Goal: Task Accomplishment & Management: Complete application form

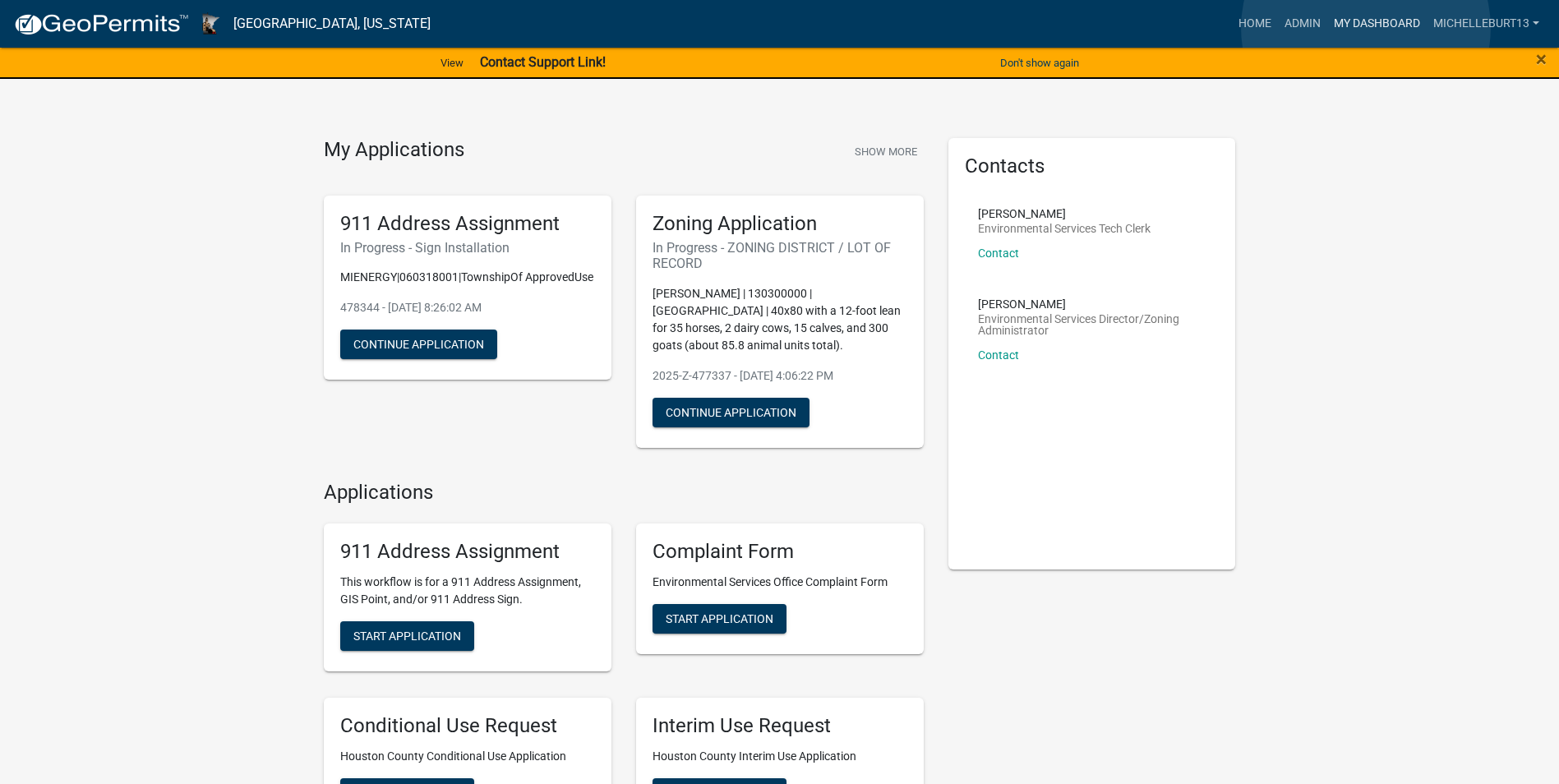
click at [1366, 28] on link "My Dashboard" at bounding box center [1377, 24] width 99 height 31
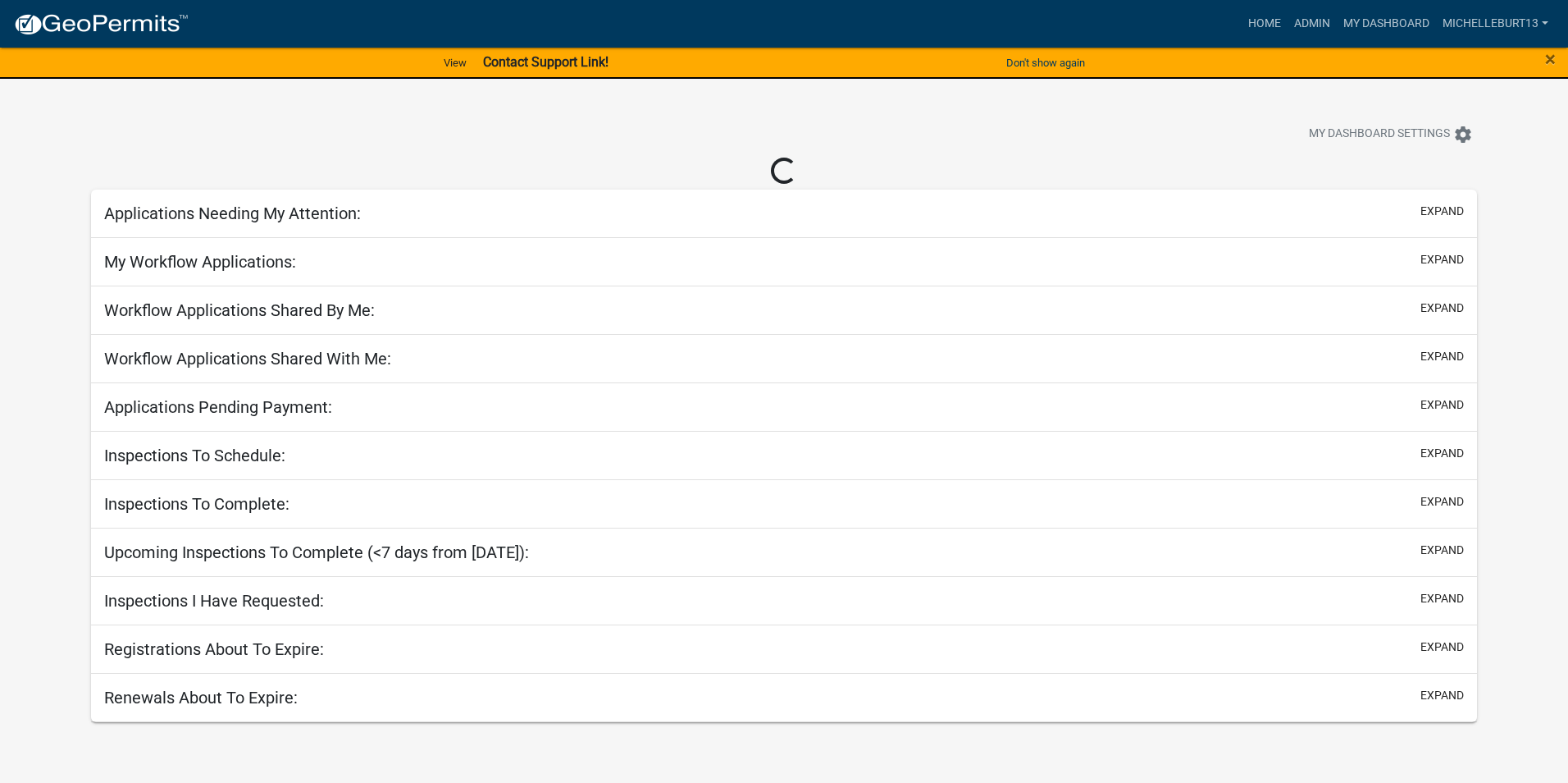
select select "3: 100"
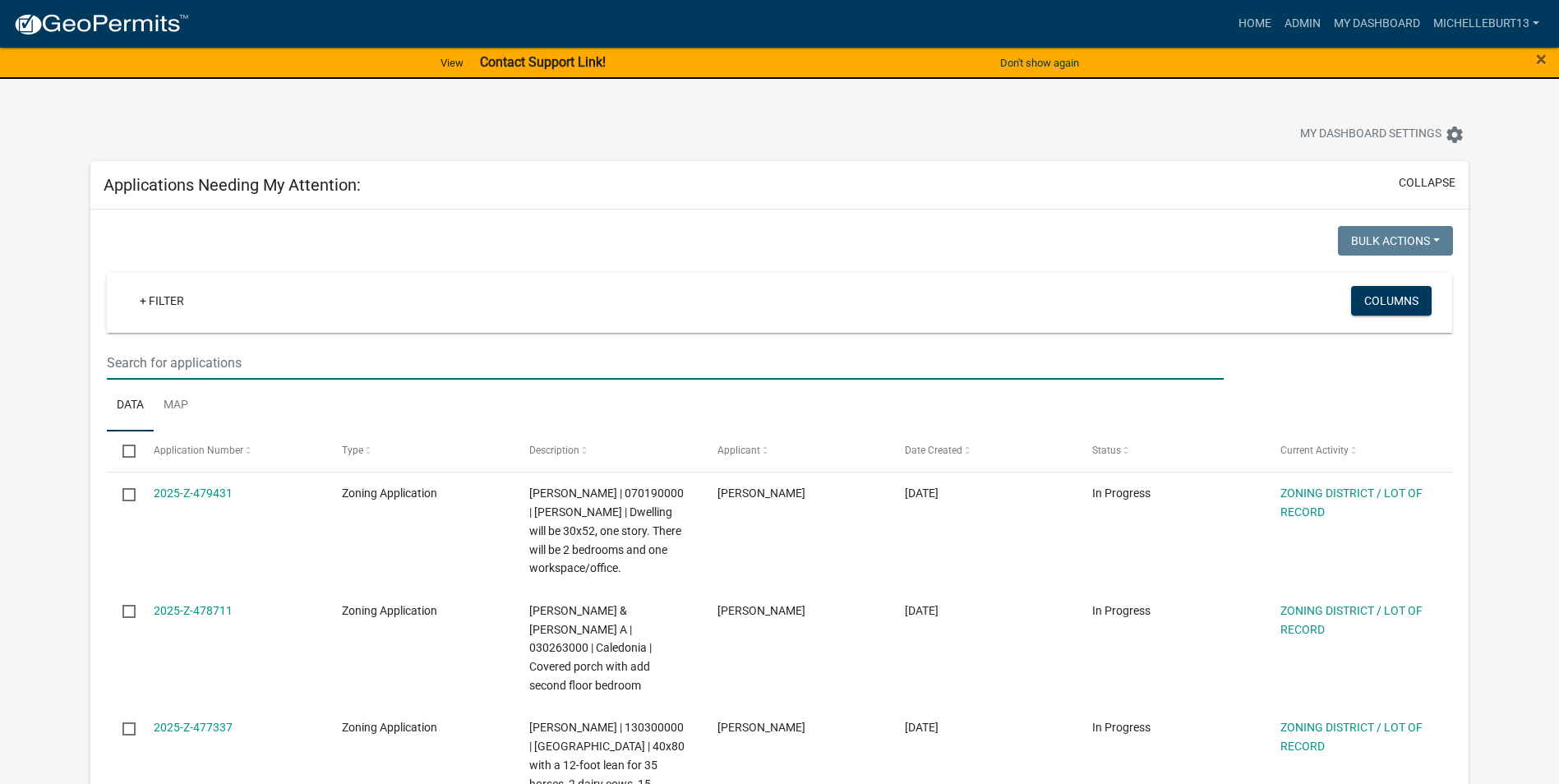
click at [198, 366] on input "text" at bounding box center [665, 362] width 1117 height 34
type input "Lamke"
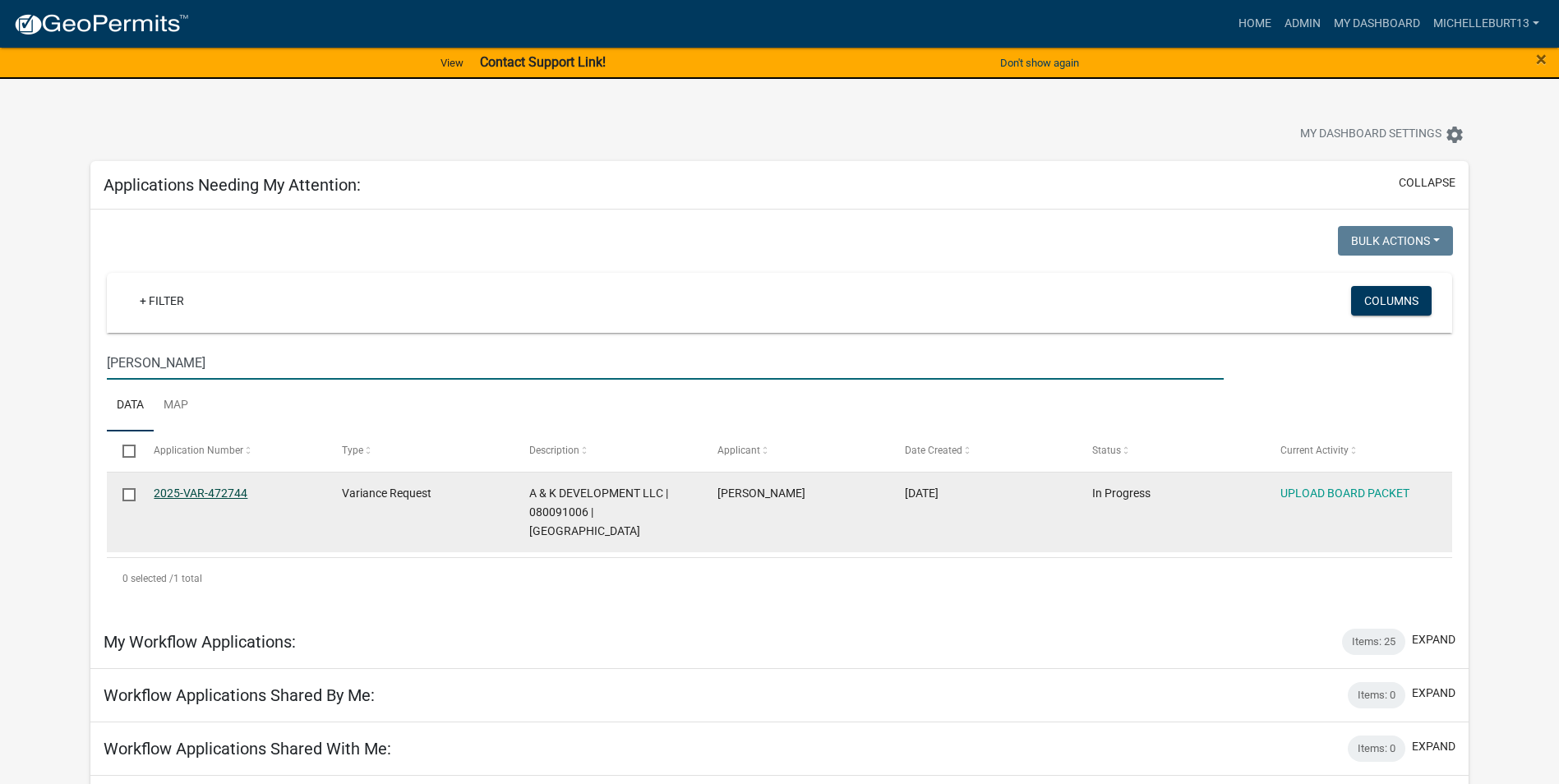
click at [196, 491] on link "2025-VAR-472744" at bounding box center [200, 493] width 94 height 13
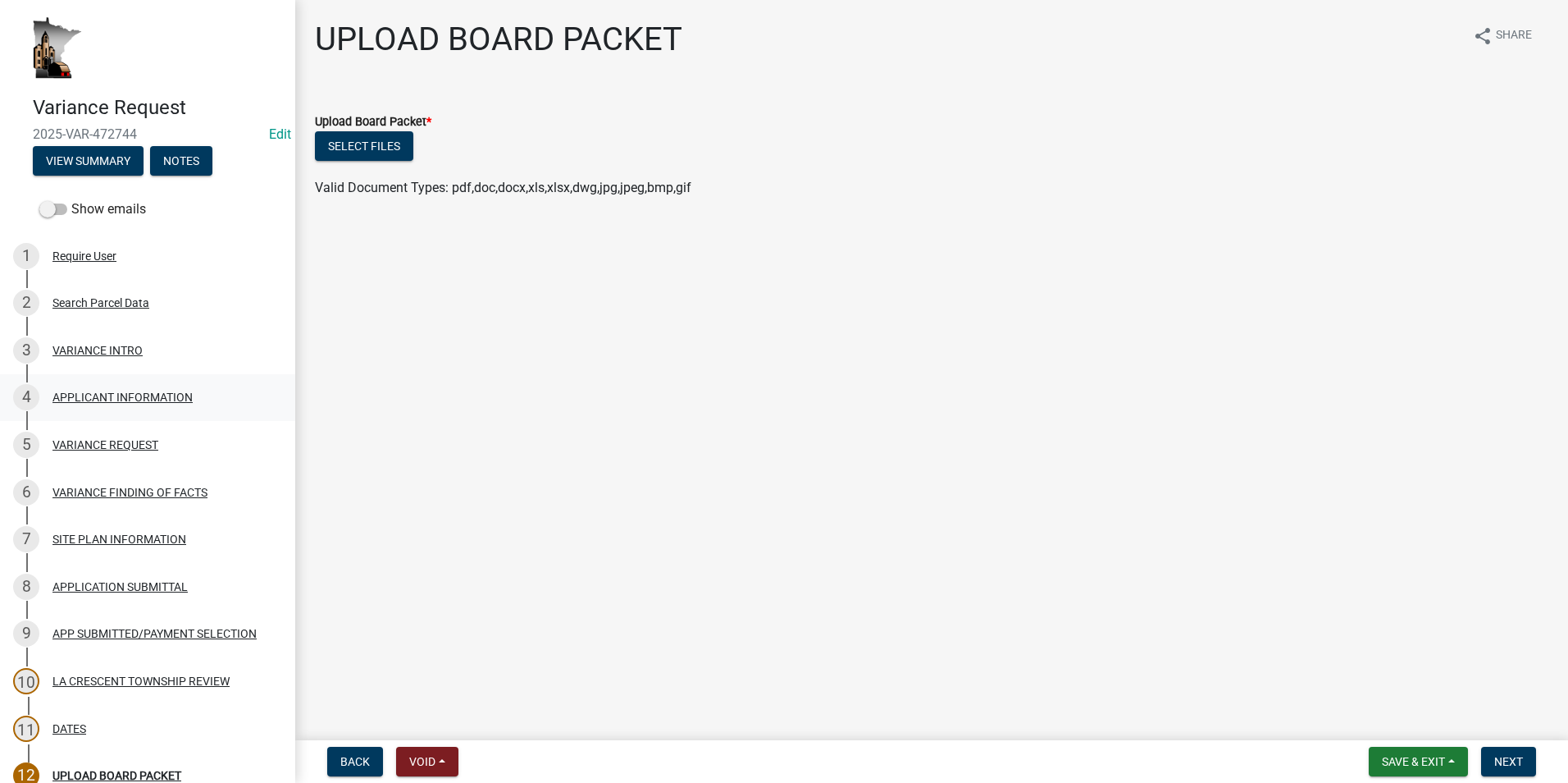
click at [121, 391] on div "APPLICANT INFORMATION" at bounding box center [122, 397] width 140 height 12
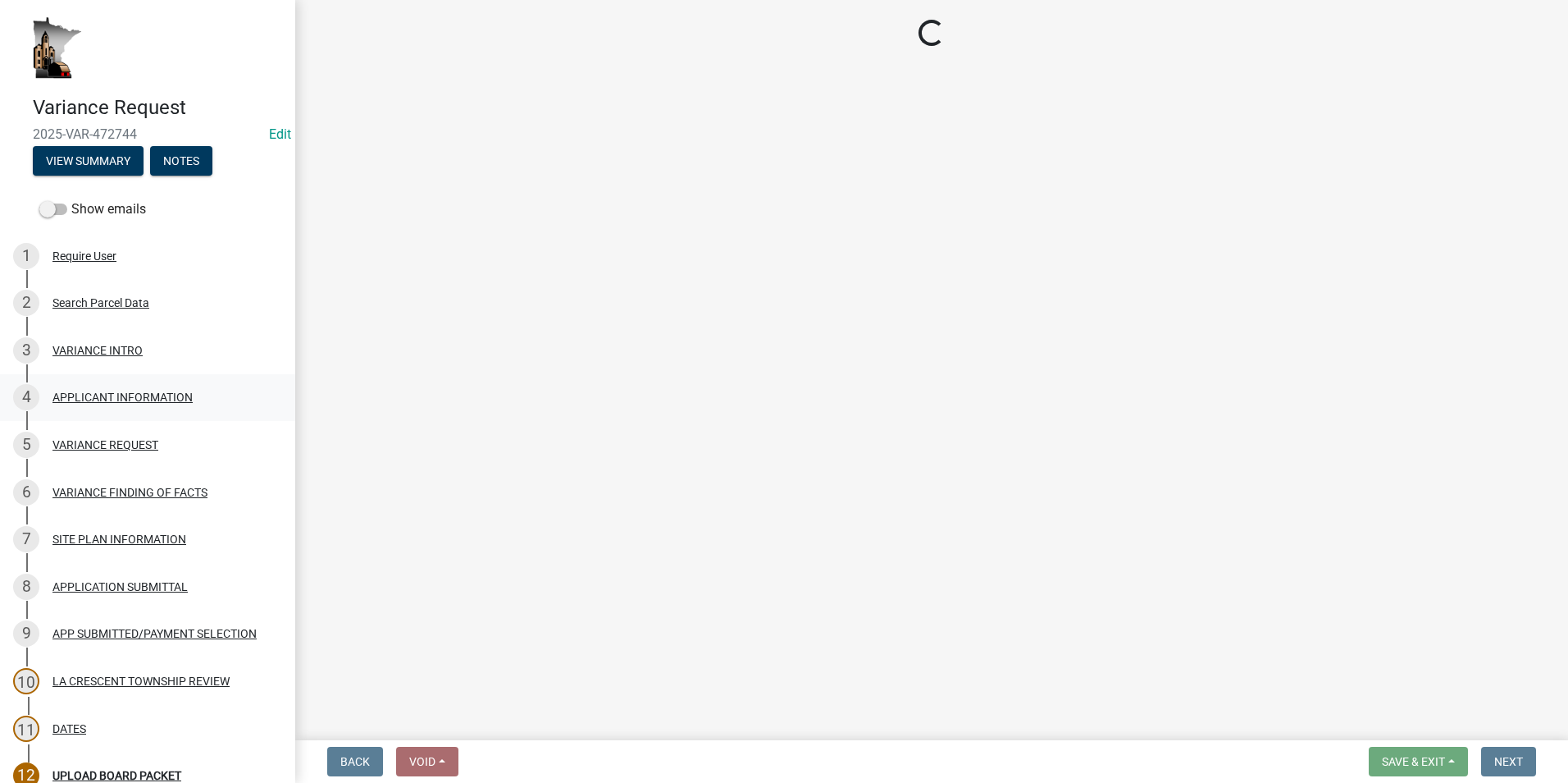
select select "3db89251-dfec-44b0-a70b-a46ca495b661"
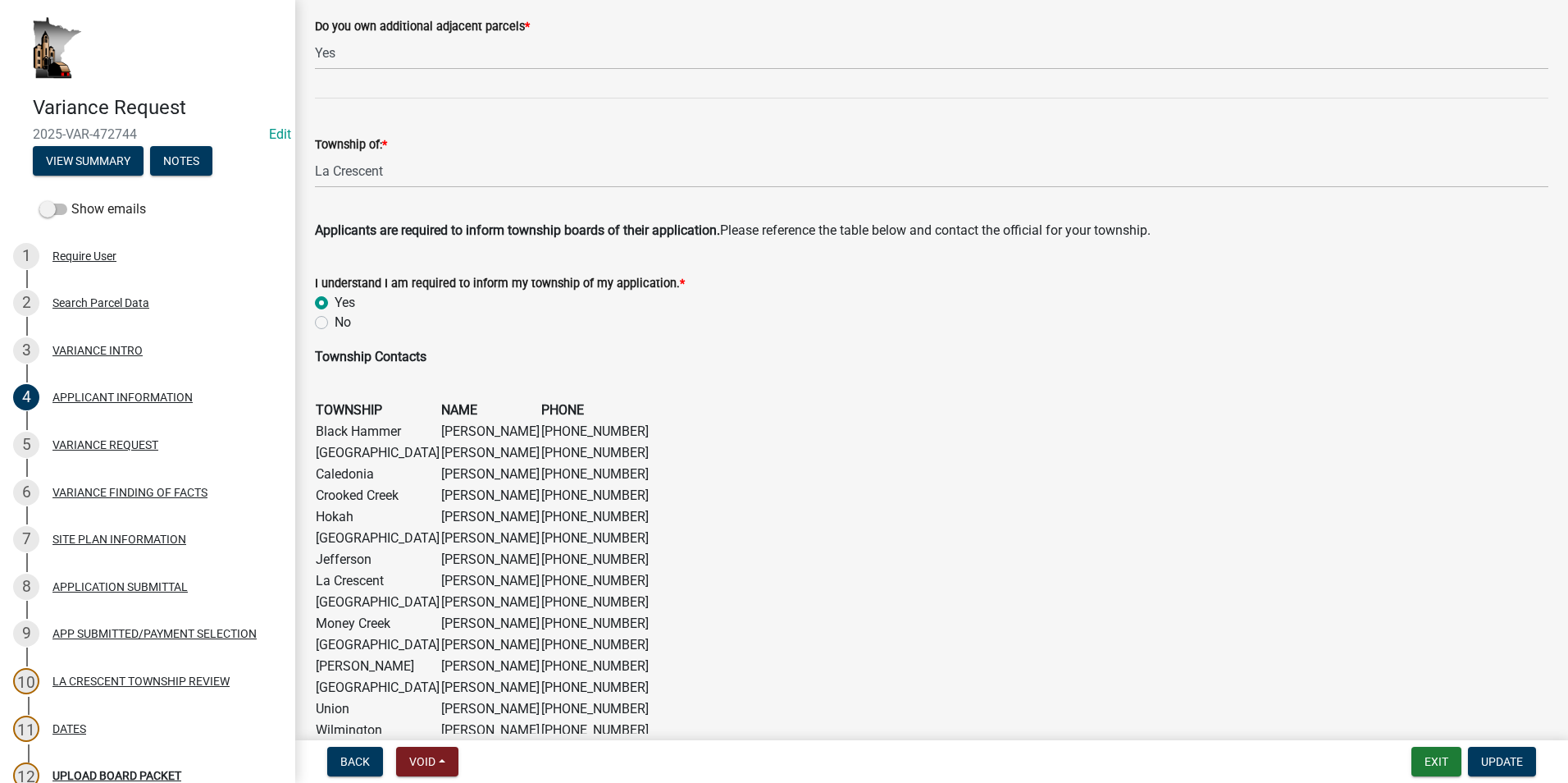
scroll to position [982, 0]
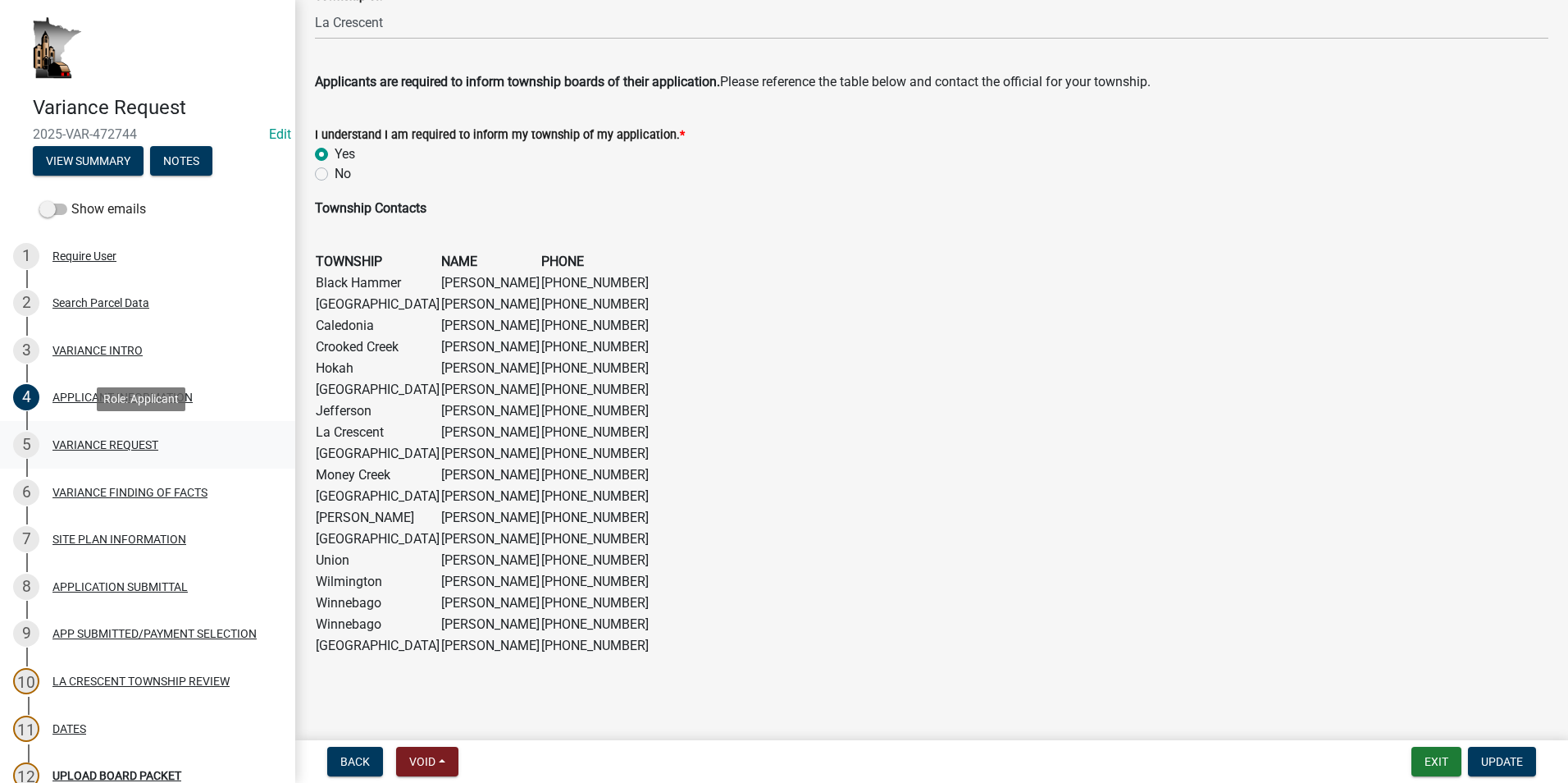
click at [89, 444] on div "VARIANCE REQUEST" at bounding box center [105, 444] width 106 height 12
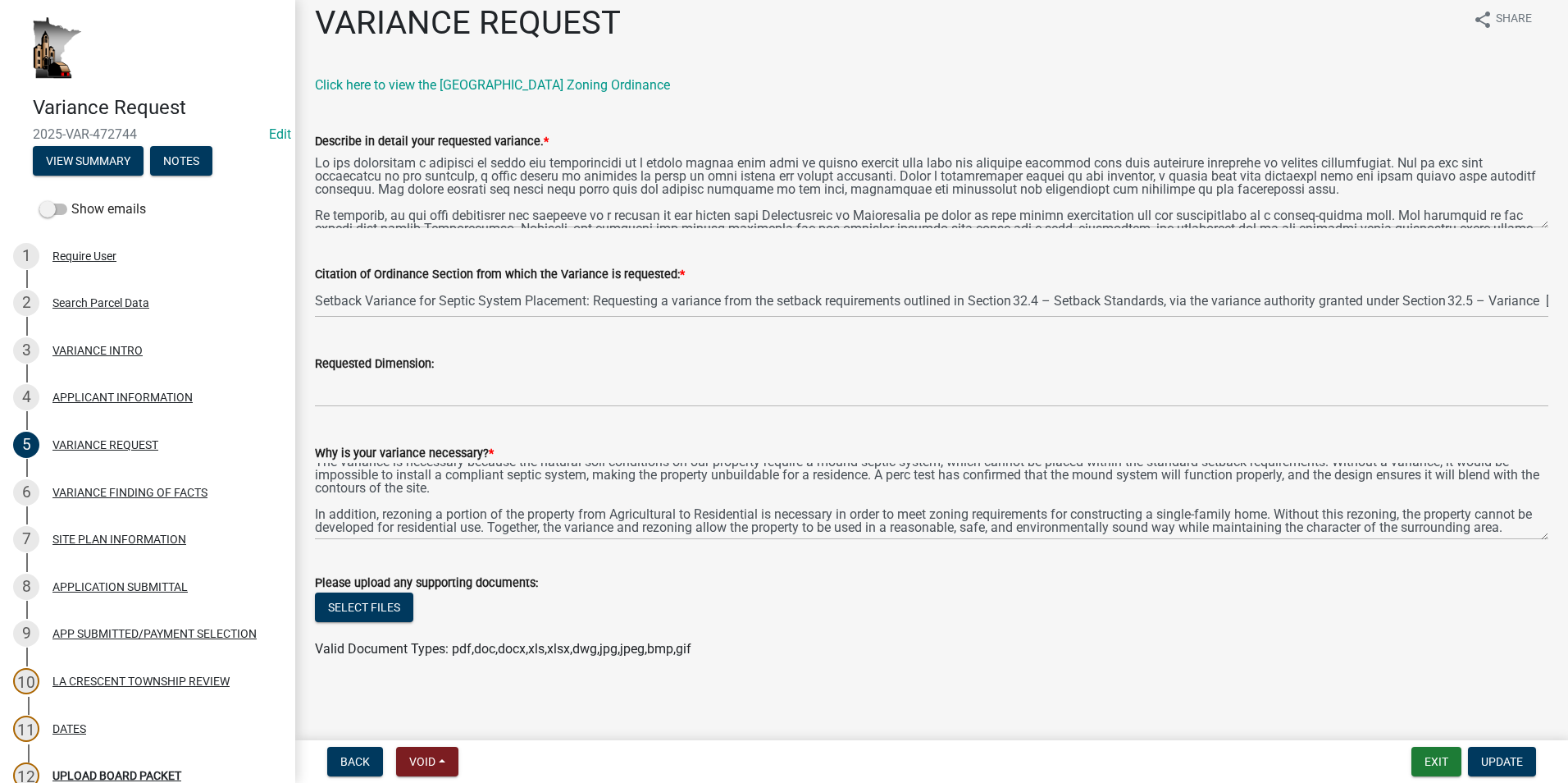
scroll to position [20, 0]
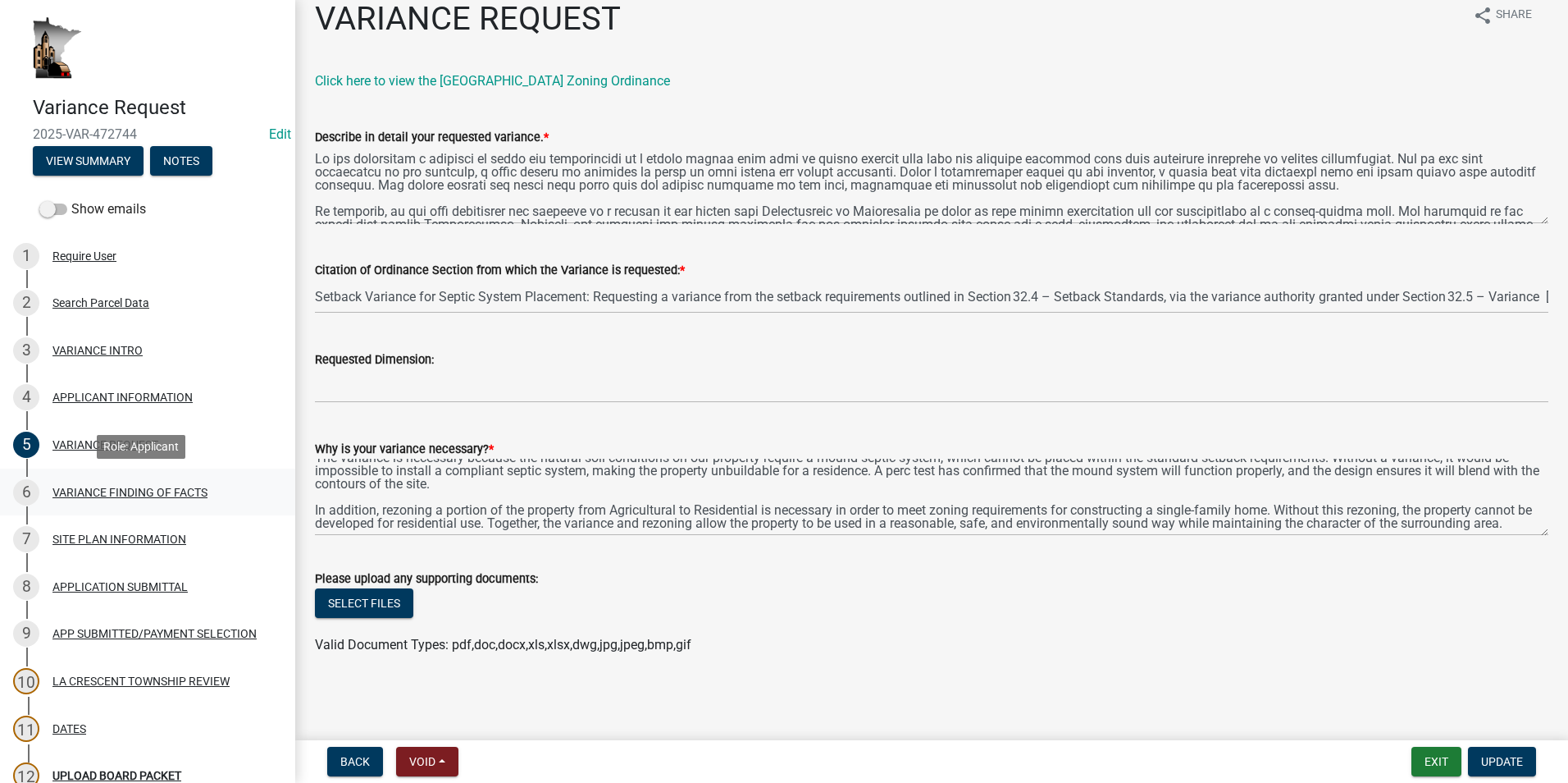
click at [126, 504] on div "6 VARIANCE FINDING OF FACTS" at bounding box center [140, 492] width 256 height 27
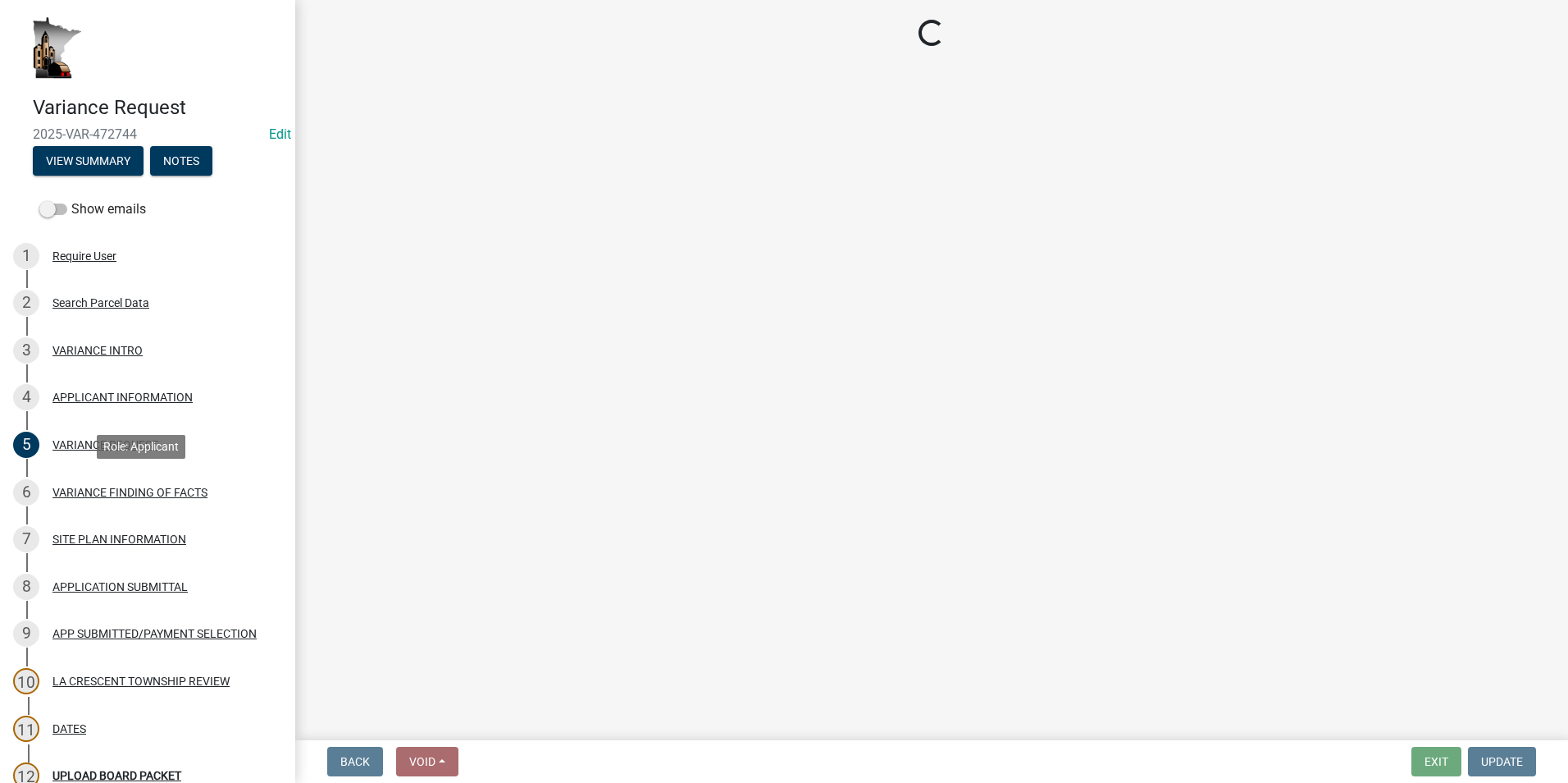
select select "e7339e75-e3d8-4c05-91a7-bbd42707347d"
select select "635aecb9-93f4-4782-a4af-22c7a8086bbc"
select select "aaa485d0-d801-4d37-bb7e-2a92079090af"
select select "7e69a0cc-1ed4-49c0-87fa-8a0d7a2511ee"
select select "104dc2c3-fb18-403f-90ac-5564d5e92e11"
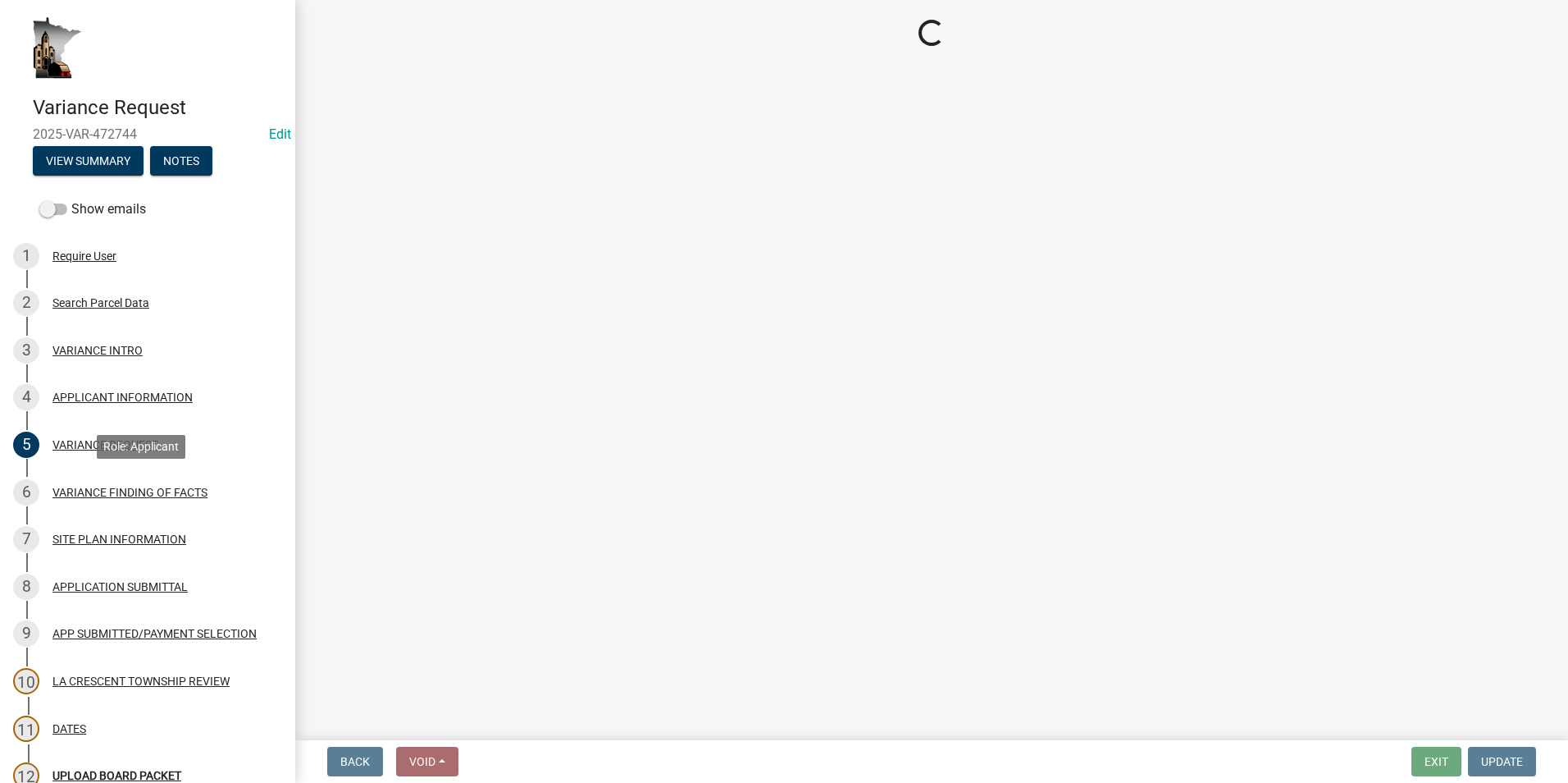
select select "c22521f2-ae46-4292-a6c5-e255f75be06c"
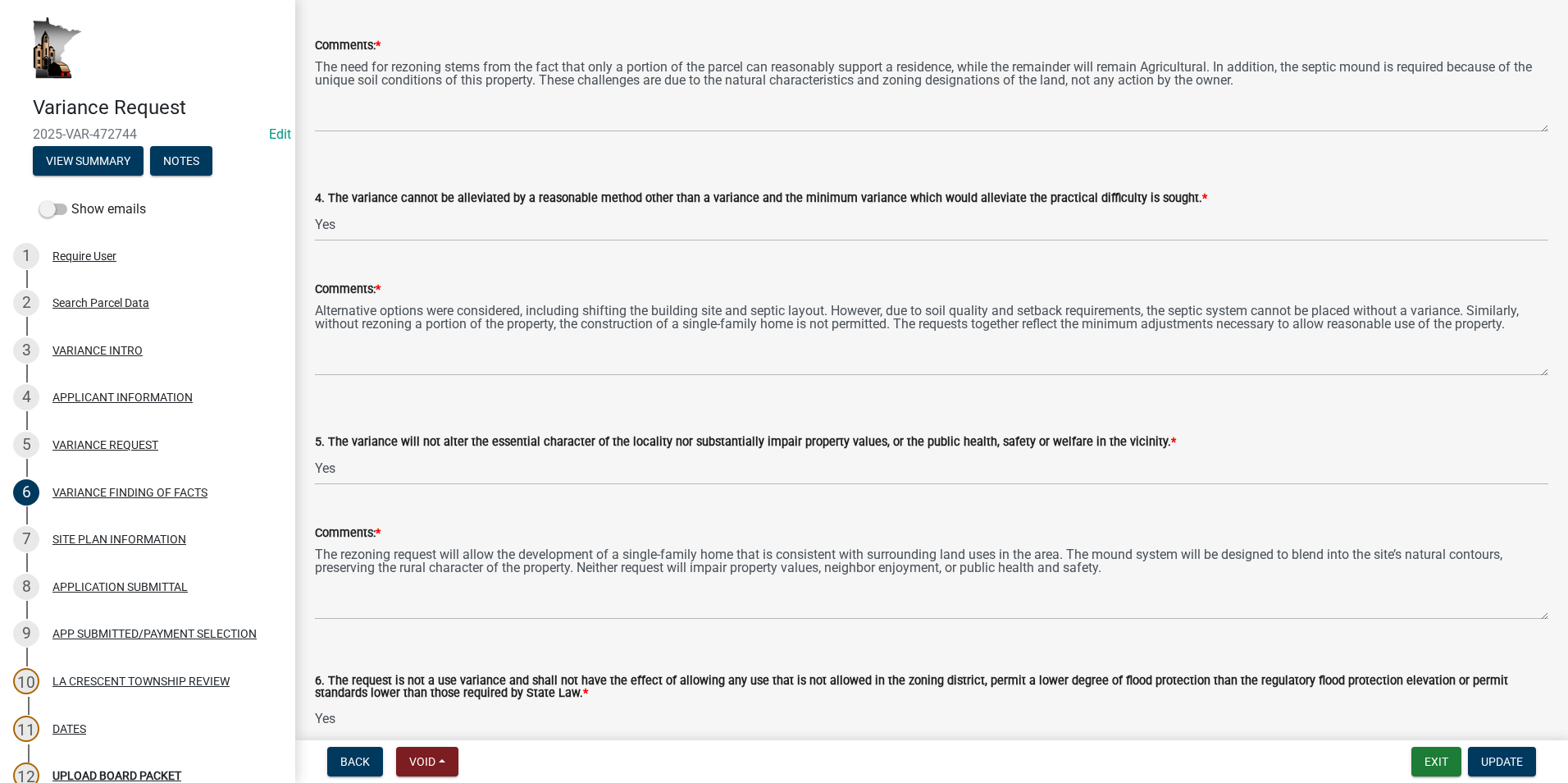
scroll to position [1280, 0]
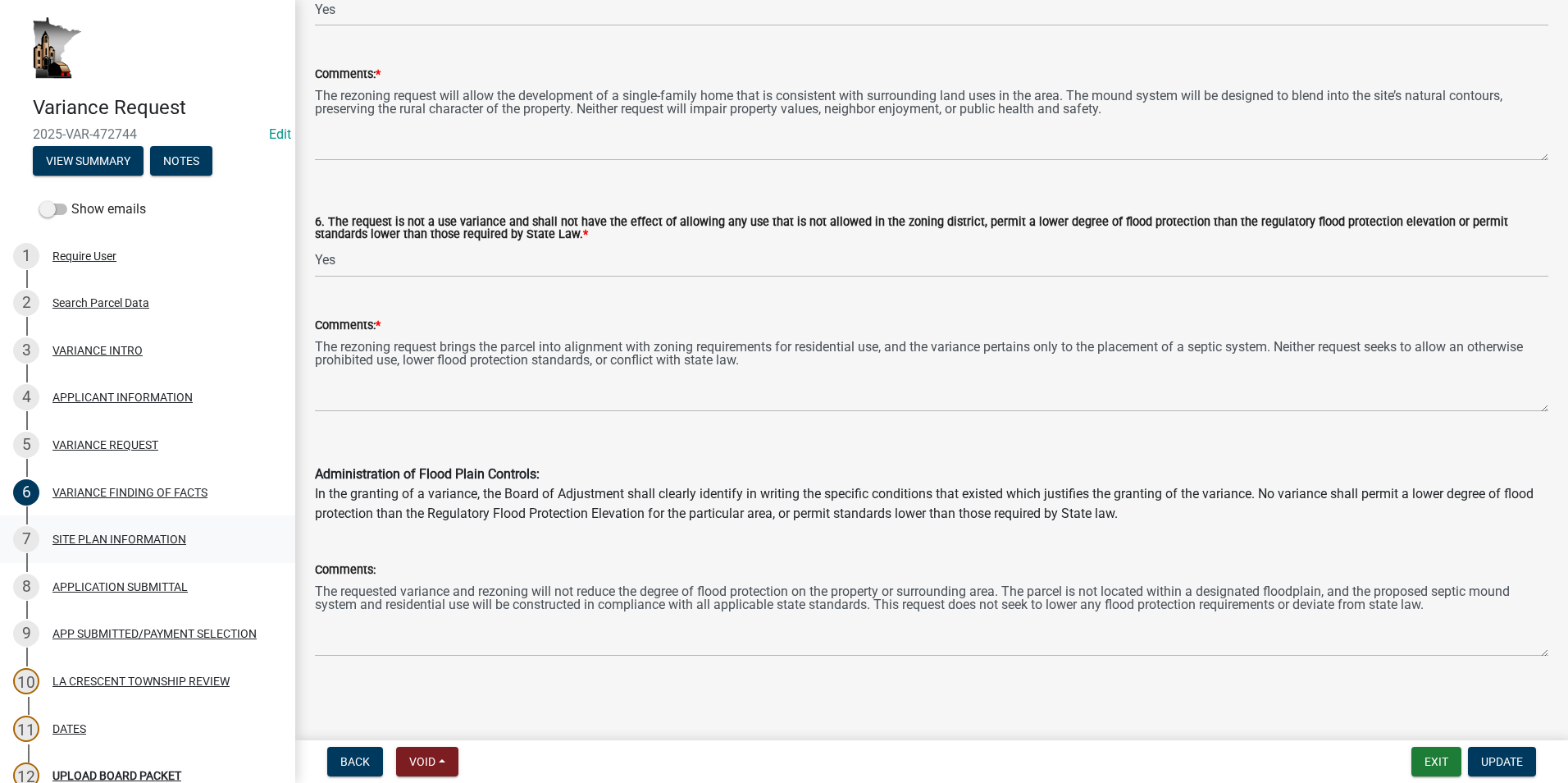
click at [146, 537] on div "SITE PLAN INFORMATION" at bounding box center [119, 539] width 134 height 12
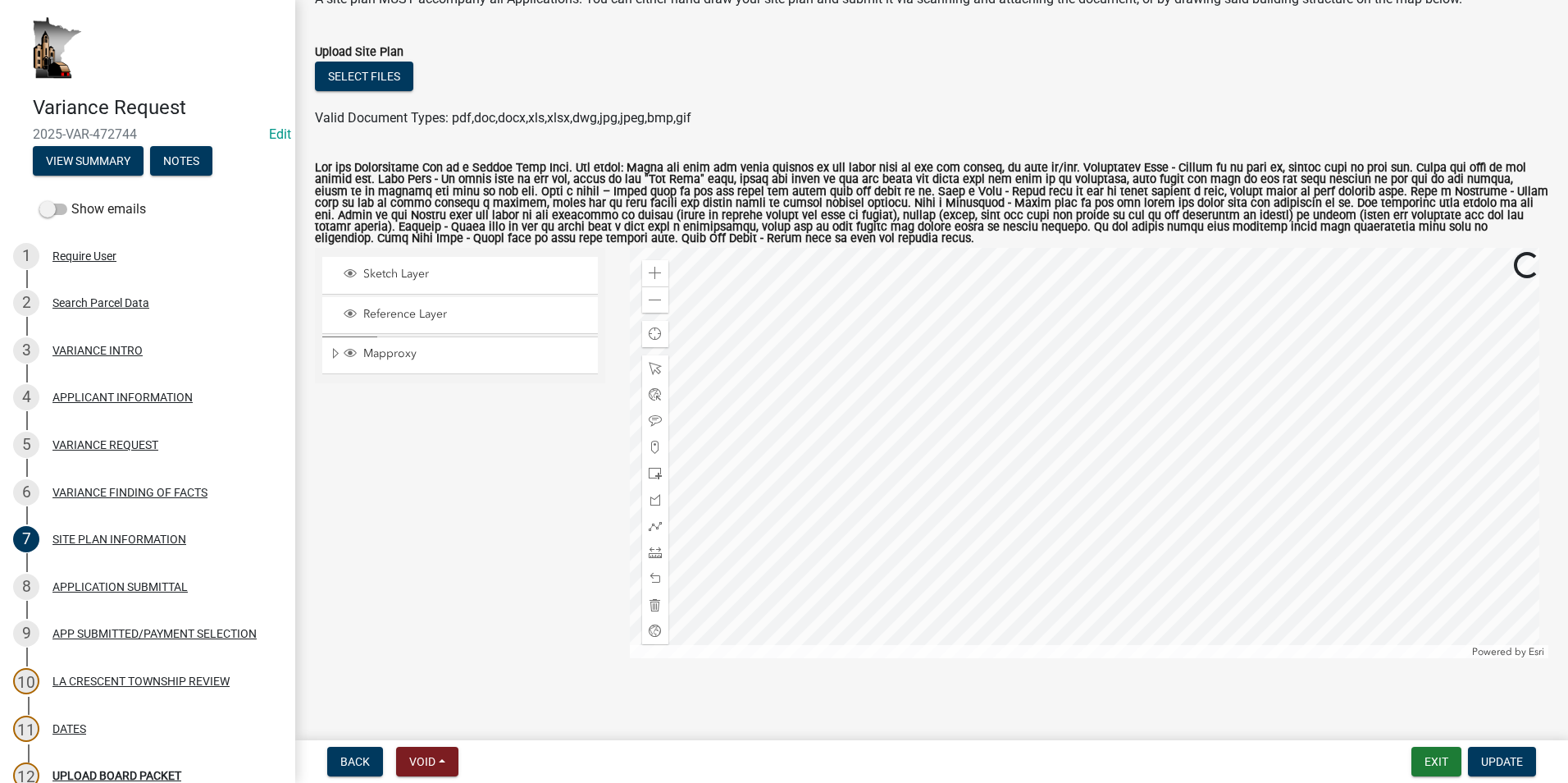
scroll to position [106, 0]
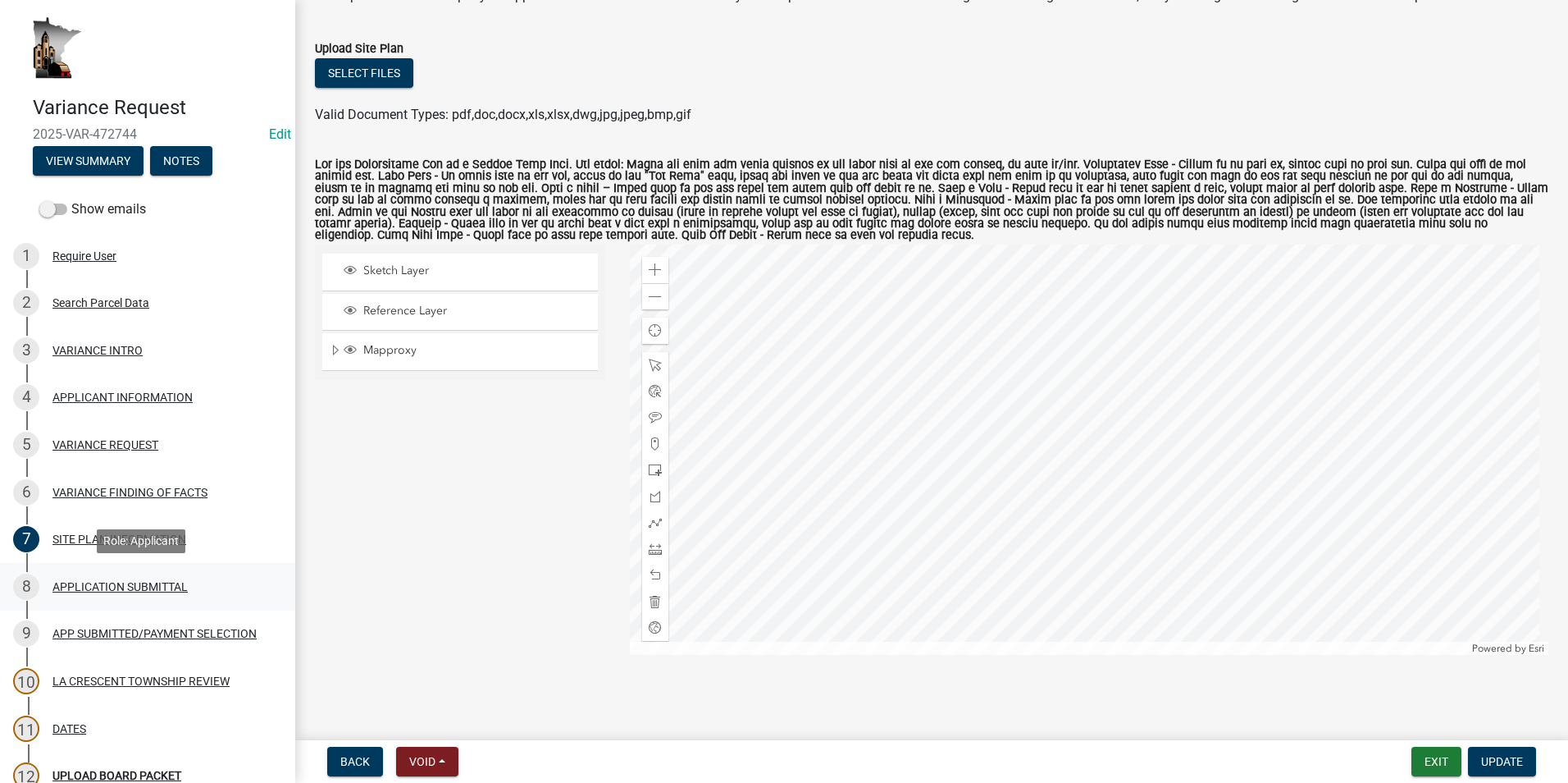
click at [154, 586] on div "APPLICATION SUBMITTAL" at bounding box center [119, 587] width 135 height 12
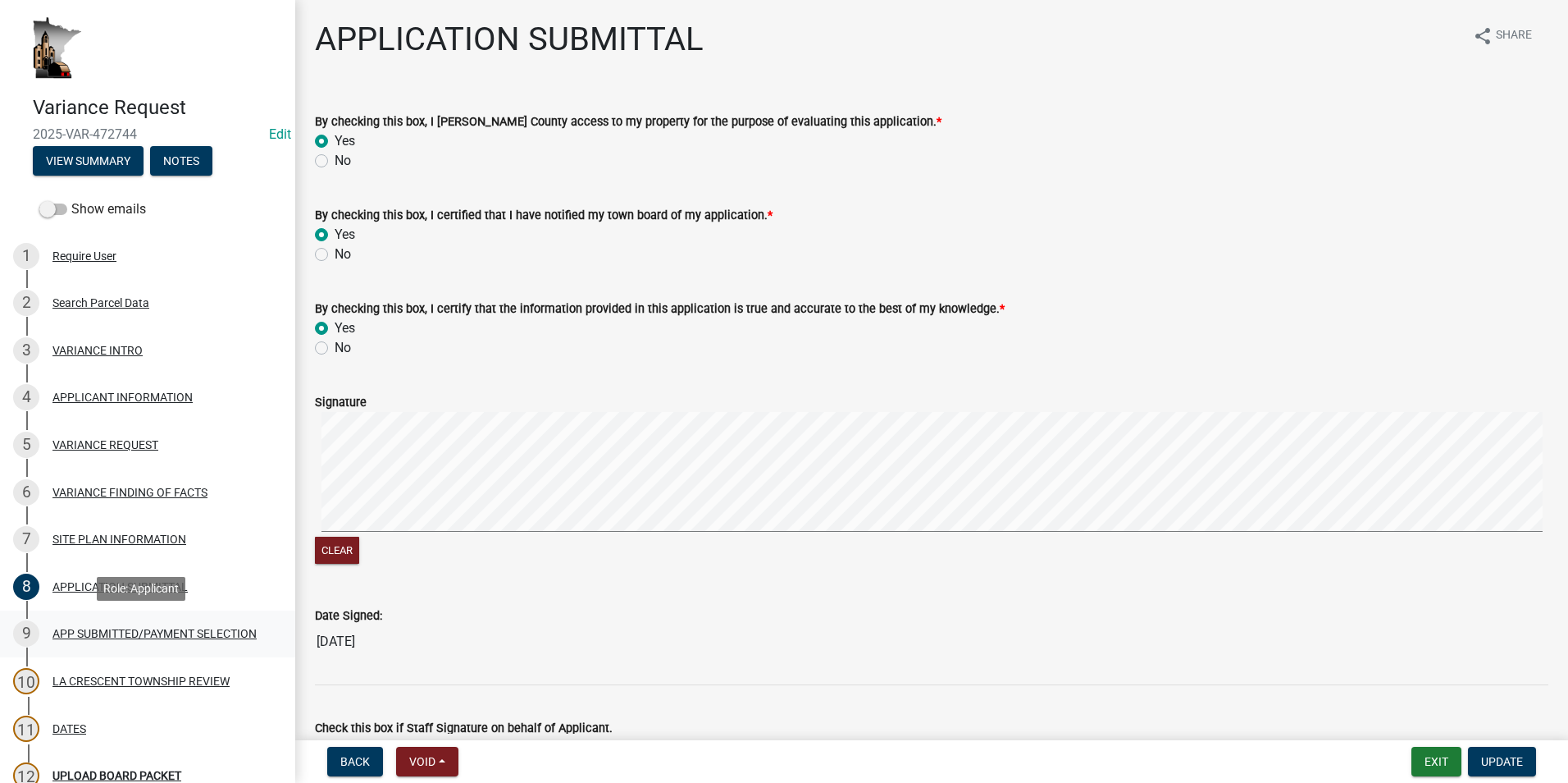
click at [150, 619] on link "9 APP SUBMITTED/PAYMENT SELECTION" at bounding box center [148, 634] width 295 height 48
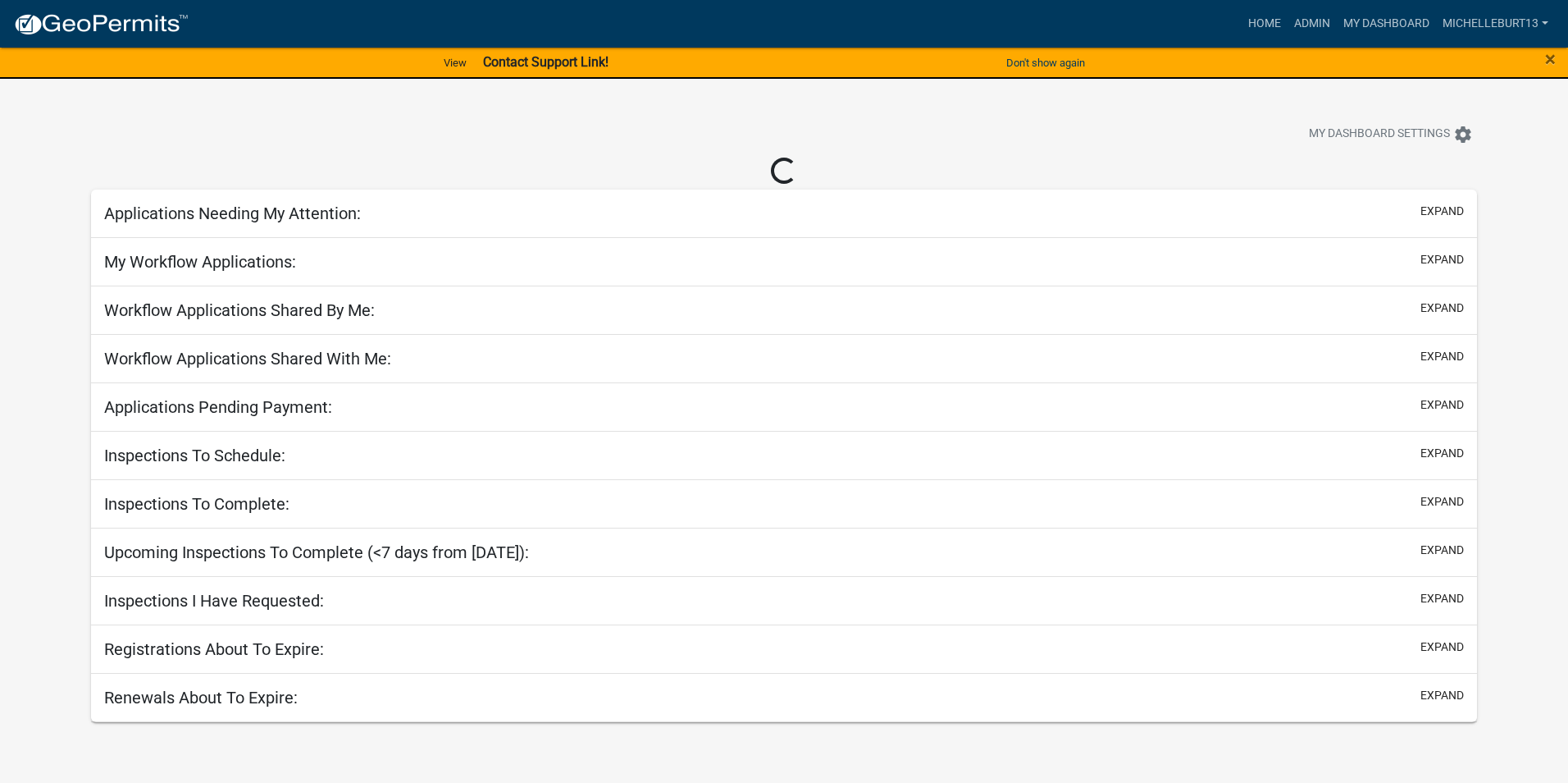
select select "3: 100"
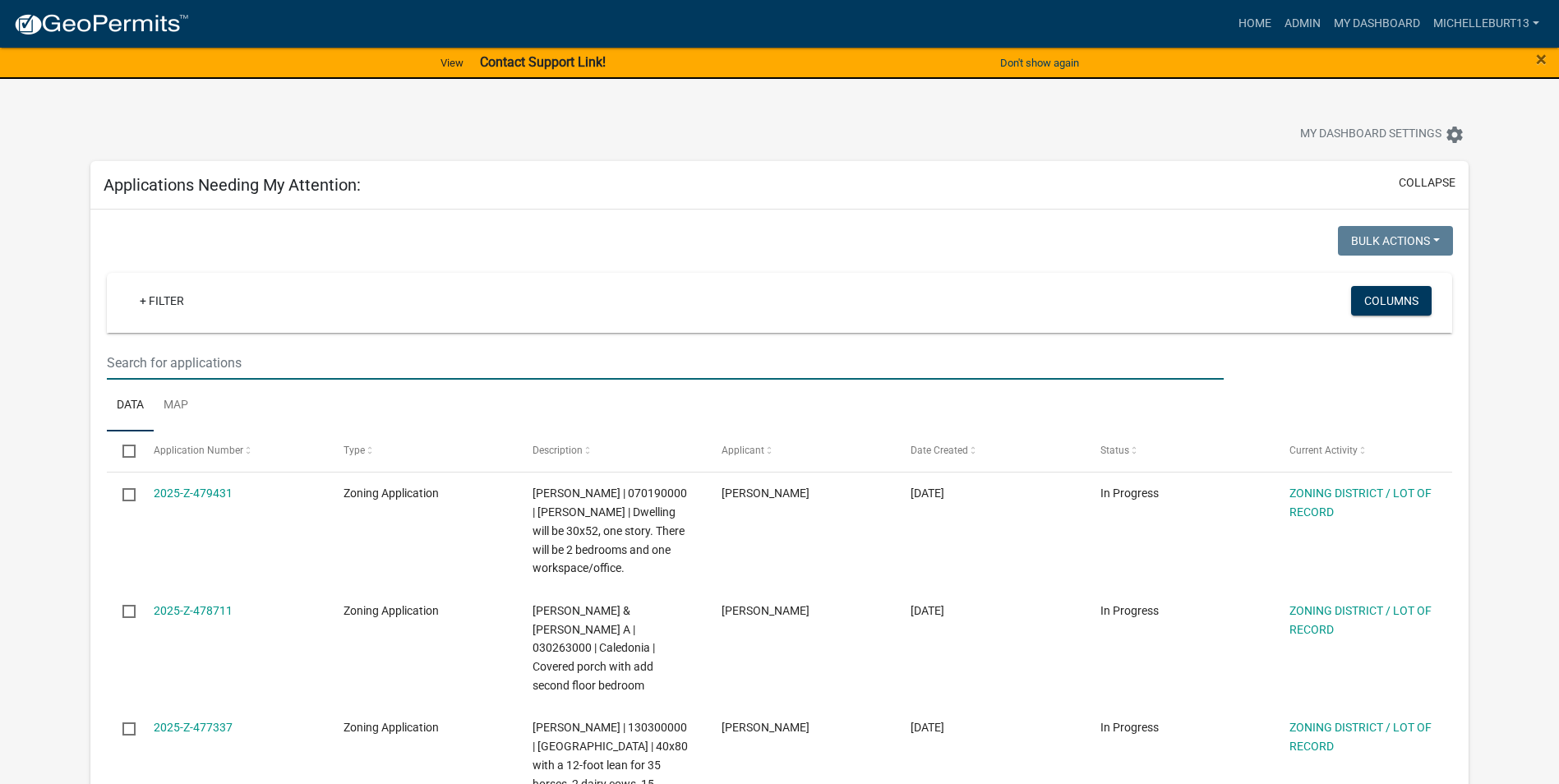
click at [284, 361] on input "text" at bounding box center [665, 362] width 1117 height 34
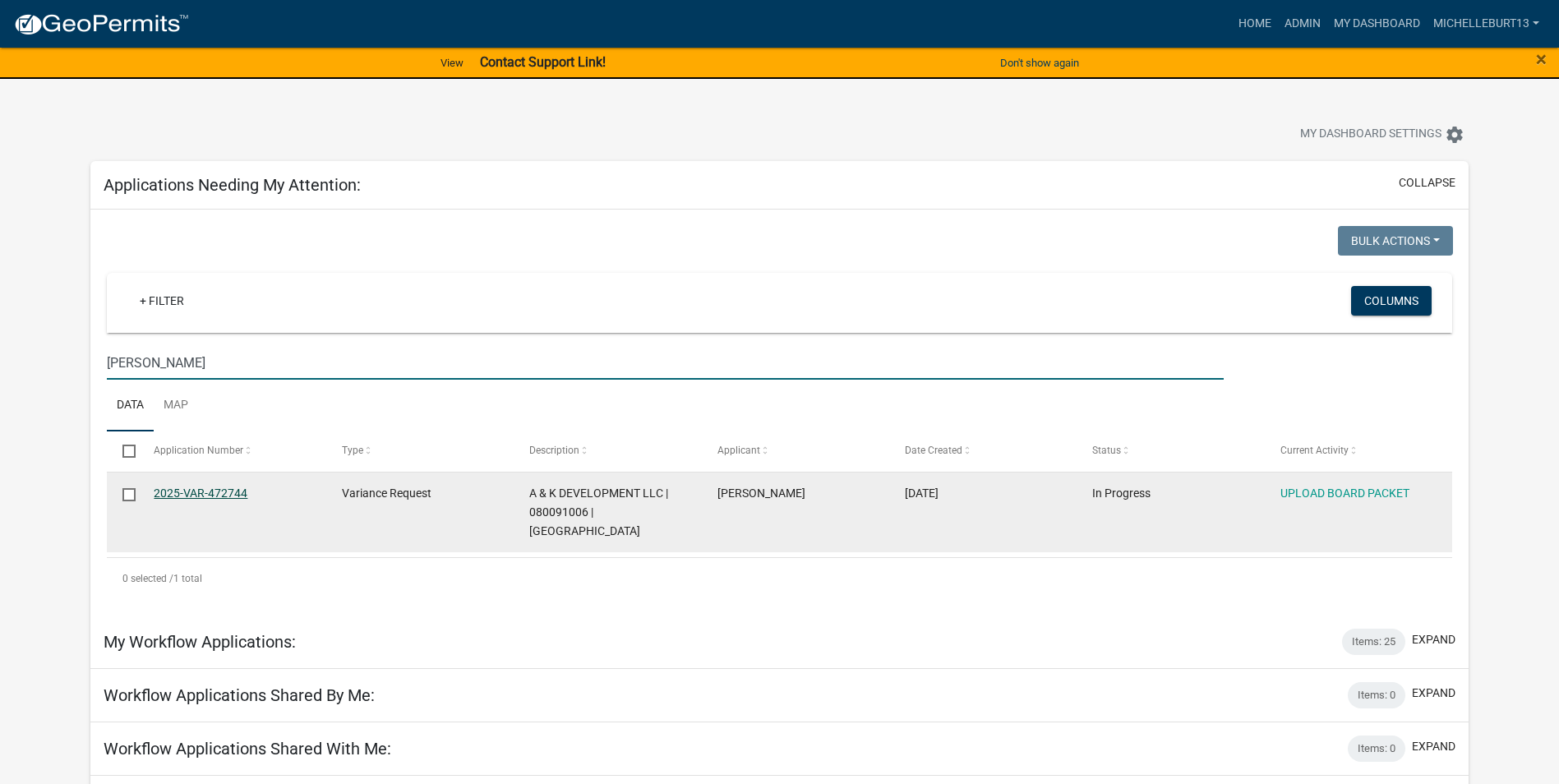
type input "Lamke"
click at [228, 495] on link "2025-VAR-472744" at bounding box center [200, 493] width 94 height 13
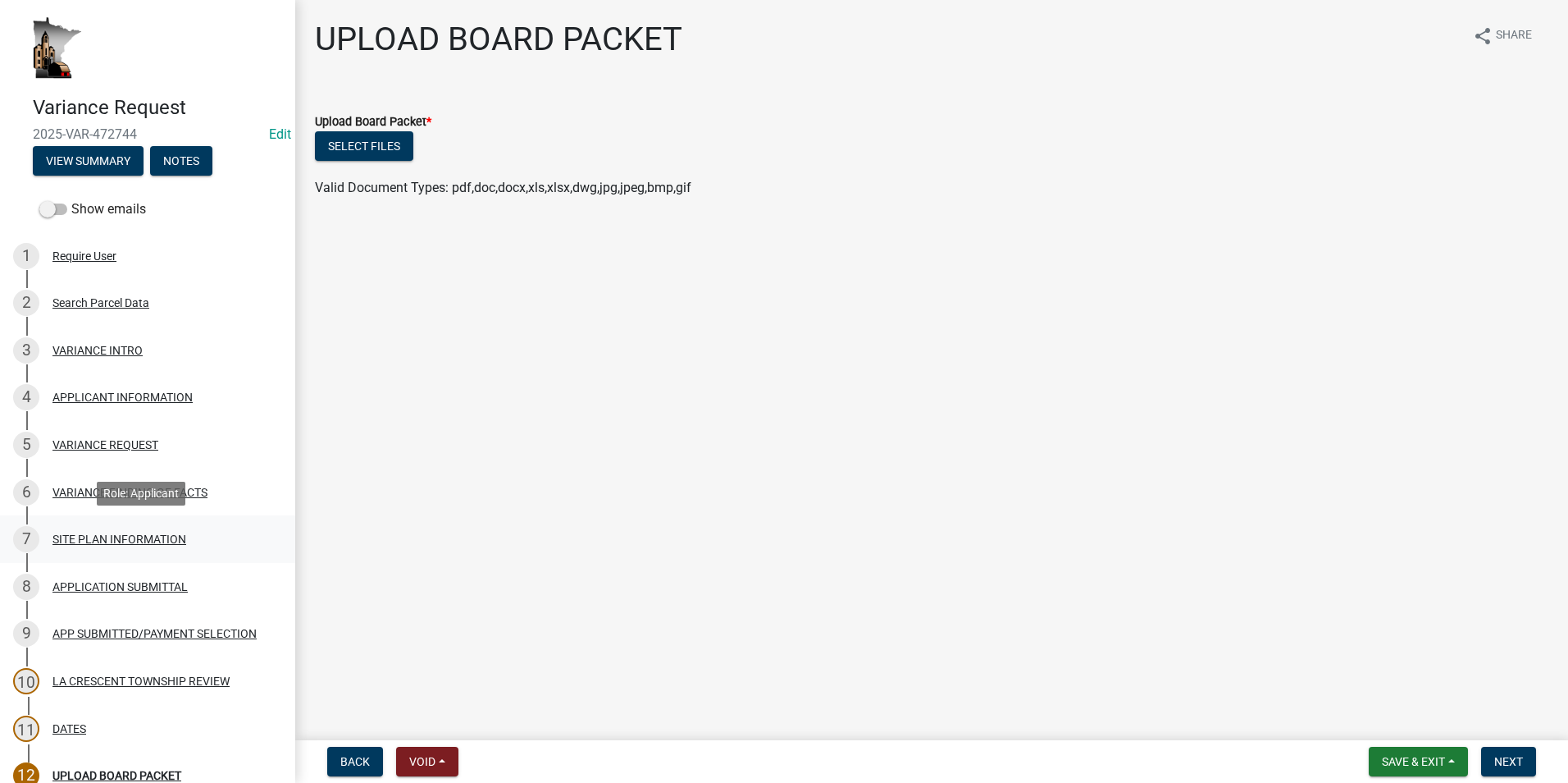
click at [161, 552] on div "7 SITE PLAN INFORMATION" at bounding box center [140, 539] width 256 height 27
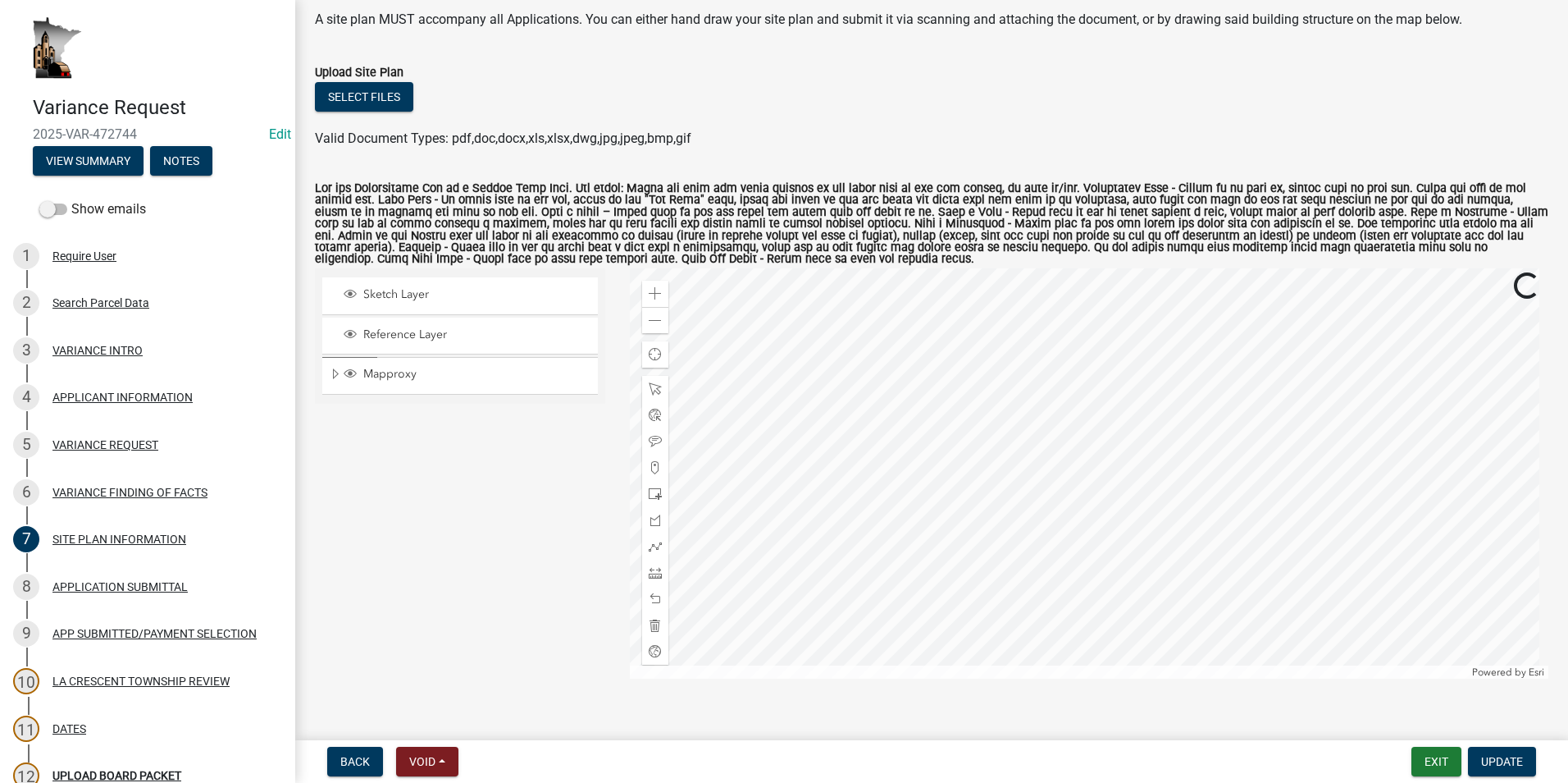
scroll to position [106, 0]
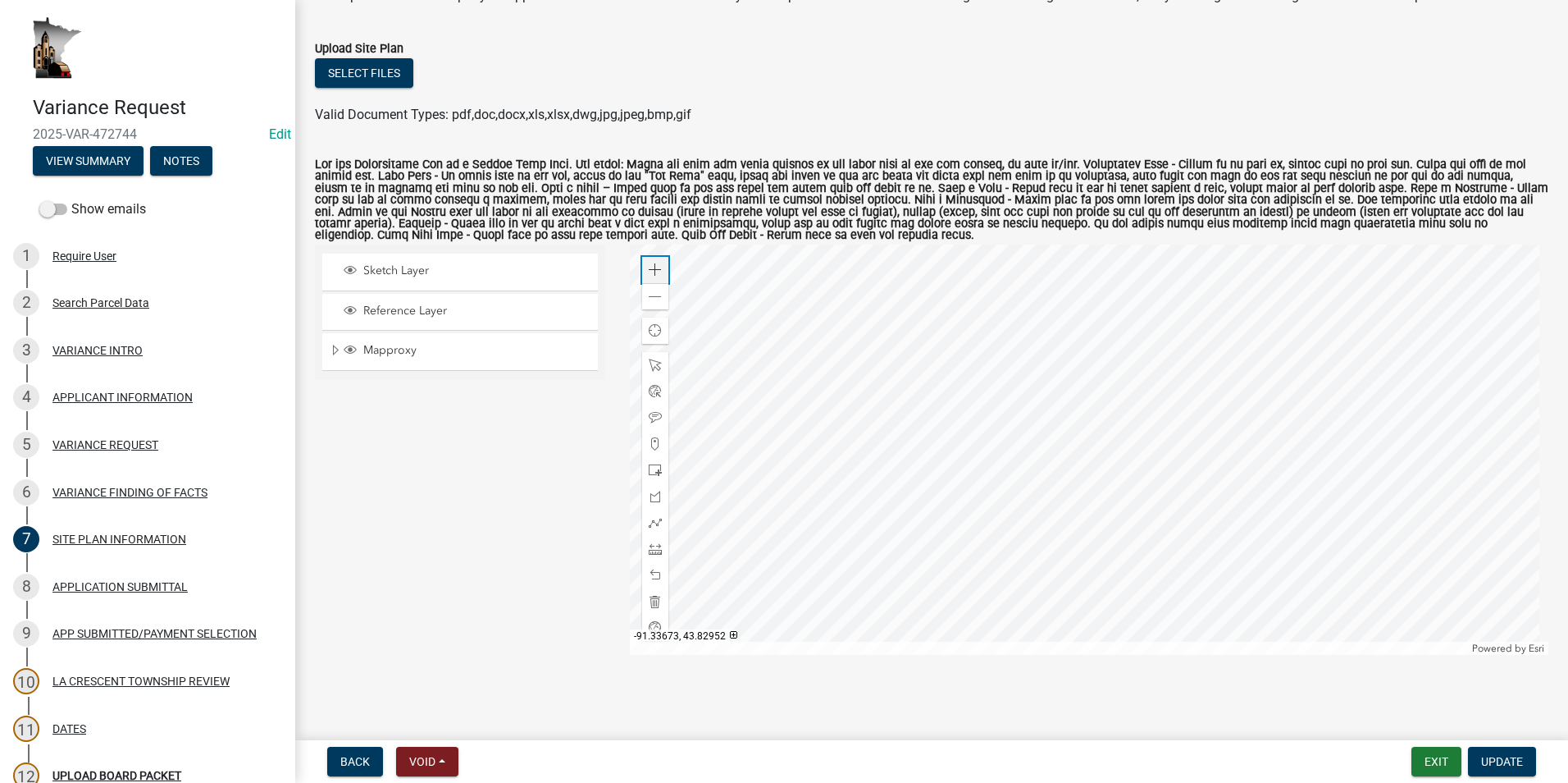
click at [649, 261] on div "Zoom in" at bounding box center [655, 270] width 27 height 27
click at [970, 367] on div at bounding box center [1089, 449] width 919 height 410
click at [657, 297] on span at bounding box center [655, 296] width 13 height 13
click at [651, 297] on span at bounding box center [655, 296] width 13 height 13
click at [933, 429] on div at bounding box center [1089, 449] width 919 height 410
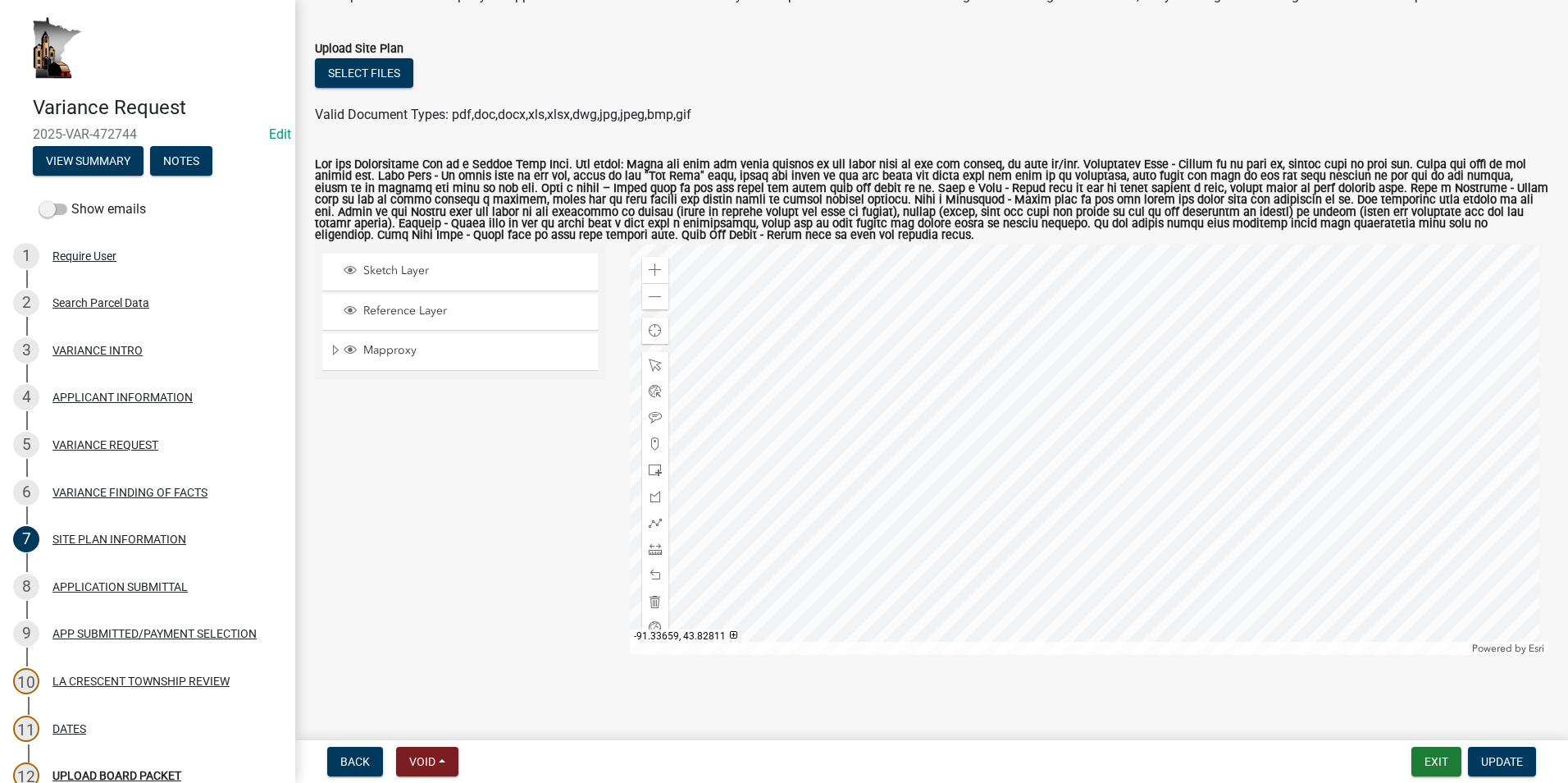
click at [864, 496] on div at bounding box center [1089, 449] width 919 height 410
click at [651, 532] on div at bounding box center [655, 522] width 27 height 27
click at [1192, 294] on div at bounding box center [1089, 449] width 919 height 410
click at [809, 623] on div at bounding box center [1089, 449] width 919 height 410
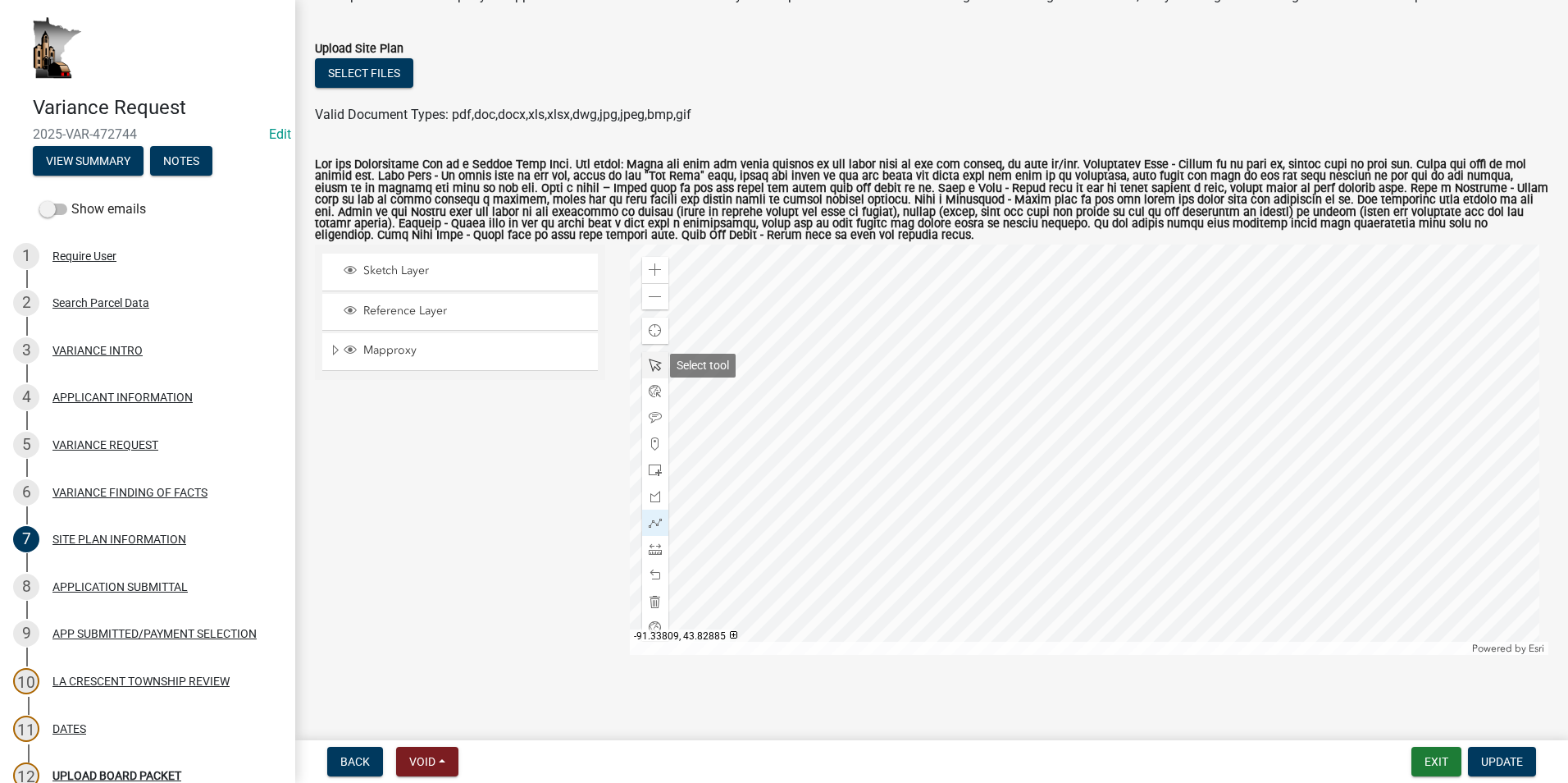
click at [649, 364] on span at bounding box center [655, 365] width 13 height 13
click at [657, 300] on span at bounding box center [655, 296] width 13 height 13
click at [651, 300] on span at bounding box center [655, 296] width 13 height 13
click at [655, 267] on span at bounding box center [655, 270] width 13 height 13
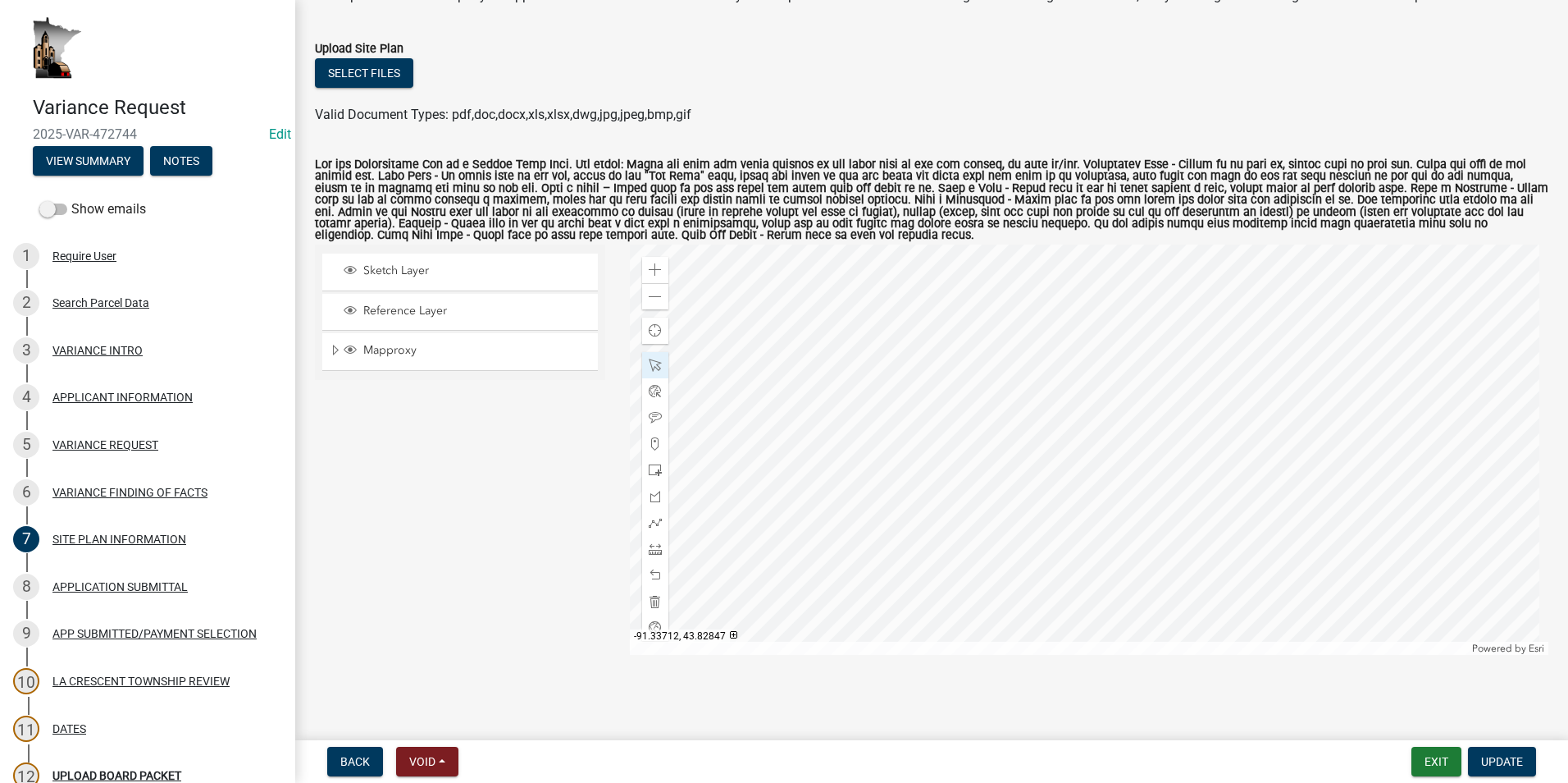
click at [866, 437] on div at bounding box center [1089, 449] width 919 height 410
click at [1496, 761] on span "Update" at bounding box center [1502, 761] width 42 height 13
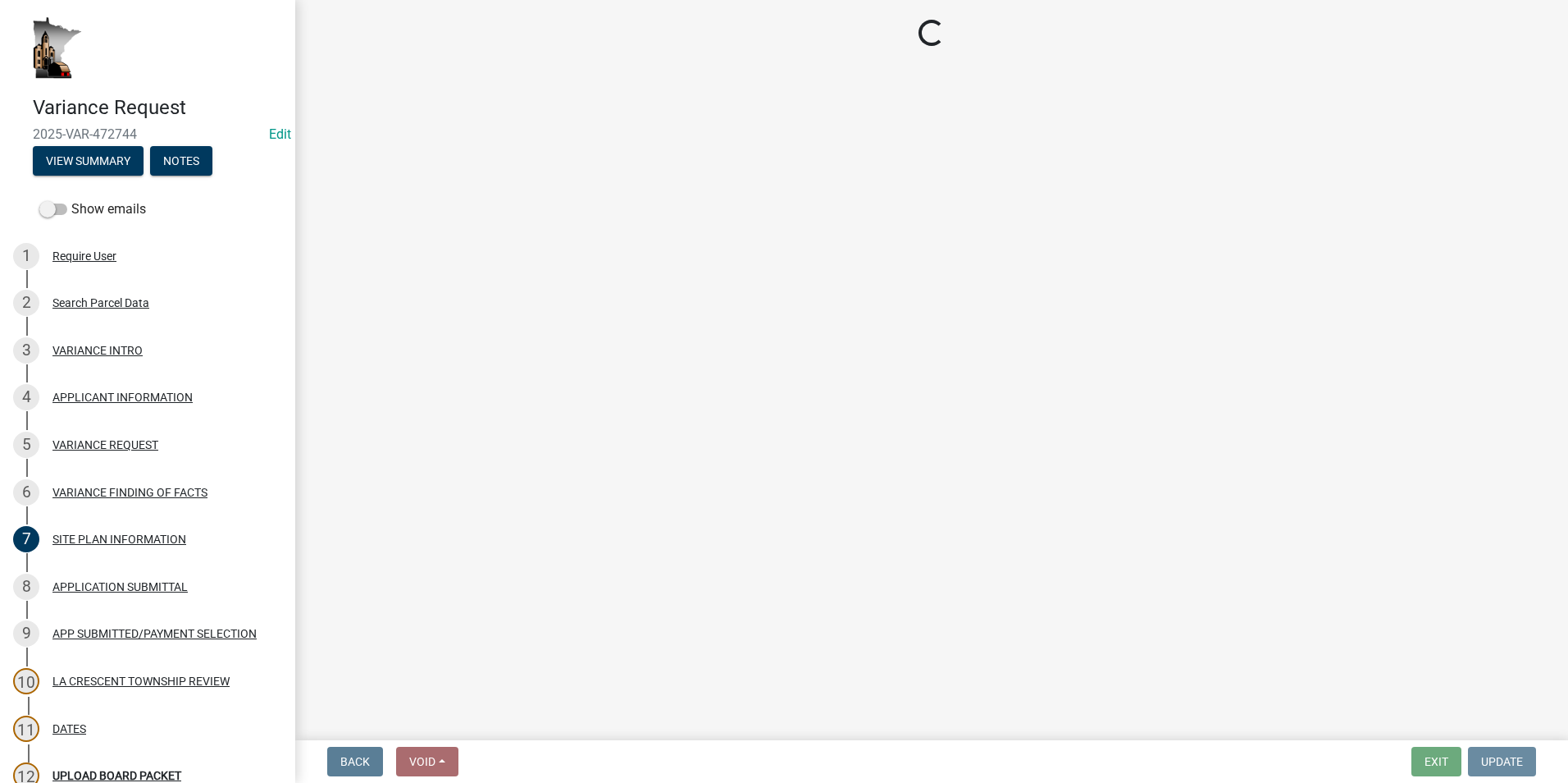
scroll to position [0, 0]
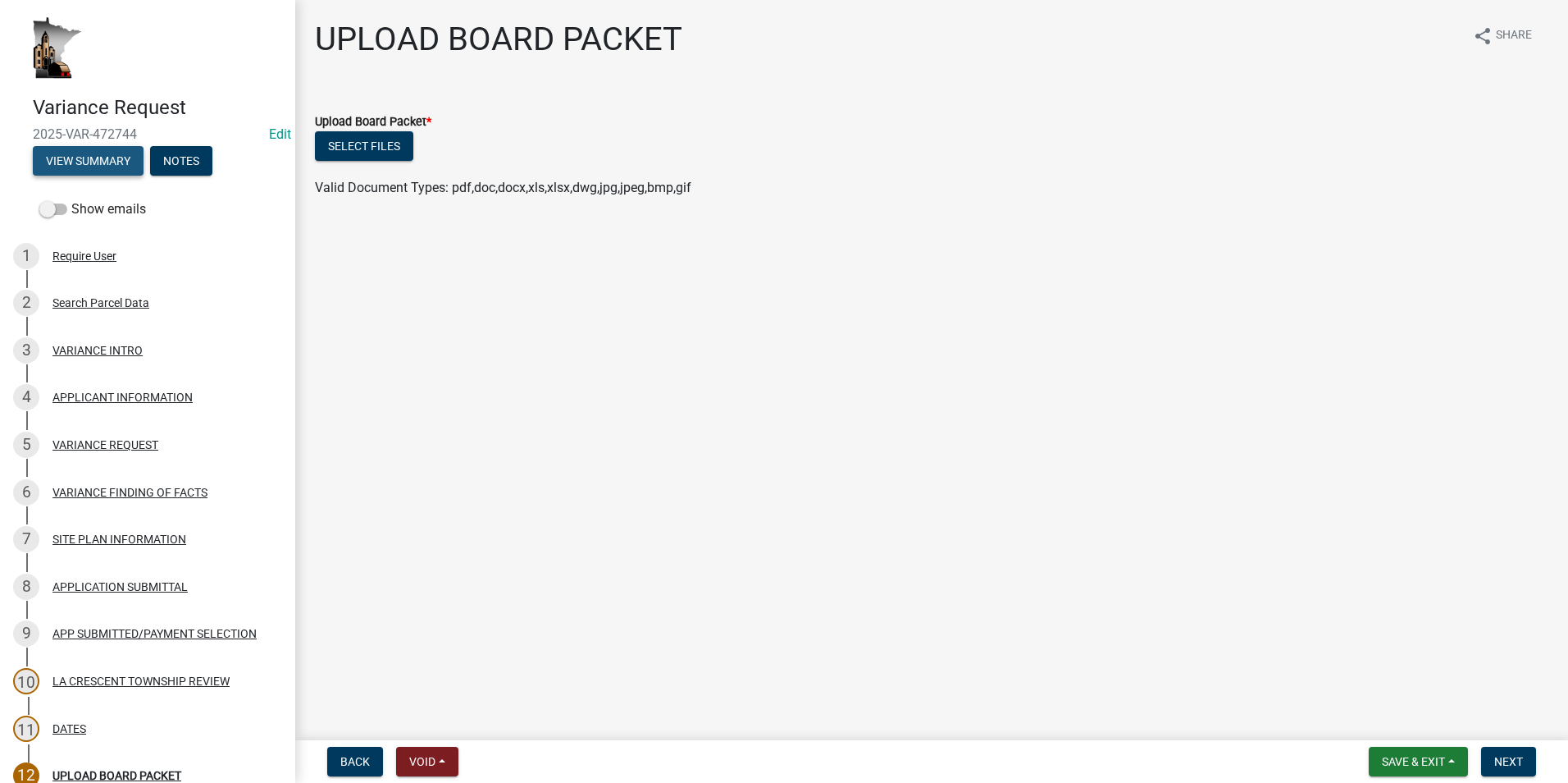
click at [65, 160] on button "View Summary" at bounding box center [88, 161] width 111 height 29
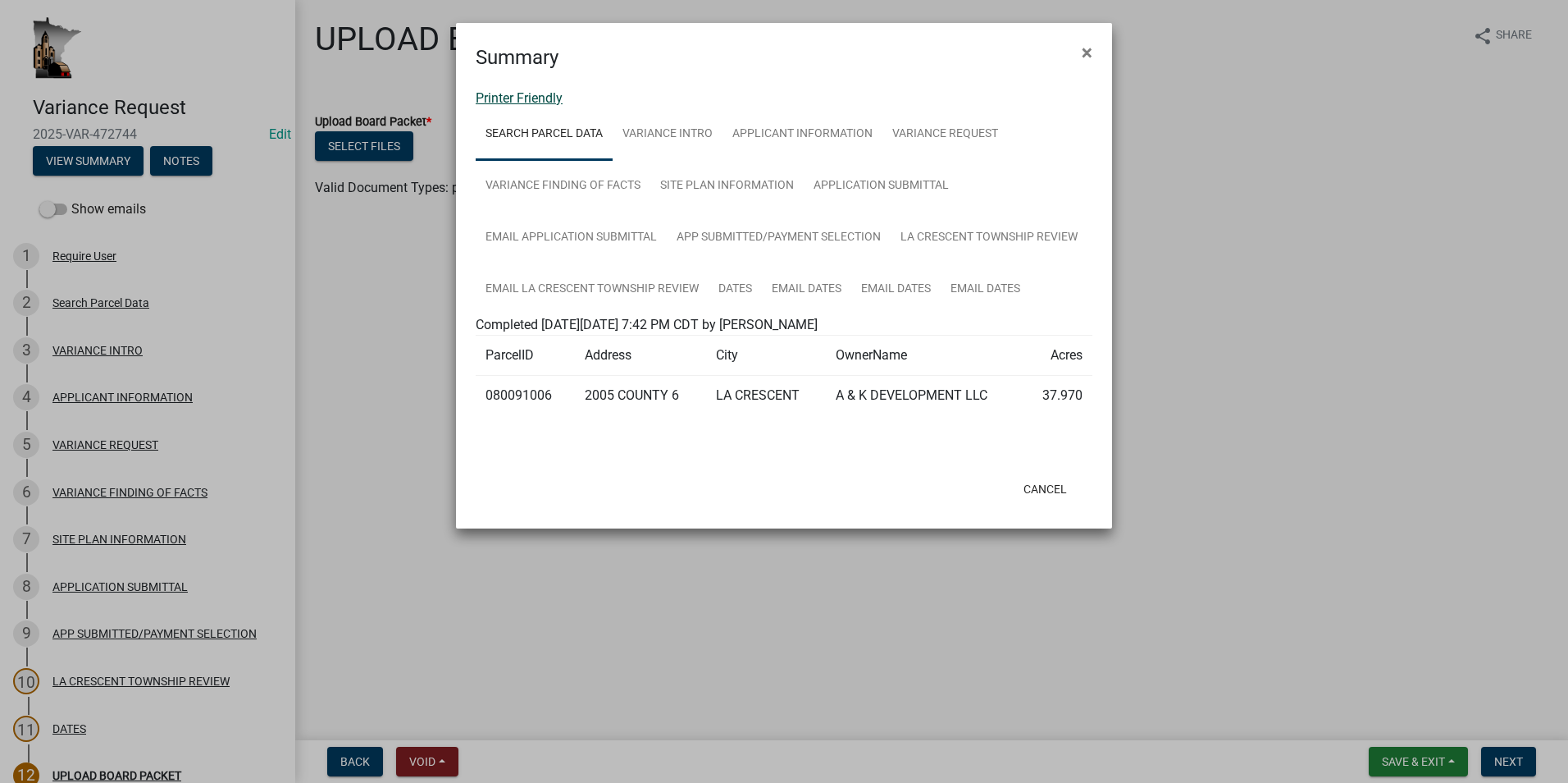
click at [532, 97] on link "Printer Friendly" at bounding box center [518, 97] width 87 height 16
click at [1040, 493] on button "Cancel" at bounding box center [1045, 489] width 70 height 29
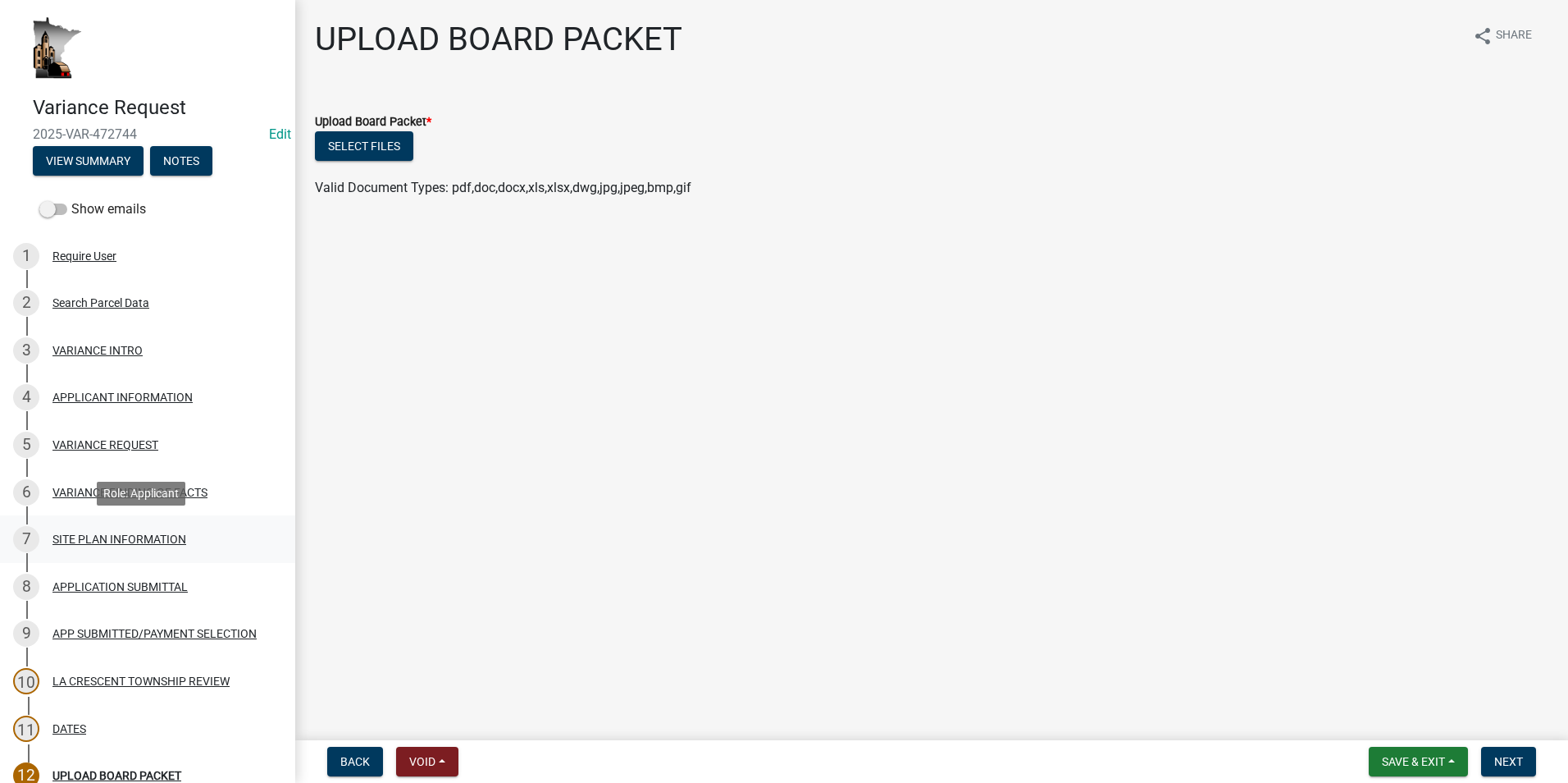
click at [144, 540] on div "SITE PLAN INFORMATION" at bounding box center [119, 539] width 134 height 12
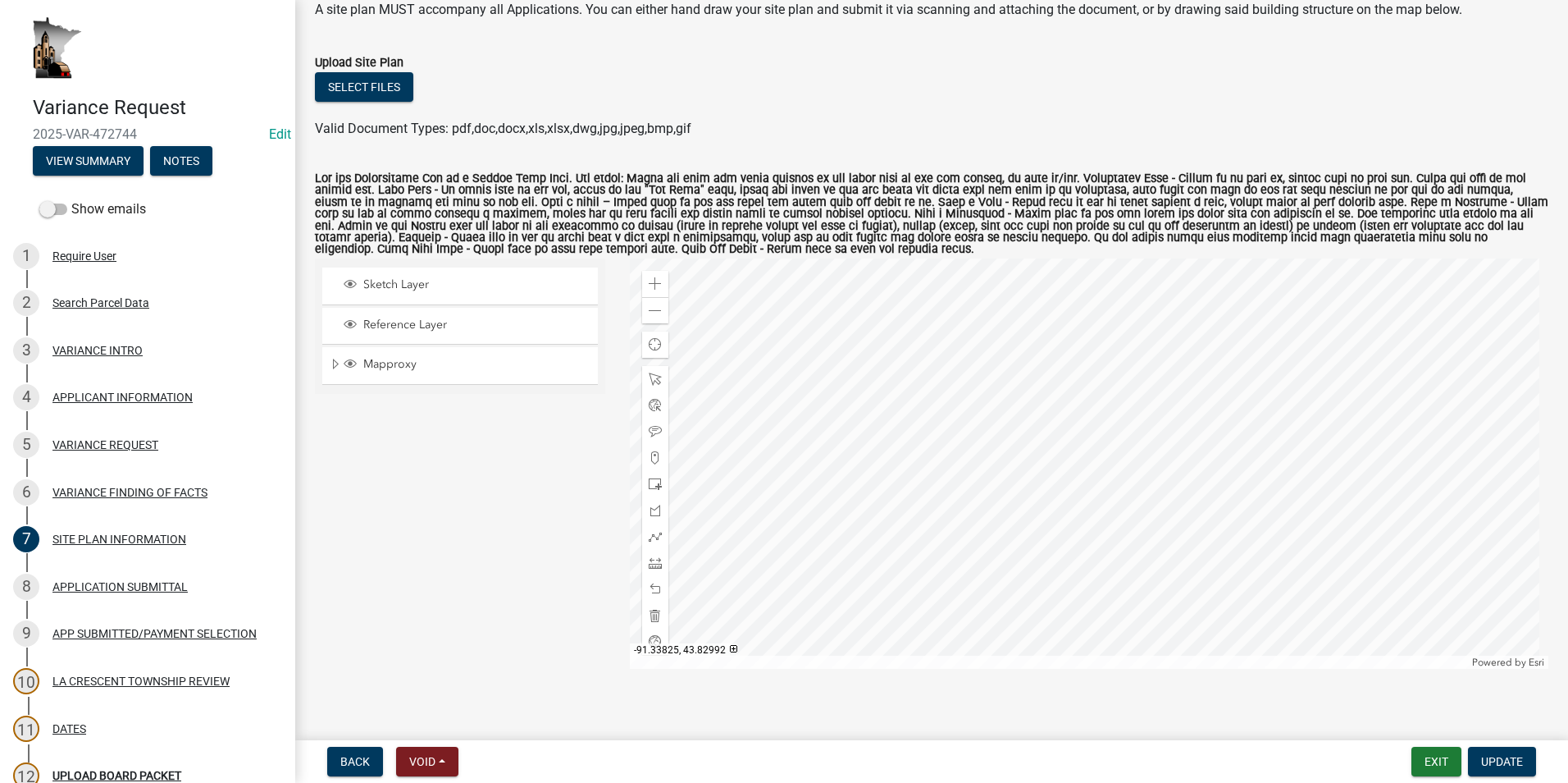
scroll to position [106, 0]
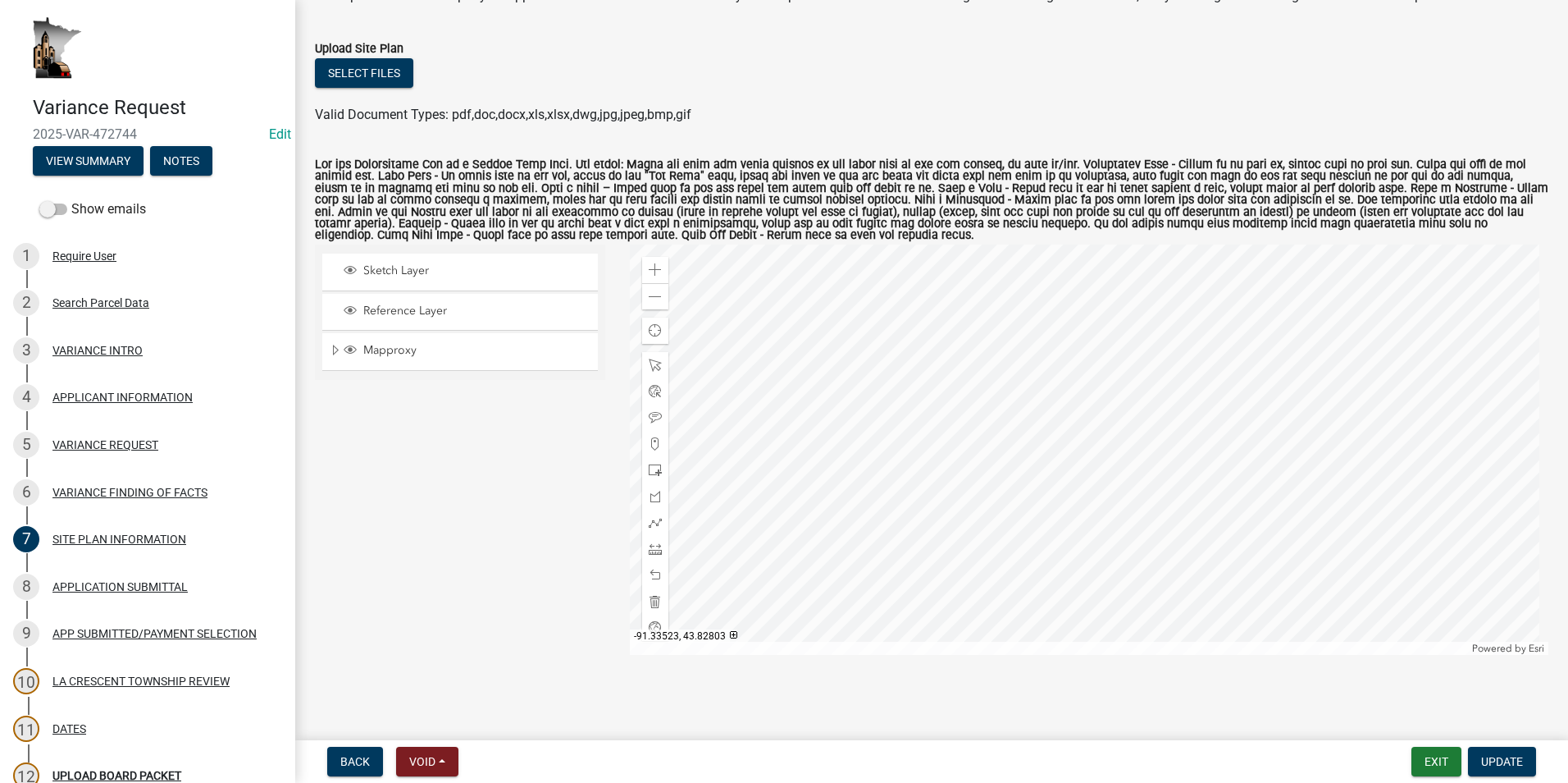
click at [1016, 465] on div at bounding box center [1089, 449] width 919 height 410
click at [1489, 757] on span "Update" at bounding box center [1502, 761] width 42 height 13
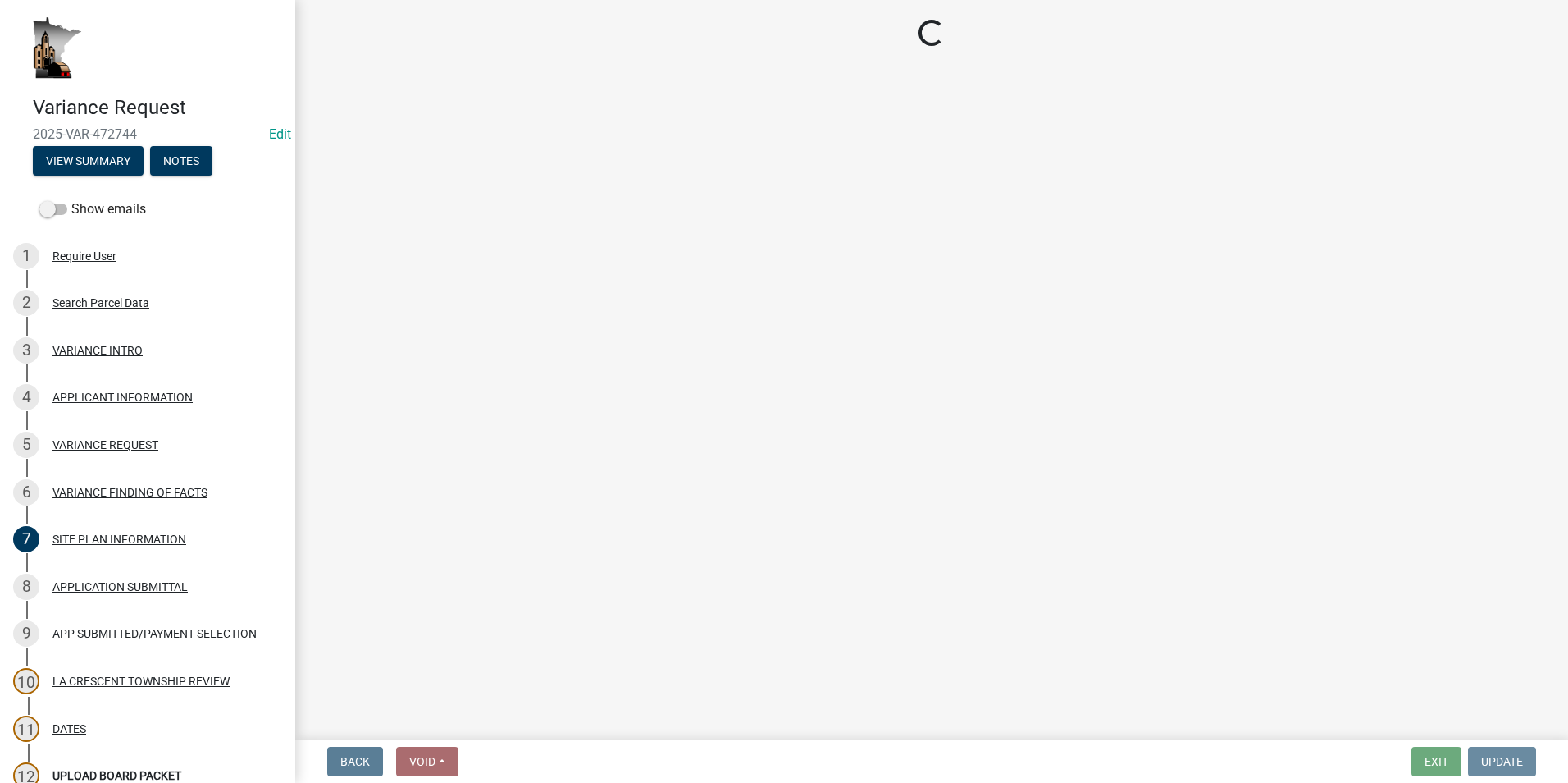
scroll to position [0, 0]
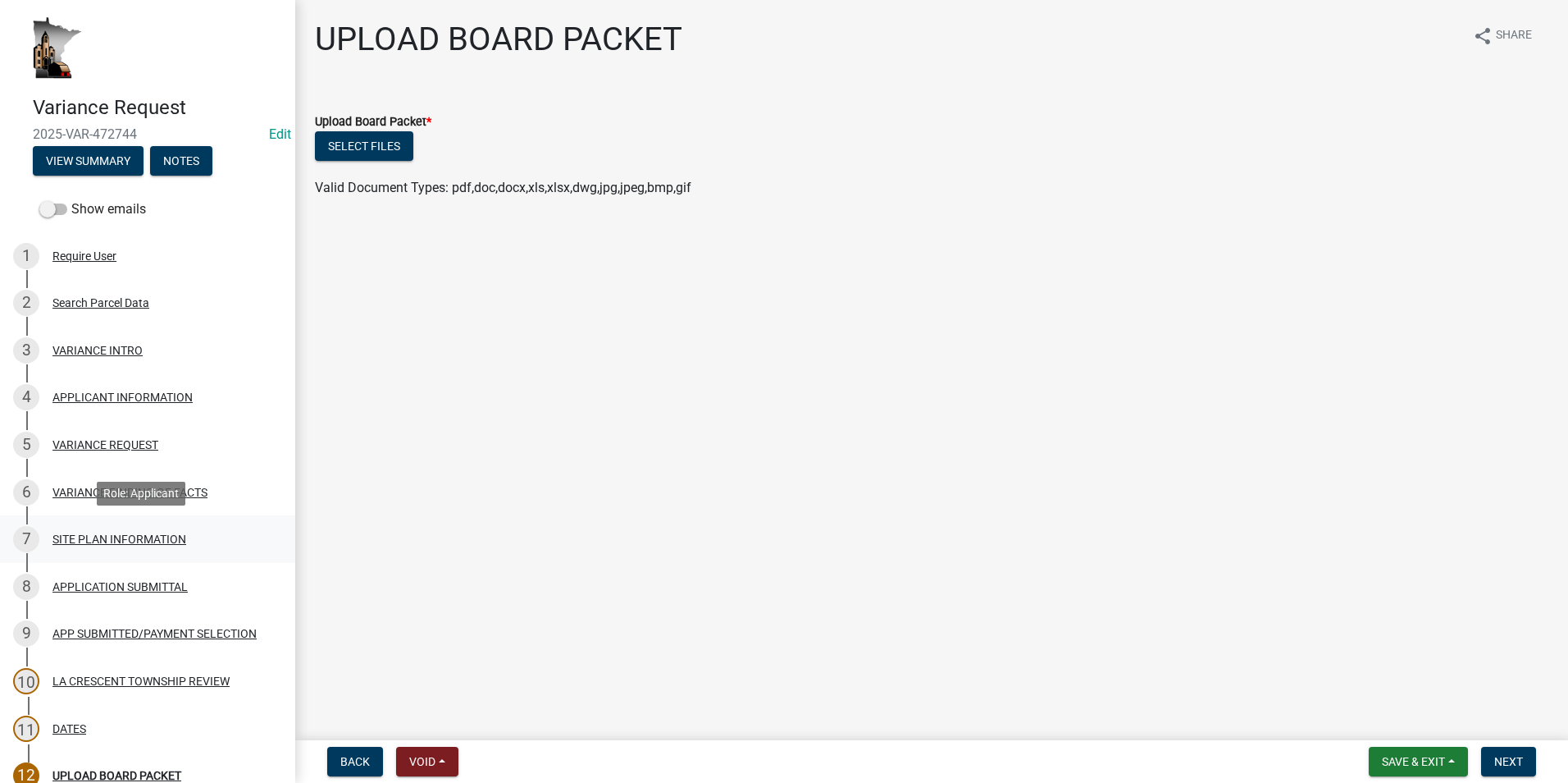
click at [139, 544] on div "SITE PLAN INFORMATION" at bounding box center [119, 539] width 134 height 12
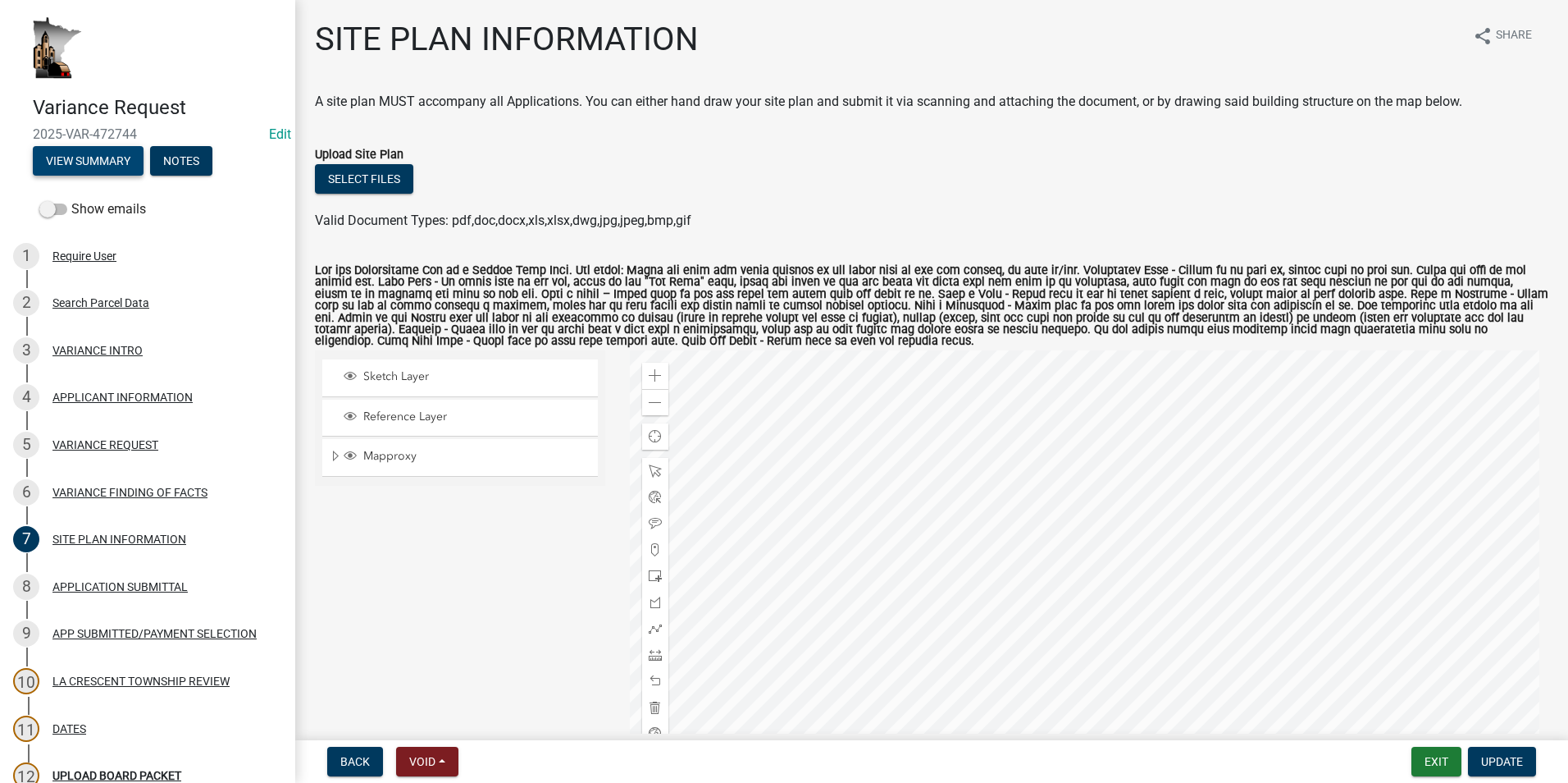
click at [102, 159] on button "View Summary" at bounding box center [88, 161] width 111 height 29
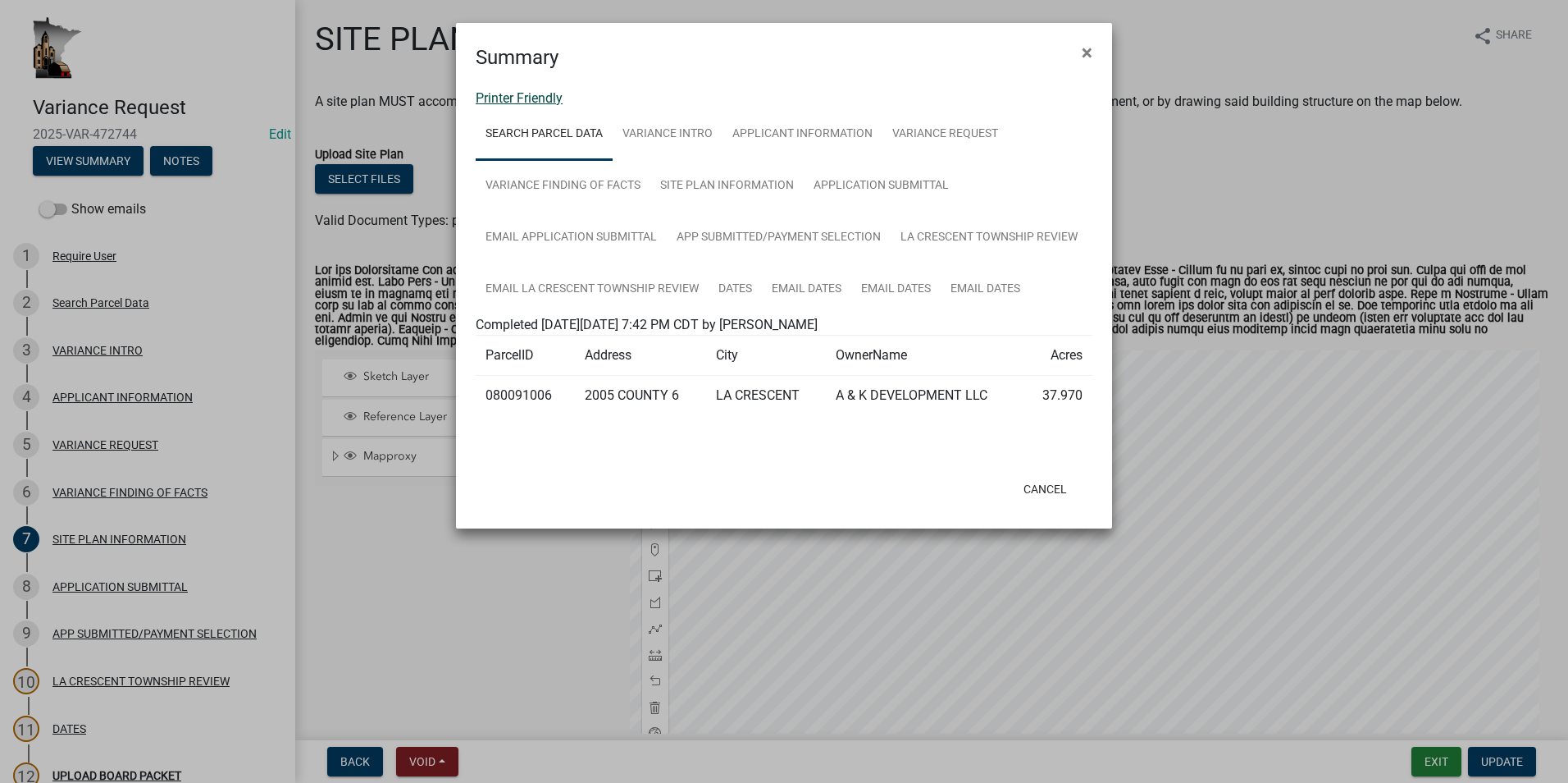
click at [526, 97] on link "Printer Friendly" at bounding box center [518, 97] width 87 height 16
click at [1054, 492] on button "Cancel" at bounding box center [1045, 489] width 70 height 29
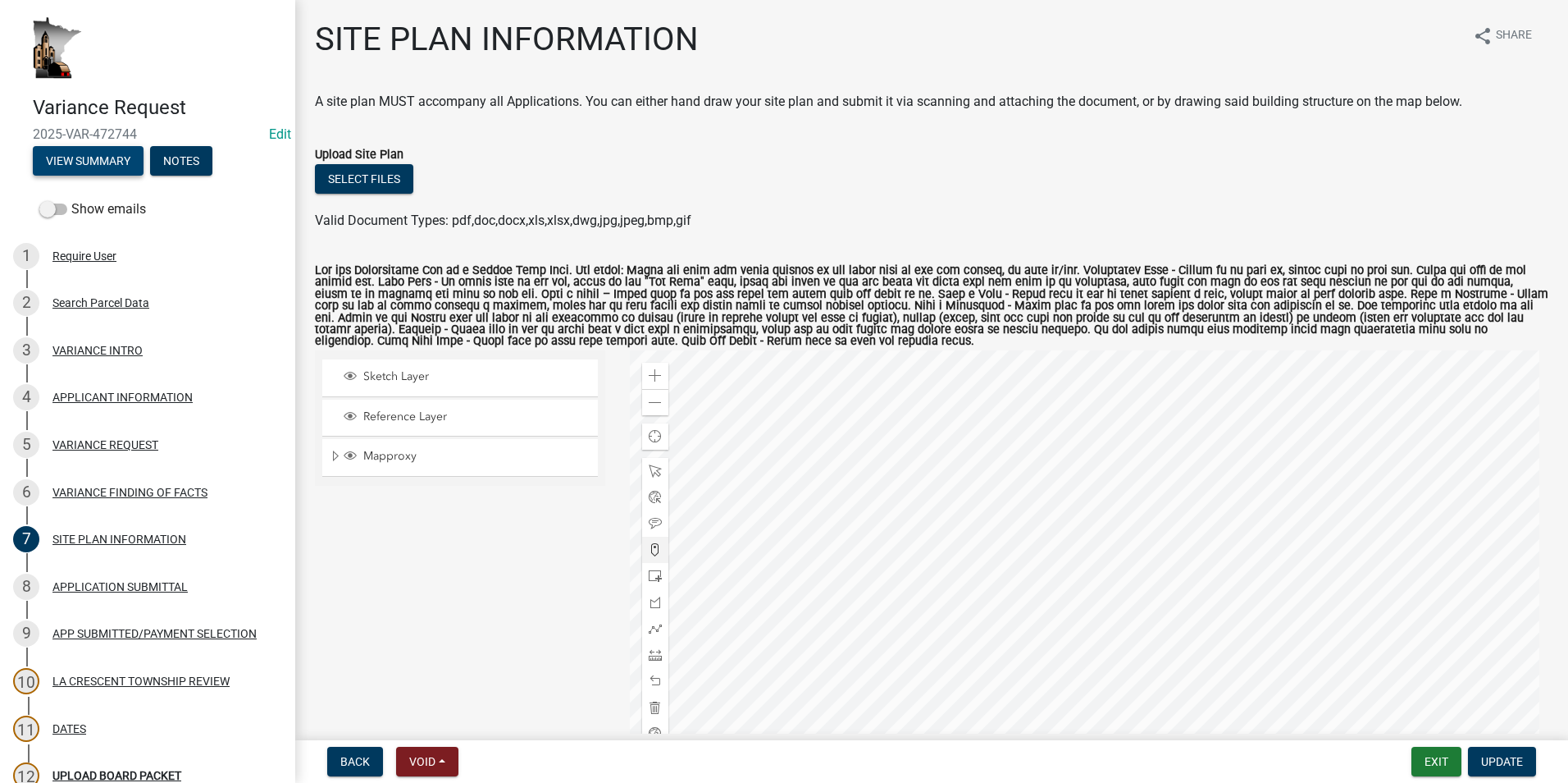
scroll to position [82, 0]
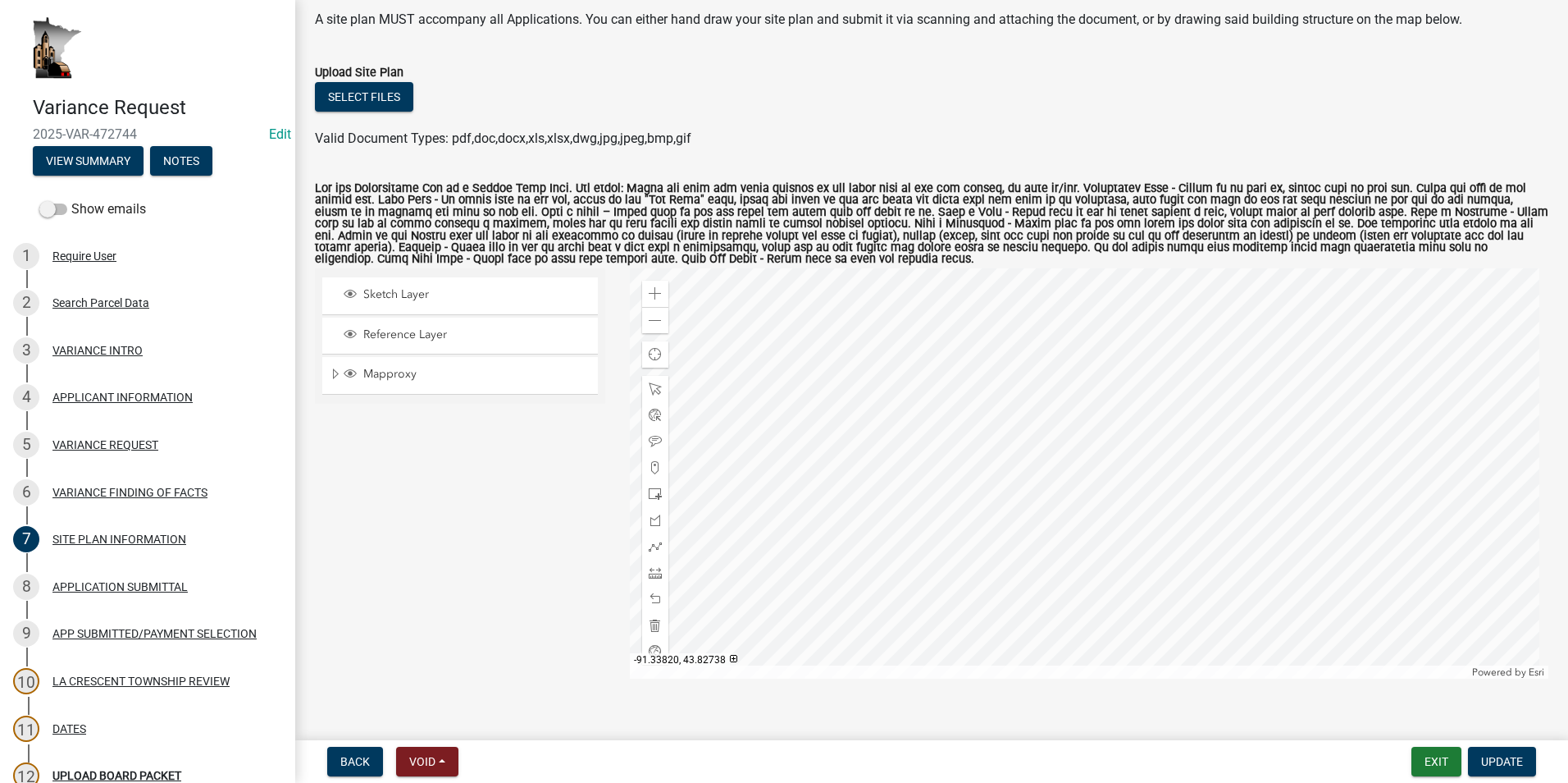
click at [958, 579] on div at bounding box center [1089, 473] width 919 height 410
click at [649, 290] on span at bounding box center [655, 294] width 13 height 13
click at [1028, 449] on div at bounding box center [1089, 473] width 919 height 410
click at [1508, 763] on span "Update" at bounding box center [1502, 761] width 42 height 13
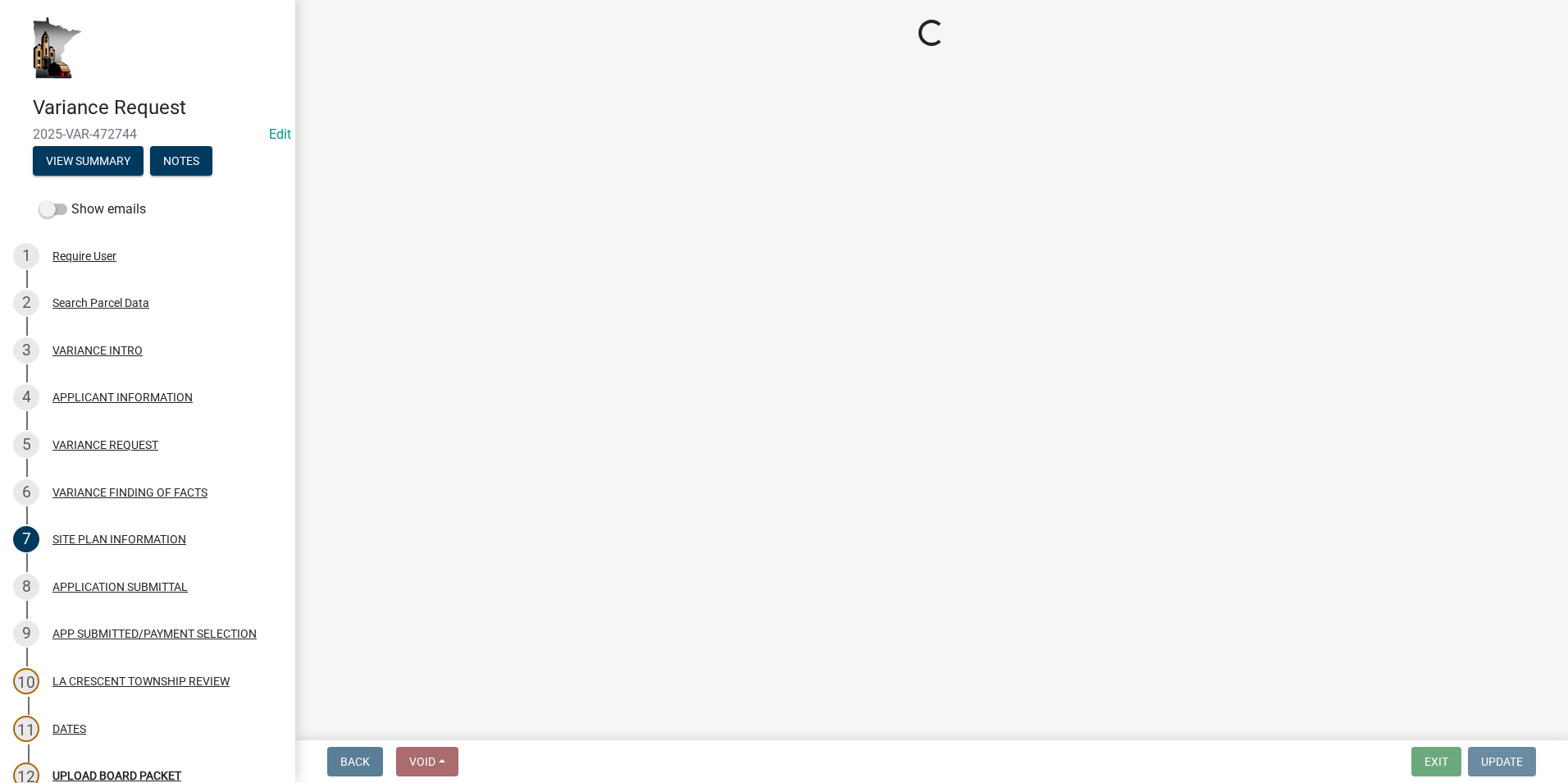
scroll to position [0, 0]
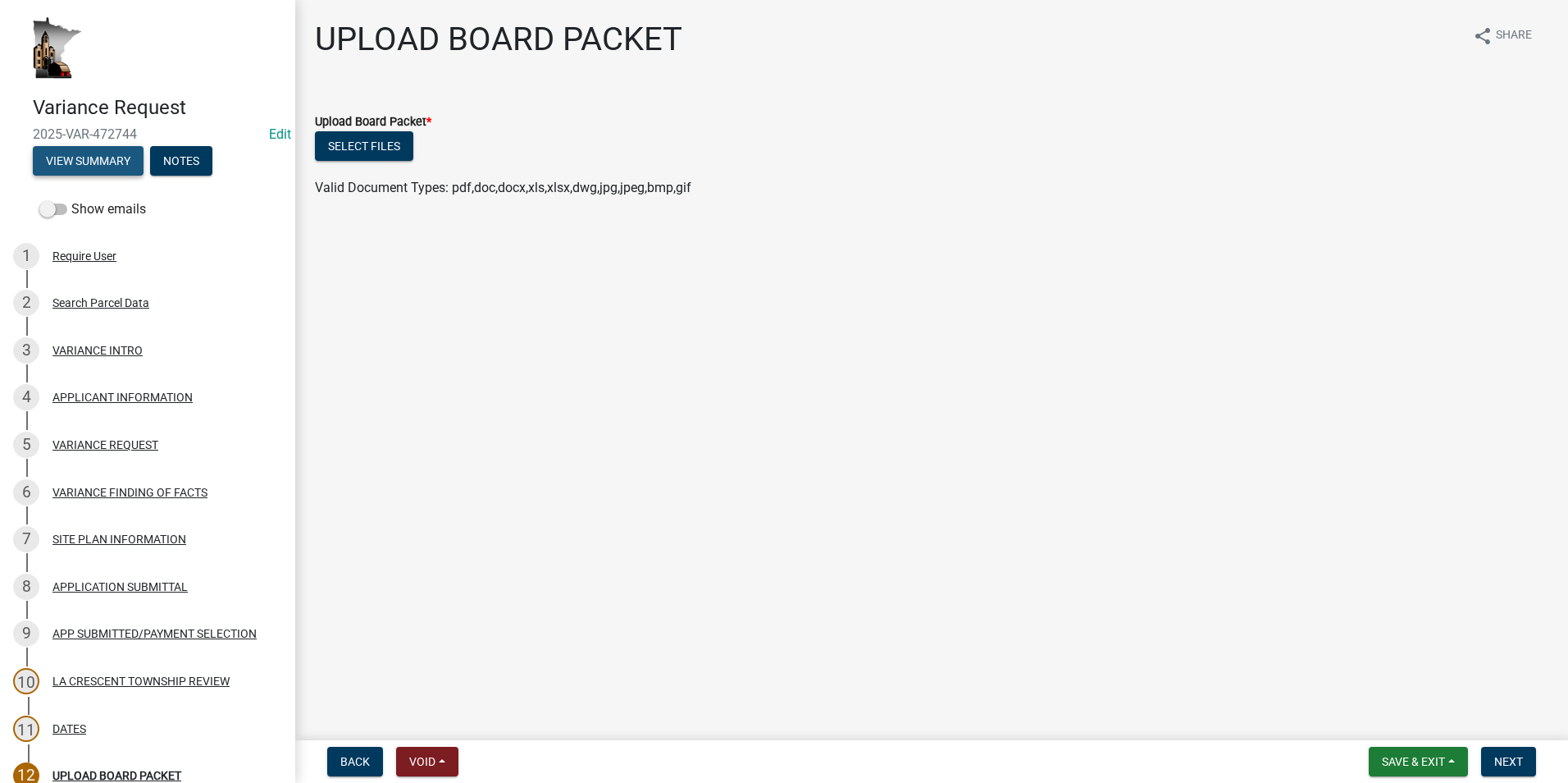
click at [109, 159] on button "View Summary" at bounding box center [88, 161] width 111 height 29
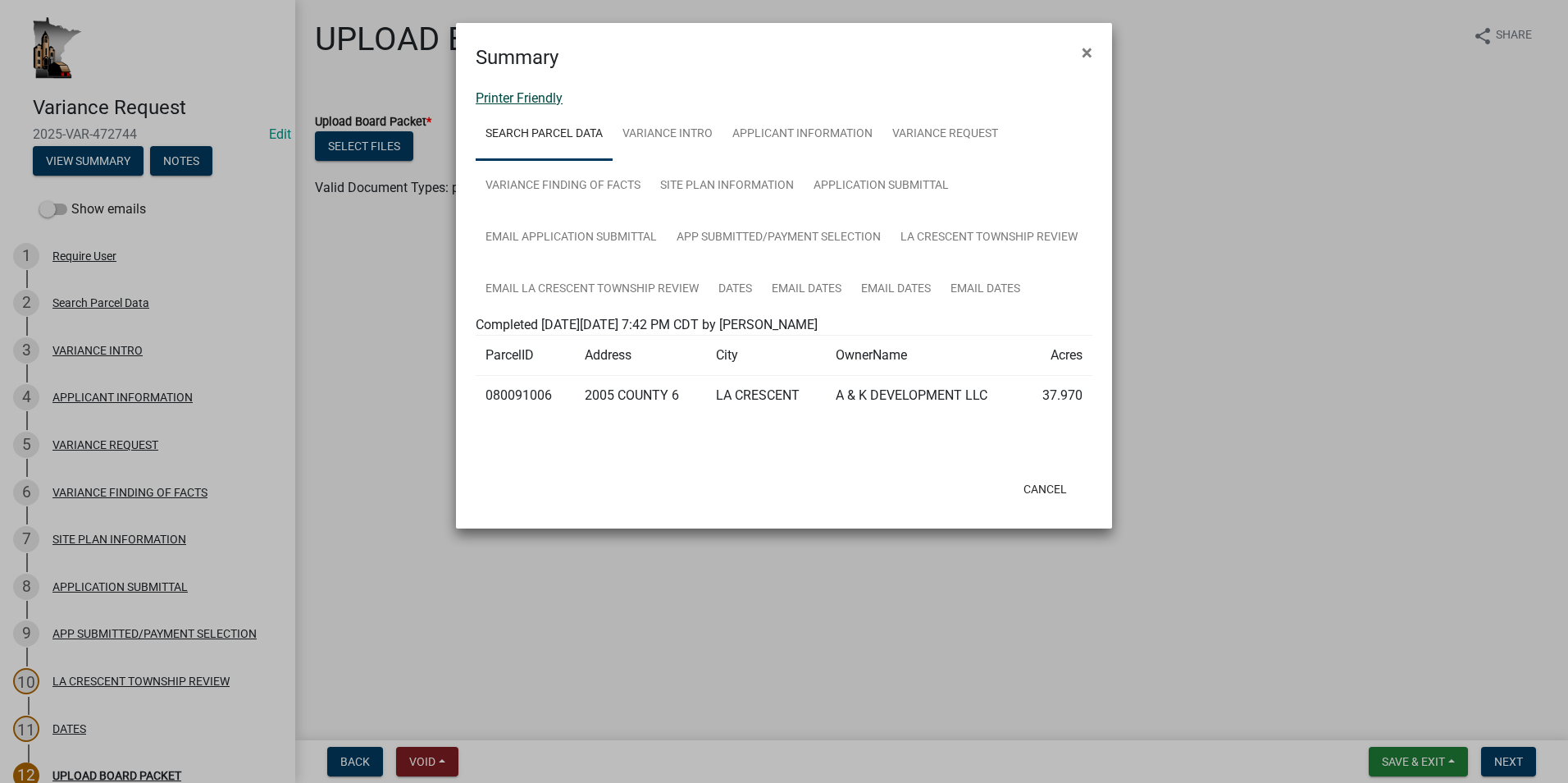
click at [523, 96] on link "Printer Friendly" at bounding box center [518, 97] width 87 height 16
click at [1047, 483] on button "Cancel" at bounding box center [1045, 489] width 70 height 29
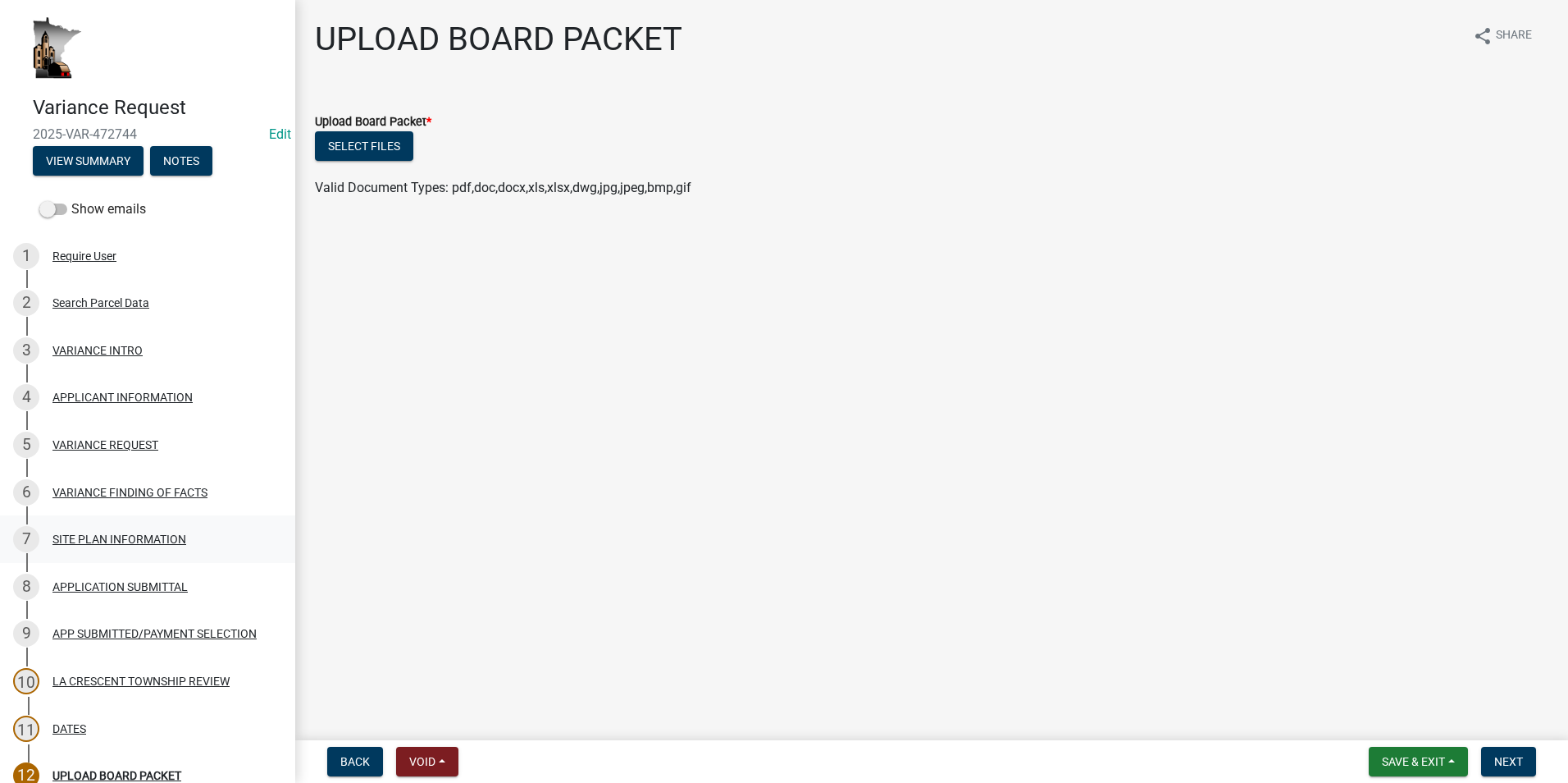
click at [126, 539] on div "SITE PLAN INFORMATION" at bounding box center [119, 539] width 134 height 12
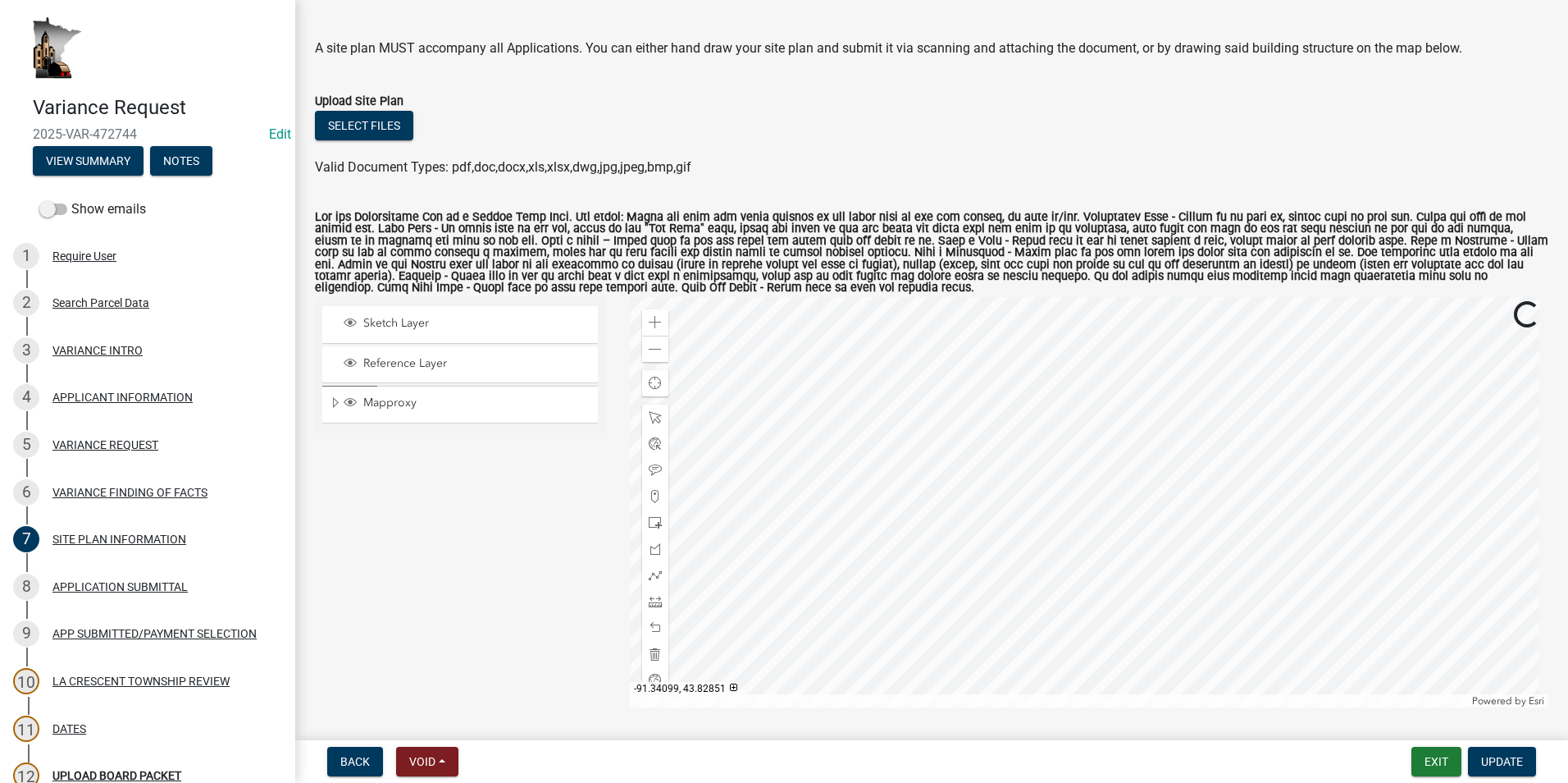
scroll to position [82, 0]
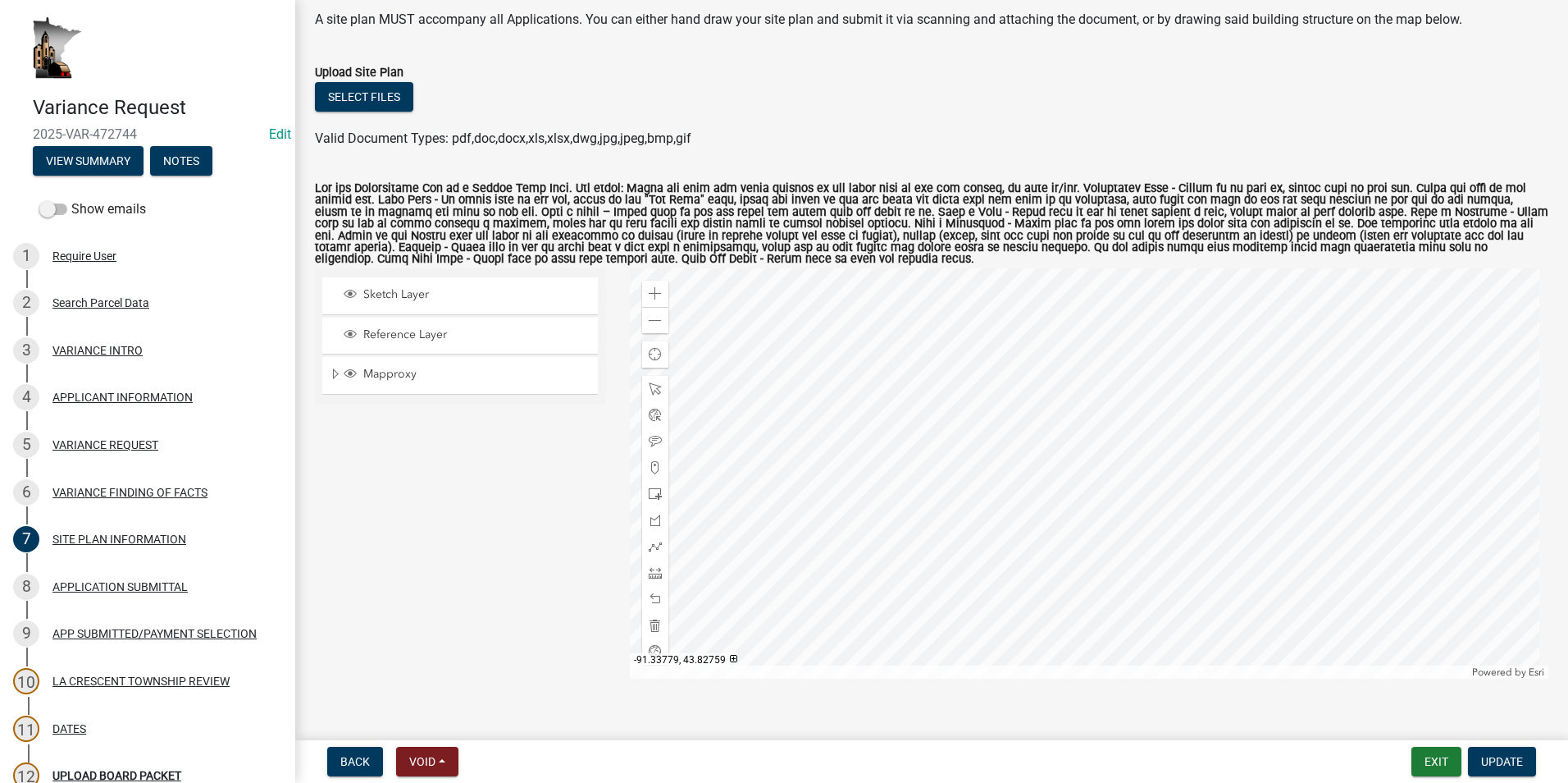
click at [966, 555] on div at bounding box center [1089, 473] width 919 height 410
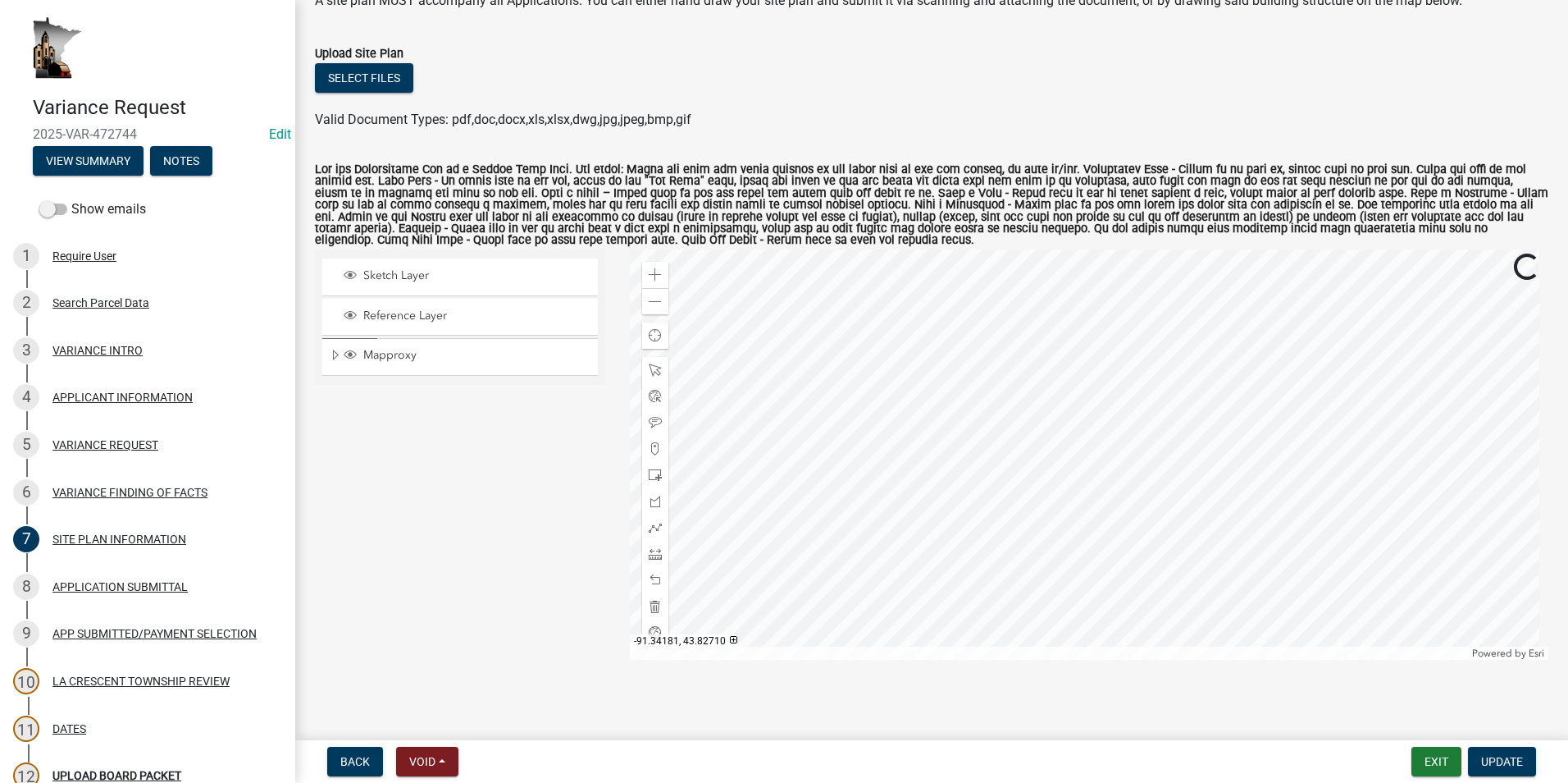
scroll to position [106, 0]
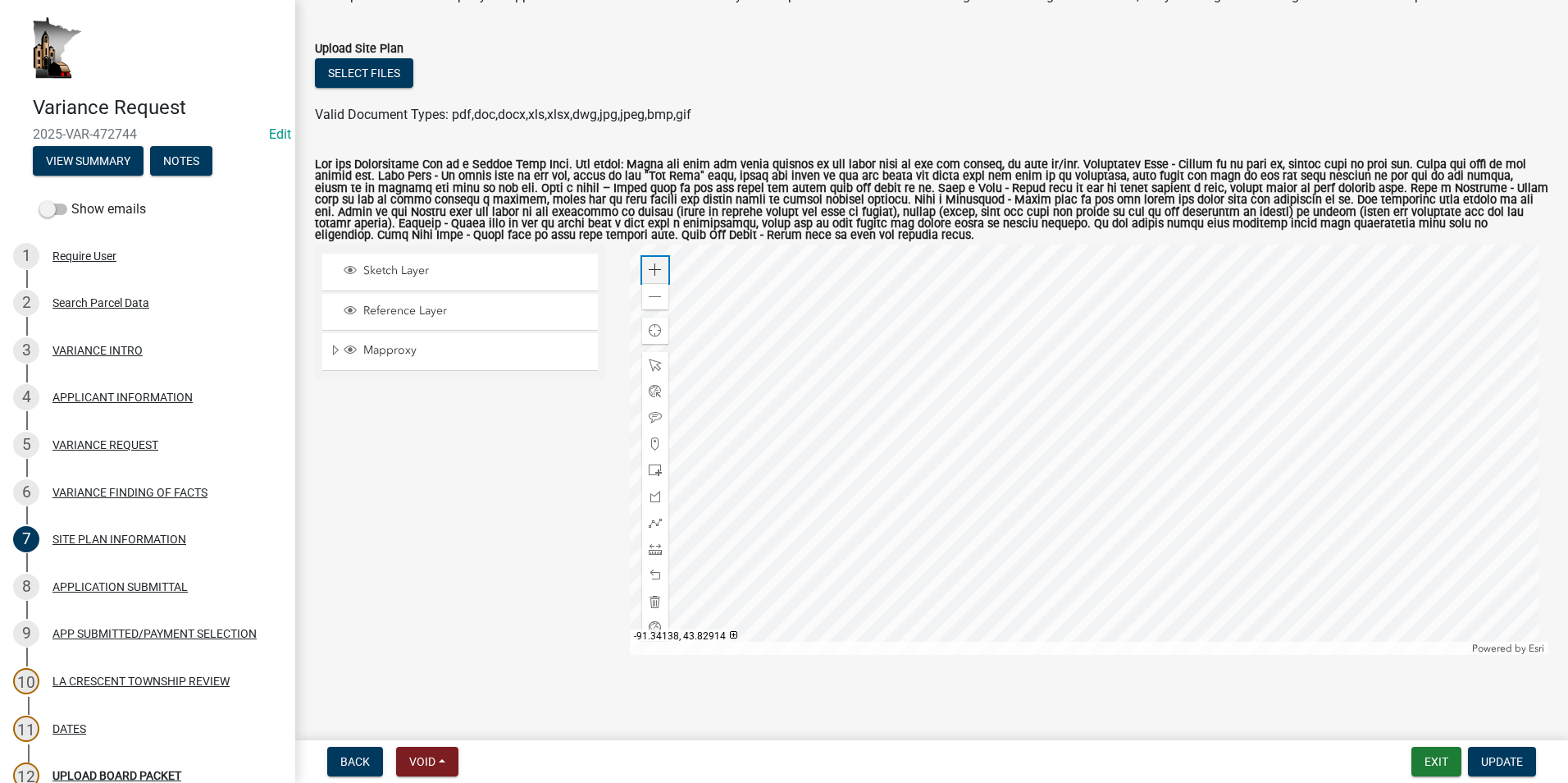
click at [654, 274] on span at bounding box center [655, 270] width 13 height 13
click at [874, 437] on div at bounding box center [1089, 449] width 919 height 410
click at [652, 364] on span at bounding box center [655, 365] width 13 height 13
click at [993, 565] on div at bounding box center [1089, 449] width 919 height 410
click at [649, 291] on span at bounding box center [655, 296] width 13 height 13
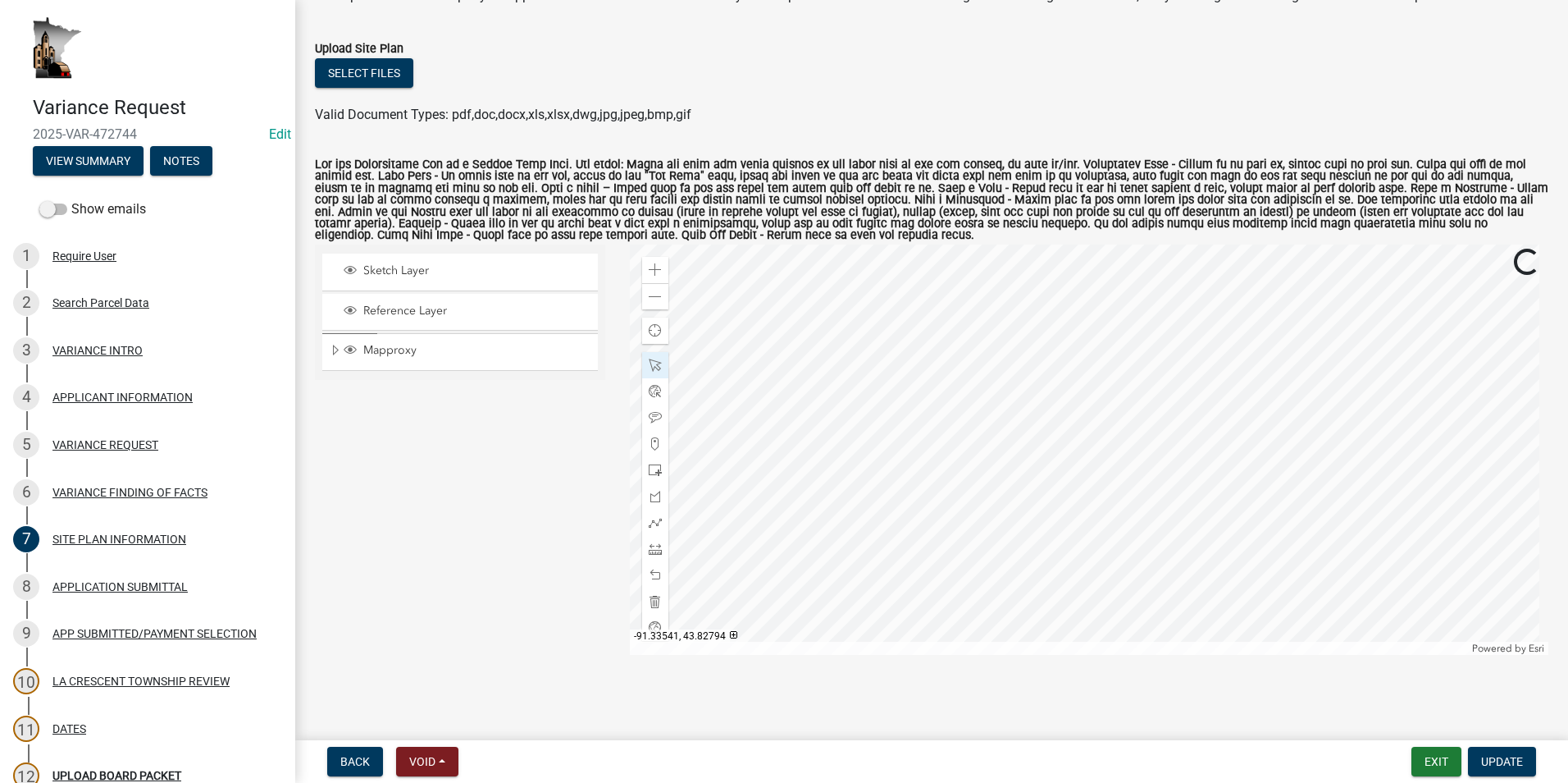
click at [1055, 509] on div at bounding box center [1089, 449] width 919 height 410
click at [649, 266] on span at bounding box center [655, 270] width 13 height 13
click at [1040, 498] on div at bounding box center [1089, 449] width 919 height 410
click at [1496, 755] on span "Update" at bounding box center [1502, 761] width 42 height 13
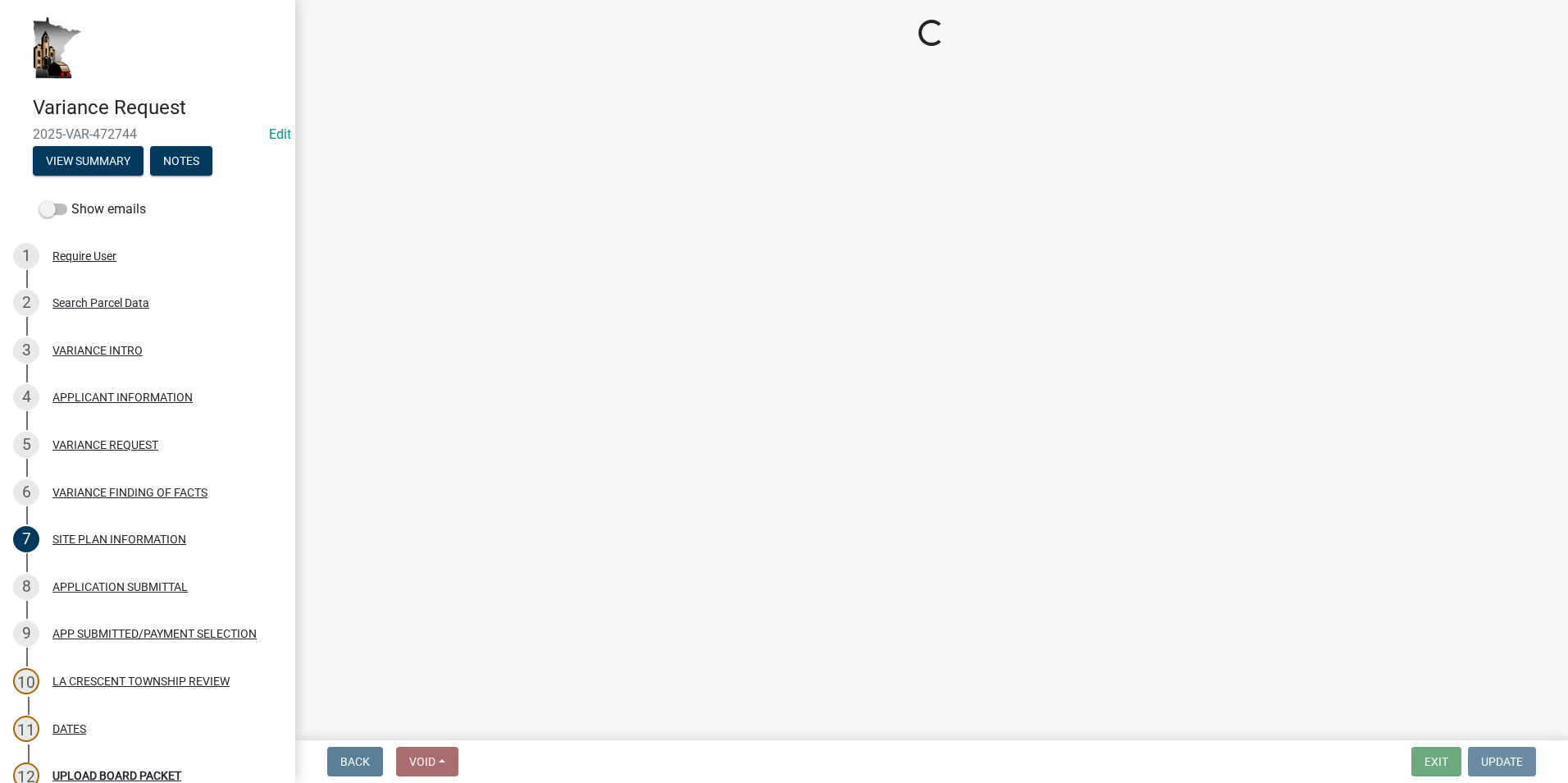
scroll to position [0, 0]
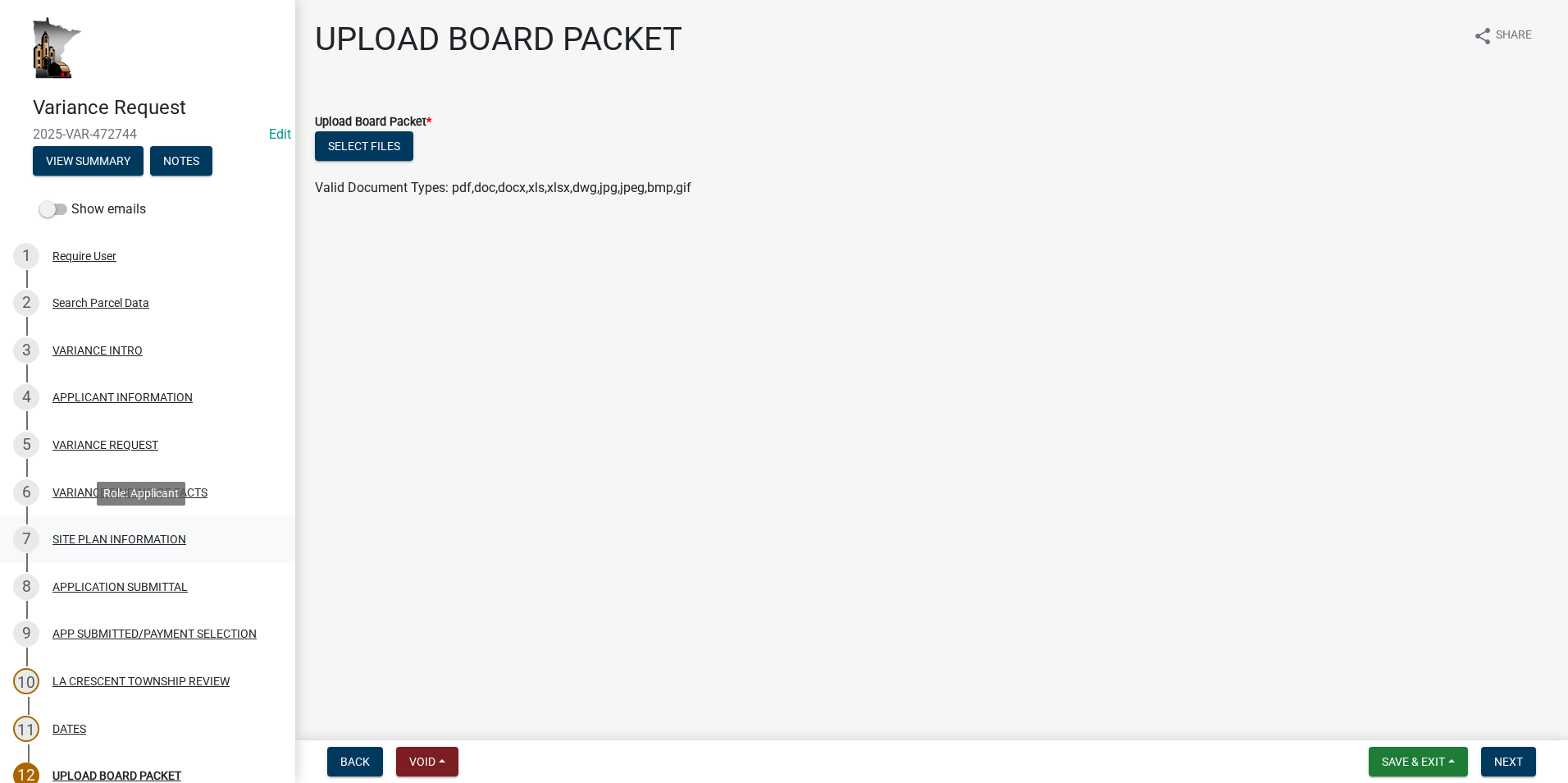
click at [140, 537] on div "SITE PLAN INFORMATION" at bounding box center [119, 539] width 134 height 12
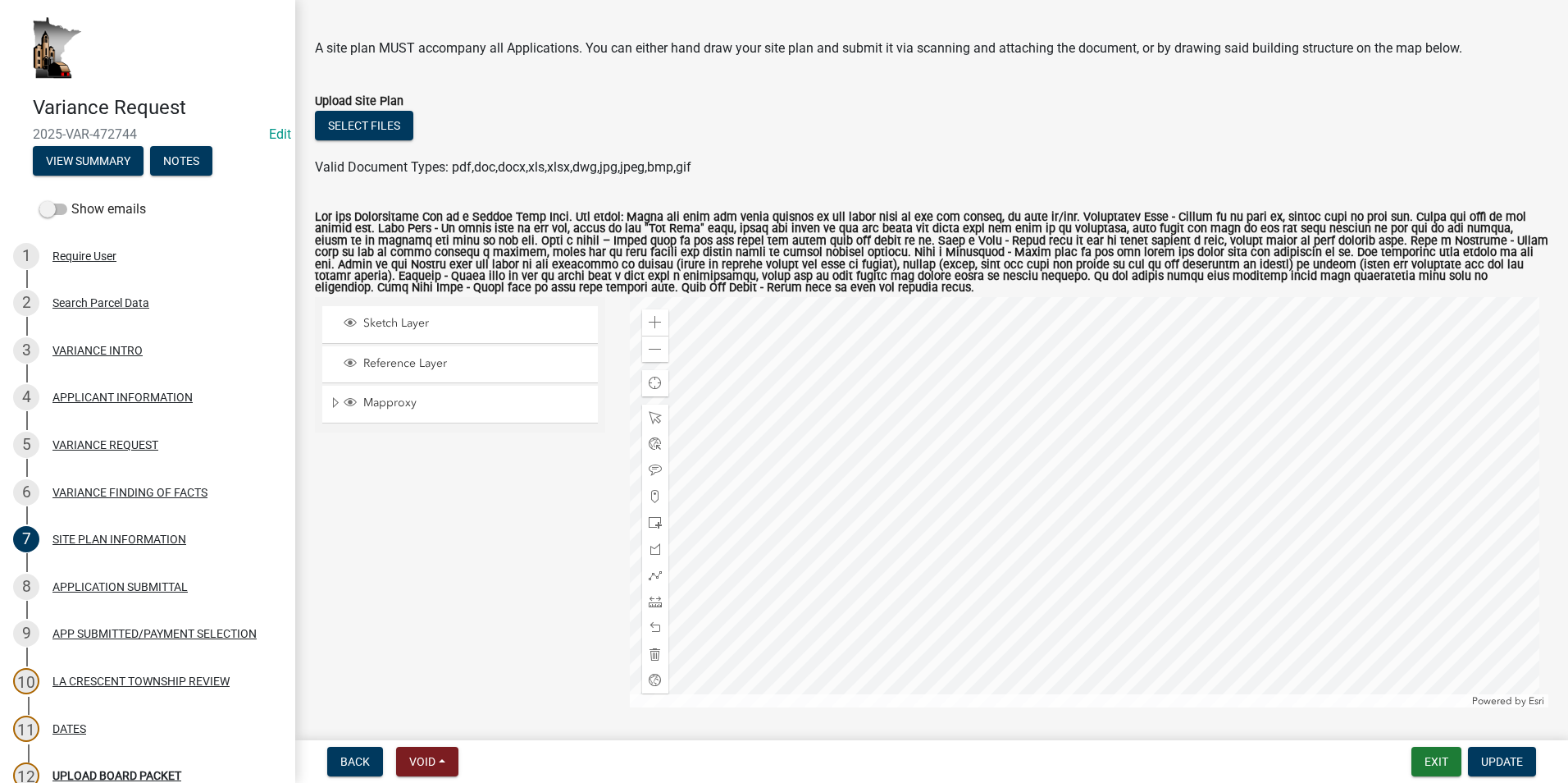
scroll to position [82, 0]
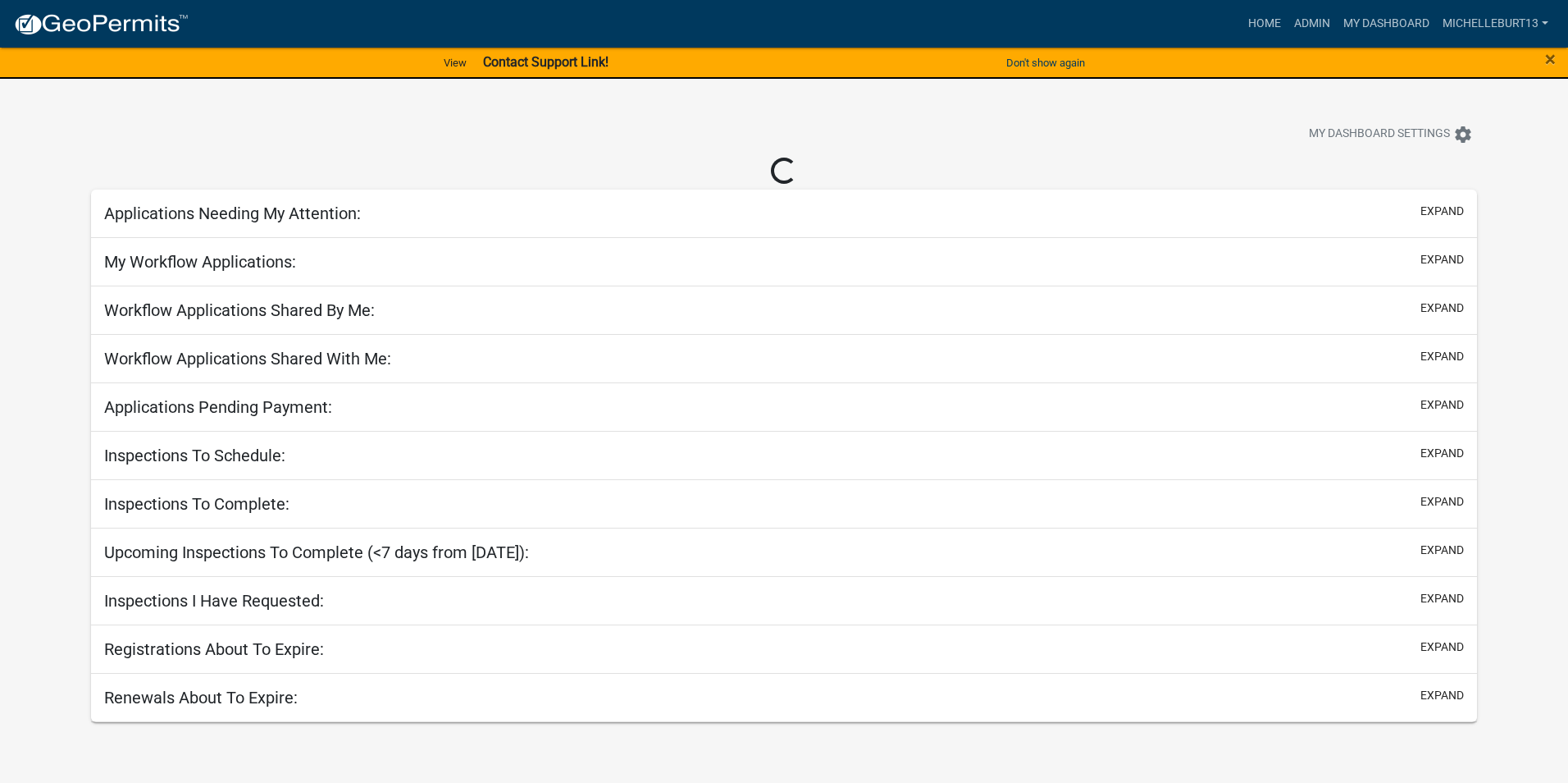
select select "3: 100"
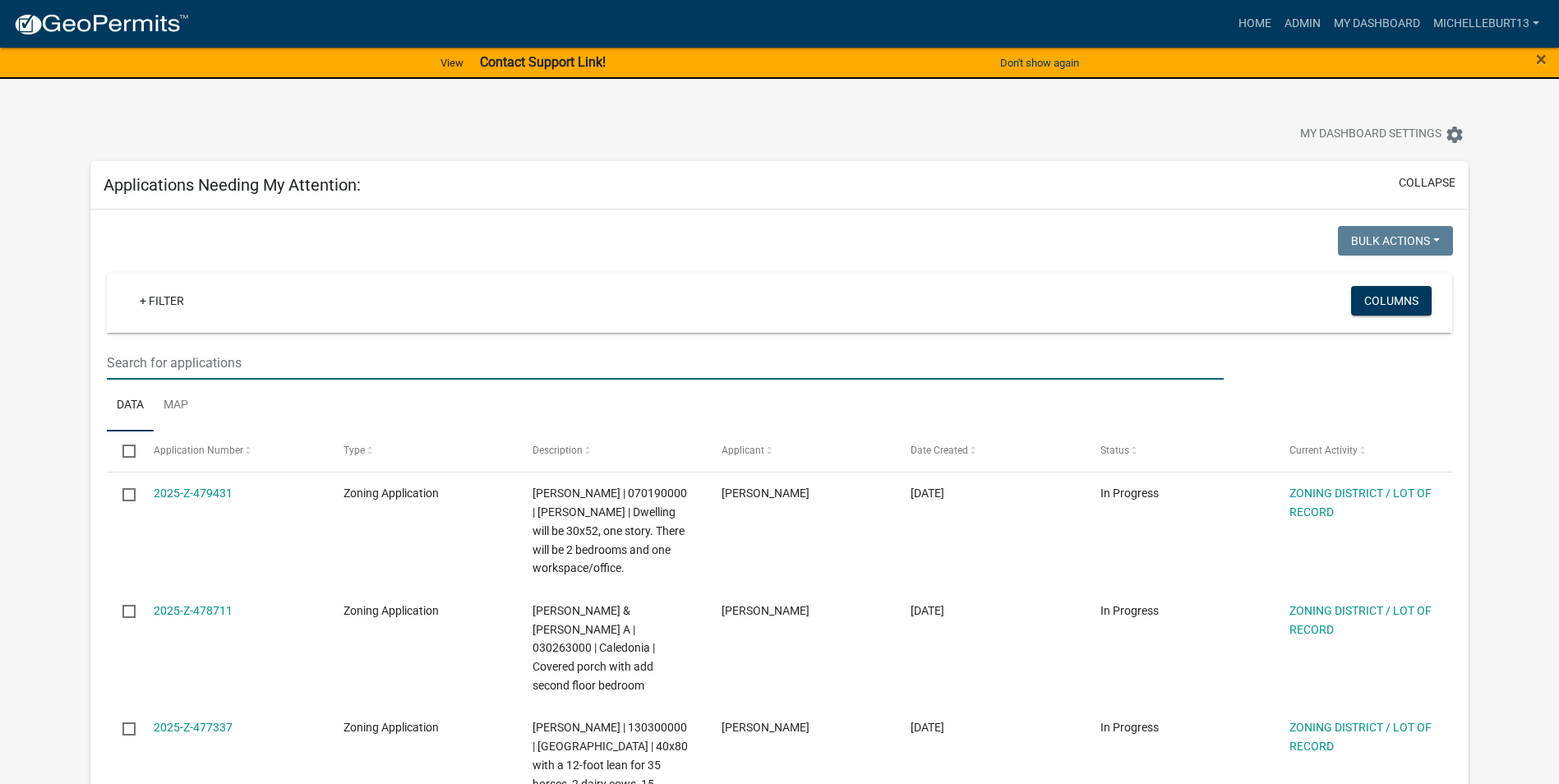
click at [205, 360] on input "text" at bounding box center [665, 362] width 1117 height 34
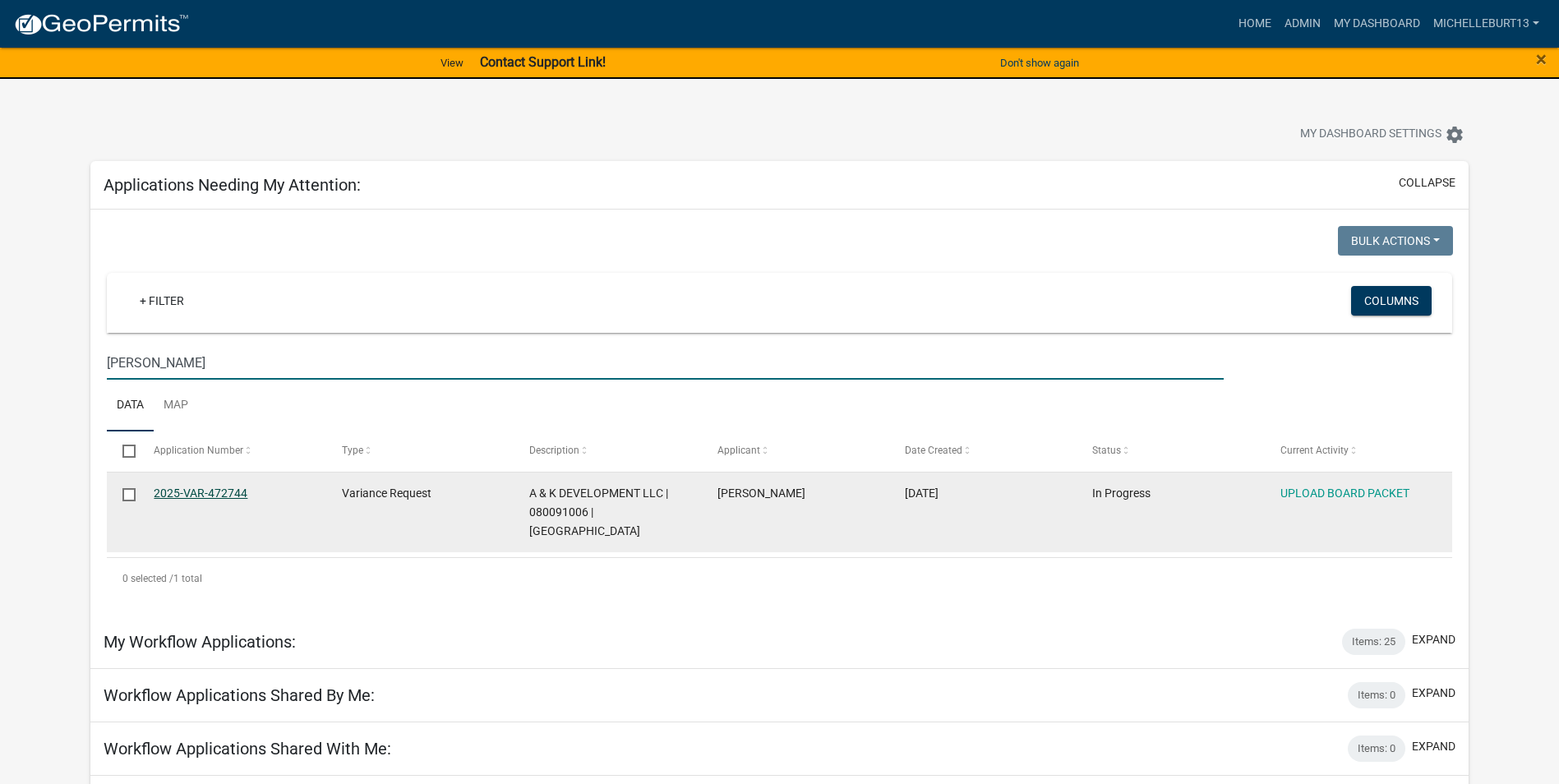
type input "Lamke"
click at [224, 492] on link "2025-VAR-472744" at bounding box center [200, 493] width 94 height 13
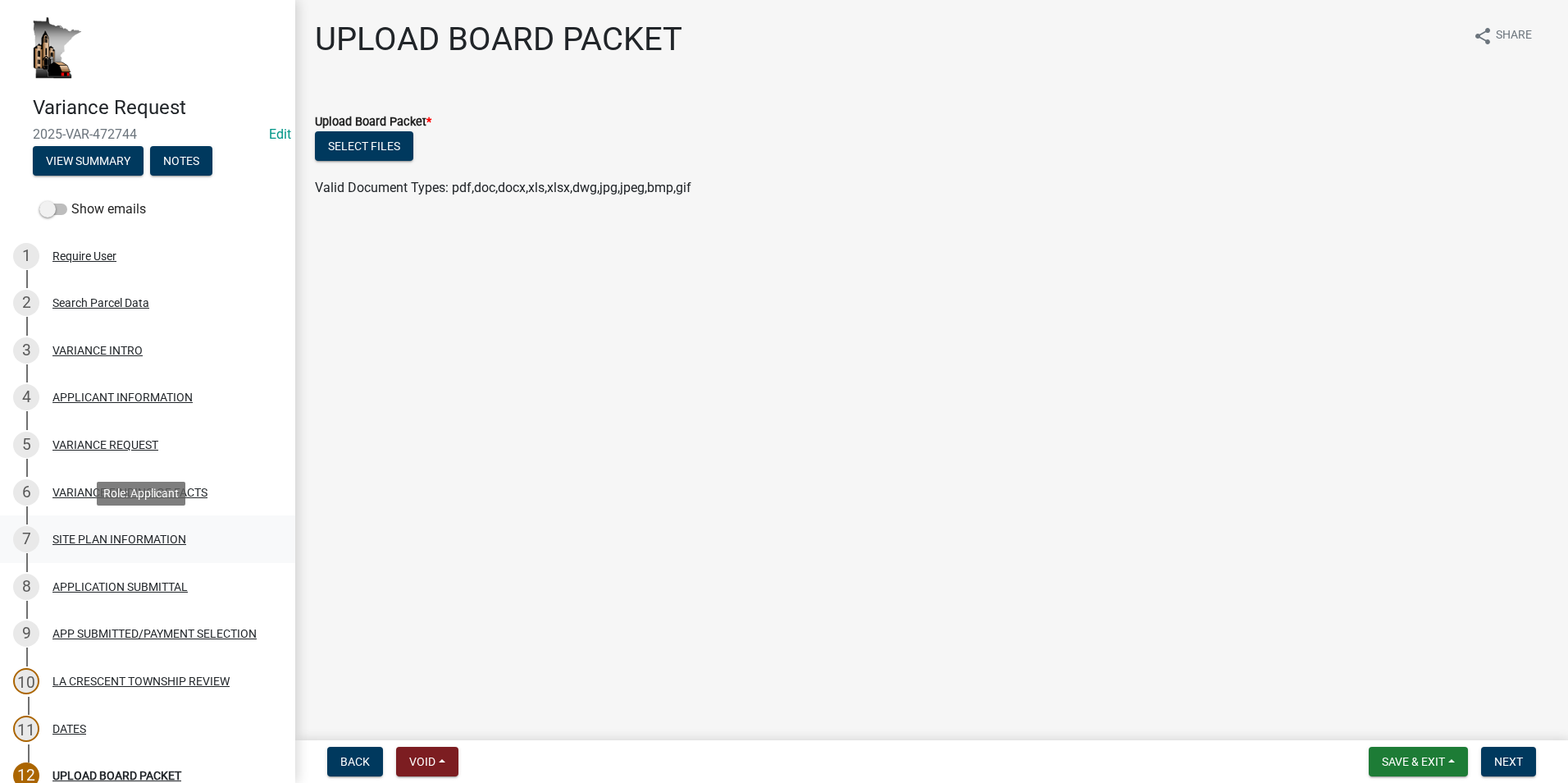
click at [145, 533] on div "SITE PLAN INFORMATION" at bounding box center [119, 539] width 134 height 12
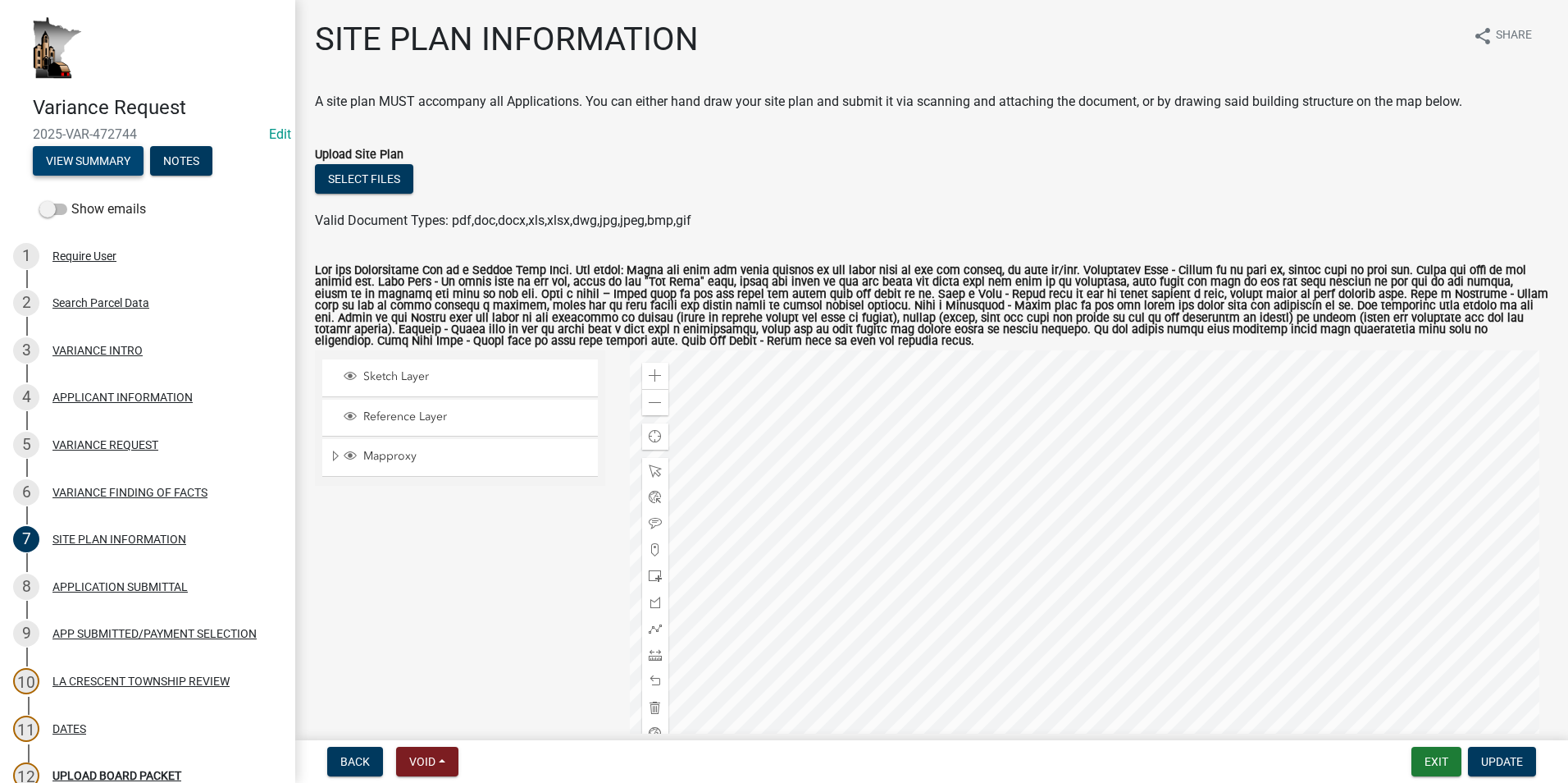
click at [90, 161] on button "View Summary" at bounding box center [88, 161] width 111 height 29
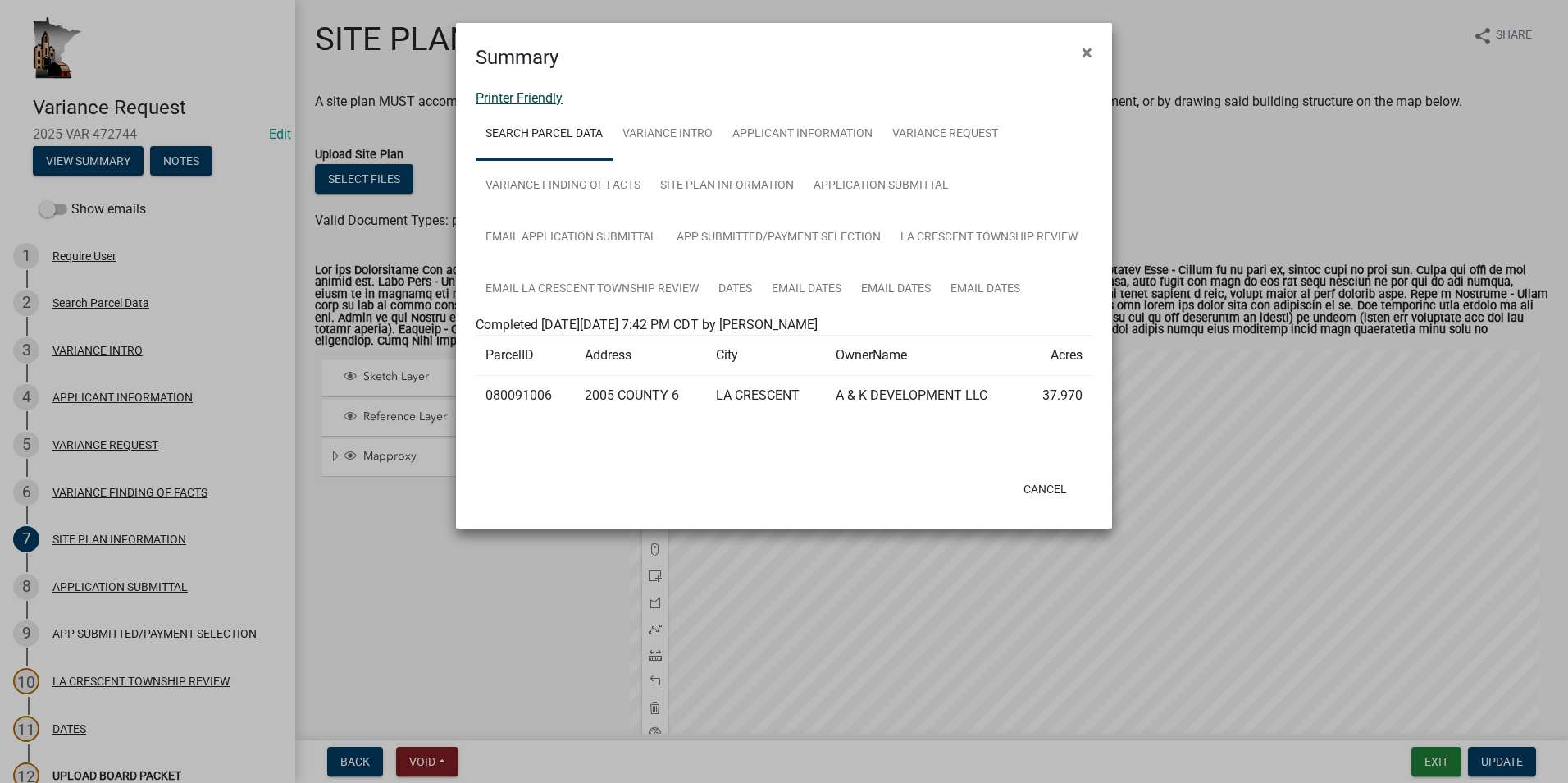
click at [513, 100] on link "Printer Friendly" at bounding box center [518, 97] width 87 height 16
click at [1094, 52] on button "×" at bounding box center [1087, 52] width 37 height 46
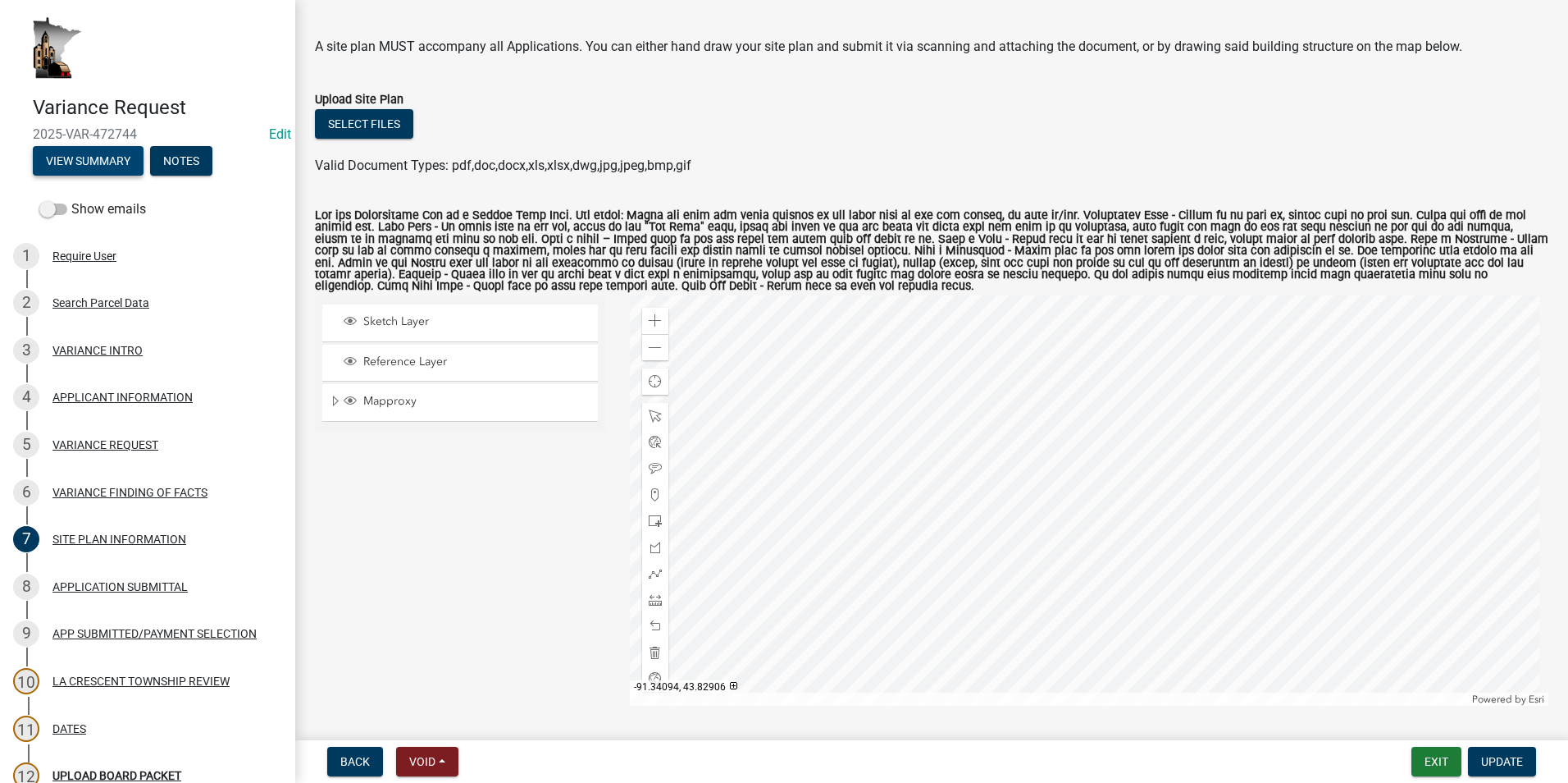
scroll to position [106, 0]
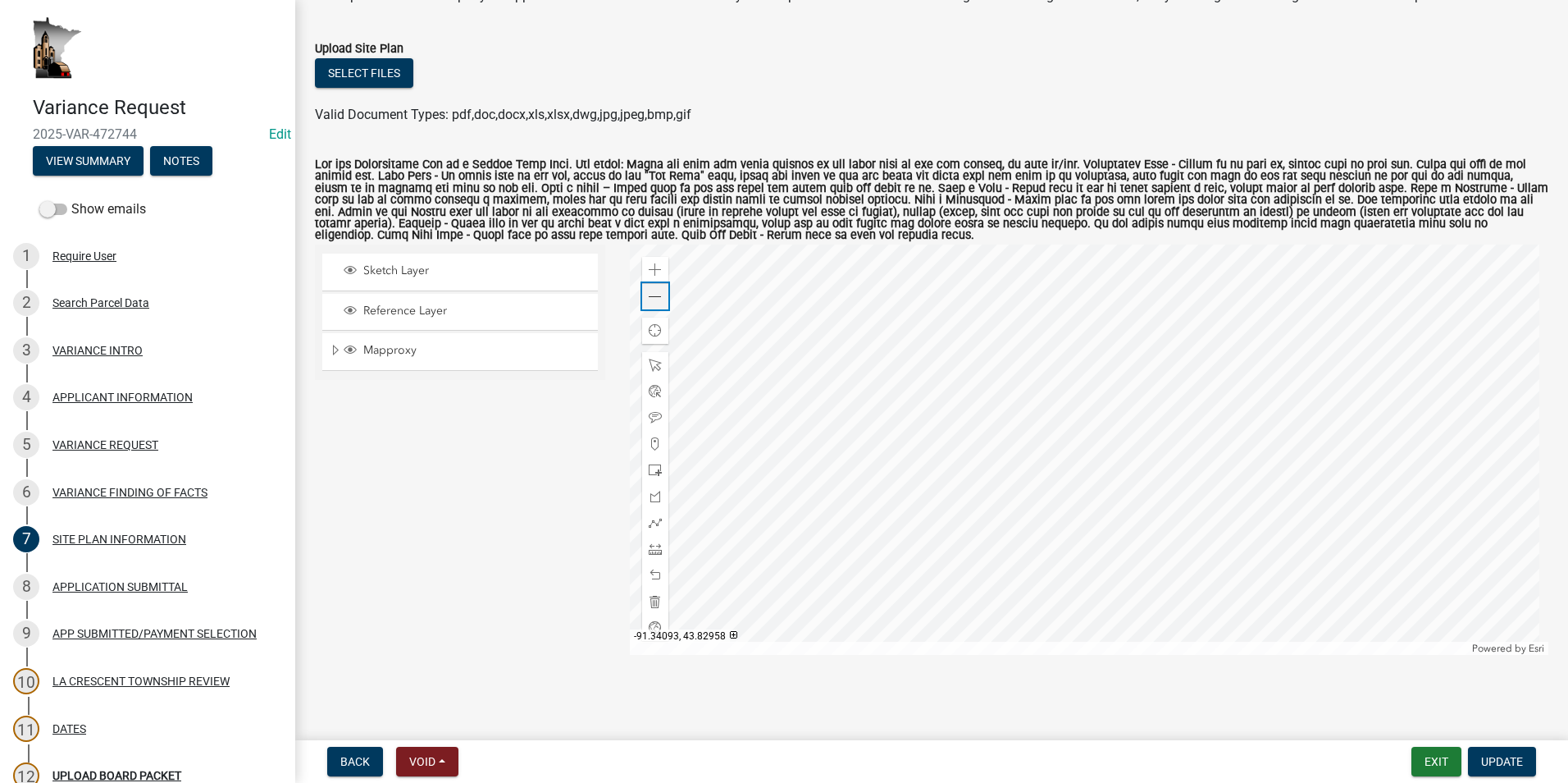
click at [651, 290] on span at bounding box center [655, 296] width 13 height 13
click at [651, 265] on span at bounding box center [655, 270] width 13 height 13
click at [919, 445] on div at bounding box center [1089, 449] width 919 height 410
click at [909, 437] on div at bounding box center [1089, 449] width 919 height 410
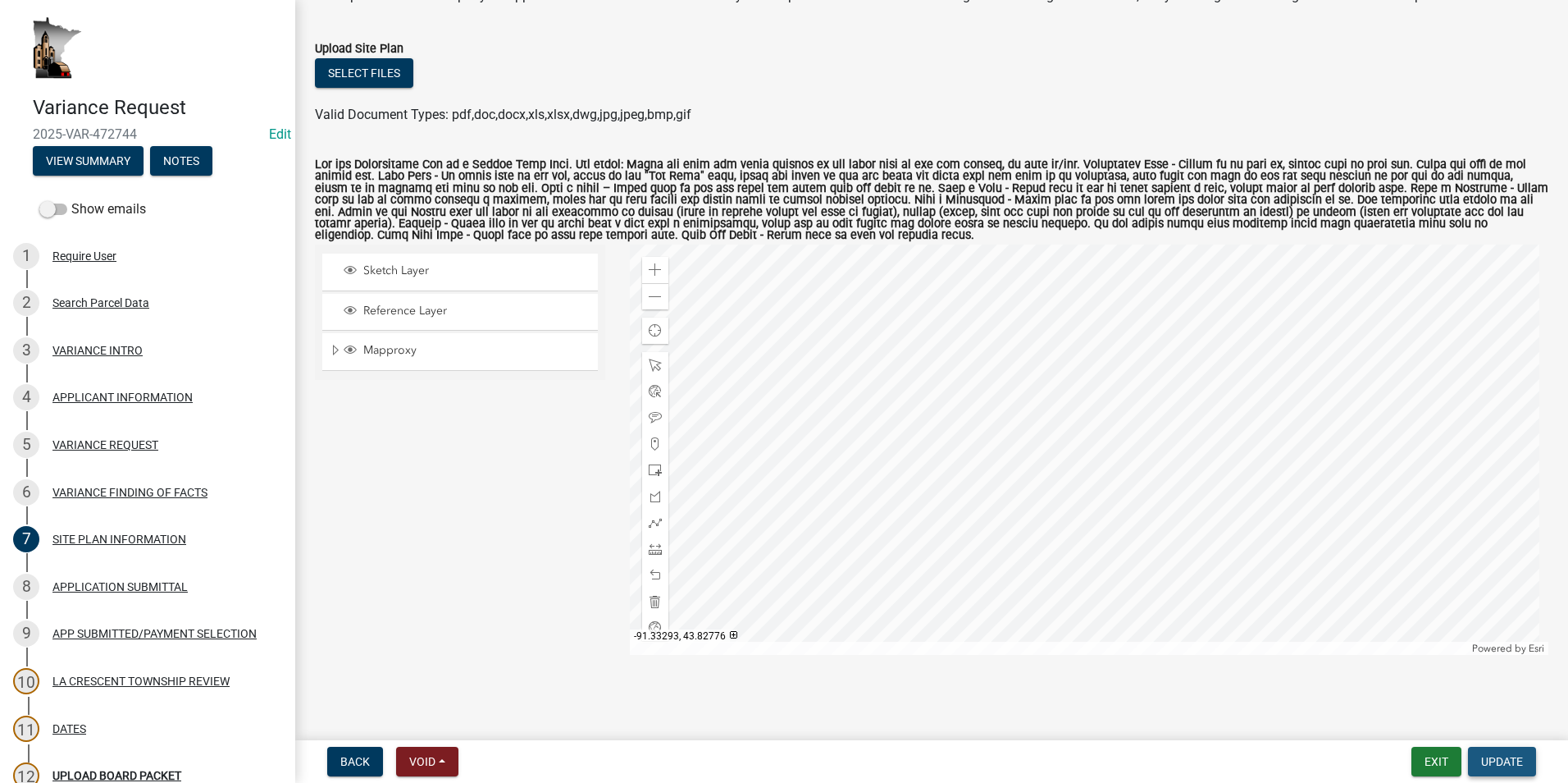
click at [1496, 755] on span "Update" at bounding box center [1502, 761] width 42 height 13
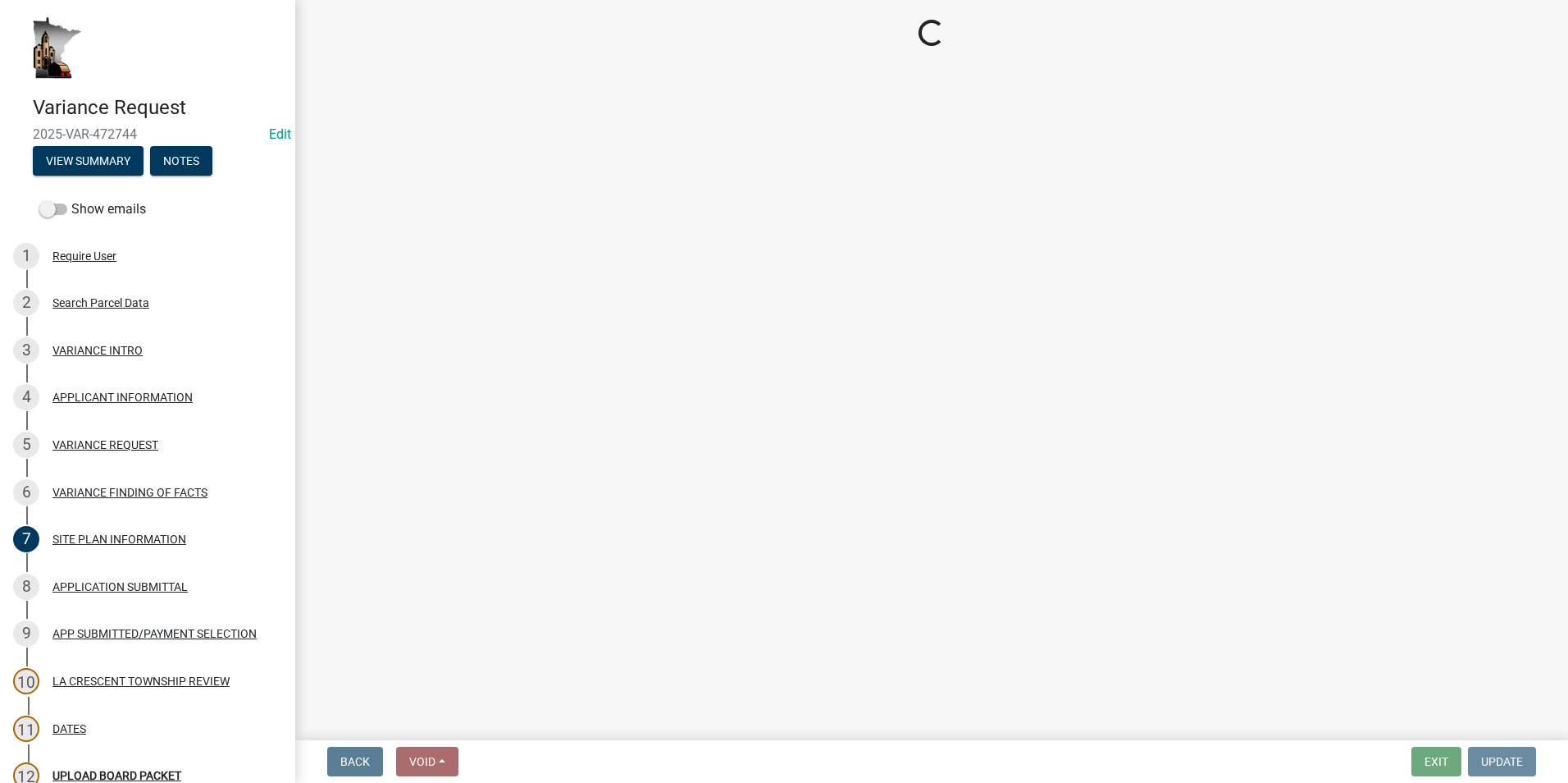
scroll to position [0, 0]
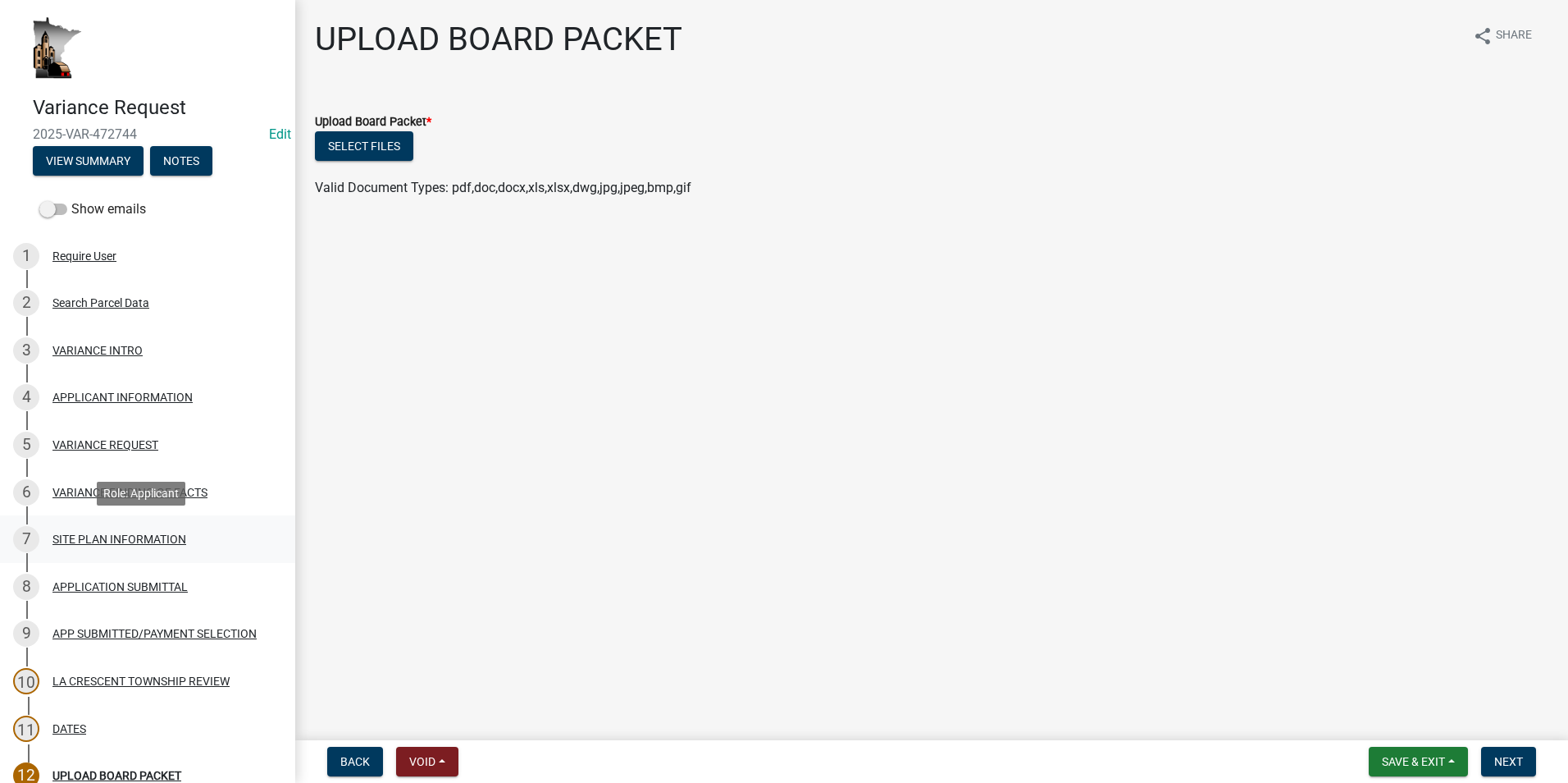
click at [91, 533] on div "SITE PLAN INFORMATION" at bounding box center [119, 539] width 134 height 12
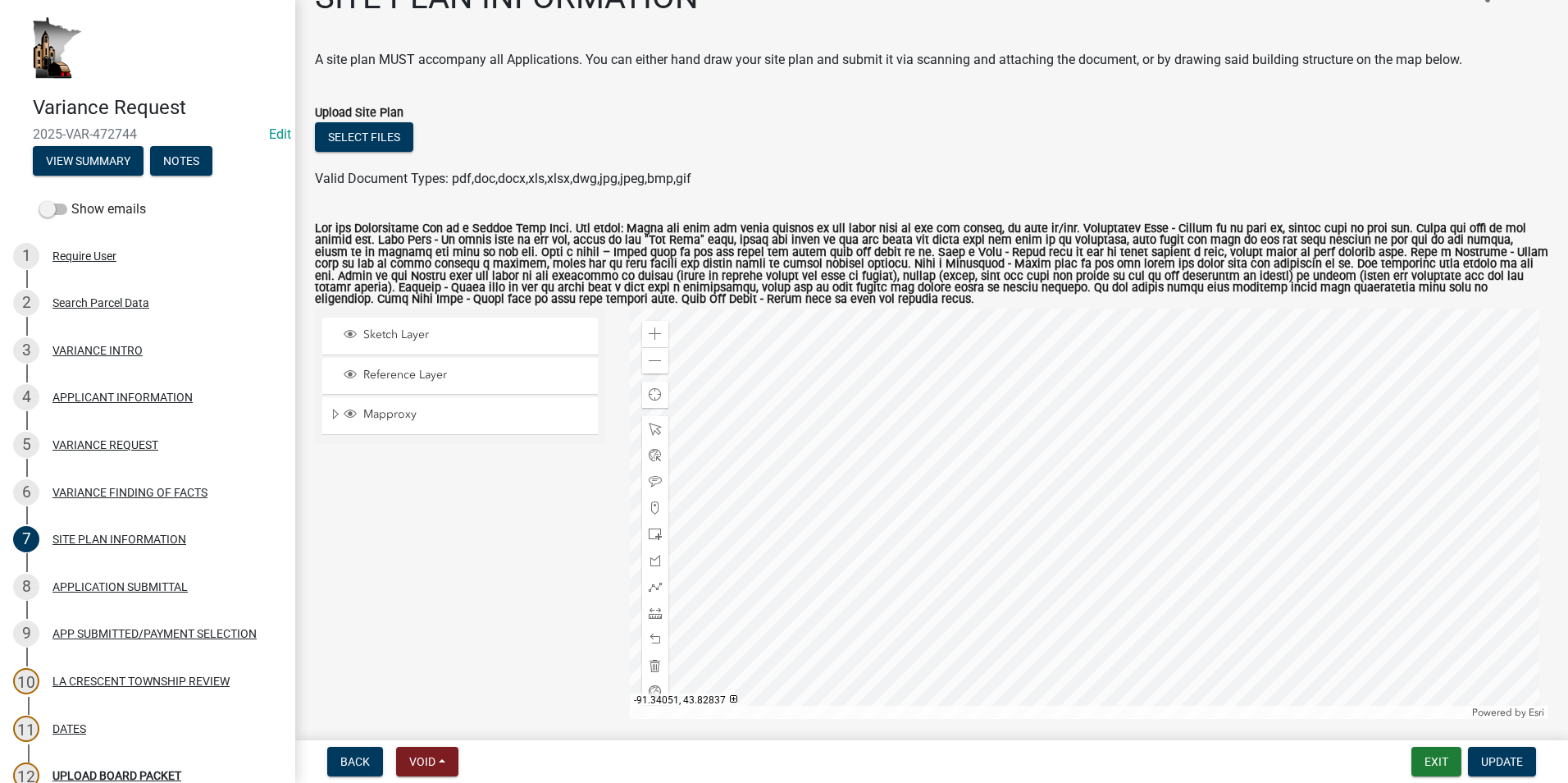
scroll to position [82, 0]
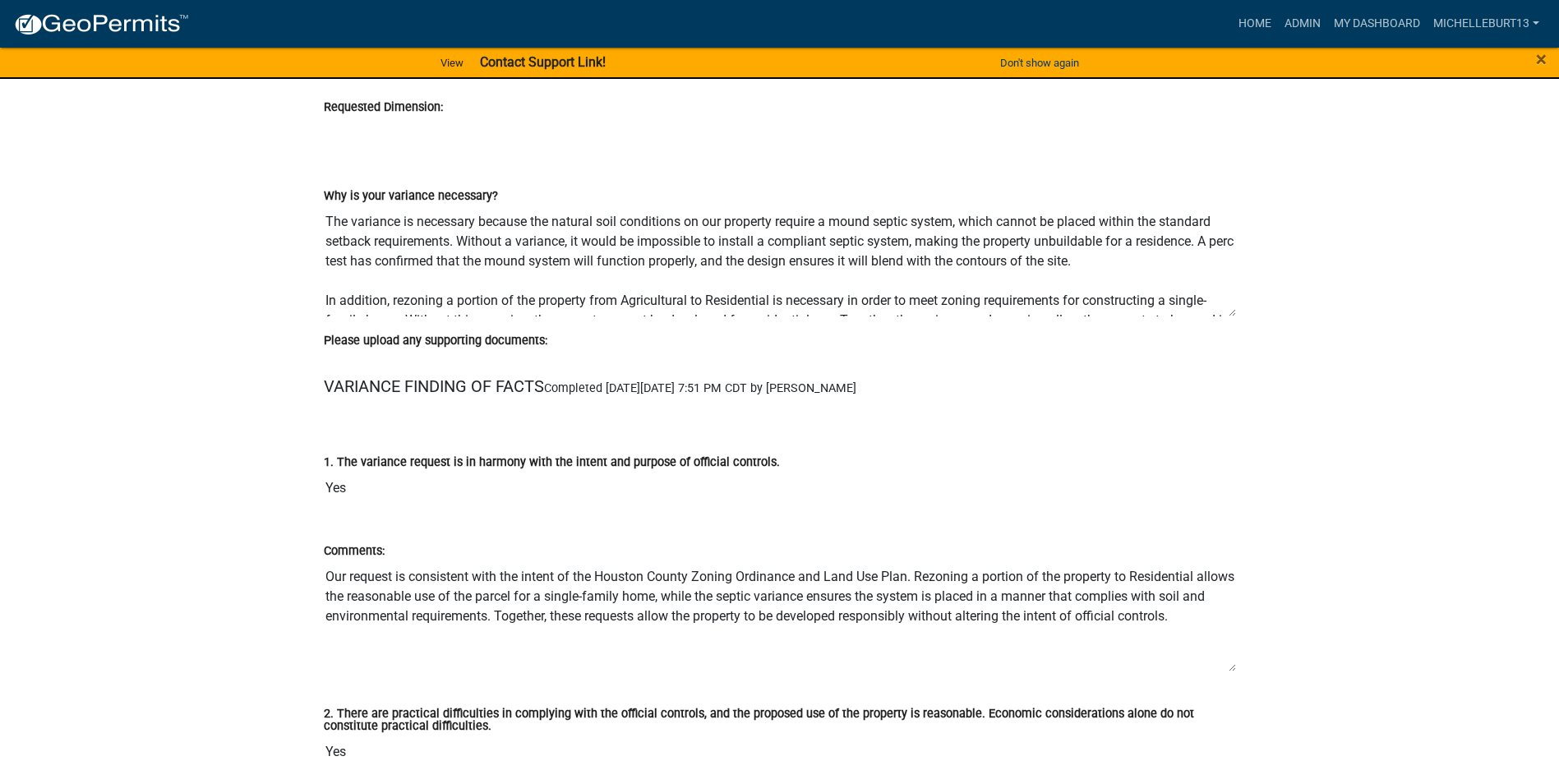
scroll to position [2136, 0]
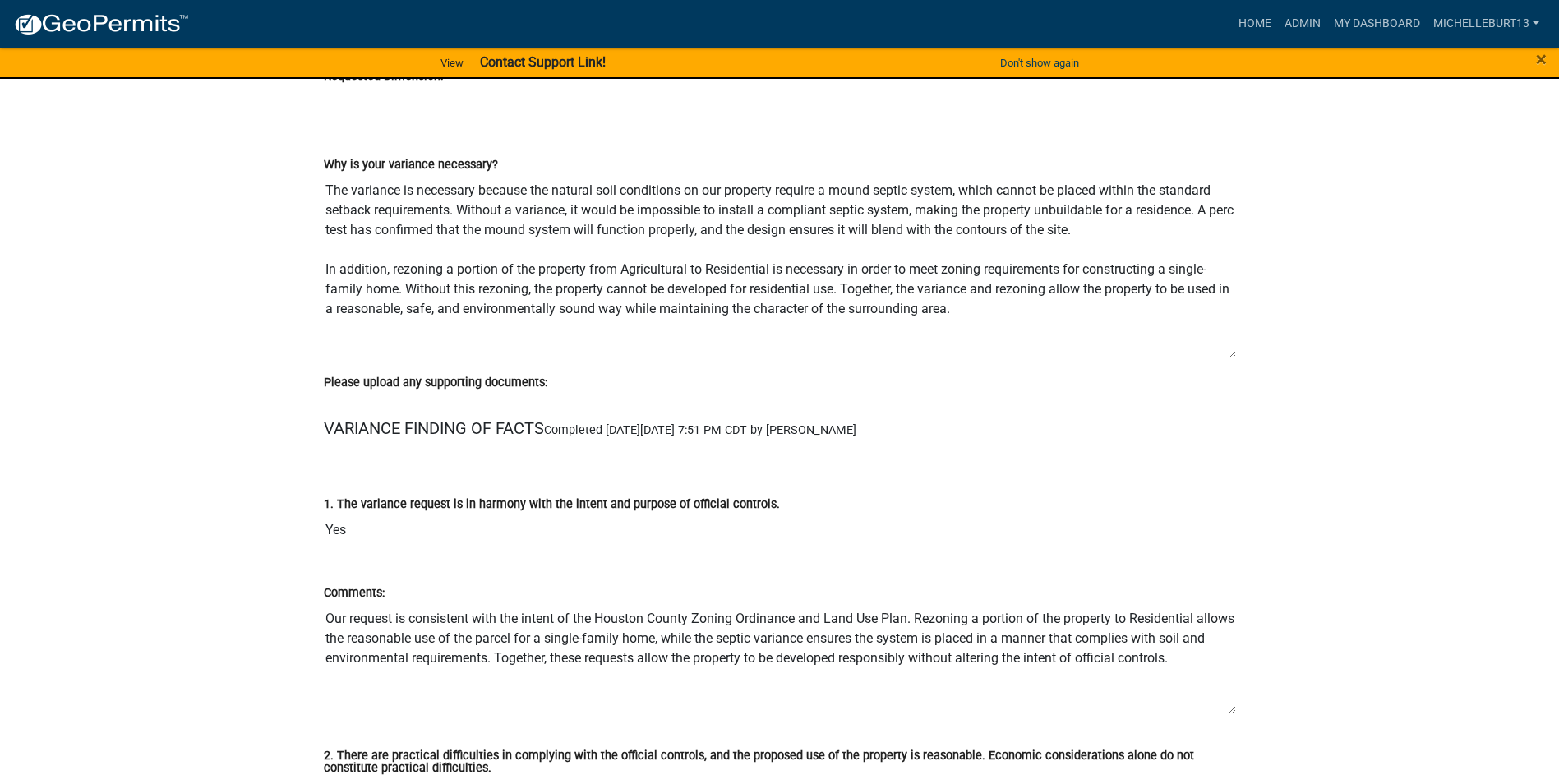
drag, startPoint x: 1233, startPoint y: 284, endPoint x: 1235, endPoint y: 358, distance: 74.0
click at [1235, 358] on textarea "The variance is necessary because the natural soil conditions on our property r…" at bounding box center [780, 267] width 912 height 185
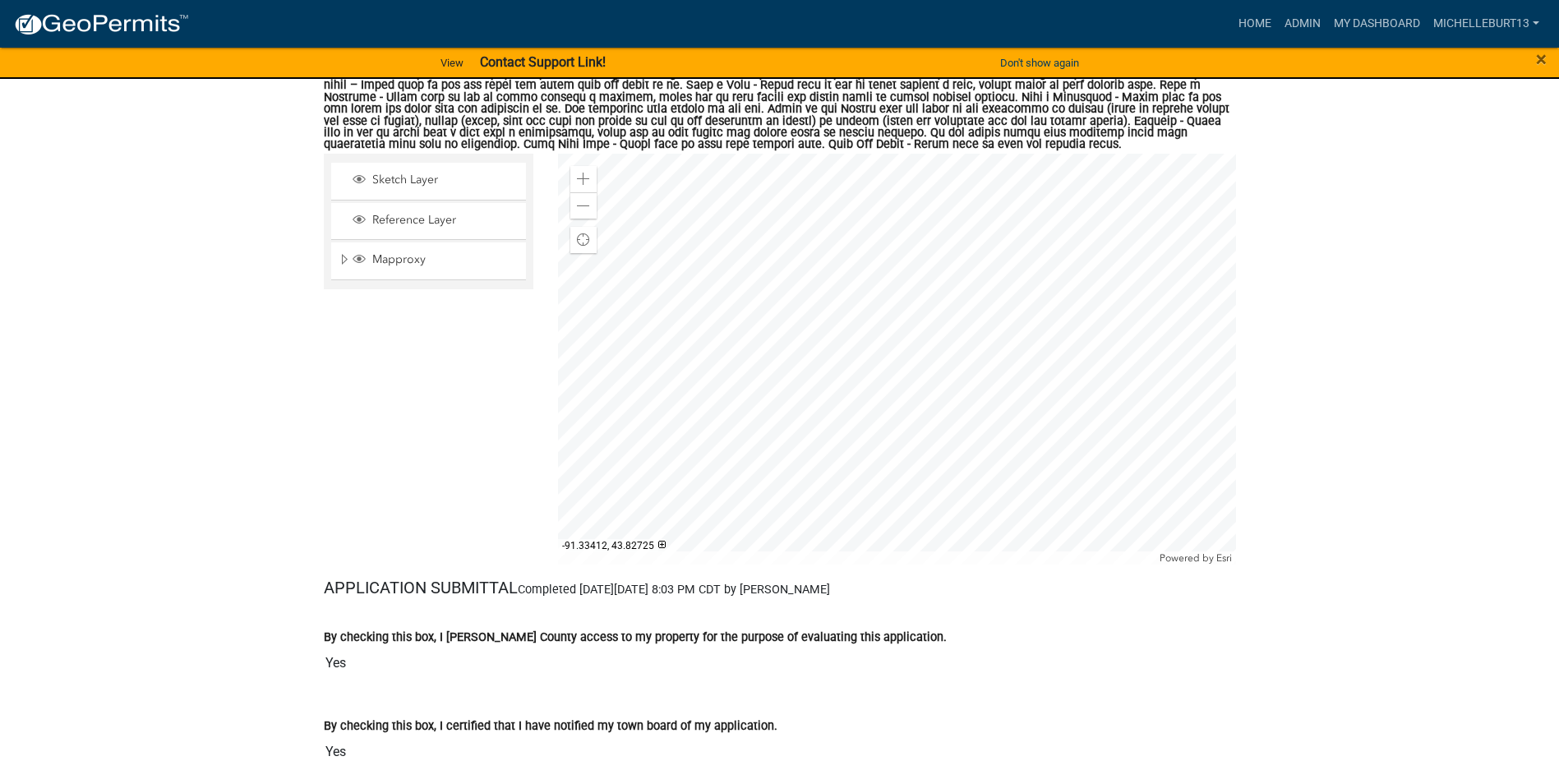
scroll to position [4355, 0]
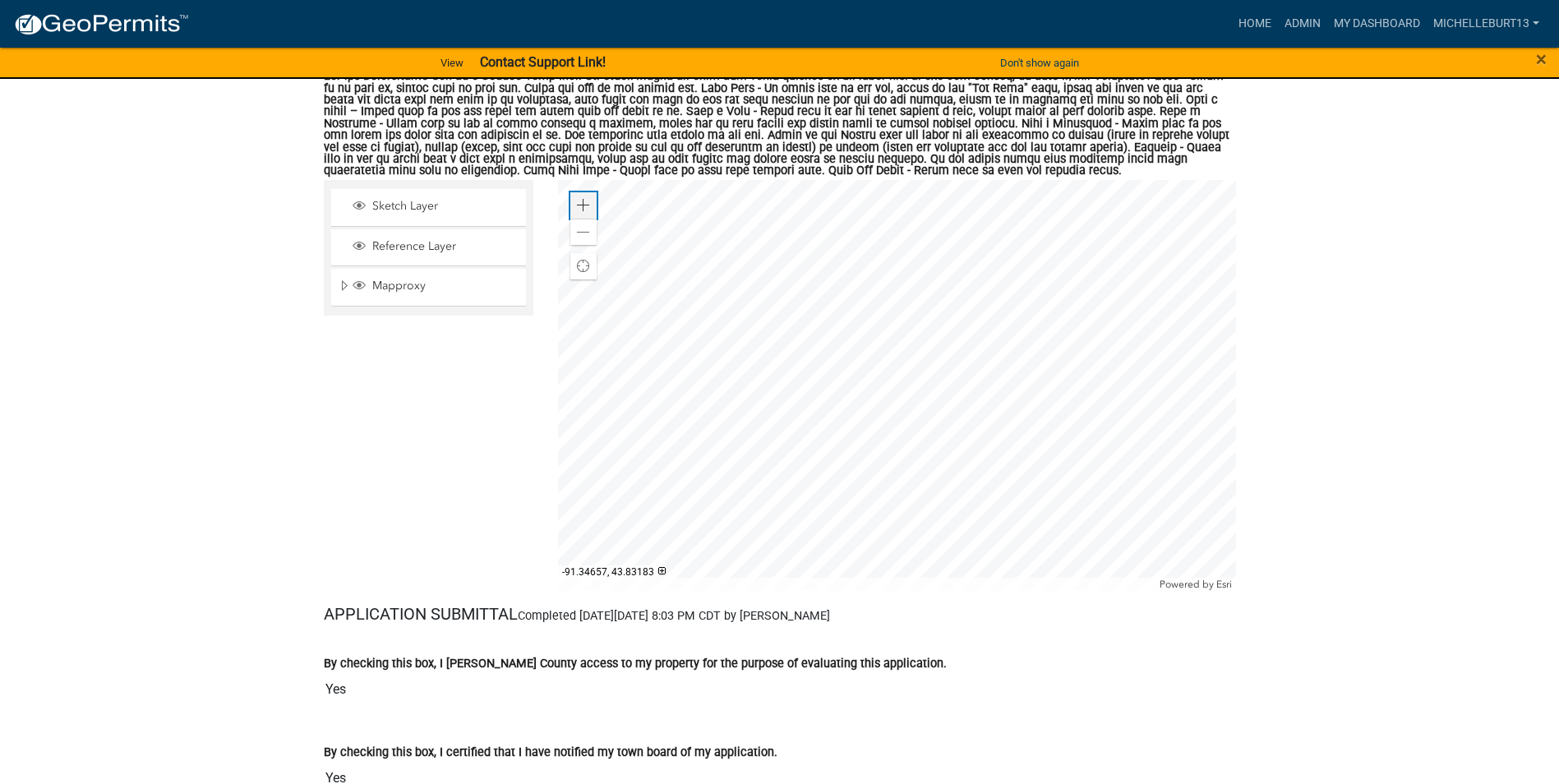
click at [584, 206] on span at bounding box center [583, 205] width 13 height 13
click at [871, 304] on div at bounding box center [896, 385] width 677 height 411
click at [915, 374] on div at bounding box center [896, 385] width 677 height 411
click at [954, 378] on div at bounding box center [896, 385] width 677 height 411
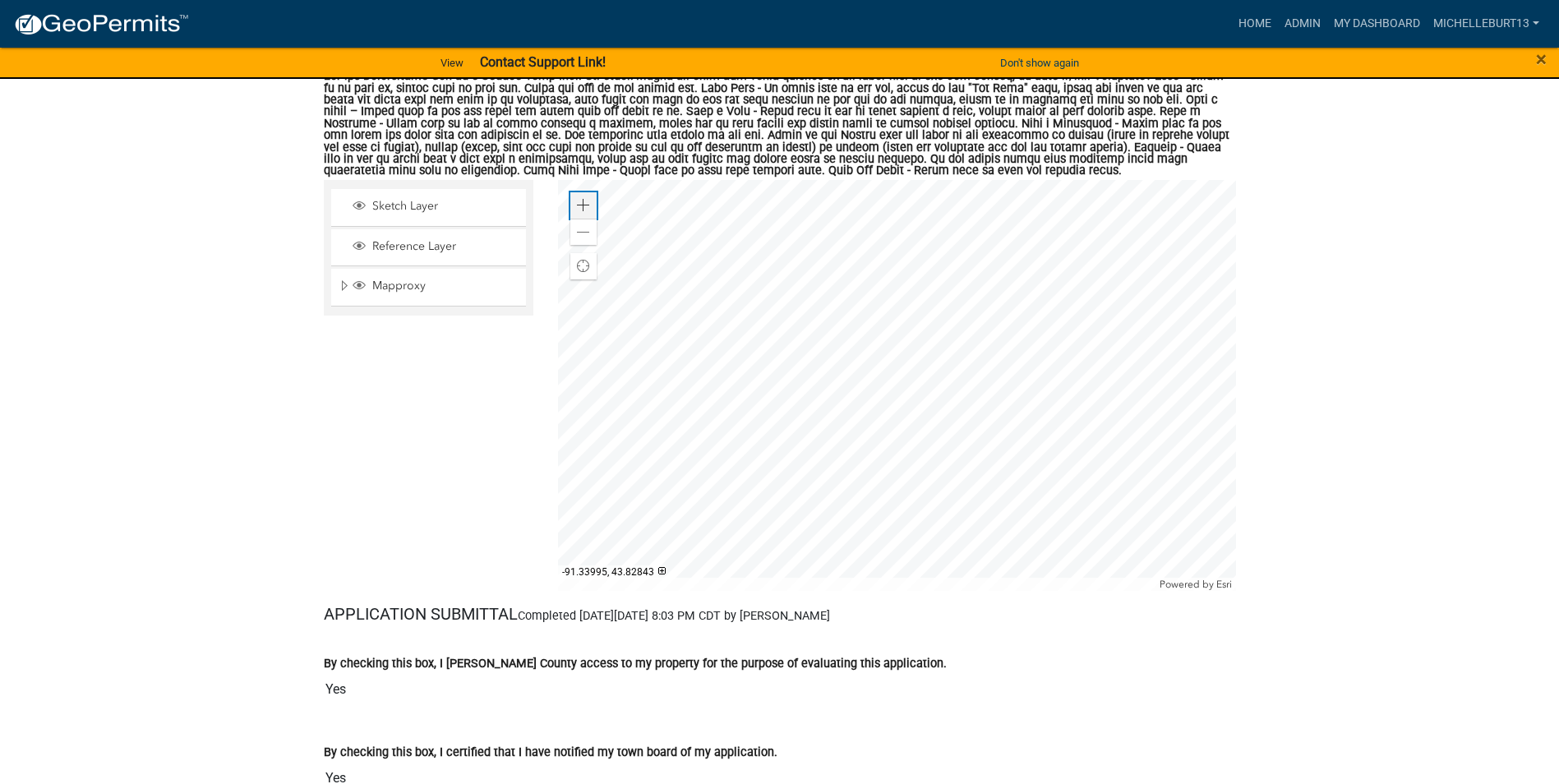
click at [583, 208] on span at bounding box center [583, 205] width 13 height 13
click at [576, 236] on span at bounding box center [583, 233] width 13 height 13
click at [953, 322] on div at bounding box center [896, 385] width 677 height 411
click at [1037, 379] on div at bounding box center [896, 385] width 677 height 411
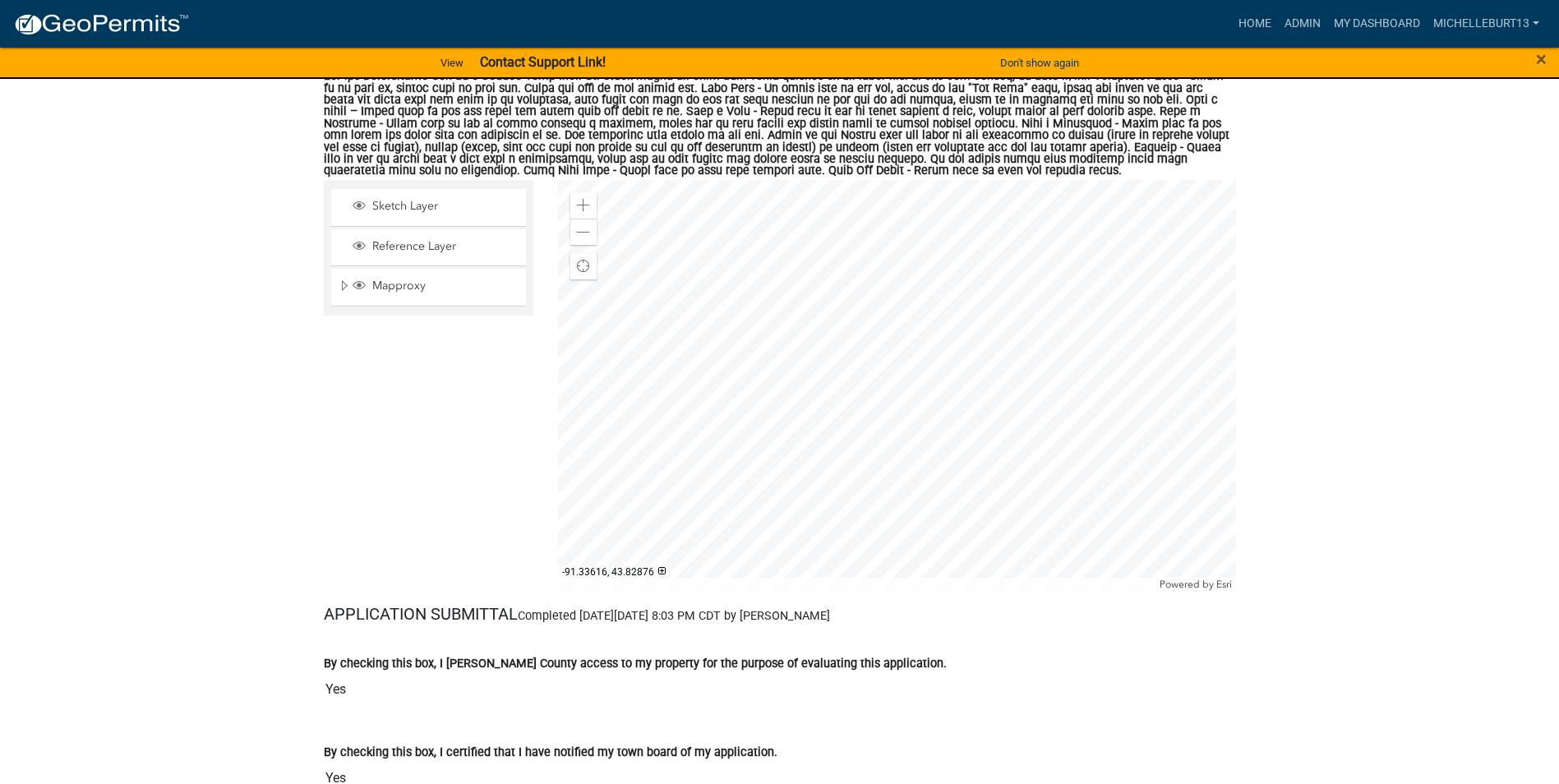
click at [984, 281] on div at bounding box center [896, 385] width 677 height 411
click at [585, 204] on span at bounding box center [583, 205] width 13 height 13
click at [584, 233] on span at bounding box center [583, 233] width 13 height 13
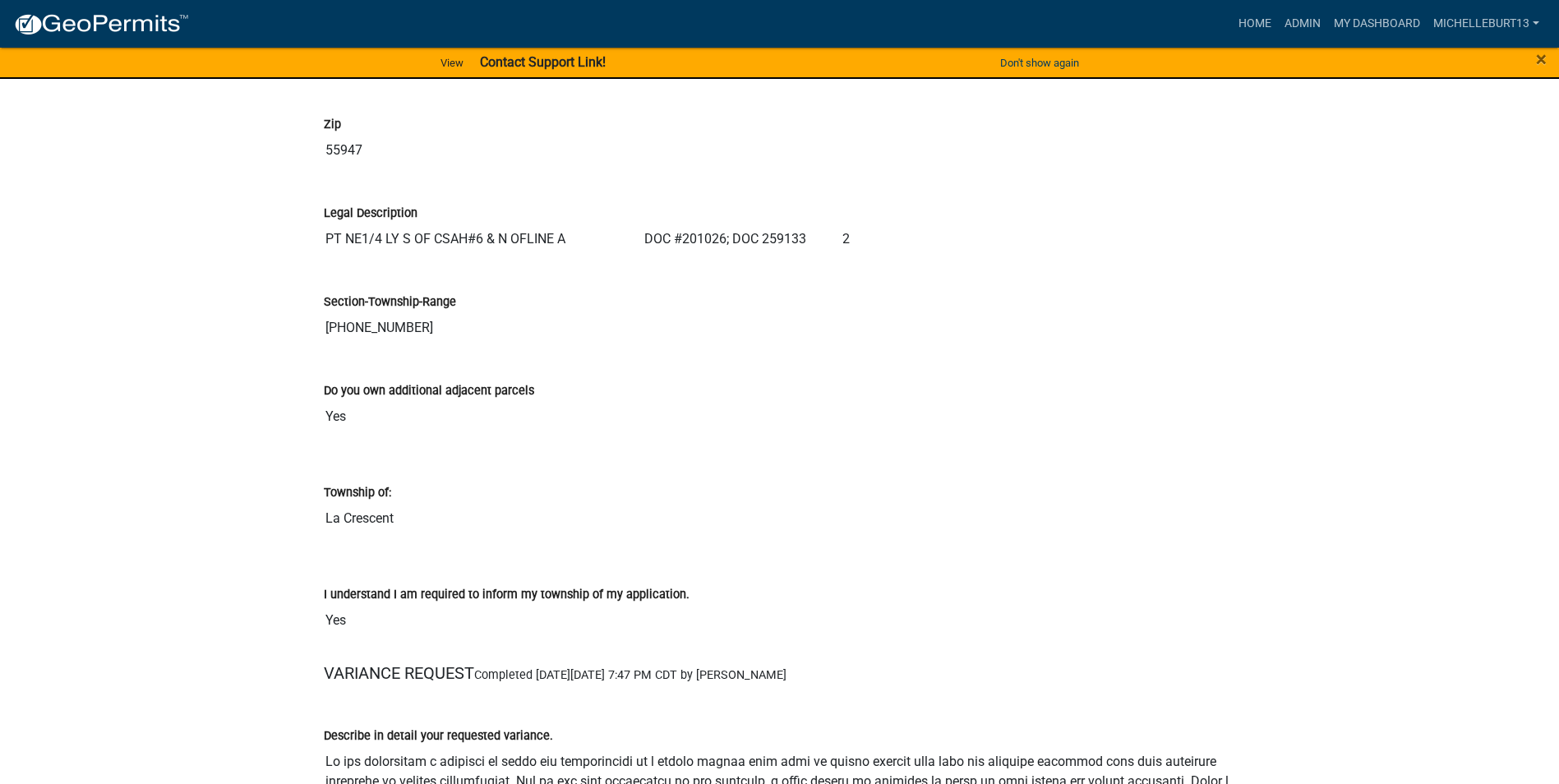
scroll to position [1561, 0]
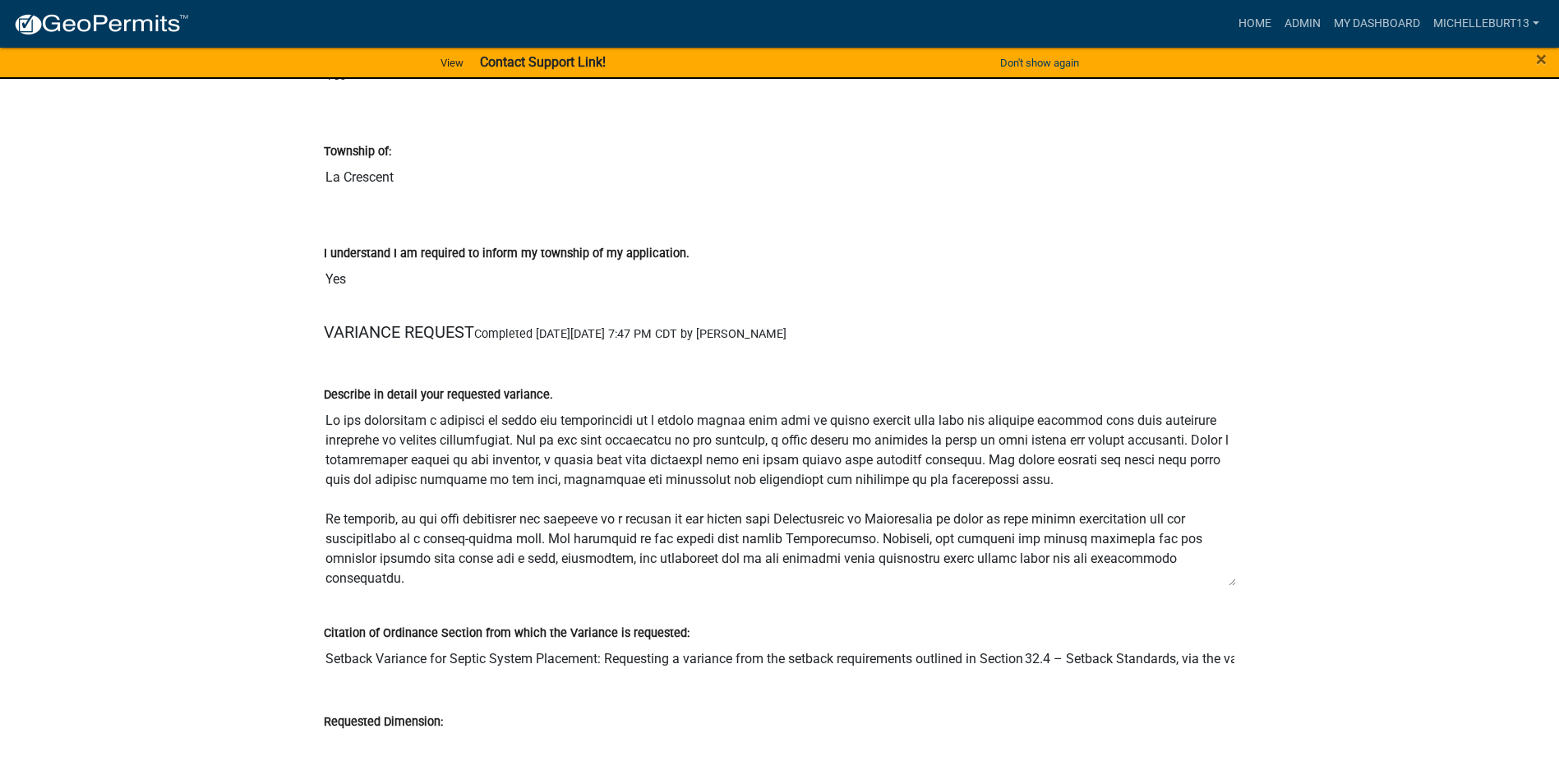
drag, startPoint x: 1230, startPoint y: 512, endPoint x: 1243, endPoint y: 583, distance: 72.2
click at [1243, 583] on div "Describe in detail your requested variance." at bounding box center [780, 480] width 937 height 238
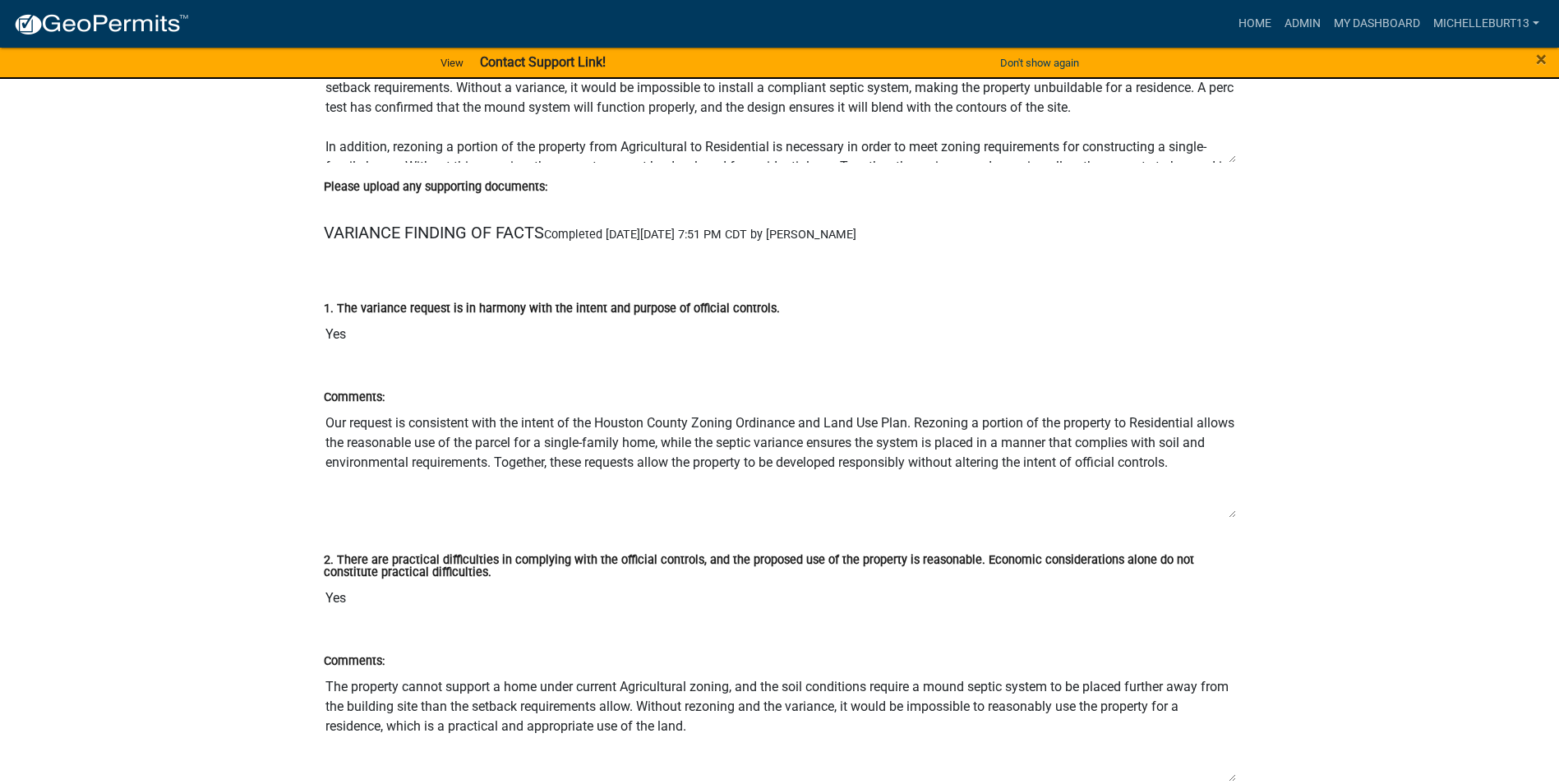
scroll to position [2136, 0]
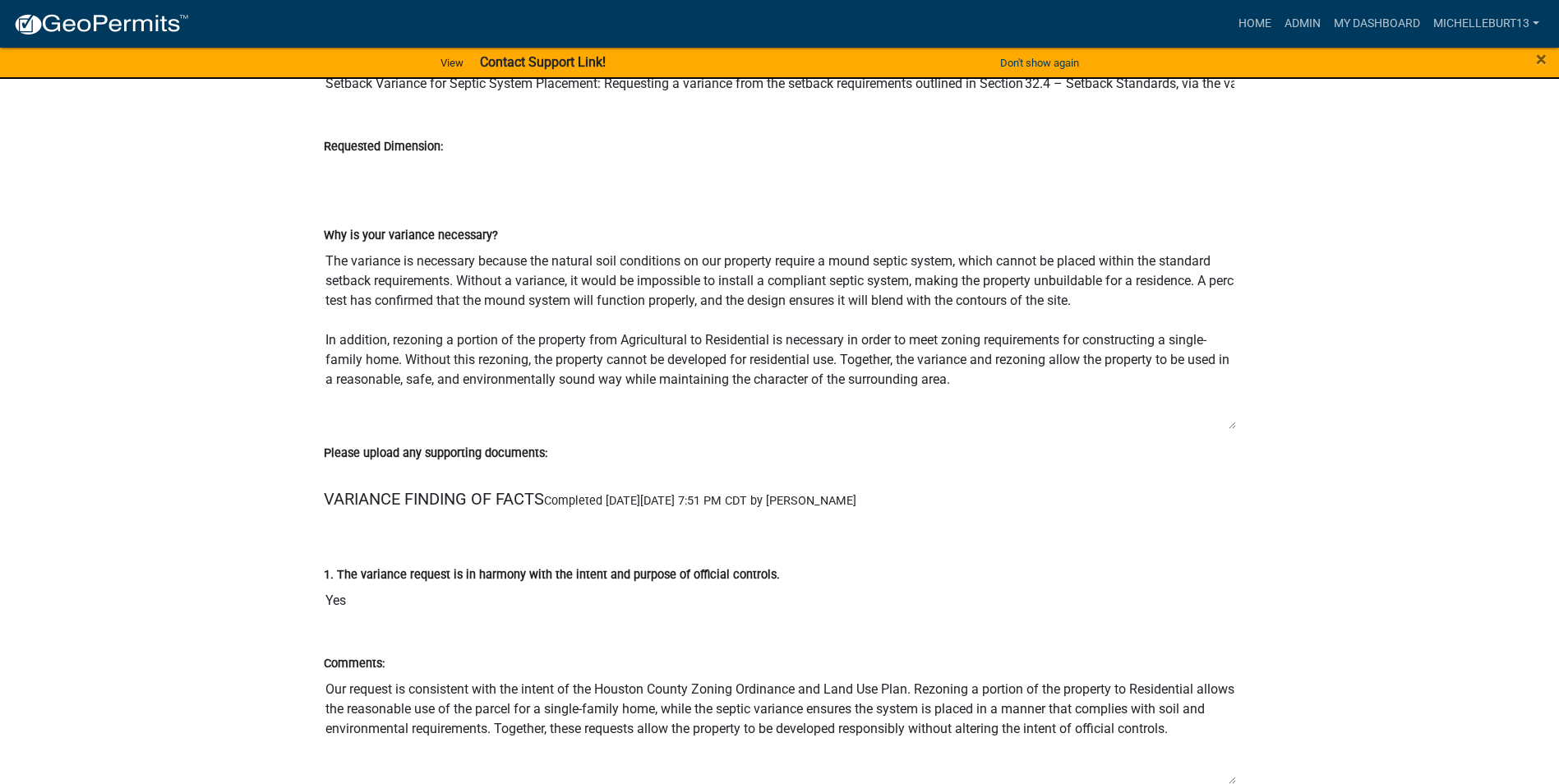
drag, startPoint x: 1231, startPoint y: 352, endPoint x: 1237, endPoint y: 426, distance: 74.2
click at [1237, 426] on div "Why is your variance necessary? The variance is necessary because the natural s…" at bounding box center [780, 323] width 937 height 241
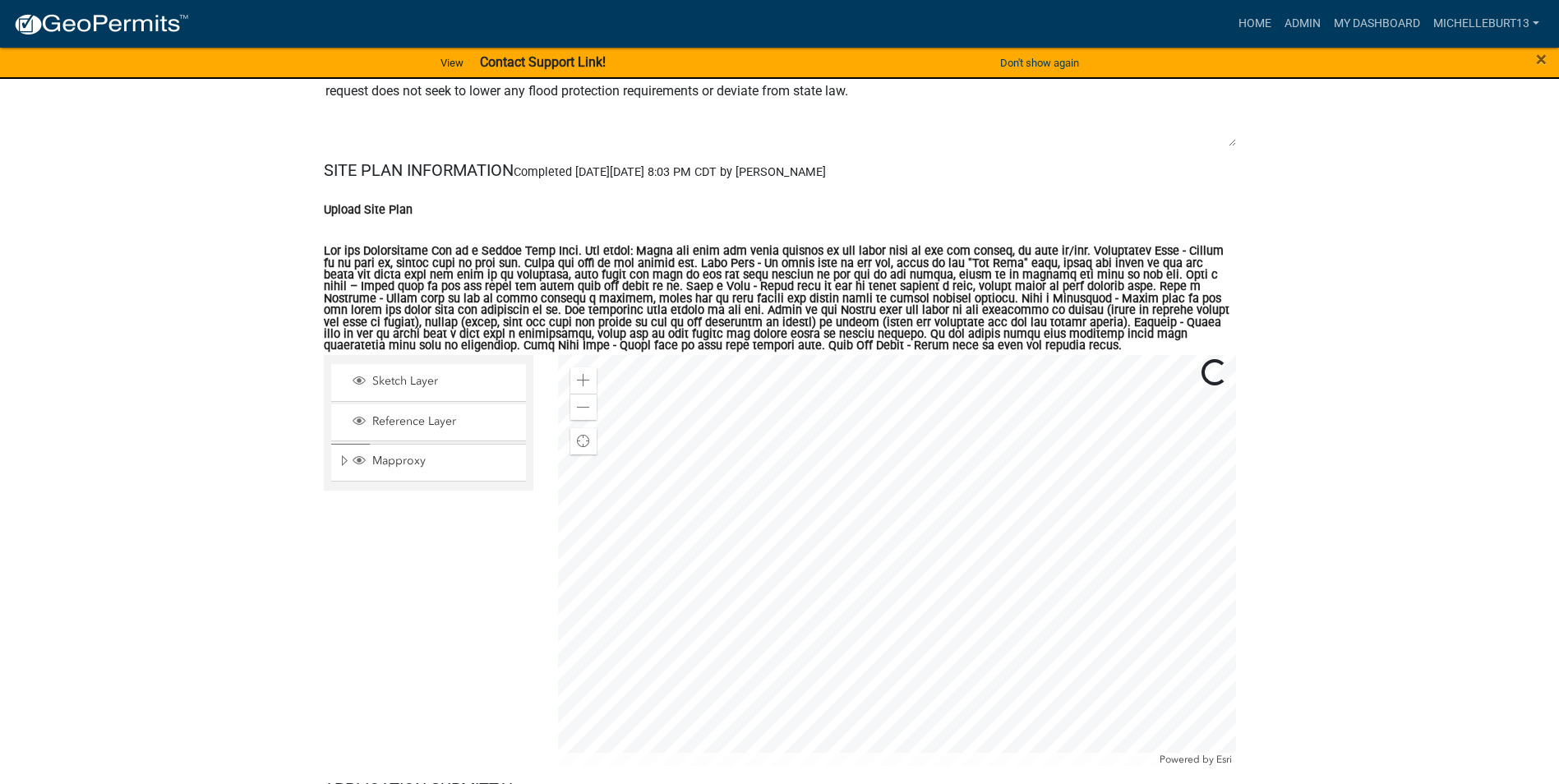
scroll to position [4518, 0]
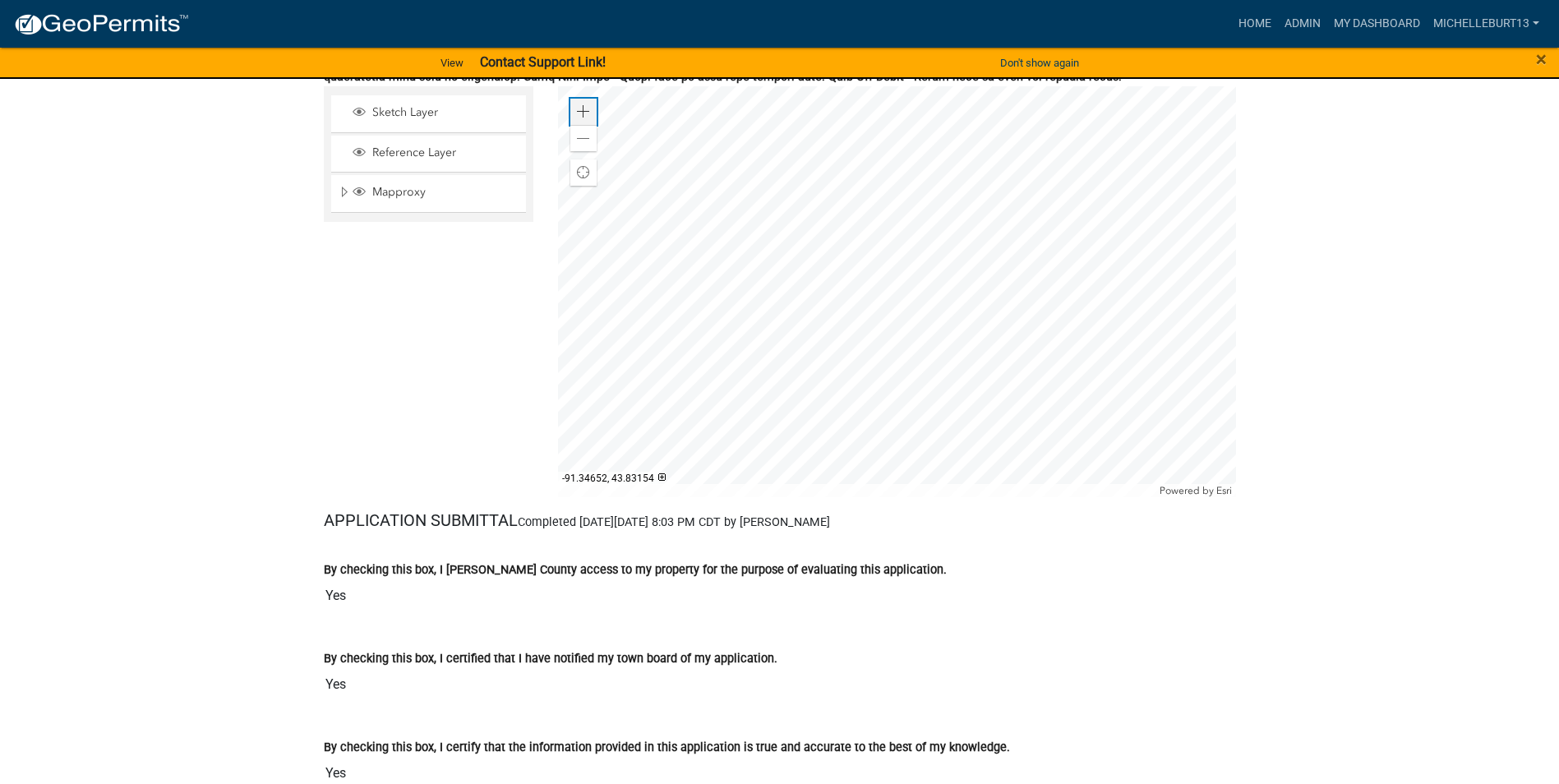
click at [589, 109] on span at bounding box center [583, 111] width 13 height 13
click at [579, 112] on span at bounding box center [583, 111] width 13 height 13
click at [931, 252] on div at bounding box center [896, 291] width 677 height 411
click at [659, 480] on div at bounding box center [662, 477] width 7 height 7
click at [1022, 552] on div "By checking this box, I grant Houston County access to my property for the purp…" at bounding box center [780, 574] width 912 height 75
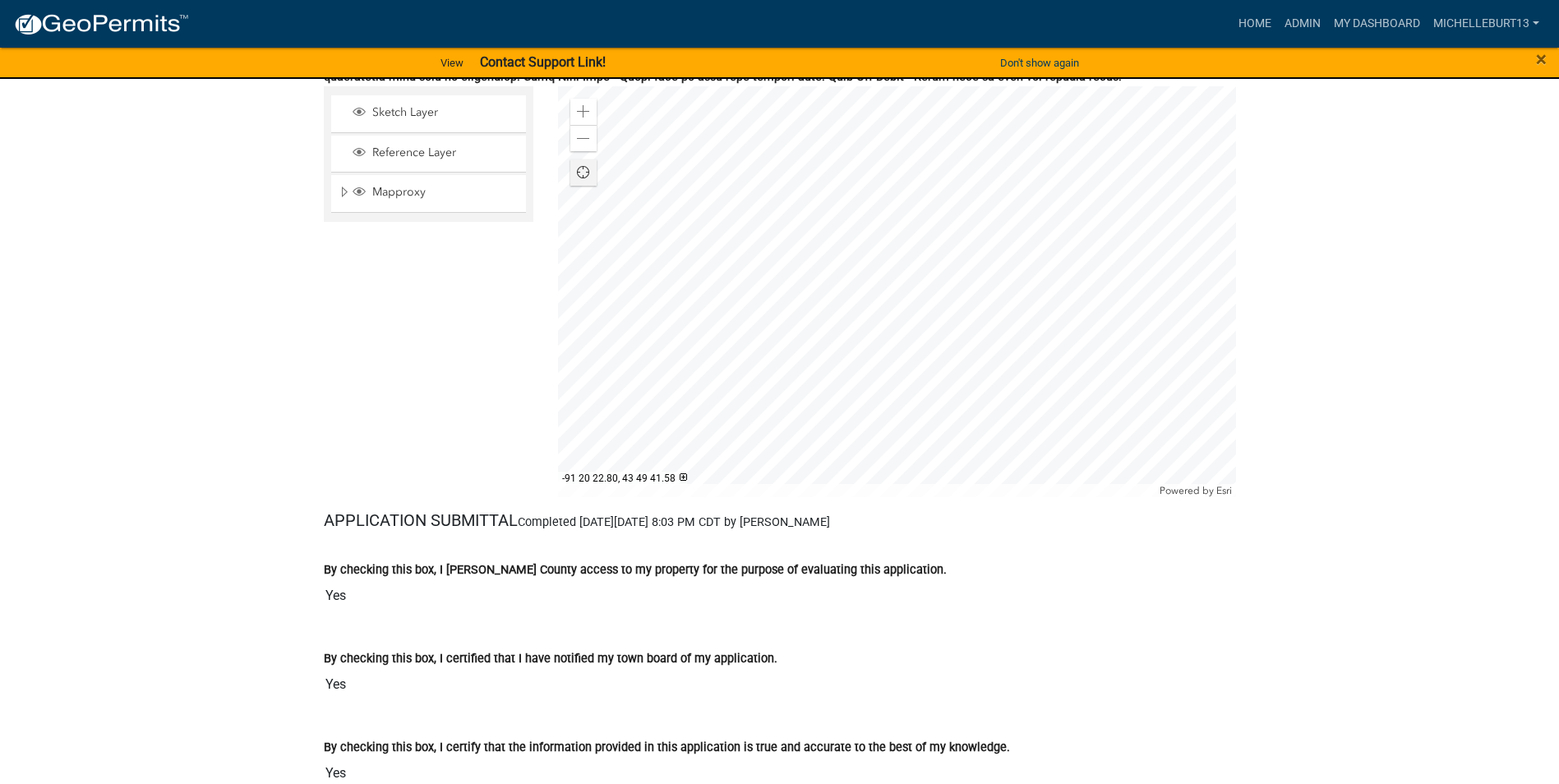
click at [584, 175] on span "Find my location" at bounding box center [583, 173] width 13 height 13
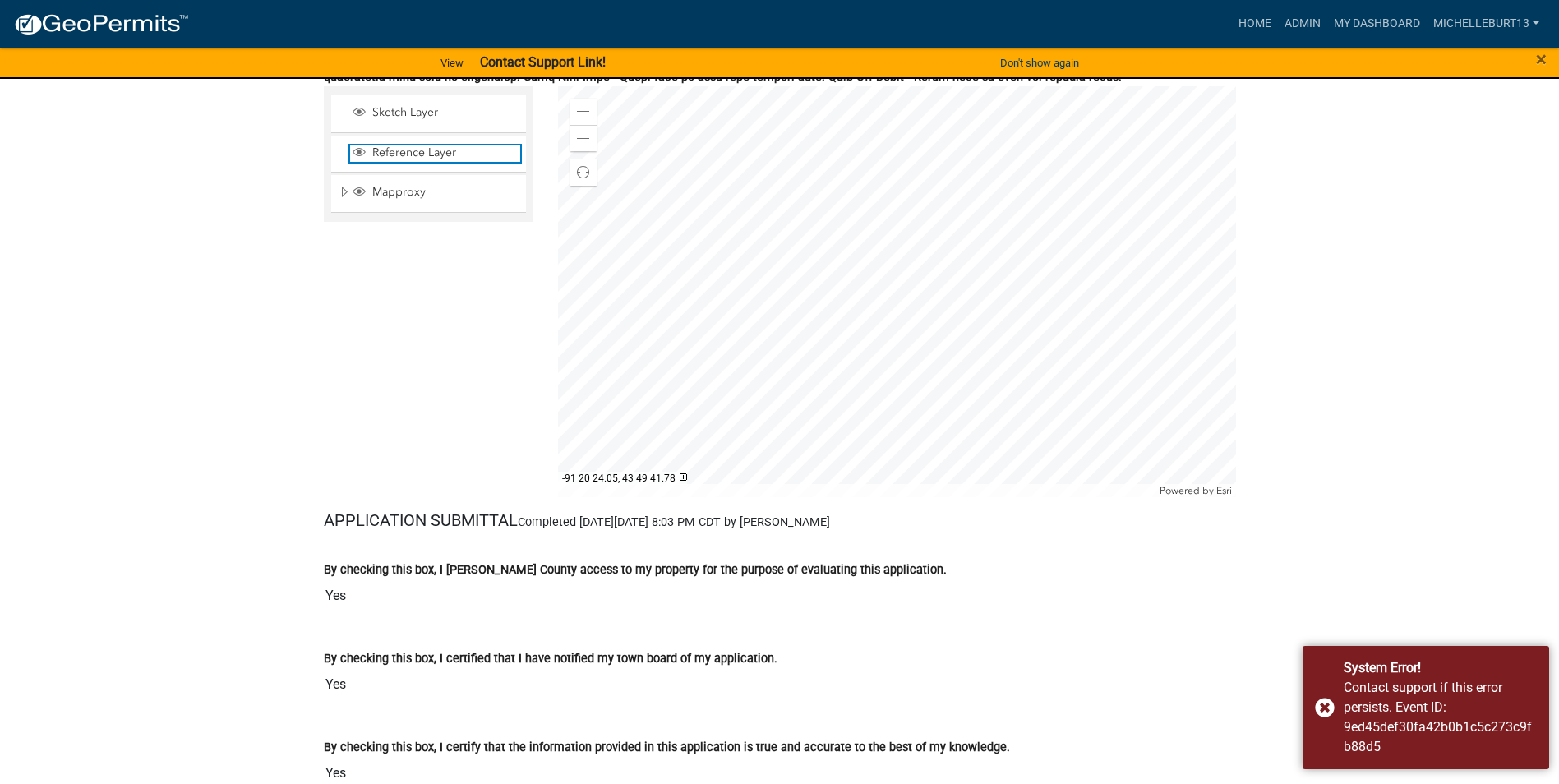
click at [445, 156] on span "Reference Layer" at bounding box center [443, 153] width 152 height 15
click at [468, 153] on span "Reference Layer" at bounding box center [443, 153] width 152 height 15
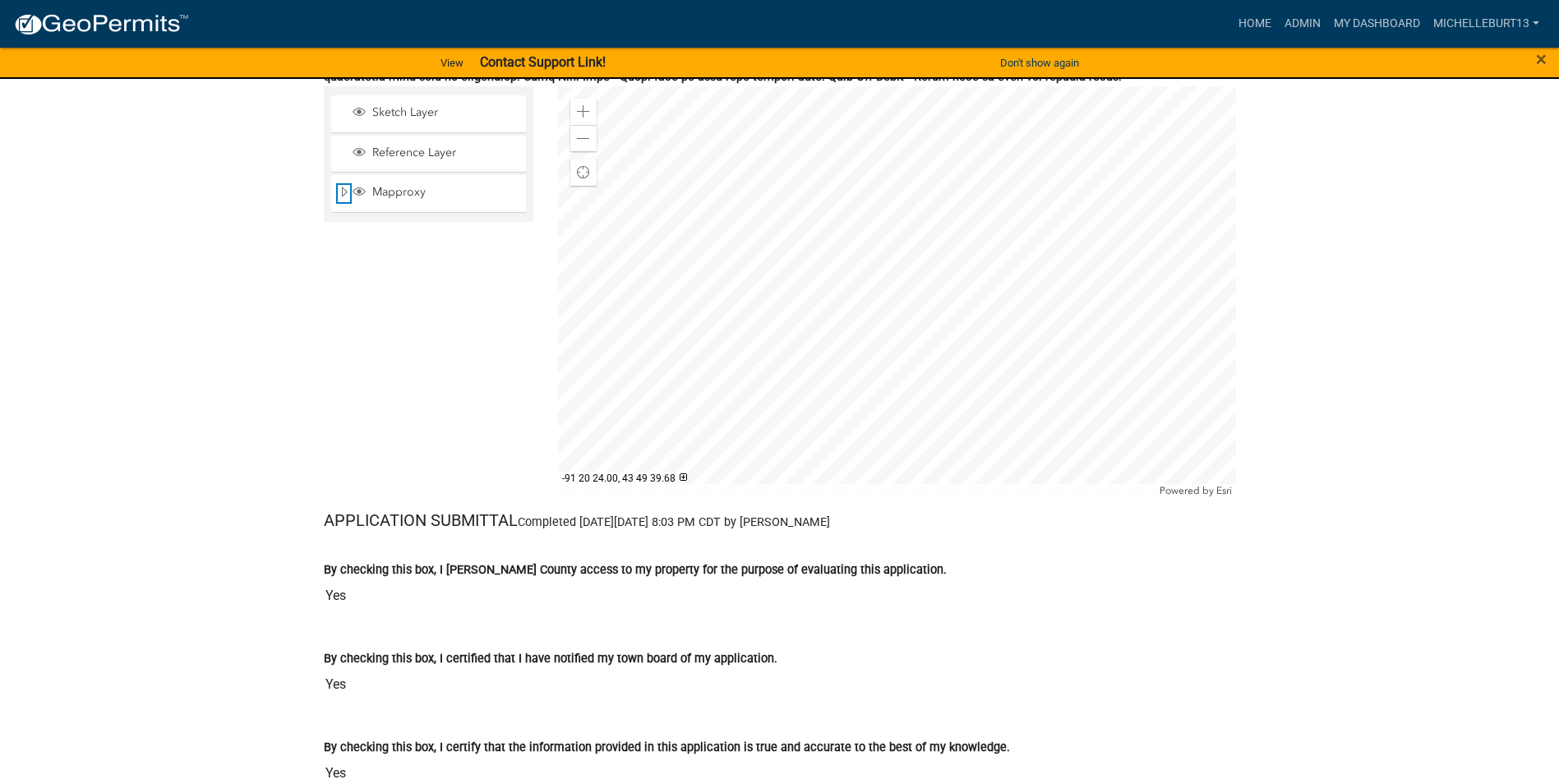
click at [345, 195] on span "Expand" at bounding box center [344, 192] width 13 height 16
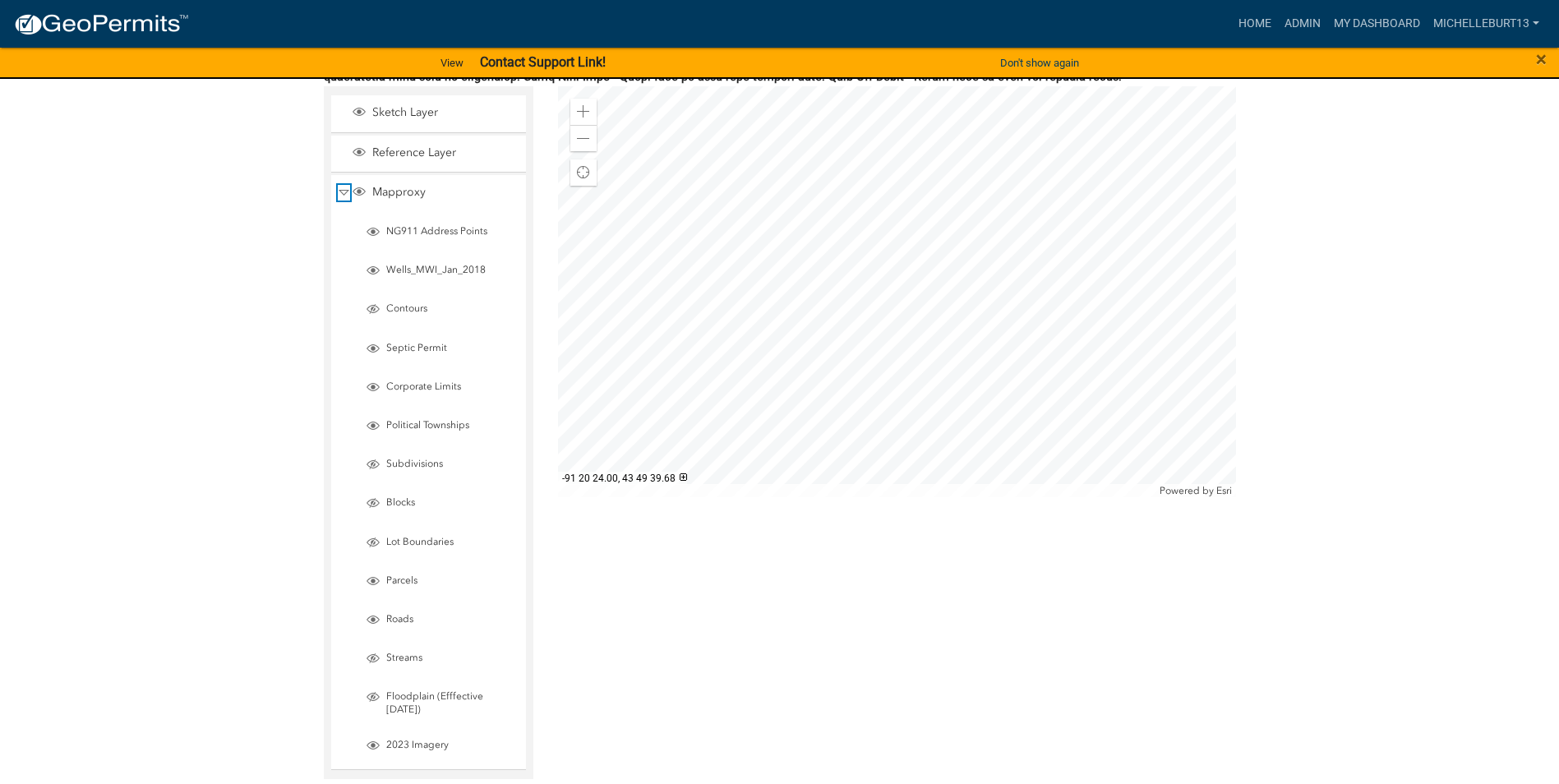
click at [345, 195] on span "Collapse" at bounding box center [343, 192] width 12 height 16
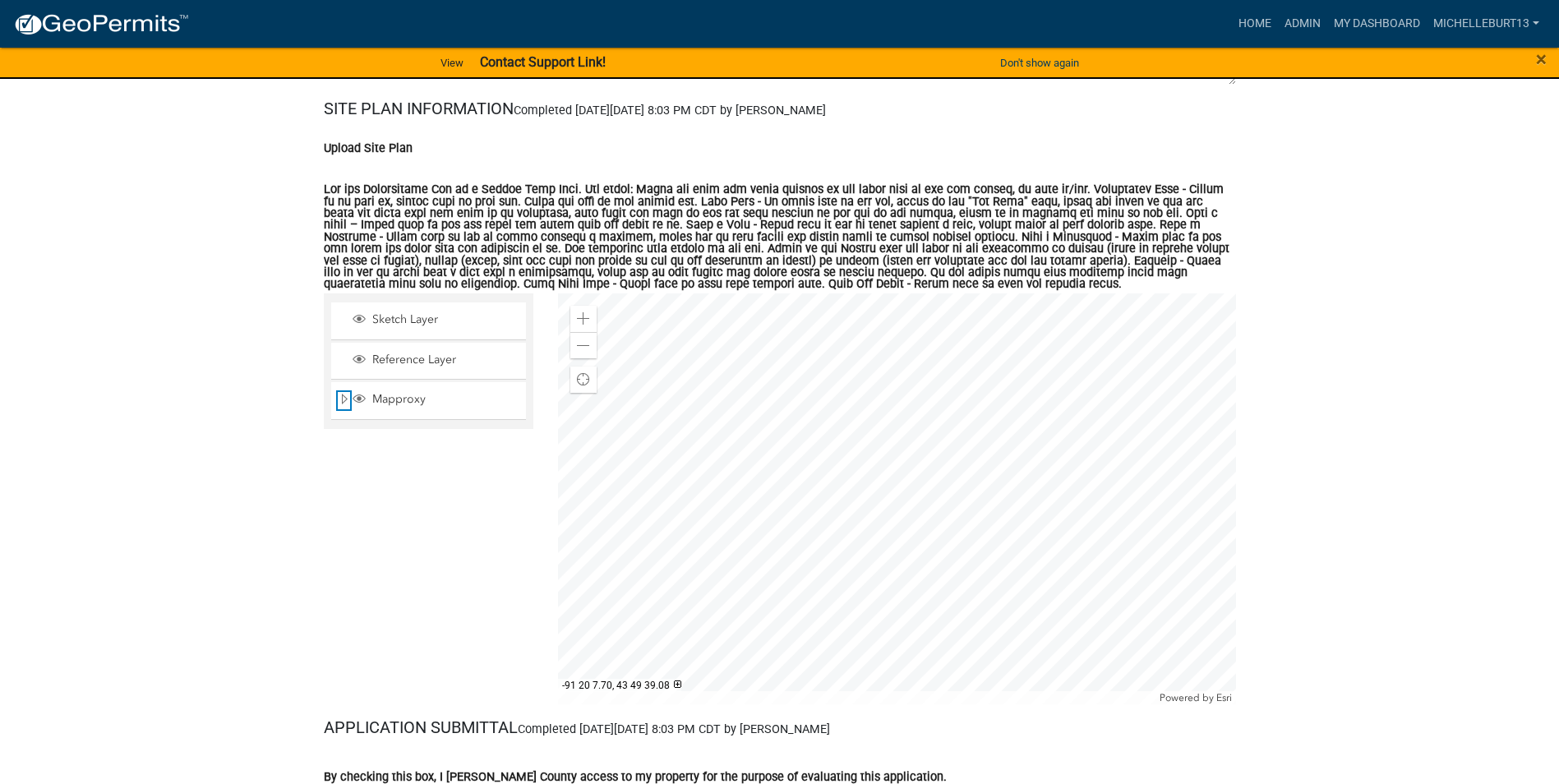
scroll to position [4272, 0]
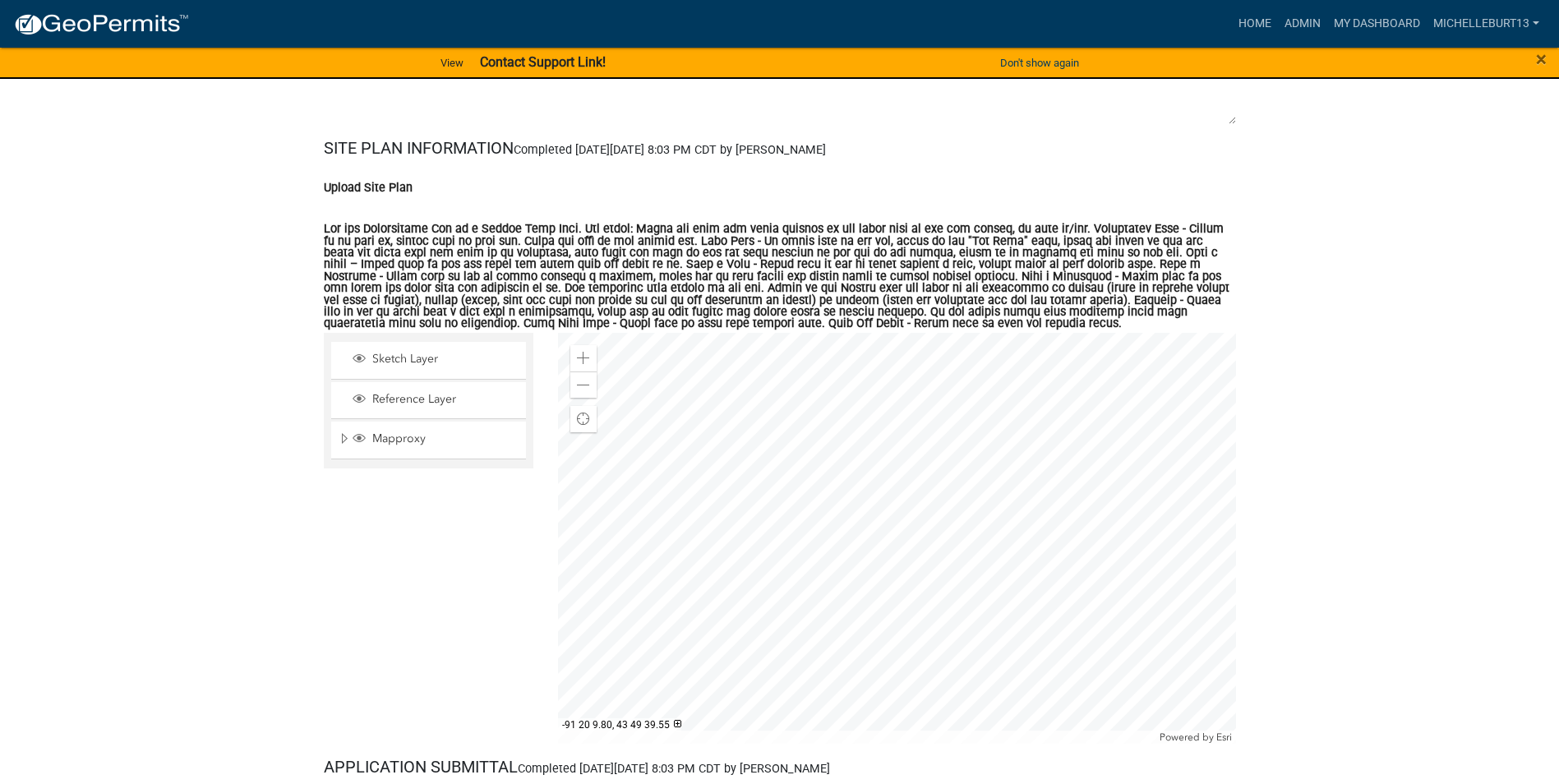
drag, startPoint x: 1101, startPoint y: 523, endPoint x: 1073, endPoint y: 531, distance: 29.1
click at [1003, 518] on div at bounding box center [896, 538] width 677 height 411
click at [1123, 477] on div at bounding box center [896, 538] width 677 height 411
click at [1090, 486] on div at bounding box center [896, 538] width 677 height 411
click at [583, 388] on span at bounding box center [583, 385] width 13 height 13
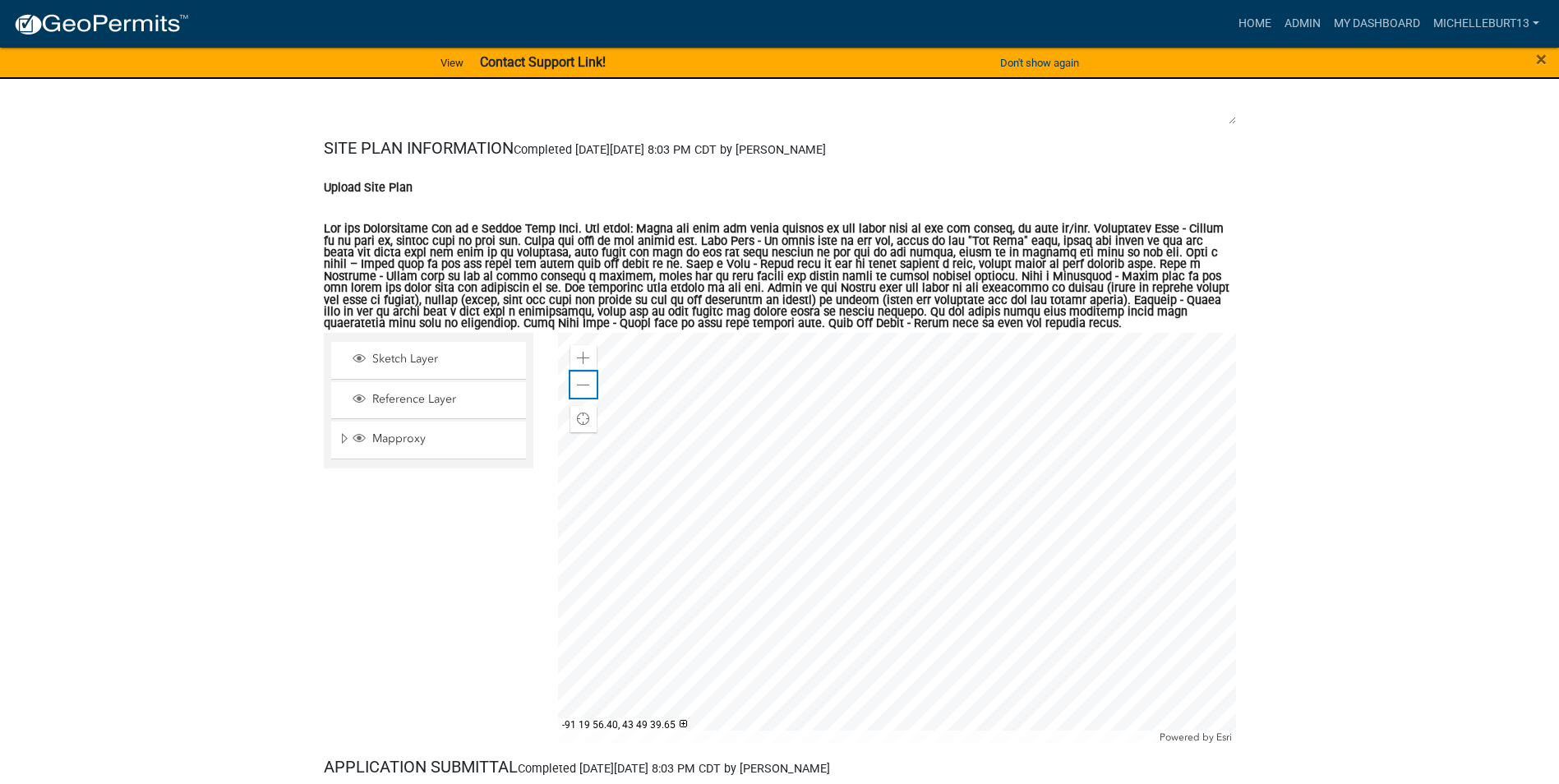
scroll to position [4355, 0]
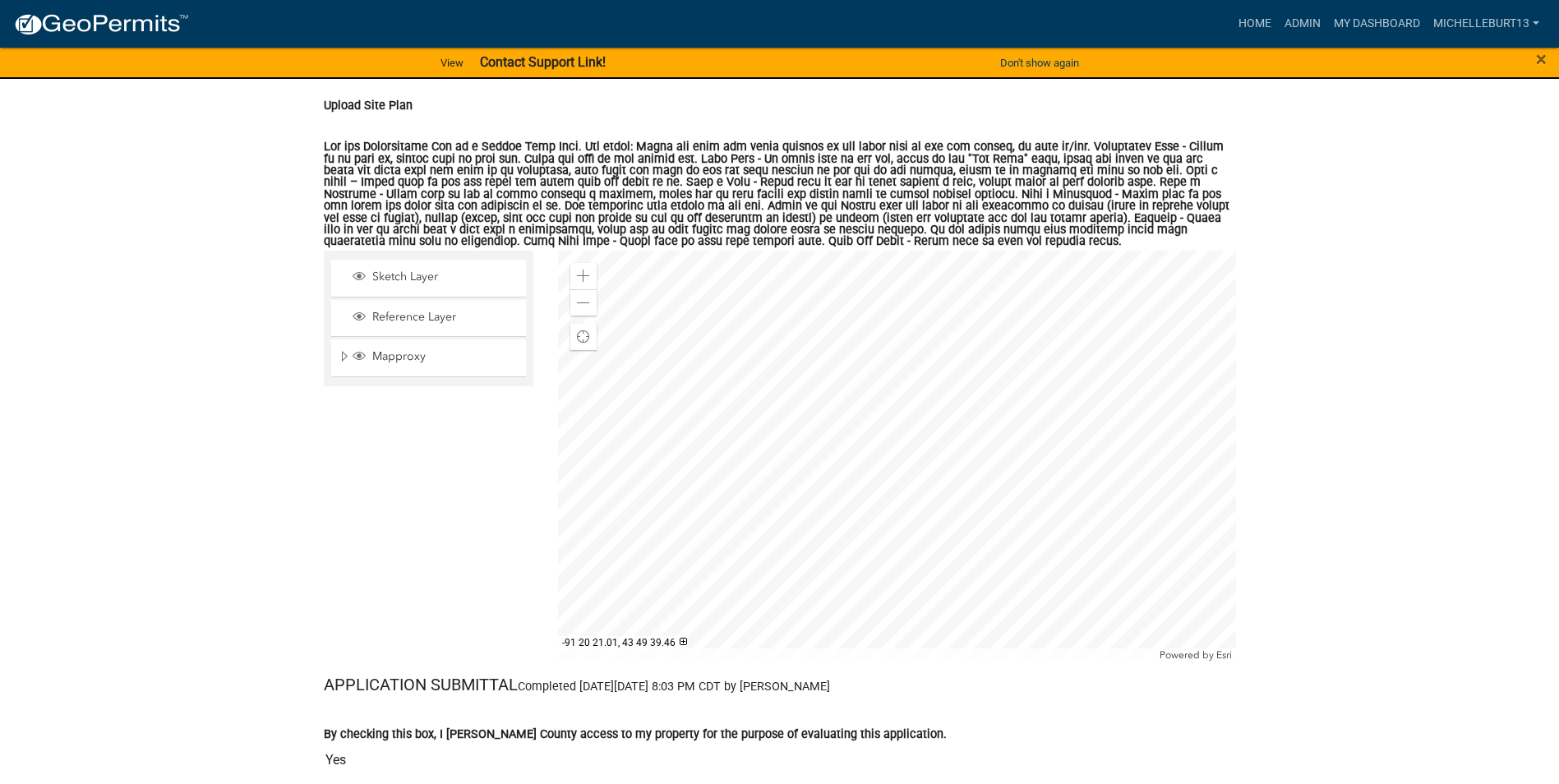
click at [778, 455] on div at bounding box center [896, 456] width 677 height 411
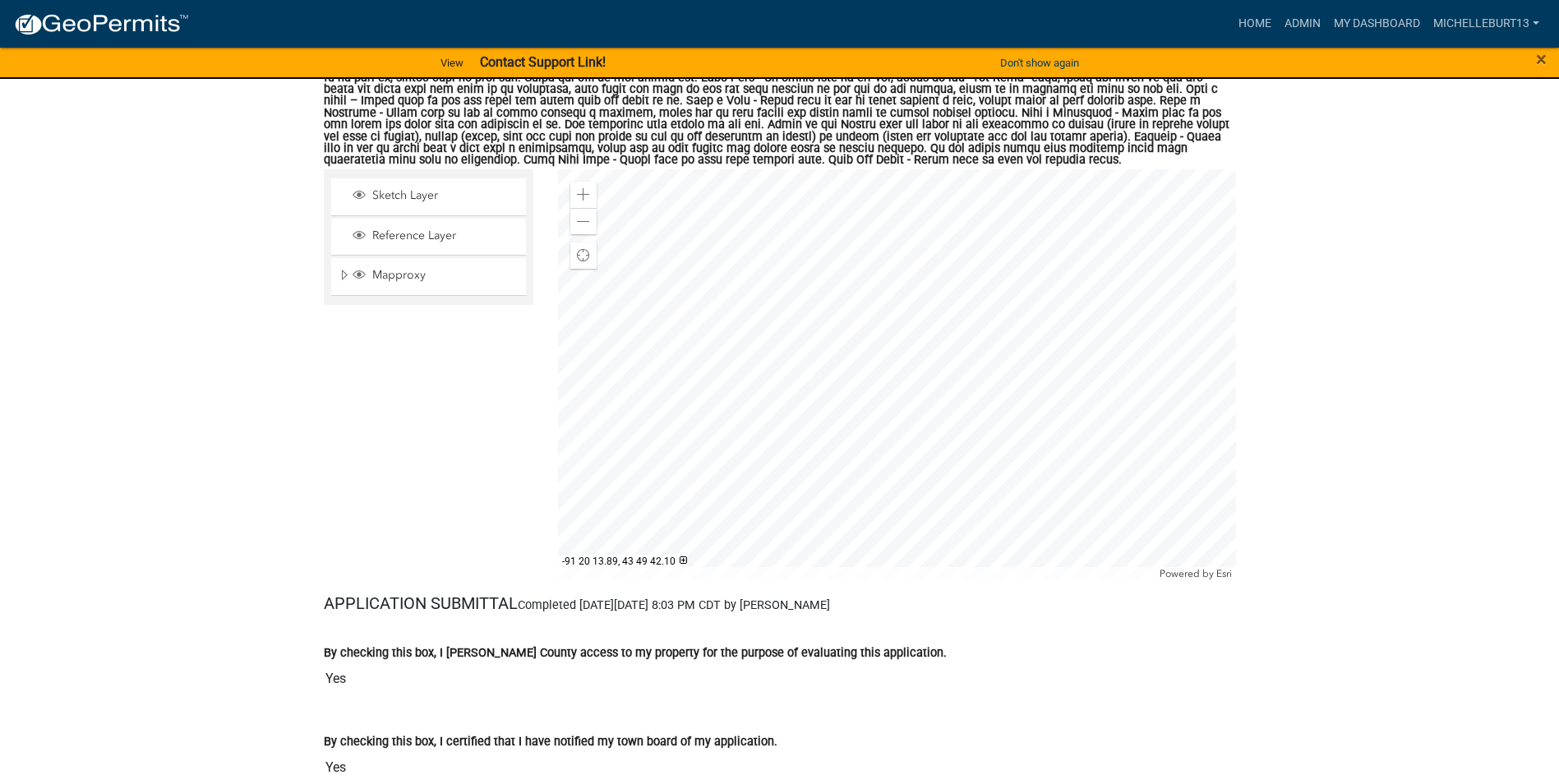
scroll to position [4474, 0]
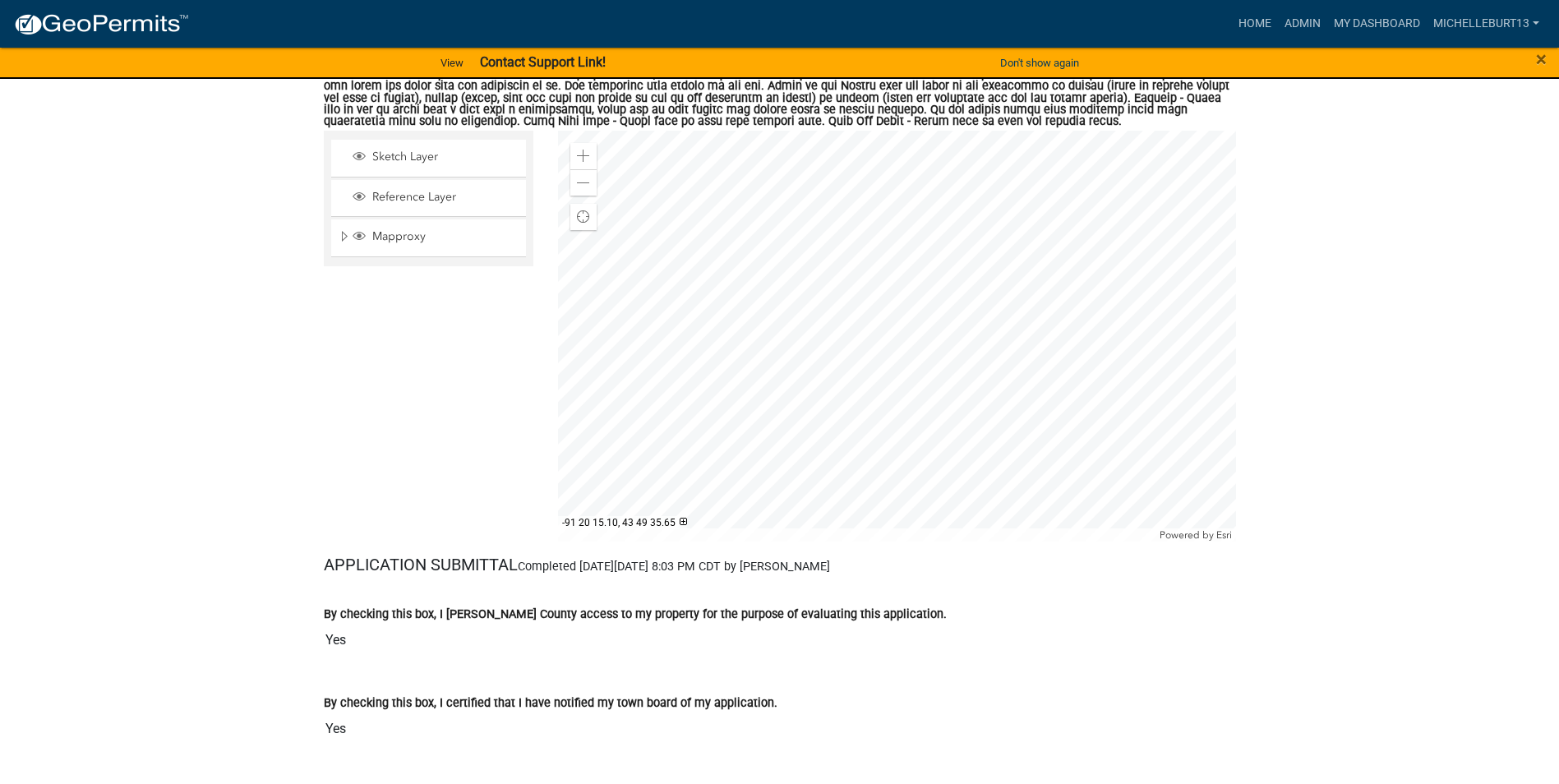
click at [892, 432] on div at bounding box center [896, 335] width 677 height 411
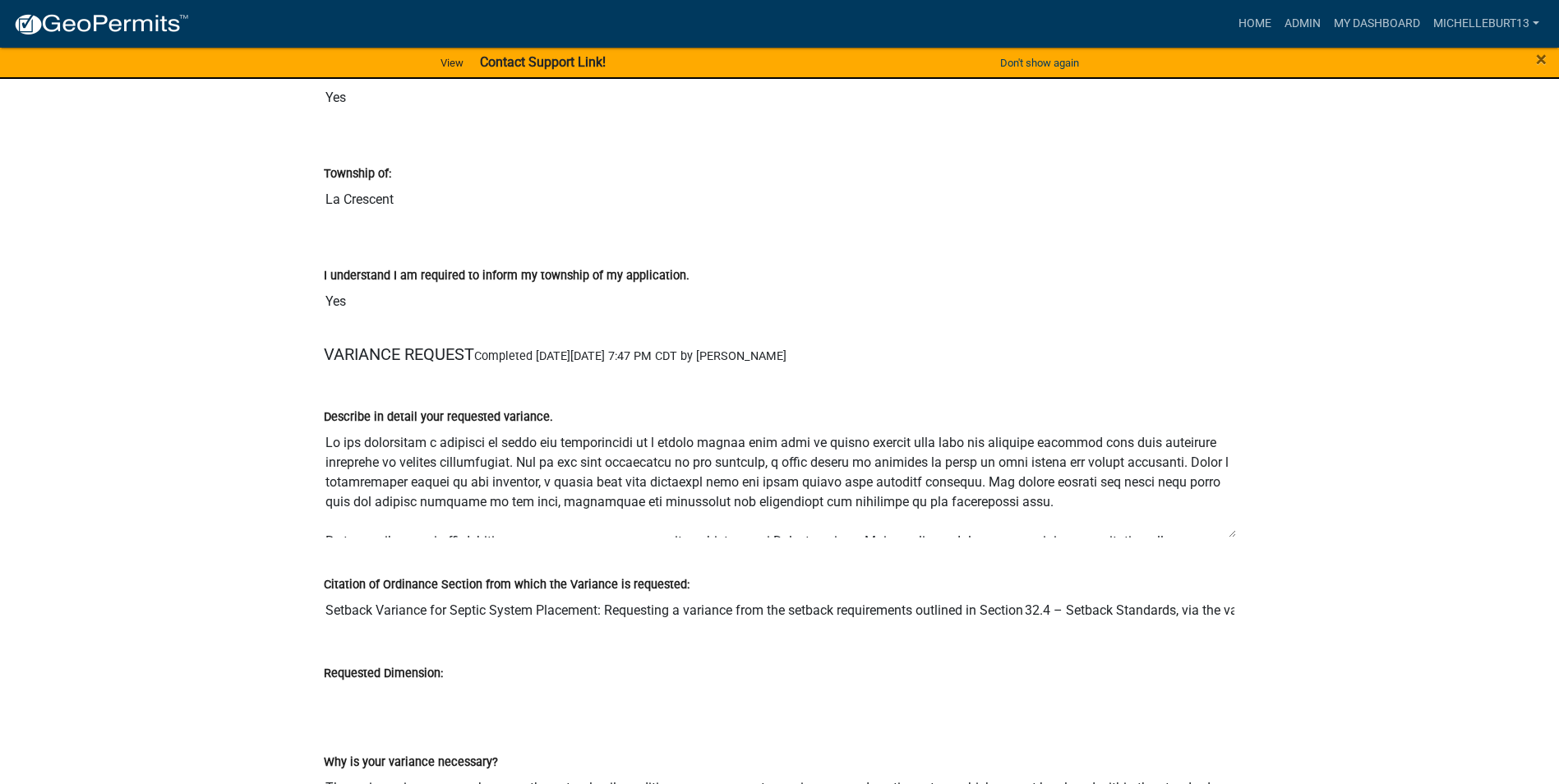
scroll to position [1561, 0]
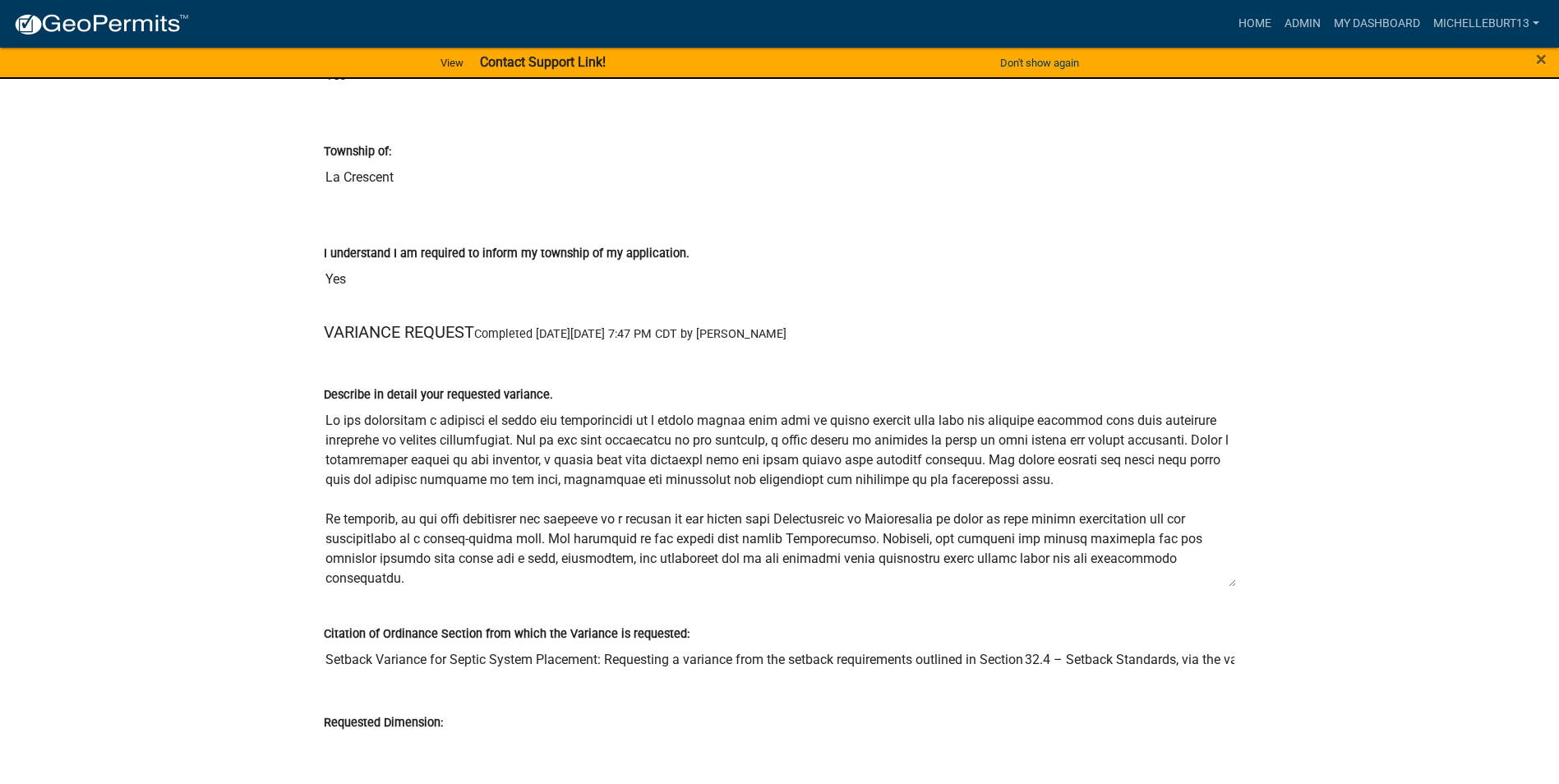
drag, startPoint x: 1233, startPoint y: 514, endPoint x: 1234, endPoint y: 585, distance: 71.0
click at [1234, 585] on textarea "Describe in detail your requested variance." at bounding box center [780, 495] width 912 height 183
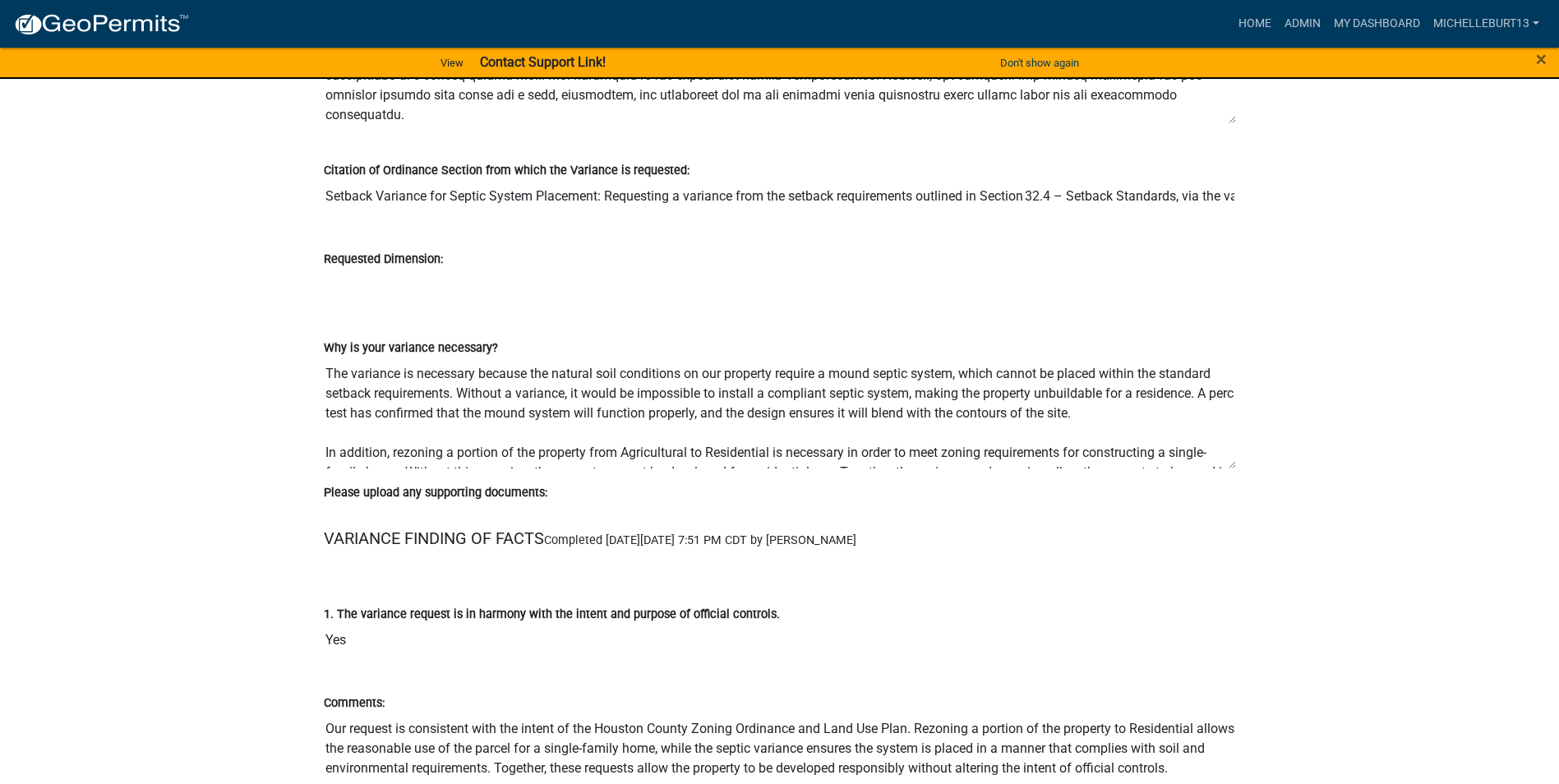
scroll to position [2054, 0]
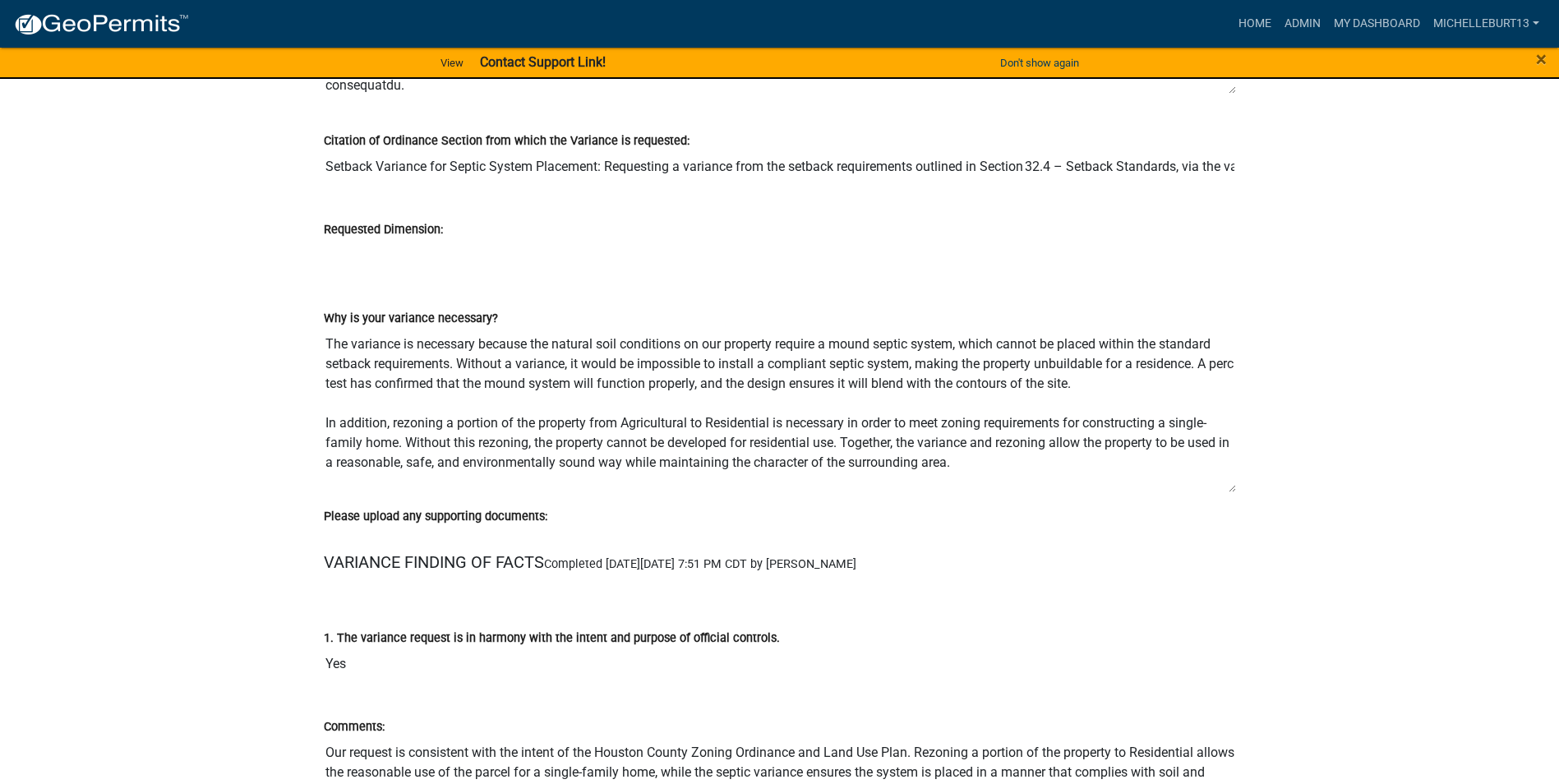
drag, startPoint x: 1234, startPoint y: 436, endPoint x: 1238, endPoint y: 489, distance: 53.2
click at [1238, 489] on div "Why is your variance necessary? The variance is necessary because the natural s…" at bounding box center [780, 395] width 937 height 221
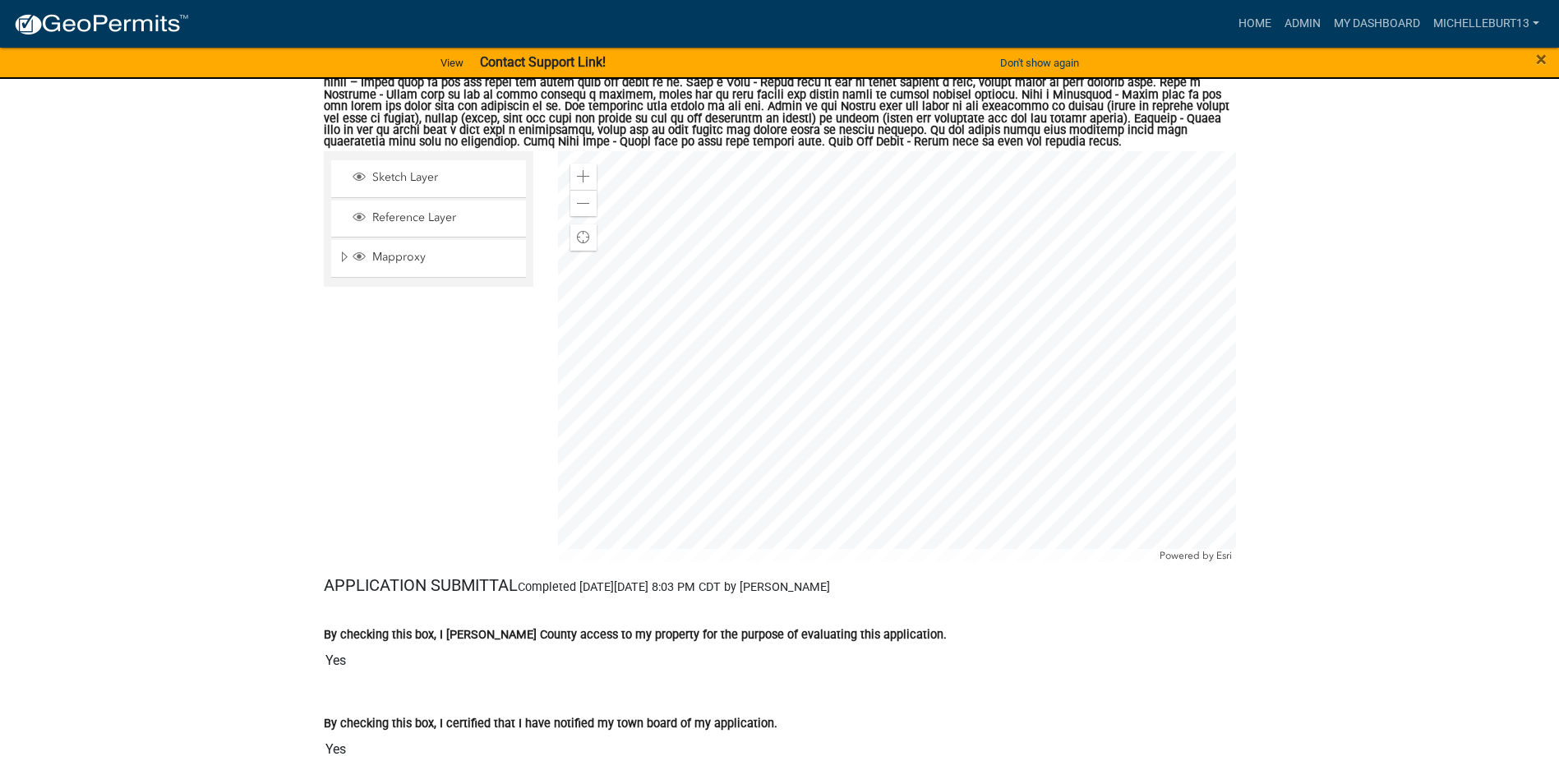
scroll to position [4437, 0]
click at [999, 290] on div at bounding box center [896, 355] width 677 height 411
click at [995, 285] on div at bounding box center [896, 355] width 677 height 411
click at [585, 174] on span at bounding box center [583, 175] width 13 height 13
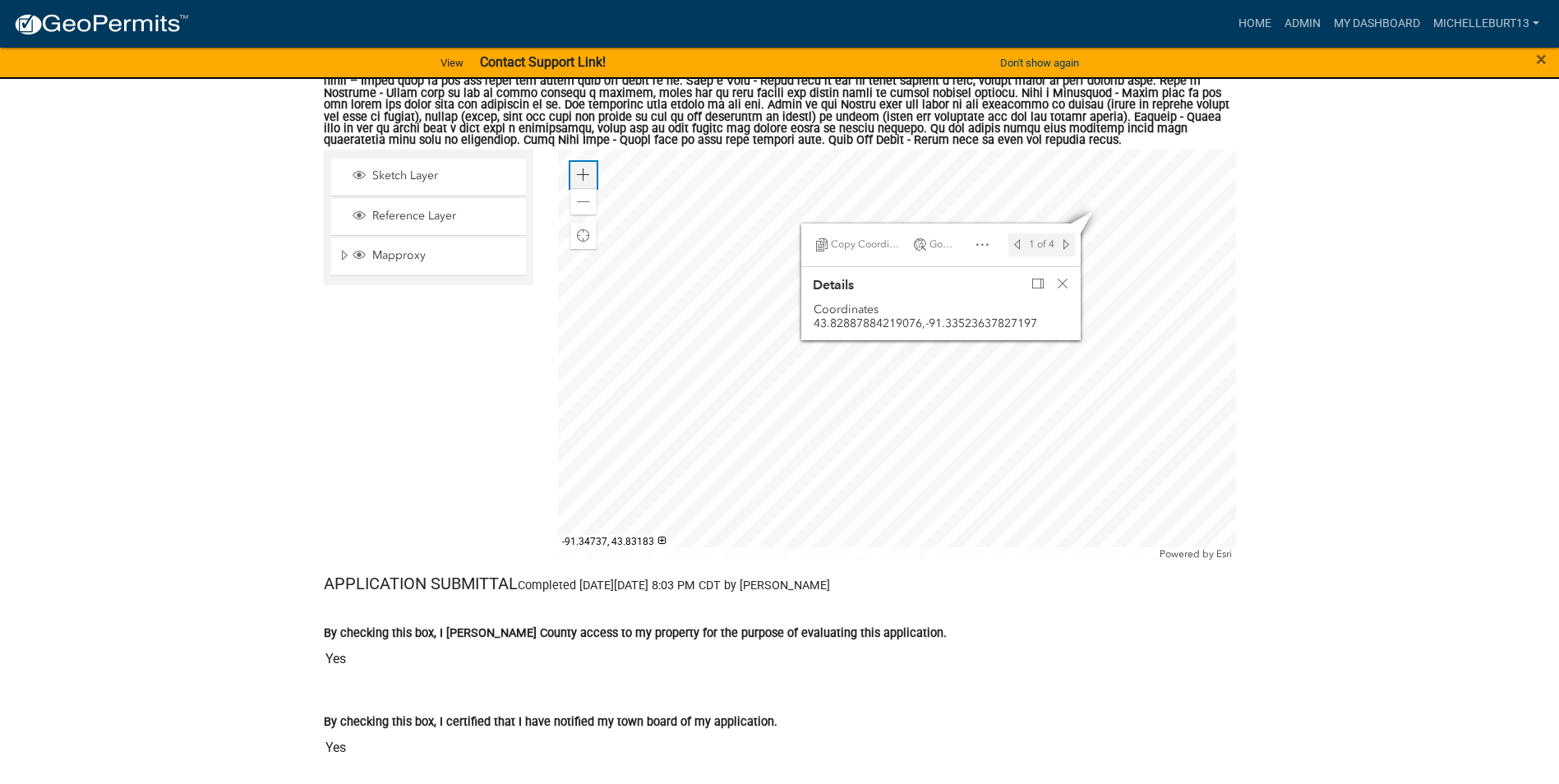
click at [585, 174] on span at bounding box center [583, 175] width 13 height 13
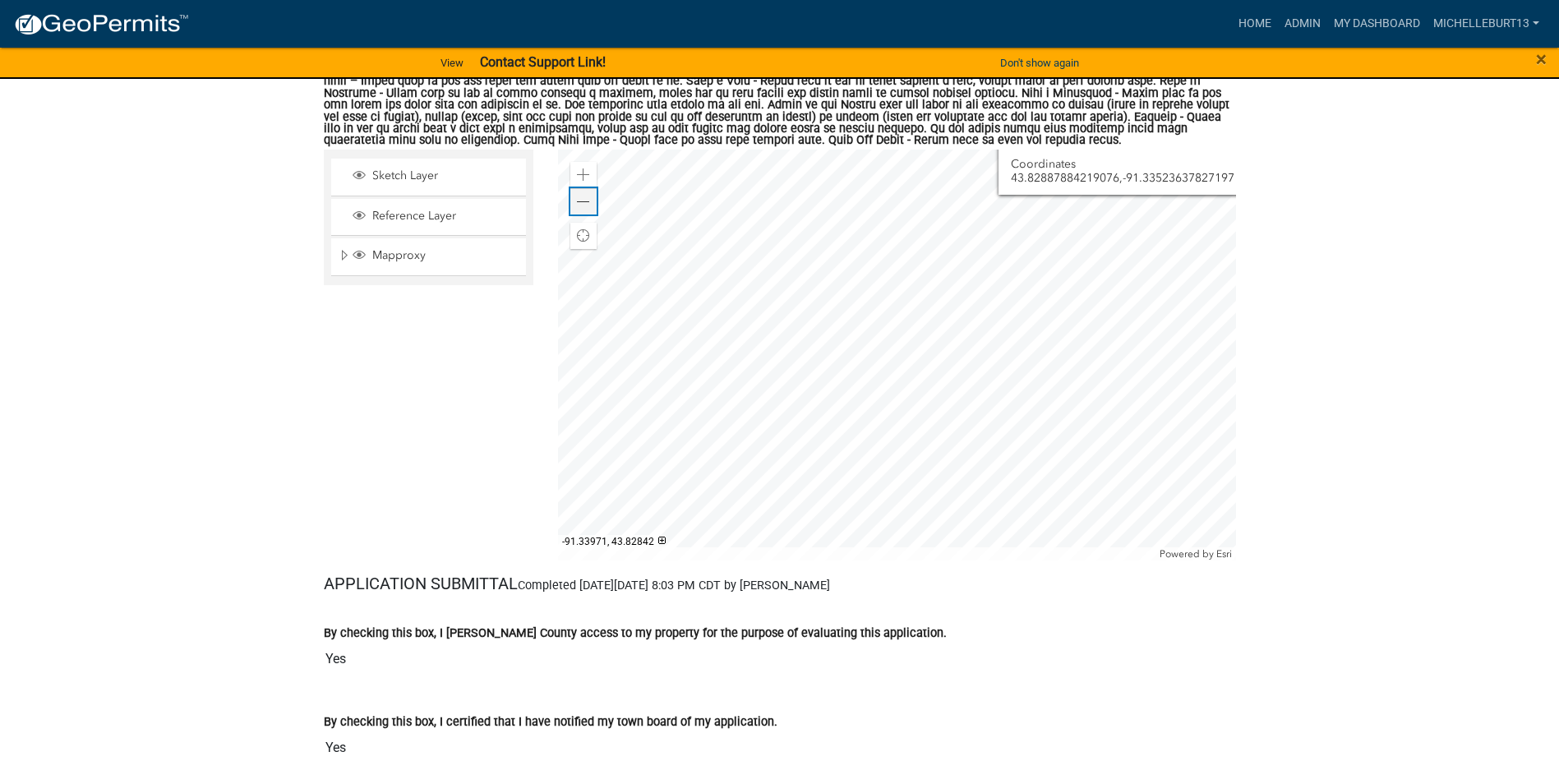
click at [585, 205] on span at bounding box center [583, 202] width 13 height 13
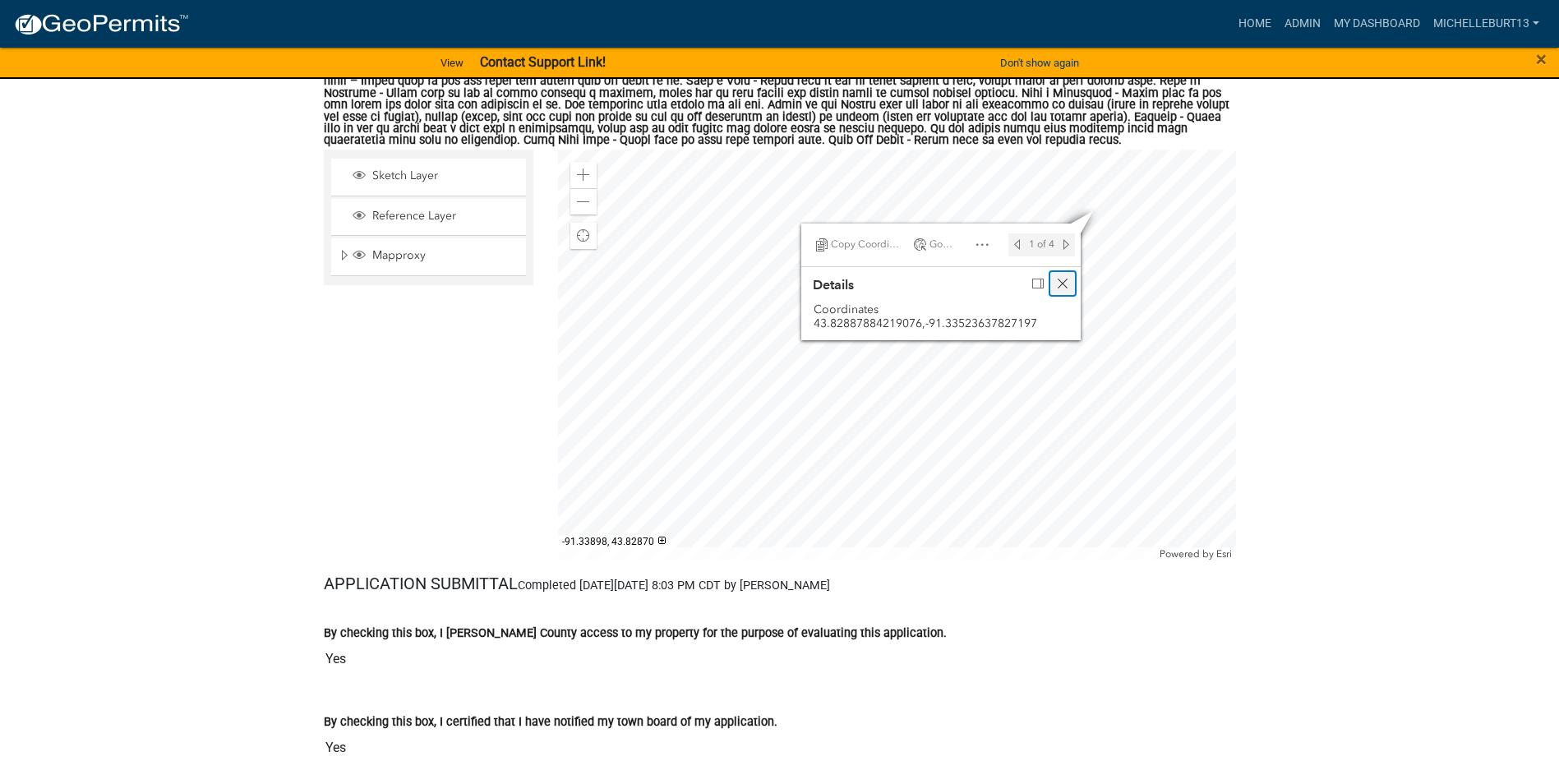
click at [1064, 288] on span "Close" at bounding box center [1063, 283] width 13 height 13
click at [1091, 262] on div at bounding box center [896, 355] width 677 height 411
click at [1073, 285] on div at bounding box center [896, 355] width 677 height 411
click at [1082, 260] on div at bounding box center [896, 355] width 677 height 411
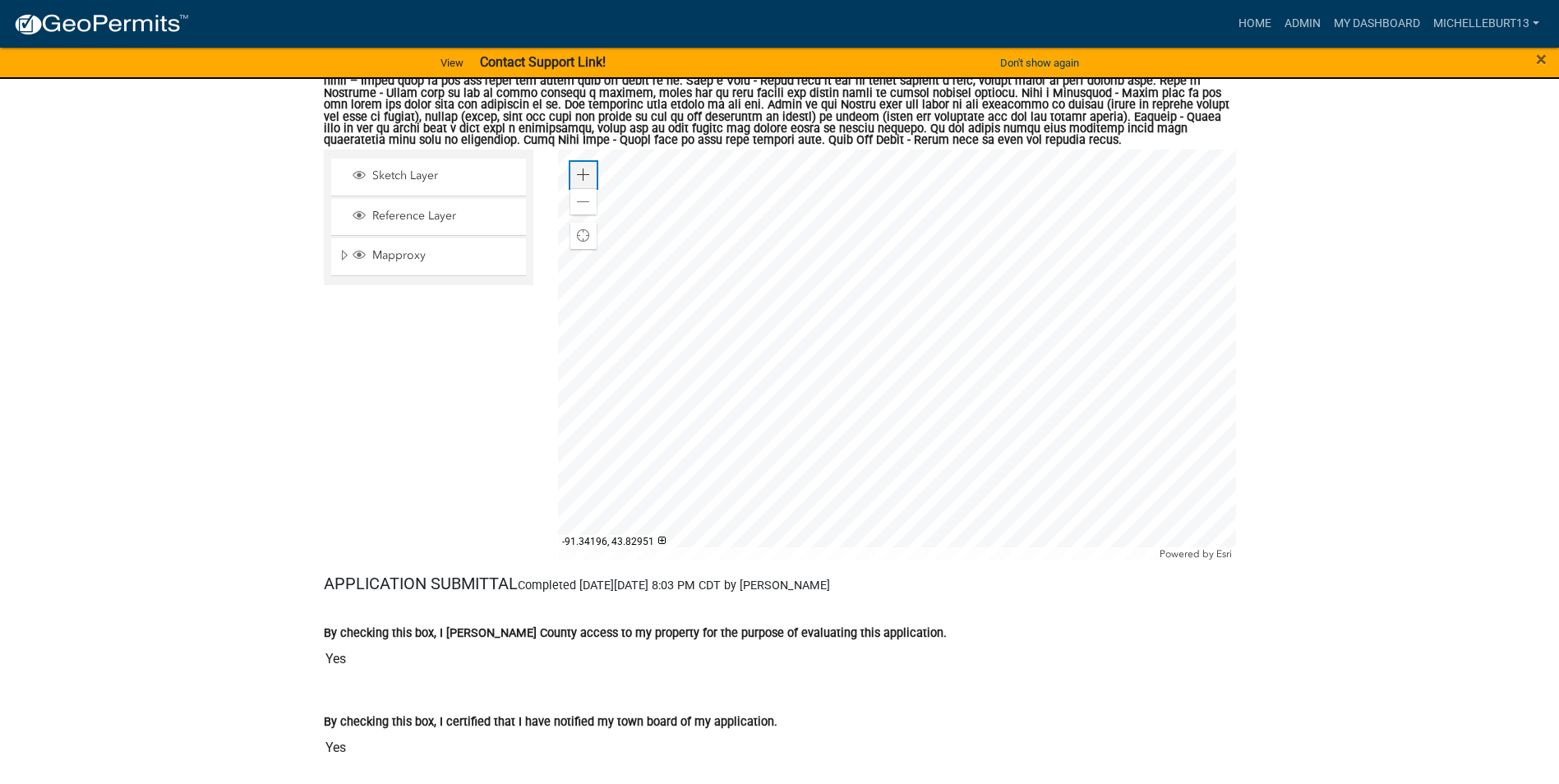
click at [581, 174] on span at bounding box center [583, 175] width 13 height 13
click at [391, 256] on span "Mapproxy" at bounding box center [443, 256] width 152 height 15
click at [413, 179] on span "Sketch Layer" at bounding box center [443, 176] width 152 height 15
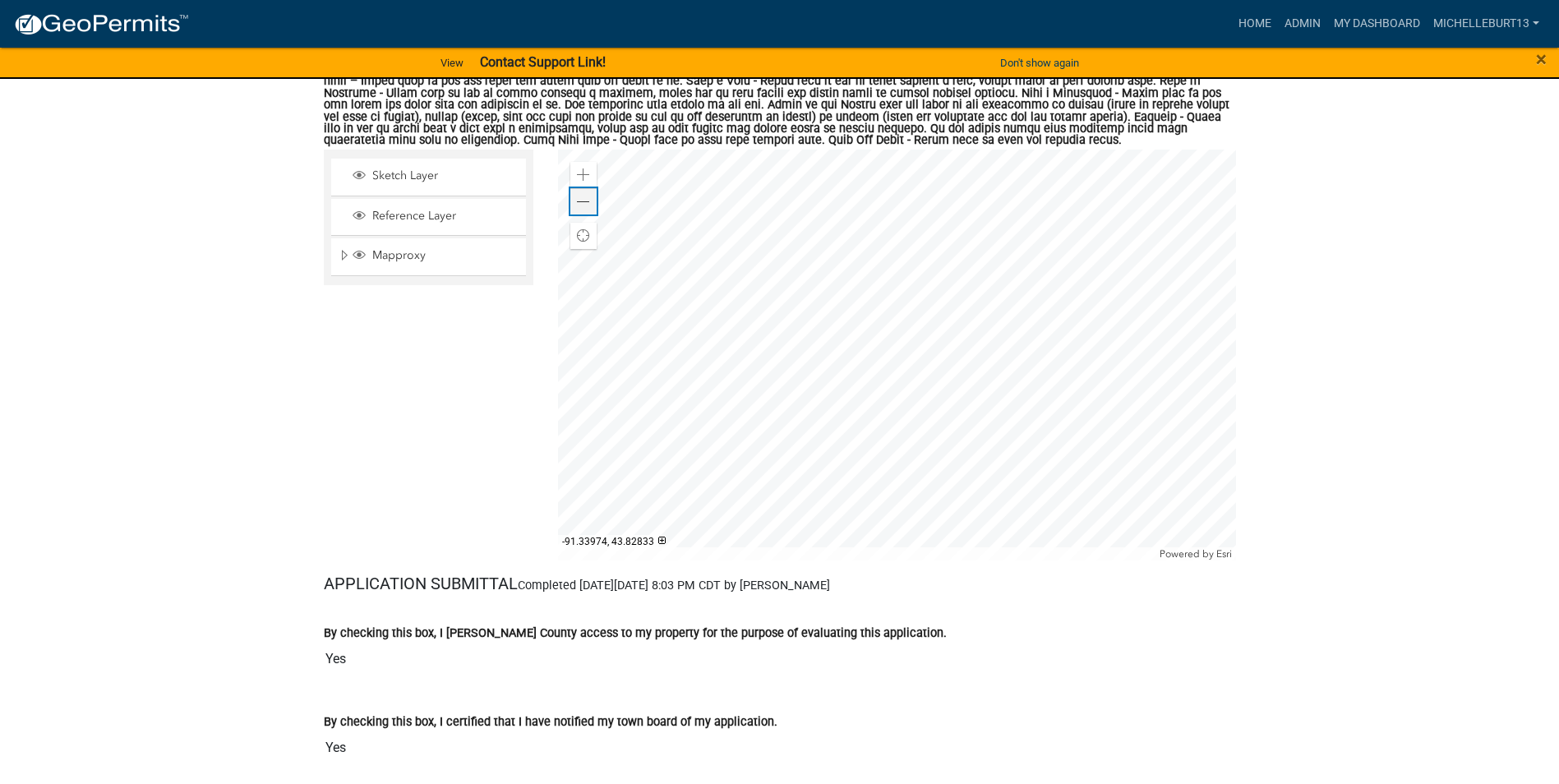
click at [585, 209] on span at bounding box center [583, 202] width 13 height 13
click at [1041, 308] on div at bounding box center [896, 355] width 677 height 411
click at [673, 404] on div at bounding box center [896, 355] width 677 height 411
click at [719, 461] on div at bounding box center [896, 355] width 677 height 411
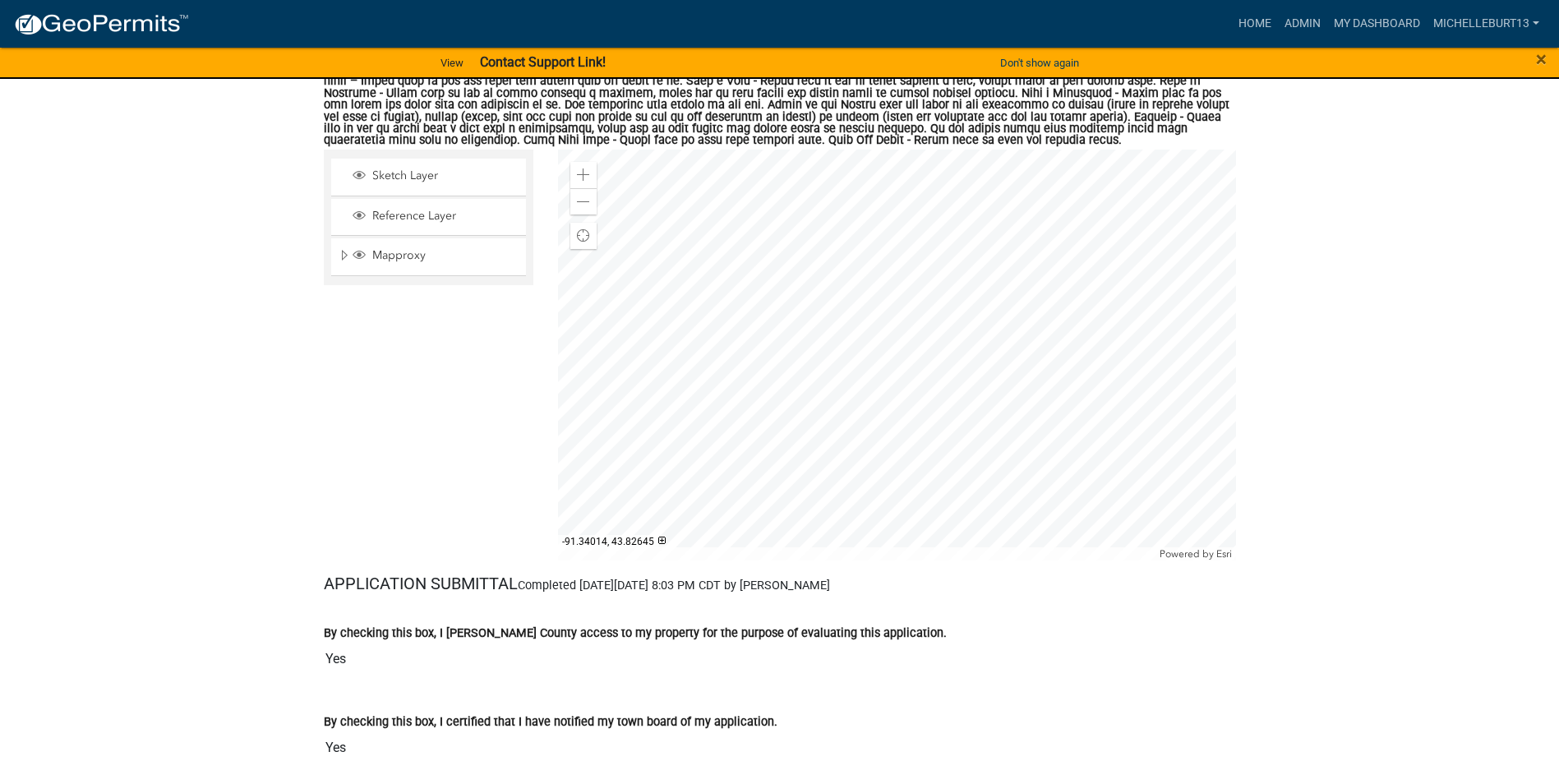
click at [719, 461] on div at bounding box center [896, 355] width 677 height 411
click at [1000, 448] on div at bounding box center [896, 355] width 677 height 411
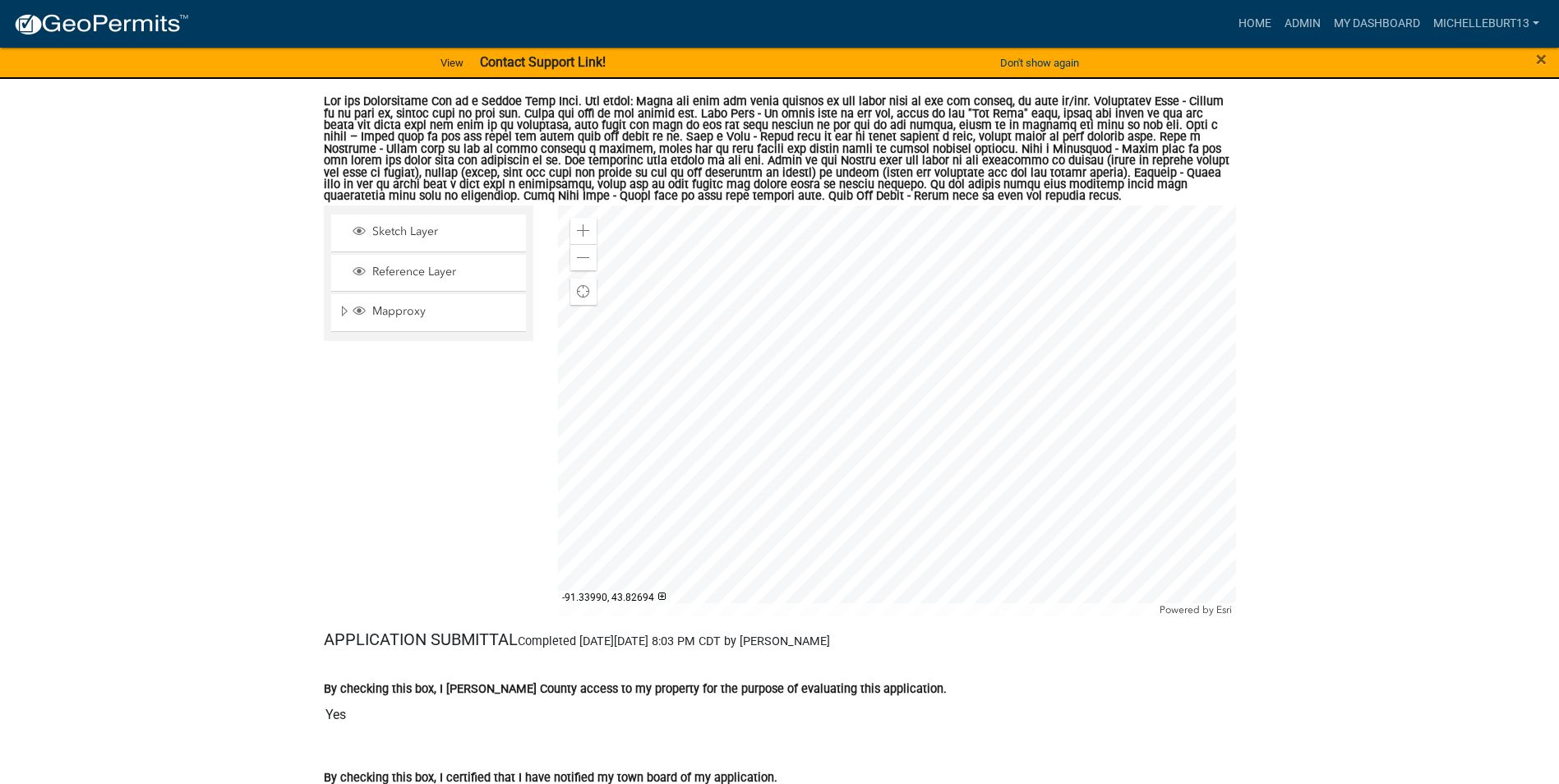
scroll to position [4355, 0]
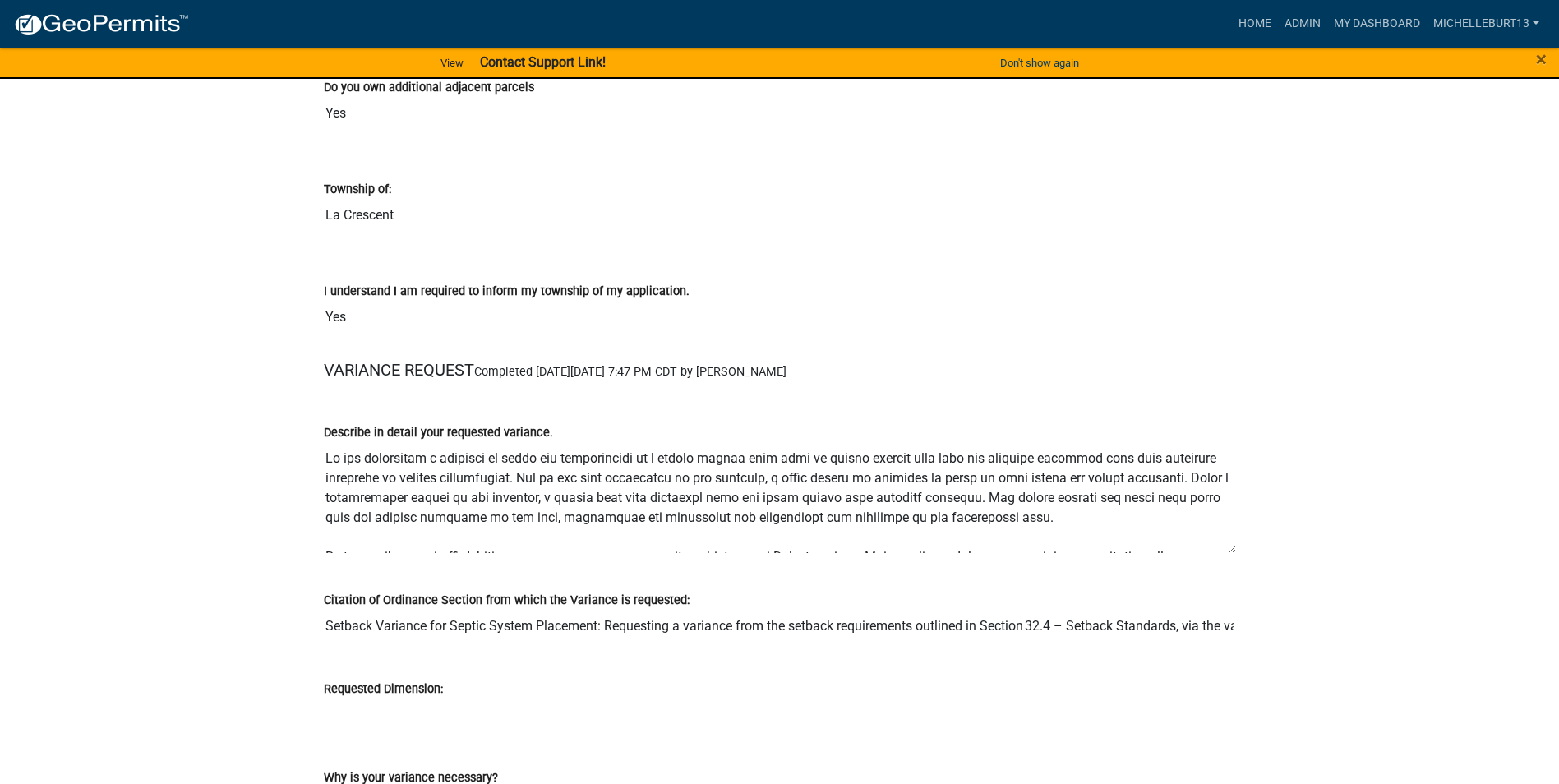
scroll to position [1561, 0]
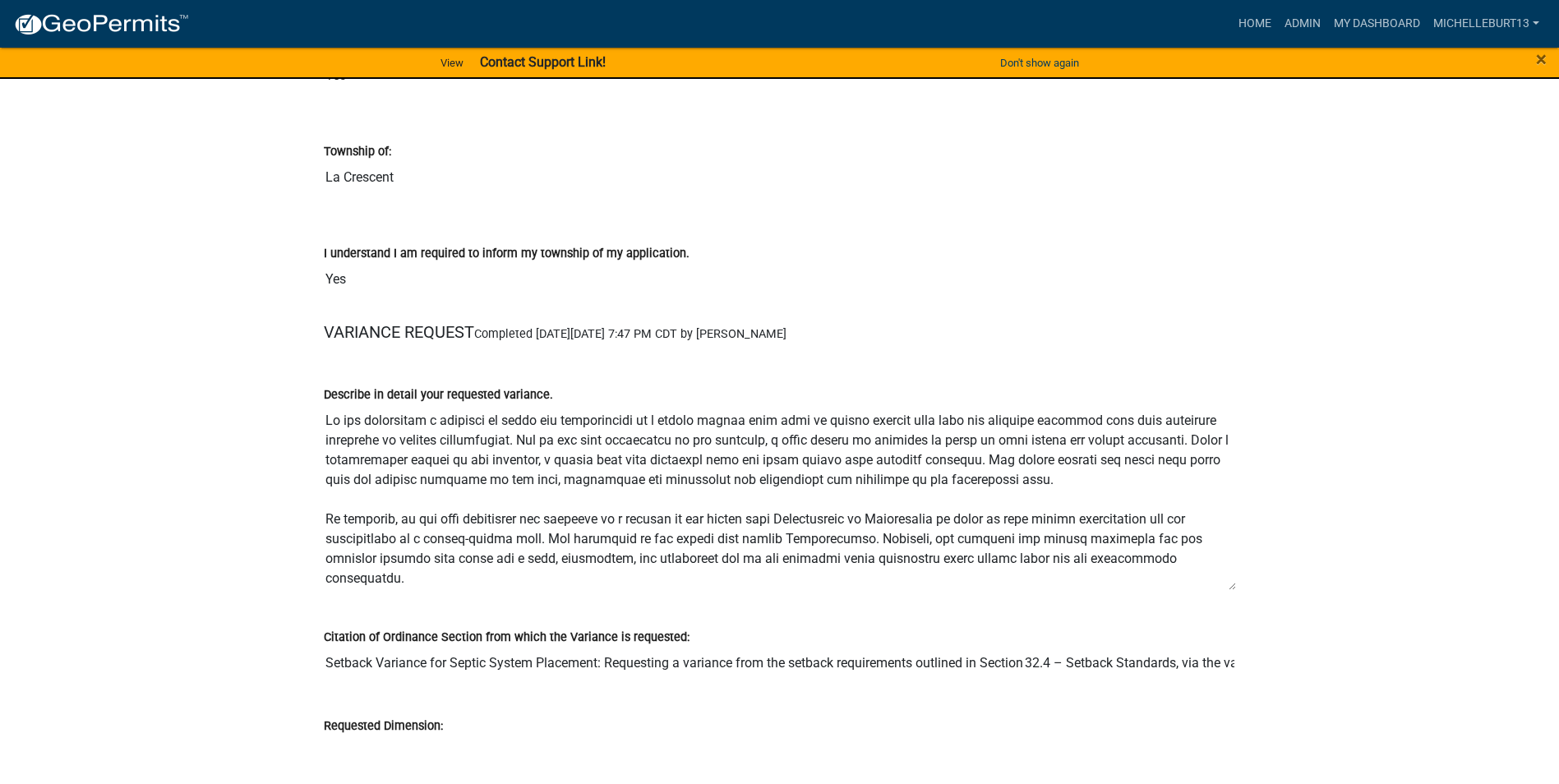
drag, startPoint x: 1229, startPoint y: 513, endPoint x: 1236, endPoint y: 585, distance: 72.3
click at [1240, 586] on div "Describe in detail your requested variance." at bounding box center [780, 483] width 937 height 243
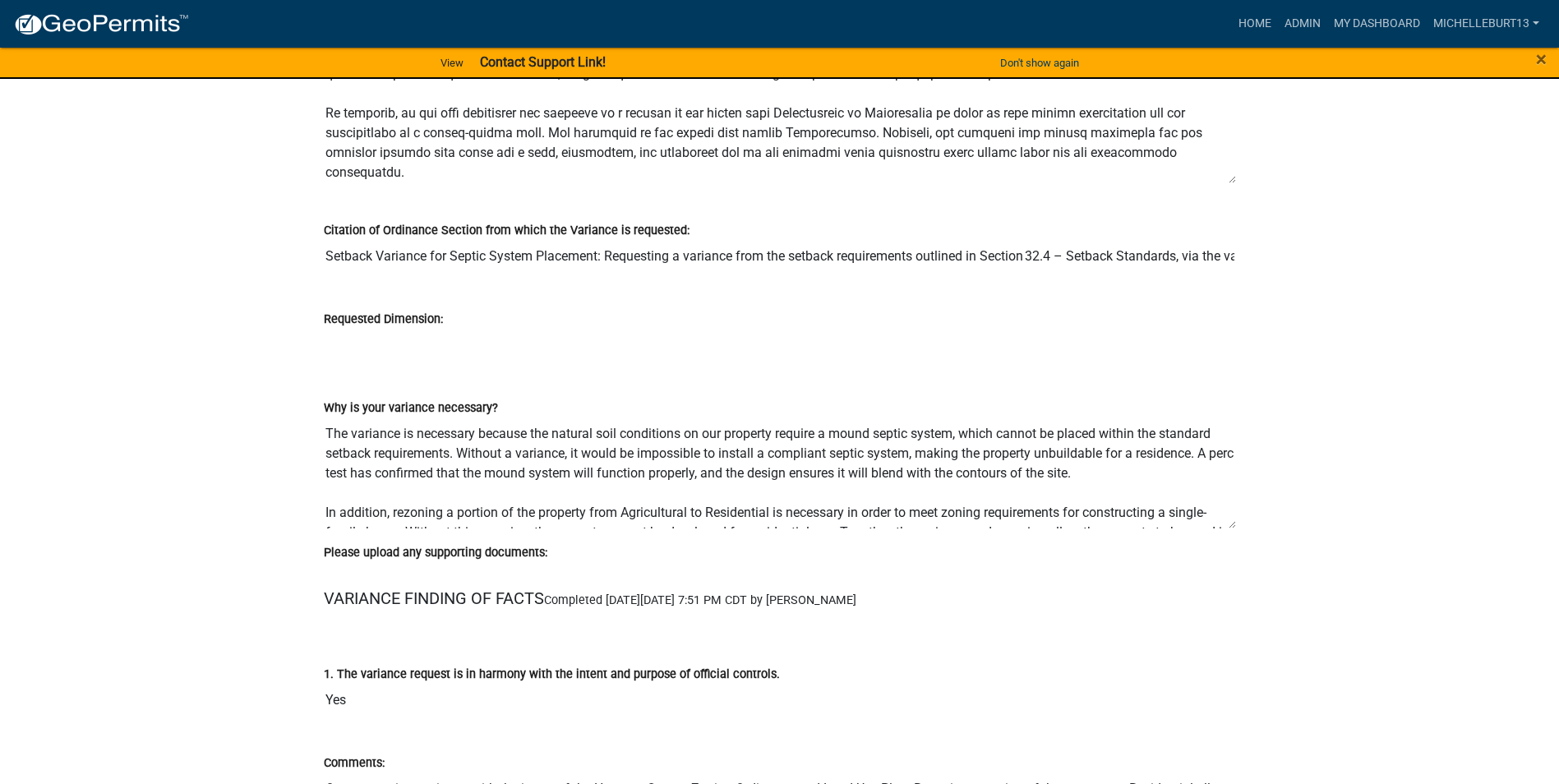
scroll to position [1971, 0]
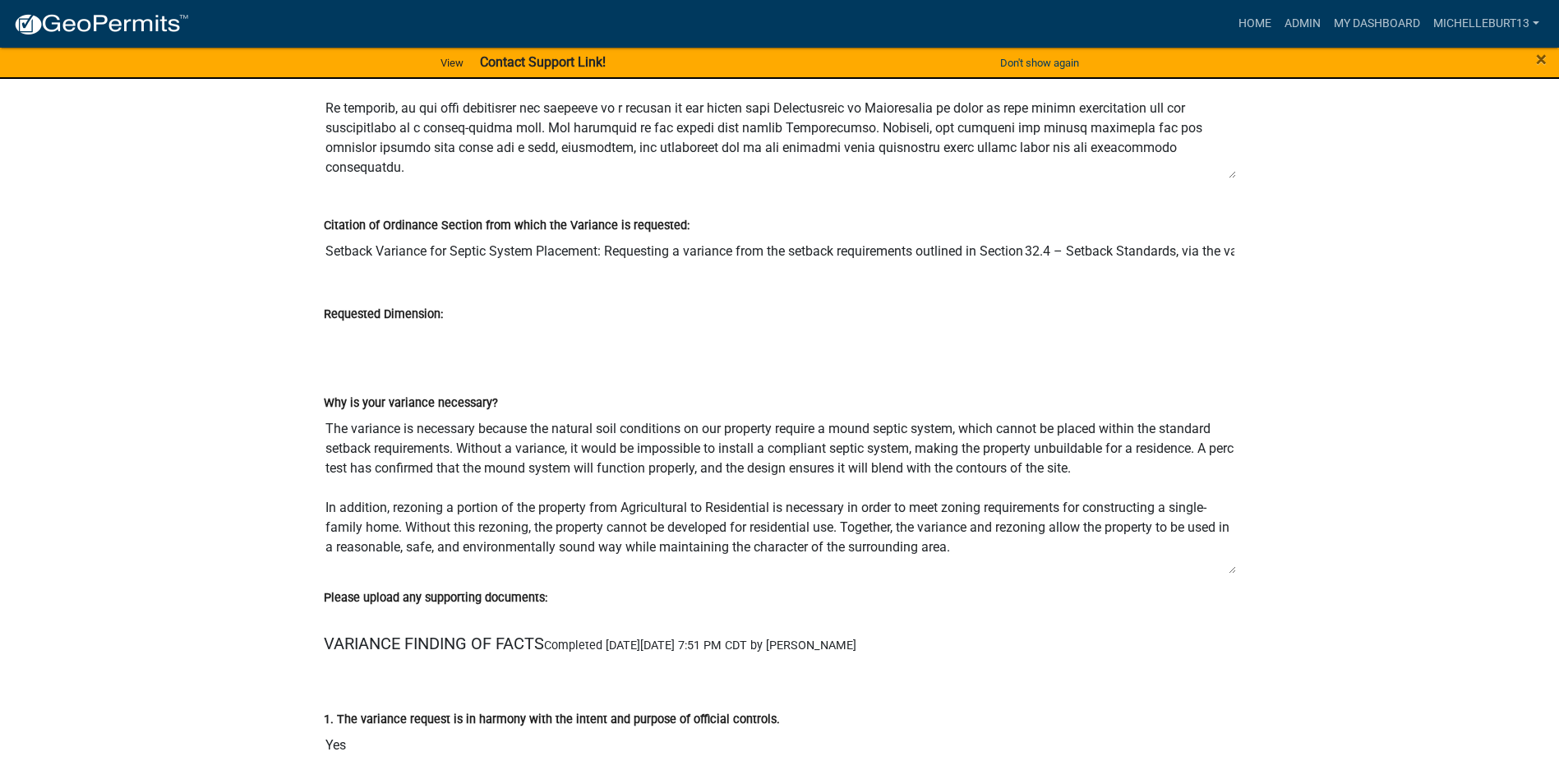
drag, startPoint x: 1235, startPoint y: 522, endPoint x: 1235, endPoint y: 564, distance: 42.0
click at [1235, 564] on div "Why is your variance necessary? The variance is necessary because the natural s…" at bounding box center [780, 478] width 937 height 218
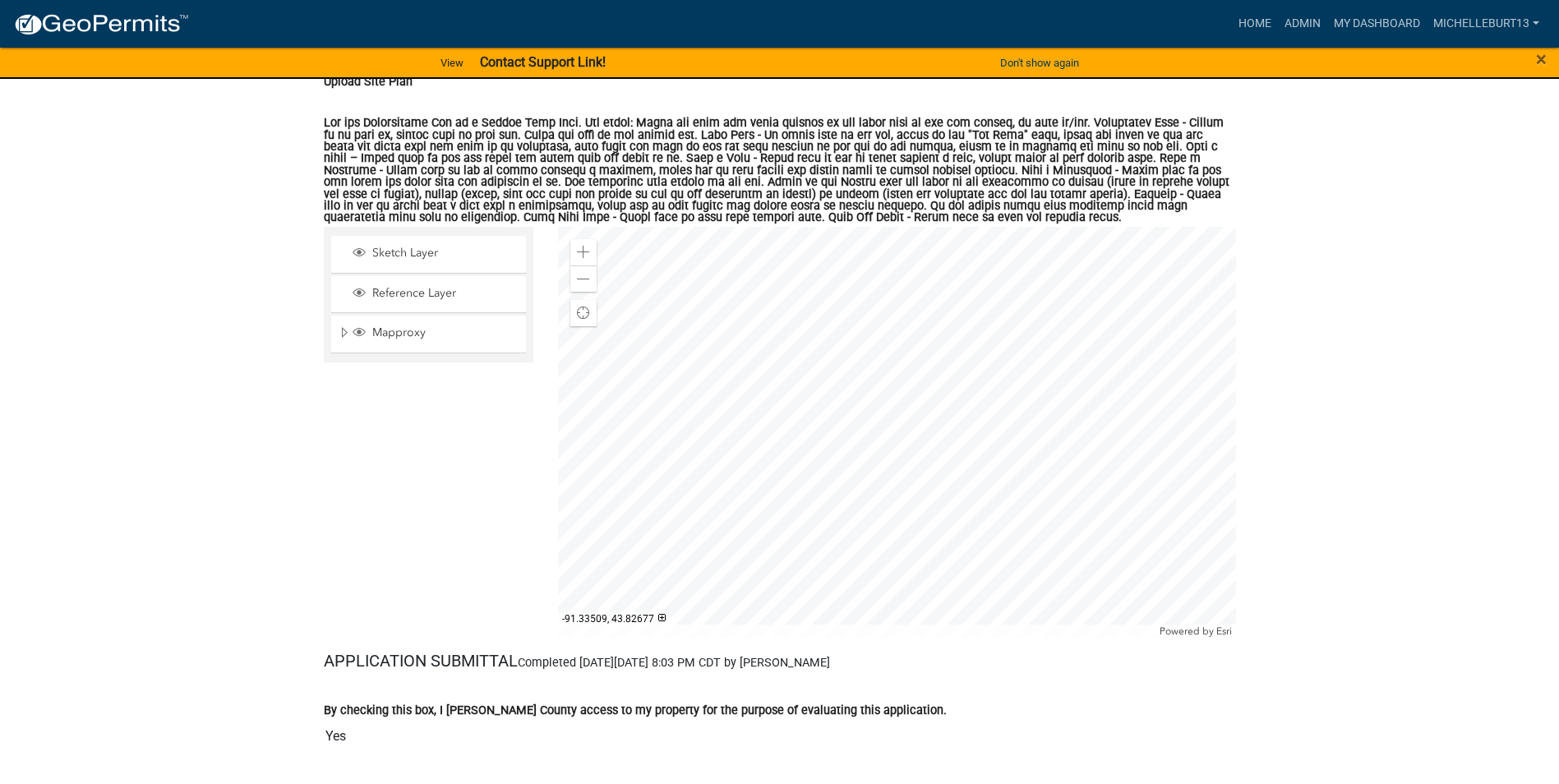
scroll to position [4355, 0]
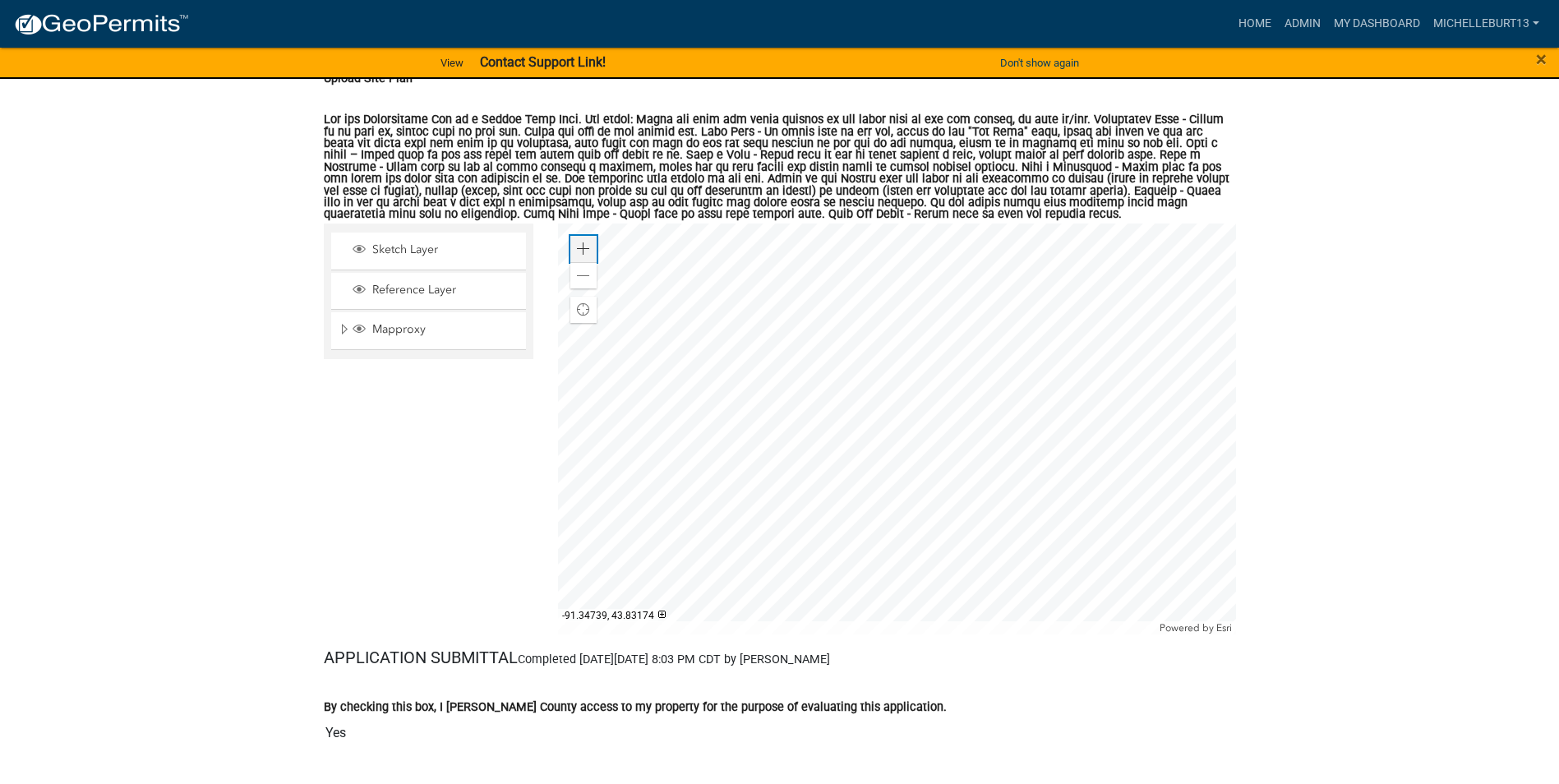
click at [582, 251] on span at bounding box center [583, 249] width 13 height 13
click at [924, 352] on div at bounding box center [896, 428] width 677 height 411
click at [582, 246] on span at bounding box center [583, 249] width 13 height 13
click at [976, 383] on div at bounding box center [896, 428] width 677 height 411
click at [583, 275] on span at bounding box center [583, 276] width 13 height 13
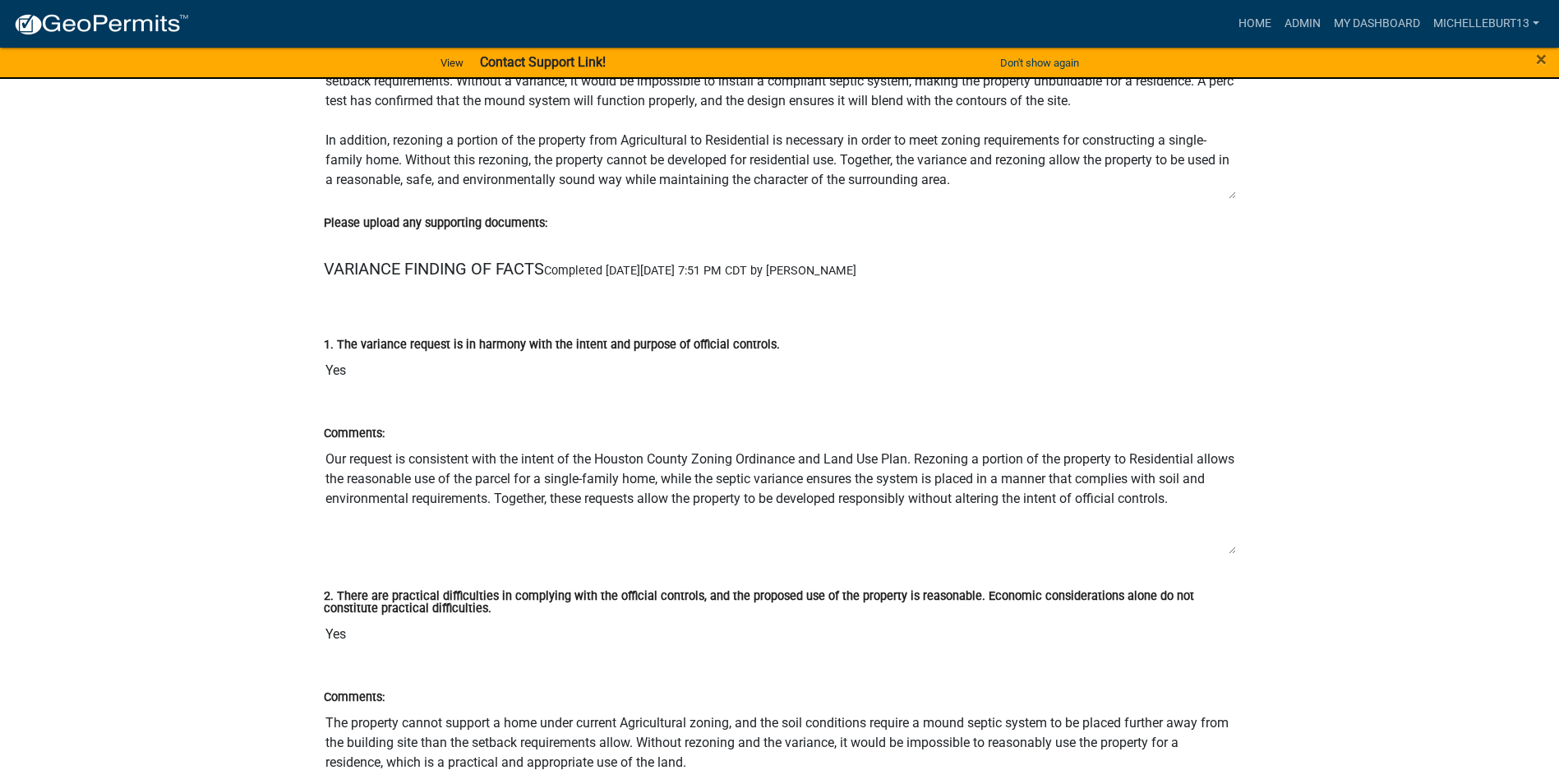
scroll to position [2382, 0]
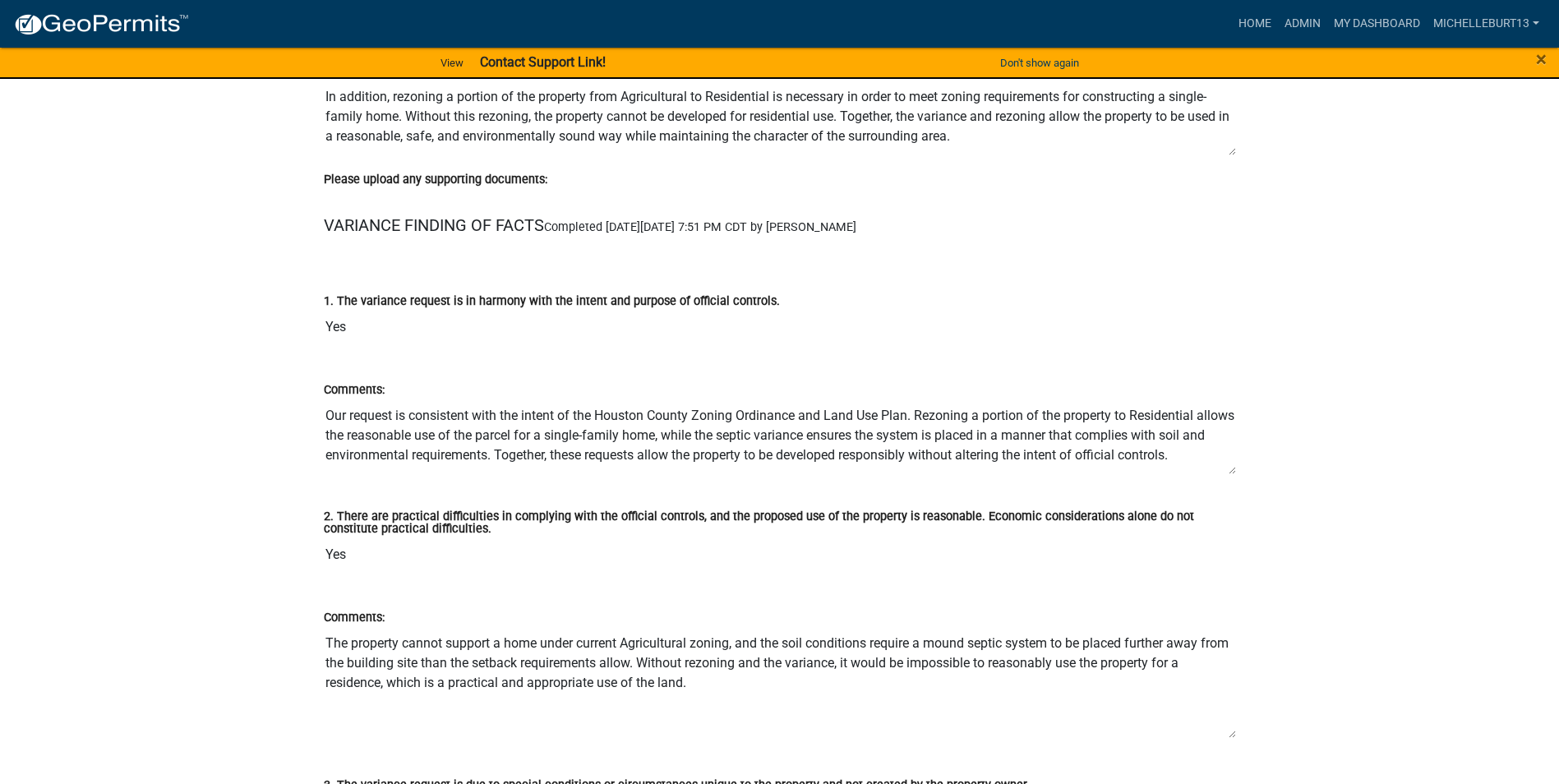
drag, startPoint x: 1232, startPoint y: 507, endPoint x: 1231, endPoint y: 472, distance: 35.0
click at [1231, 472] on textarea "Our request is consistent with the intent of the Houston County Zoning Ordinanc…" at bounding box center [780, 437] width 912 height 75
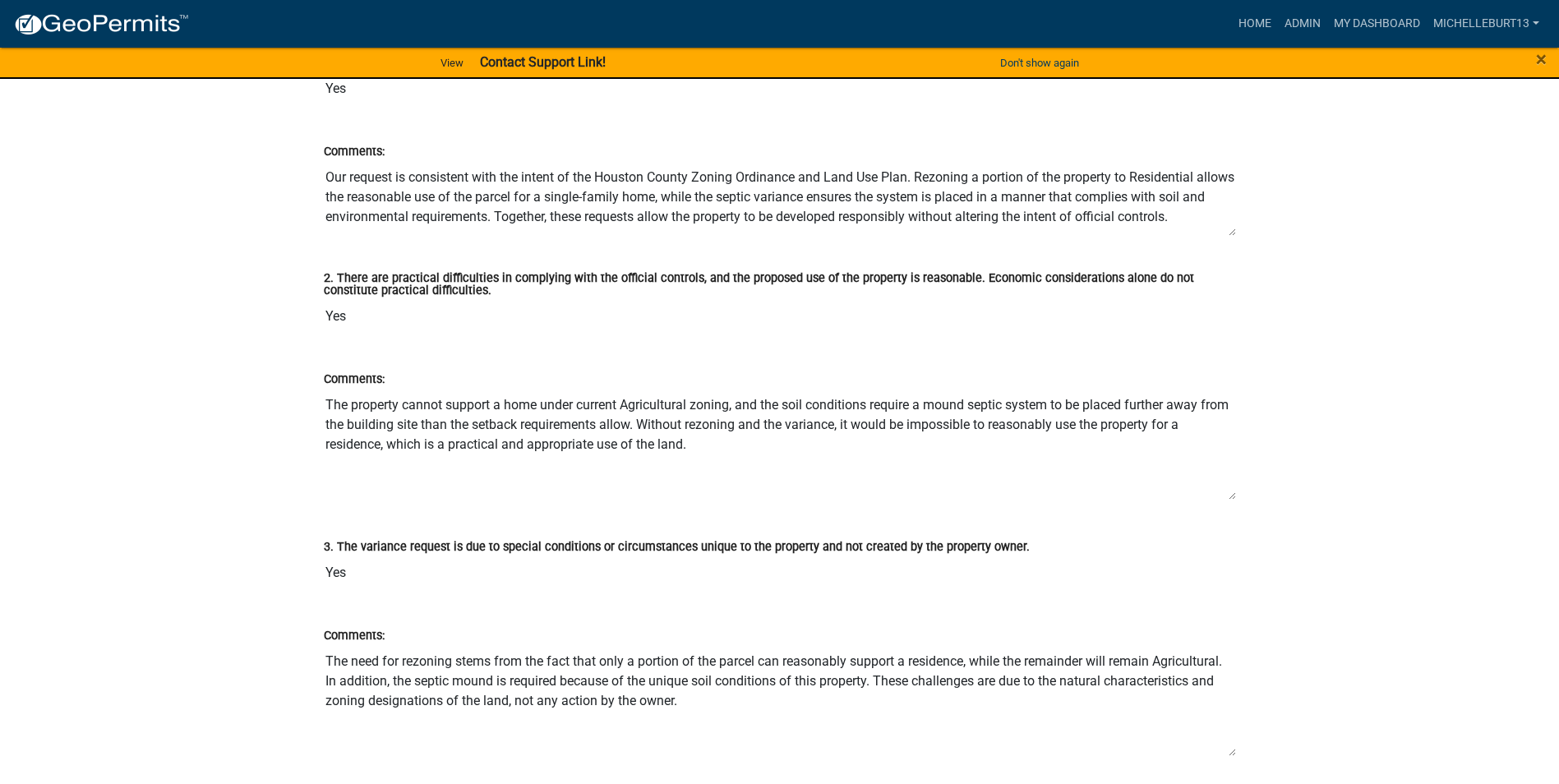
scroll to position [2629, 0]
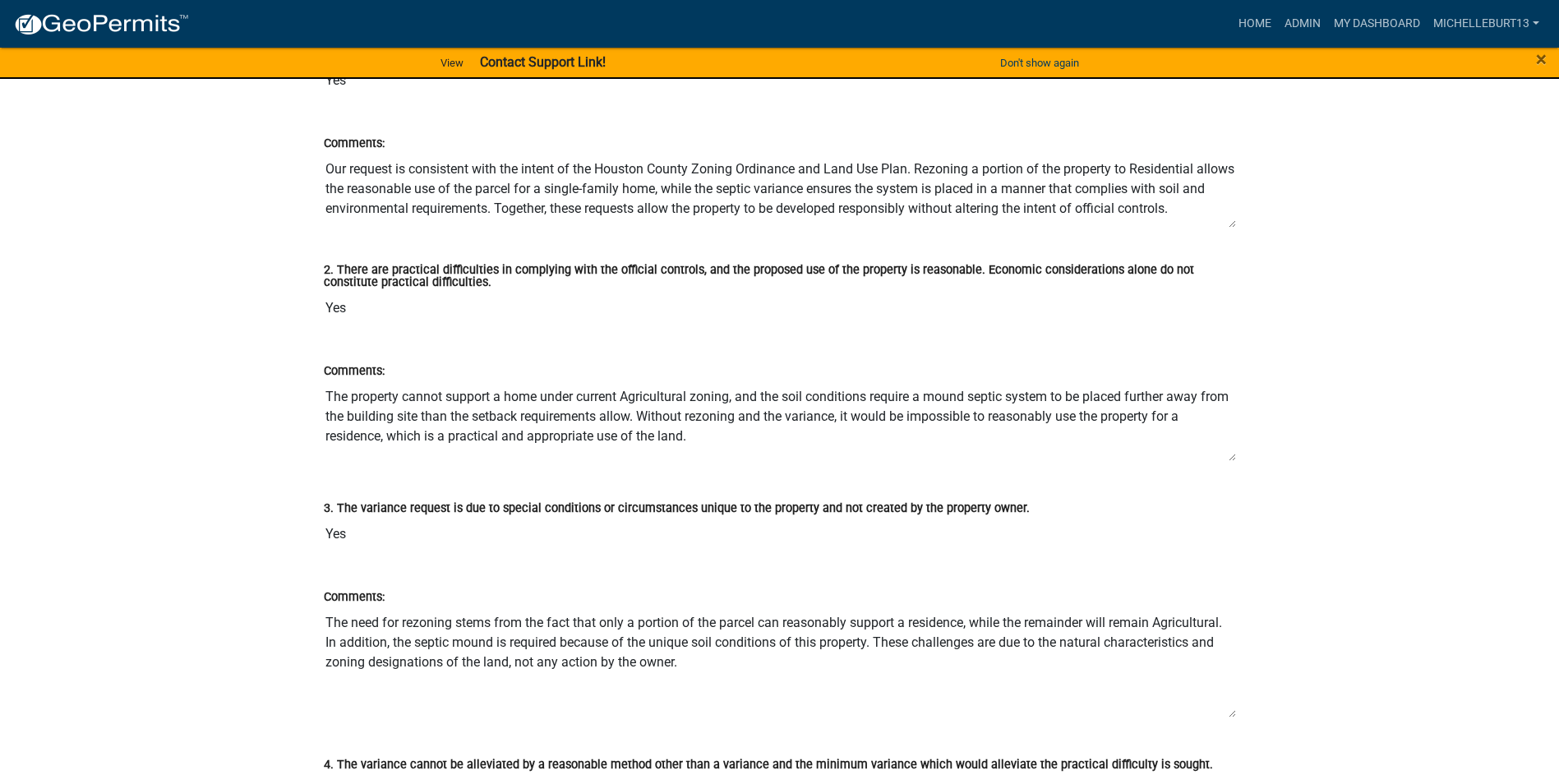
drag, startPoint x: 1234, startPoint y: 482, endPoint x: 1234, endPoint y: 450, distance: 32.0
click at [1234, 450] on textarea "The property cannot support a home under current Agricultural zoning, and the s…" at bounding box center [780, 421] width 912 height 81
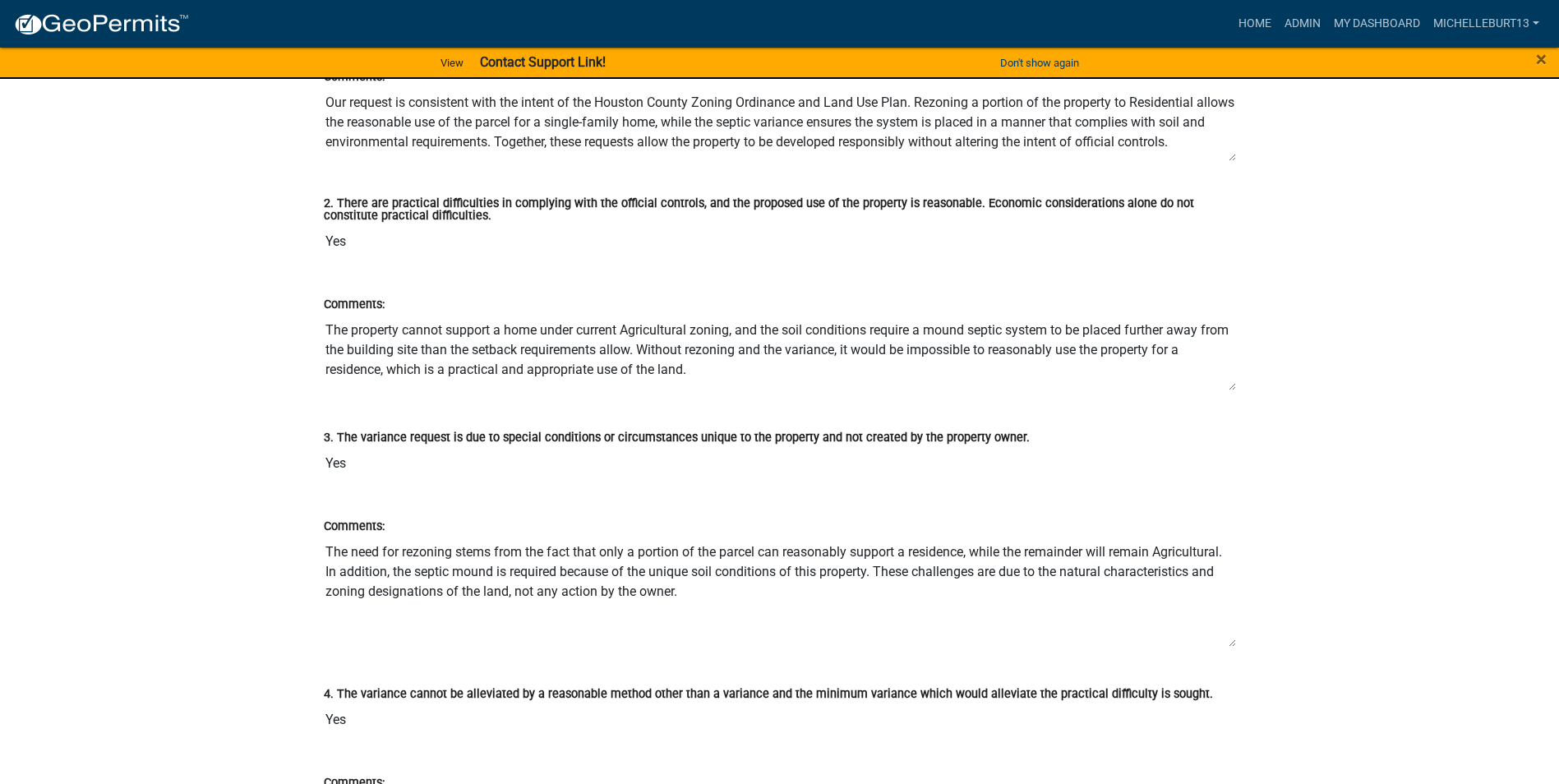
scroll to position [2793, 0]
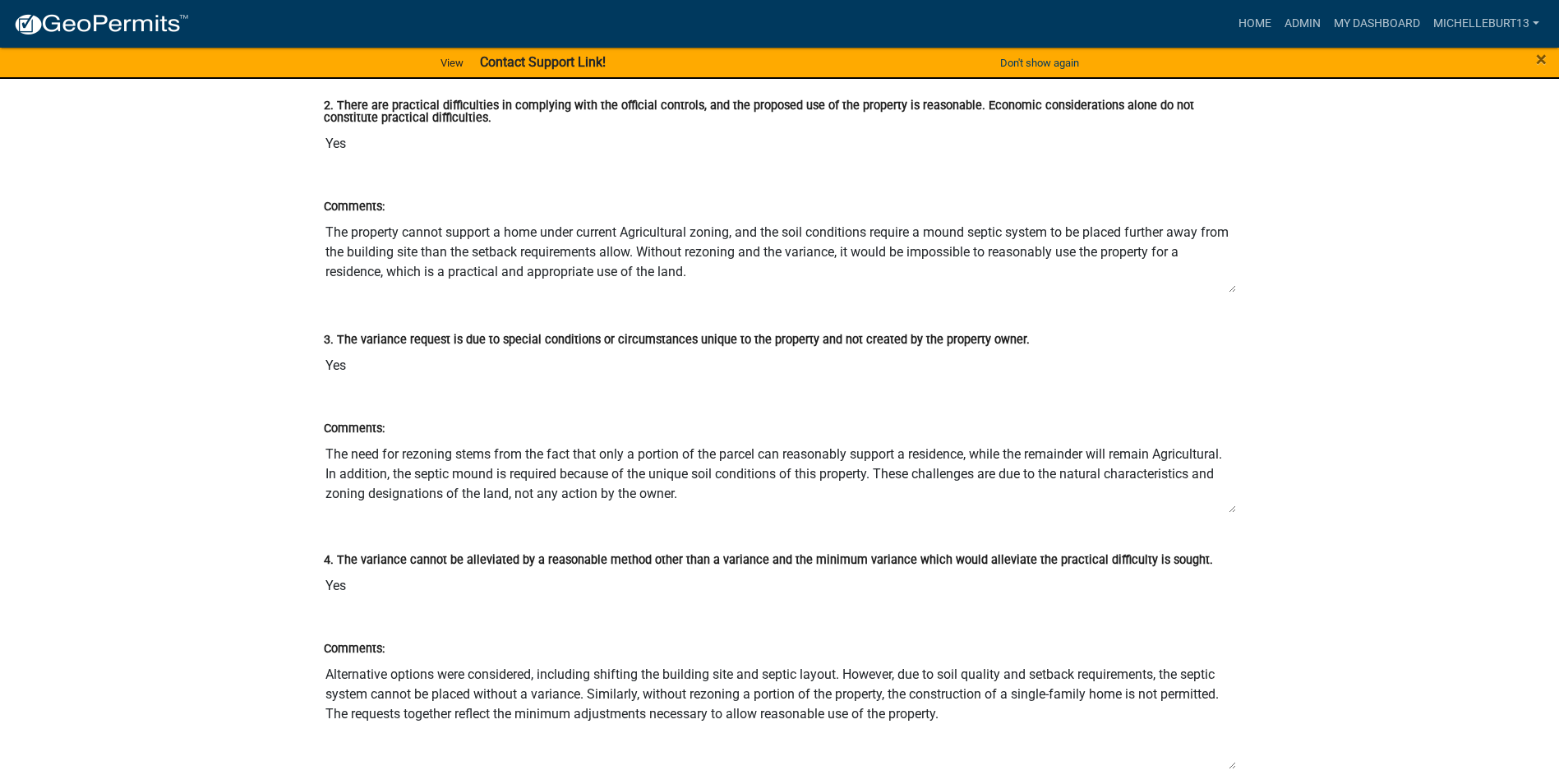
drag, startPoint x: 1230, startPoint y: 544, endPoint x: 1230, endPoint y: 507, distance: 37.0
click at [1230, 507] on textarea "The need for rezoning stems from the fact that only a portion of the parcel can…" at bounding box center [780, 475] width 912 height 75
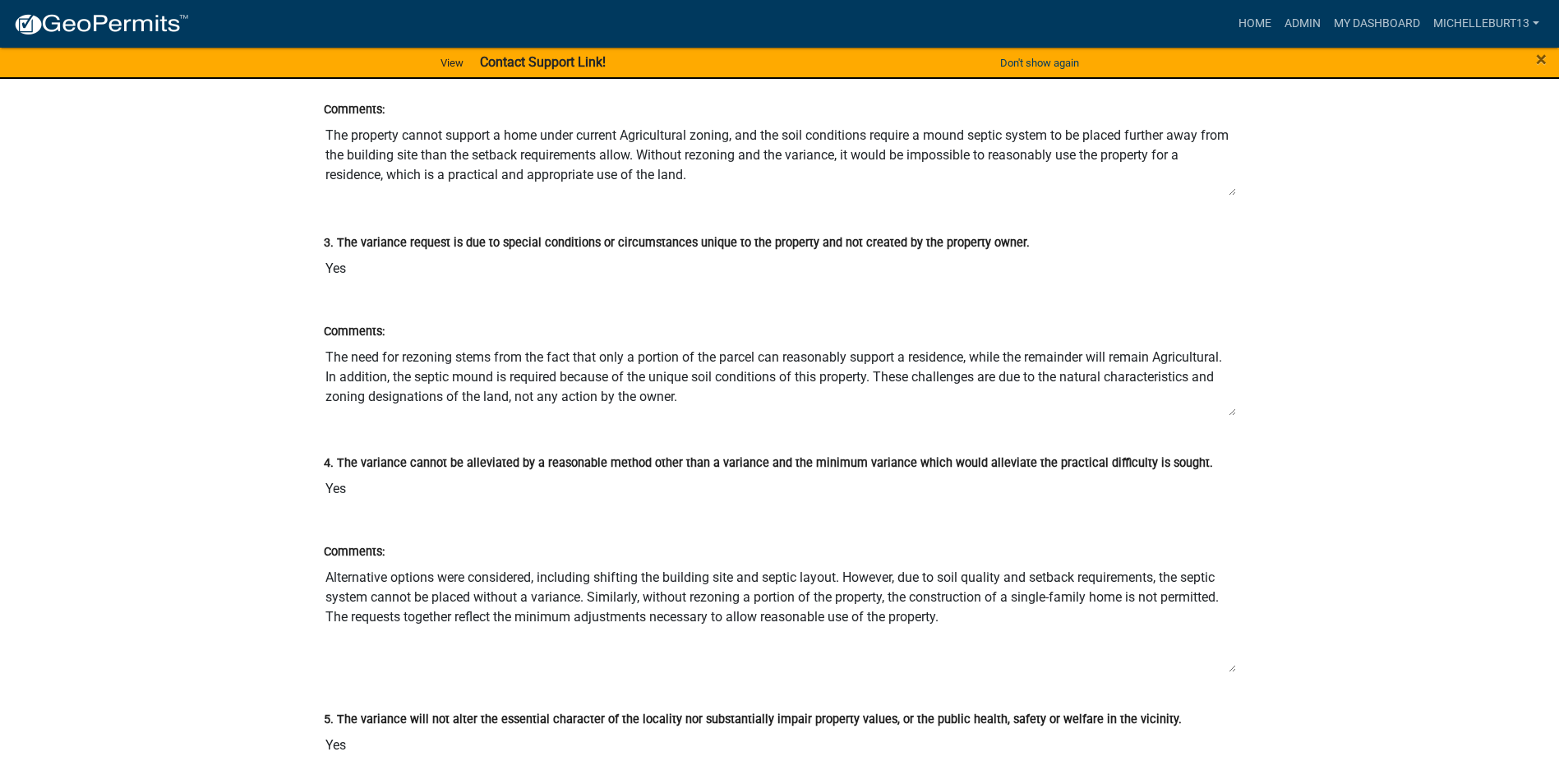
scroll to position [3039, 0]
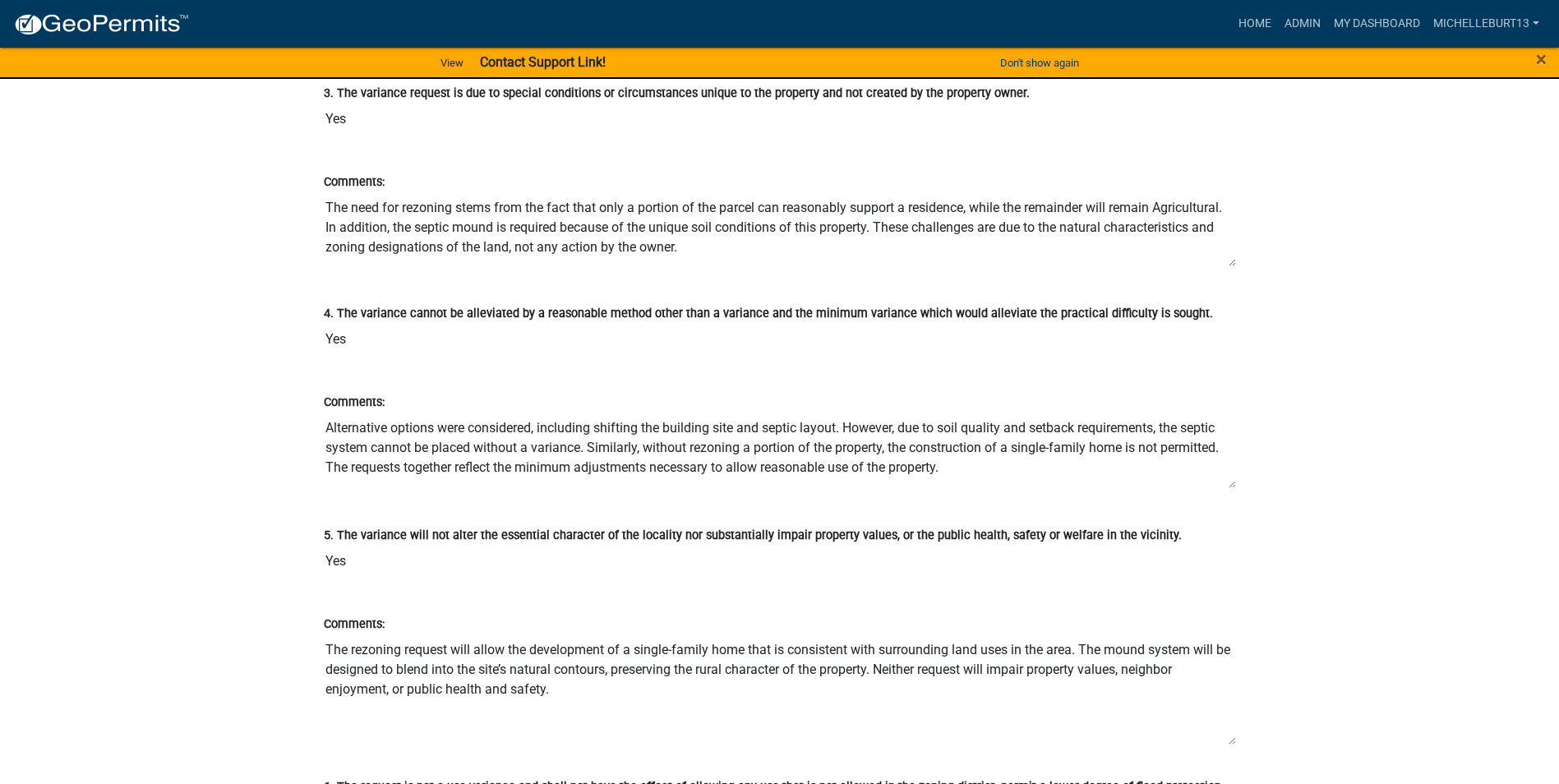
drag, startPoint x: 1232, startPoint y: 519, endPoint x: 1237, endPoint y: 484, distance: 35.4
click at [1237, 484] on div "Comments: Alternative options were considered, including shifting the building …" at bounding box center [780, 435] width 937 height 133
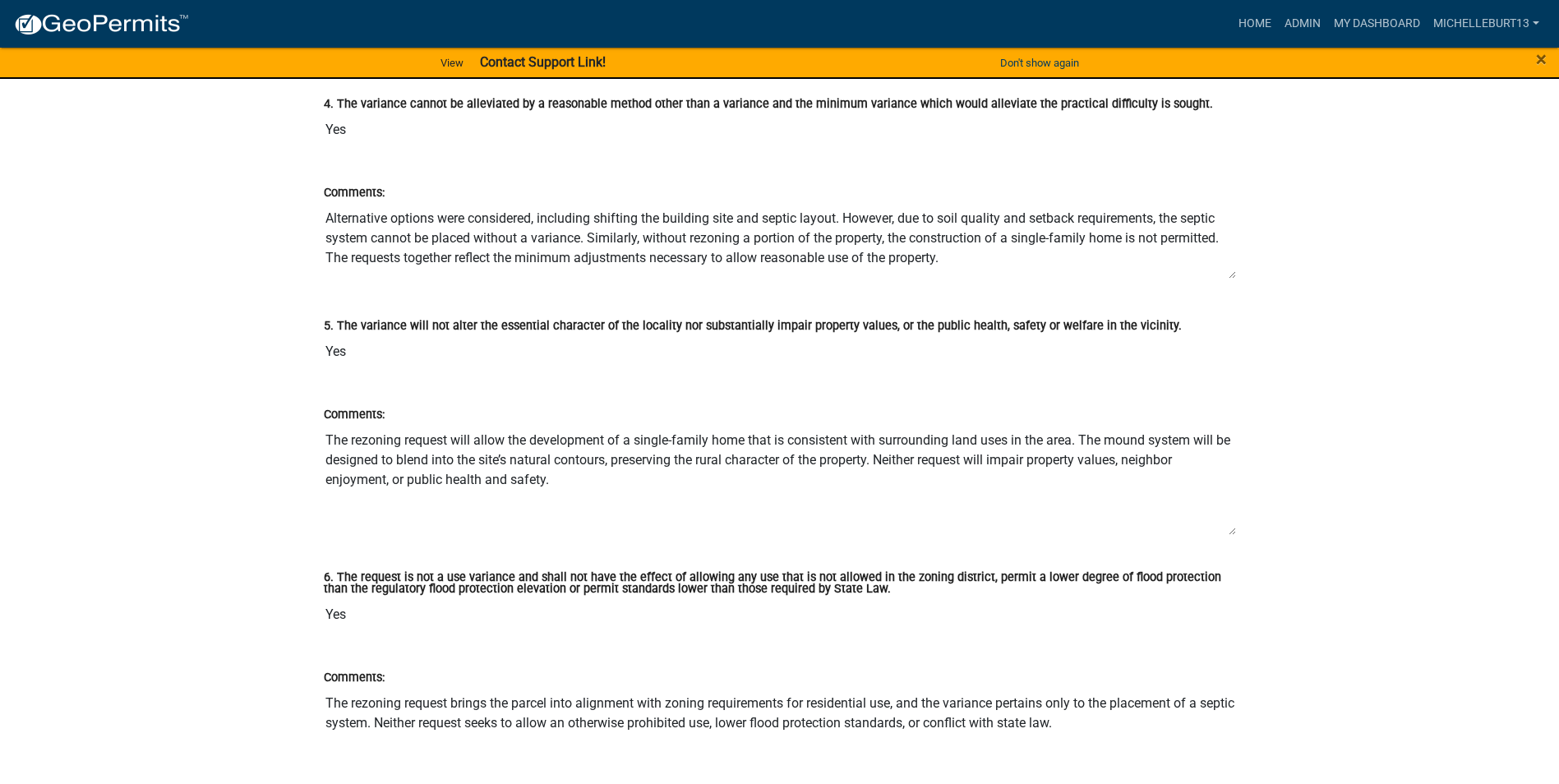
scroll to position [3286, 0]
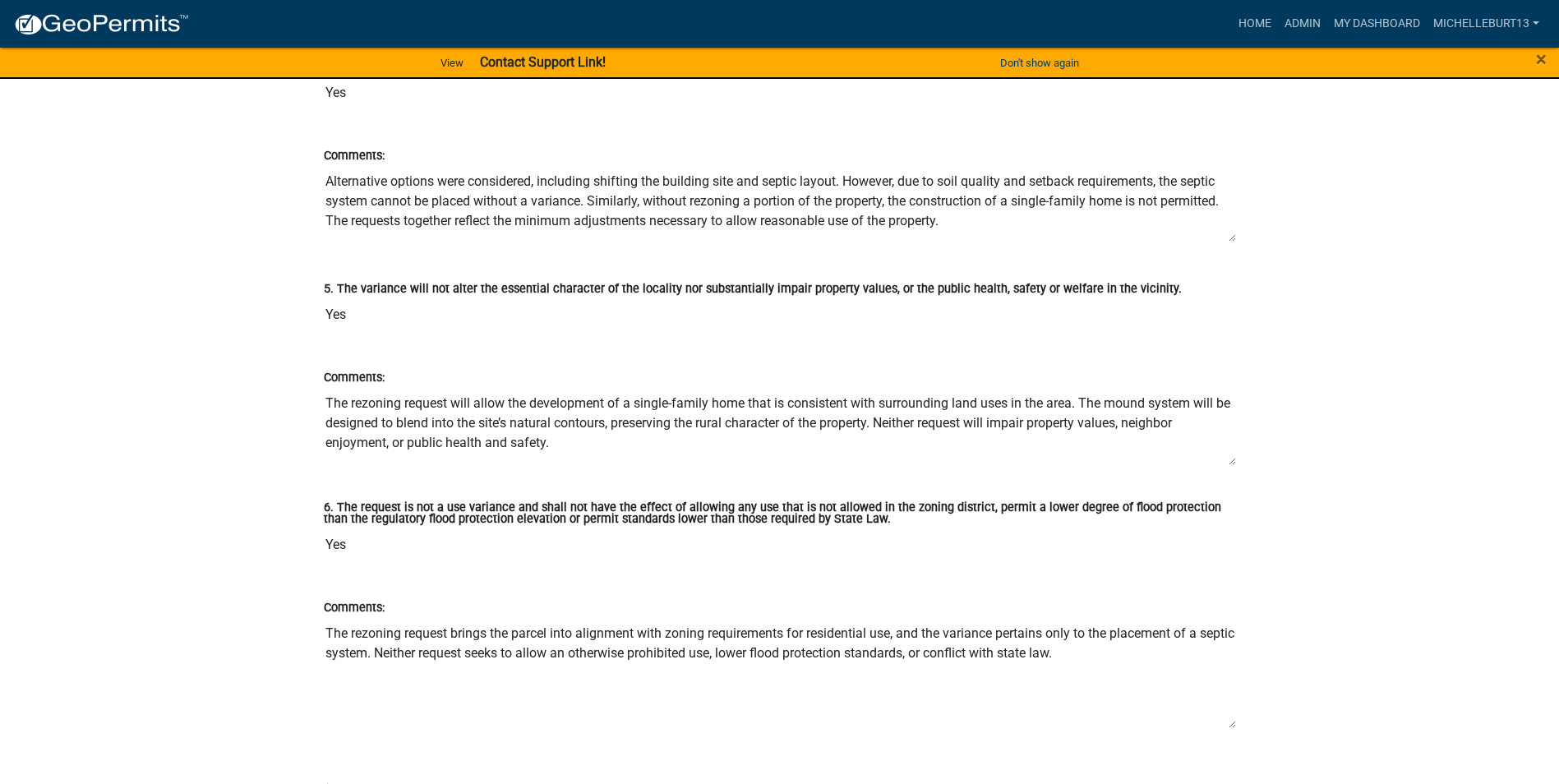
drag, startPoint x: 1232, startPoint y: 494, endPoint x: 1231, endPoint y: 461, distance: 33.0
click at [1231, 461] on textarea "The rezoning request will allow the development of a single-family home that is…" at bounding box center [780, 426] width 912 height 79
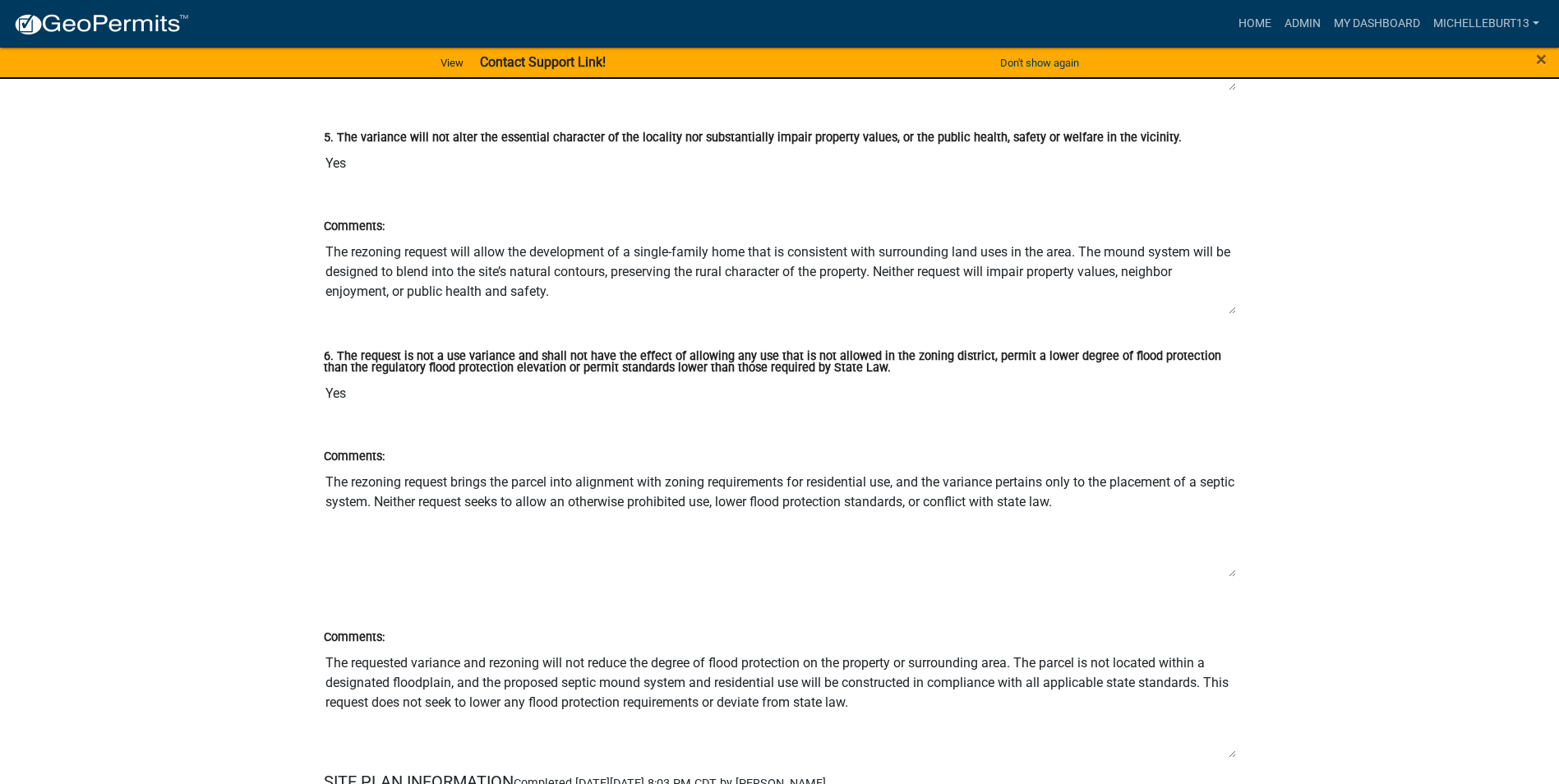
scroll to position [3450, 0]
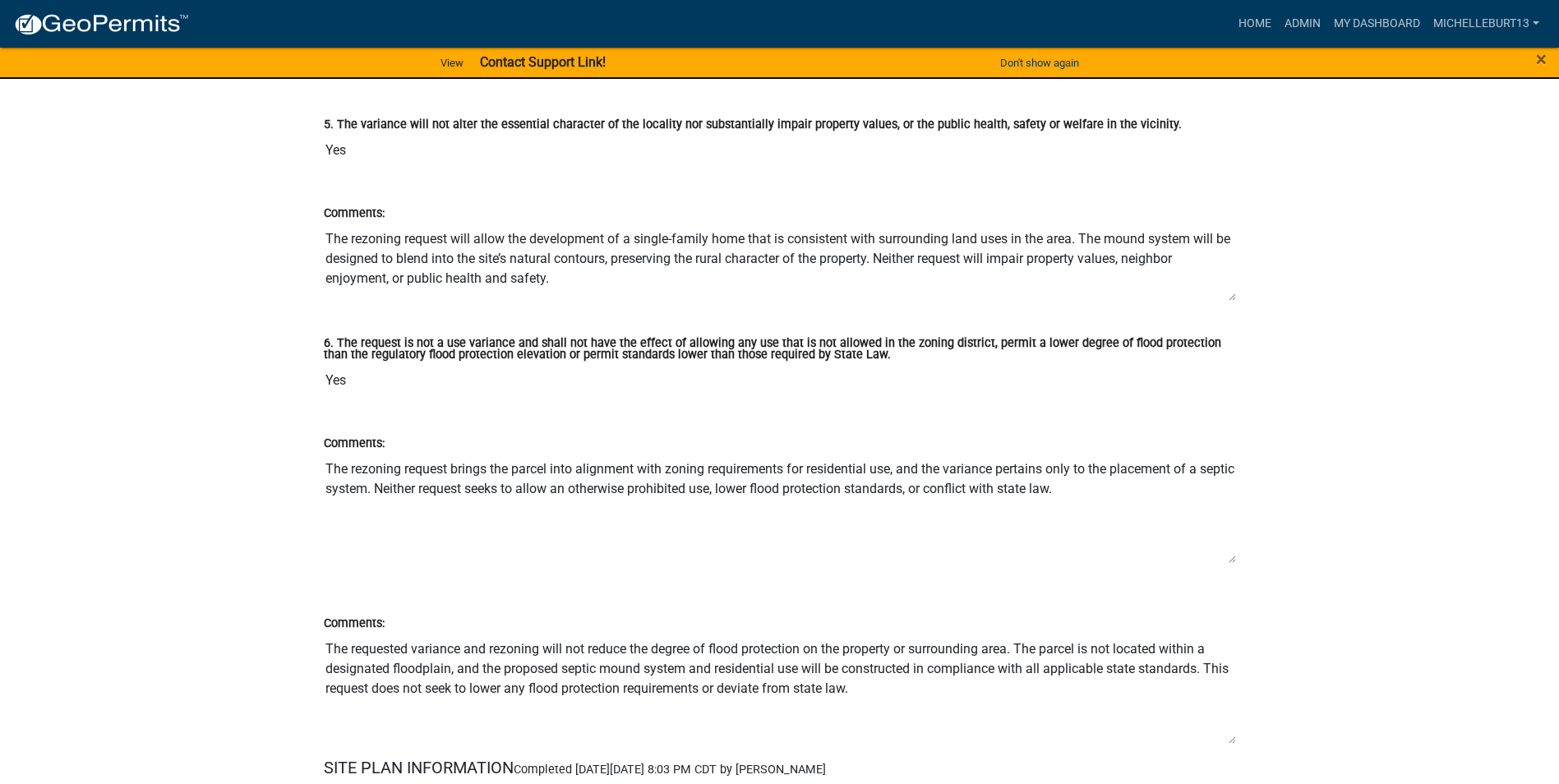
drag, startPoint x: 1233, startPoint y: 559, endPoint x: 1231, endPoint y: 529, distance: 30.1
click at [1230, 541] on textarea "The rezoning request brings the parcel into alignment with zoning requirements …" at bounding box center [780, 508] width 912 height 111
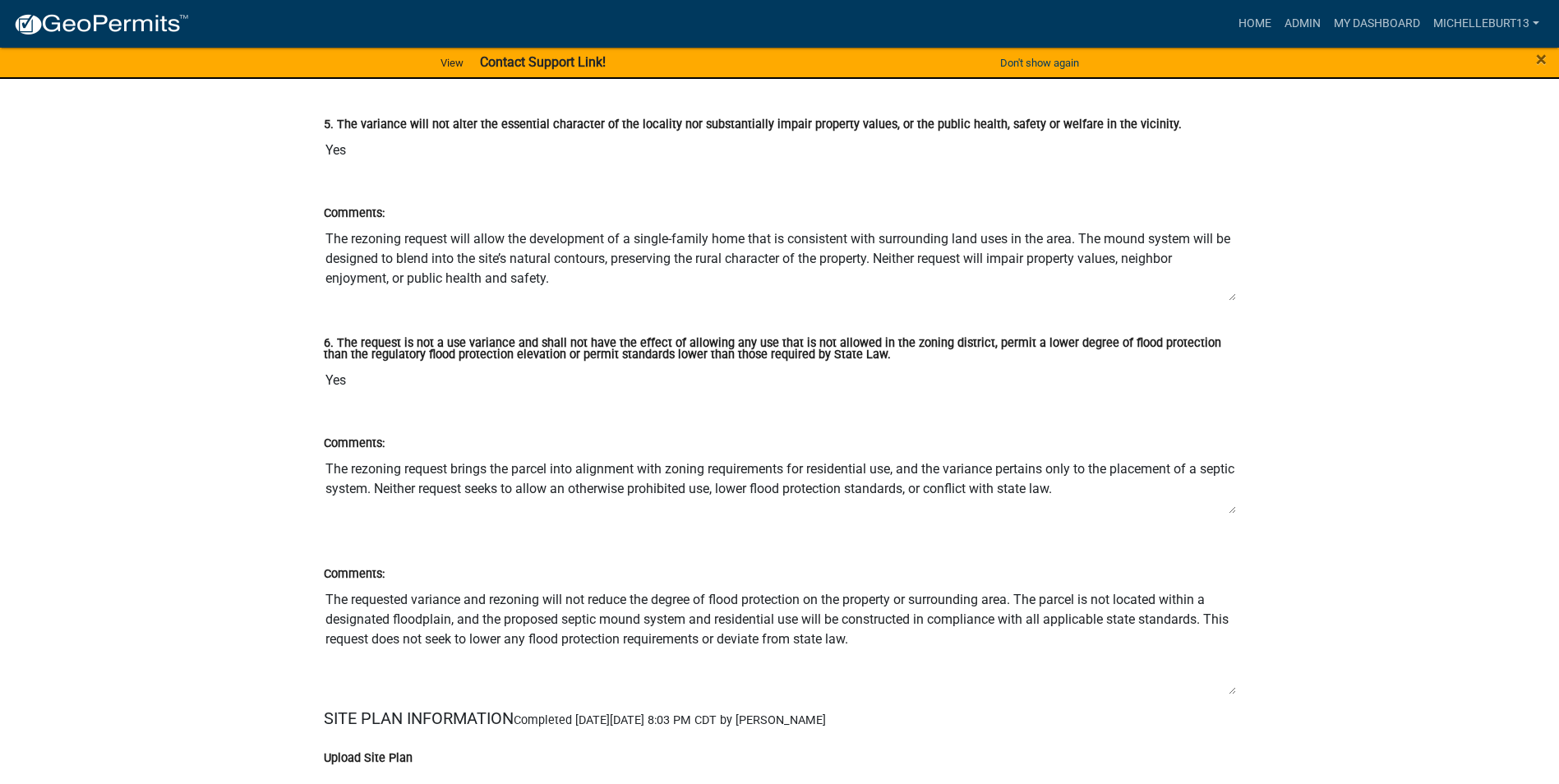
drag, startPoint x: 1232, startPoint y: 540, endPoint x: 1232, endPoint y: 507, distance: 33.0
click at [1232, 507] on textarea "The rezoning request brings the parcel into alignment with zoning requirements …" at bounding box center [780, 483] width 912 height 62
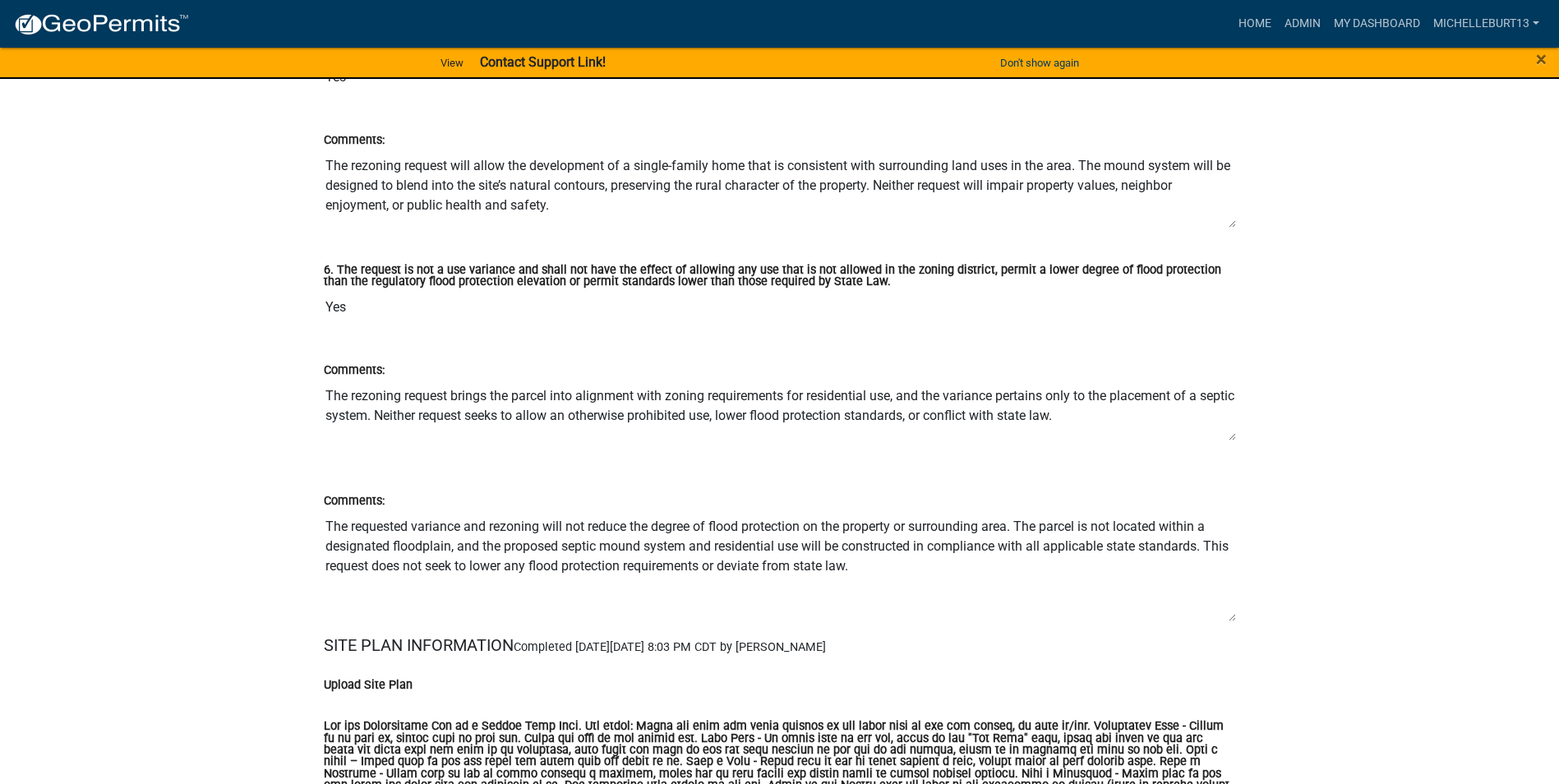
scroll to position [3697, 0]
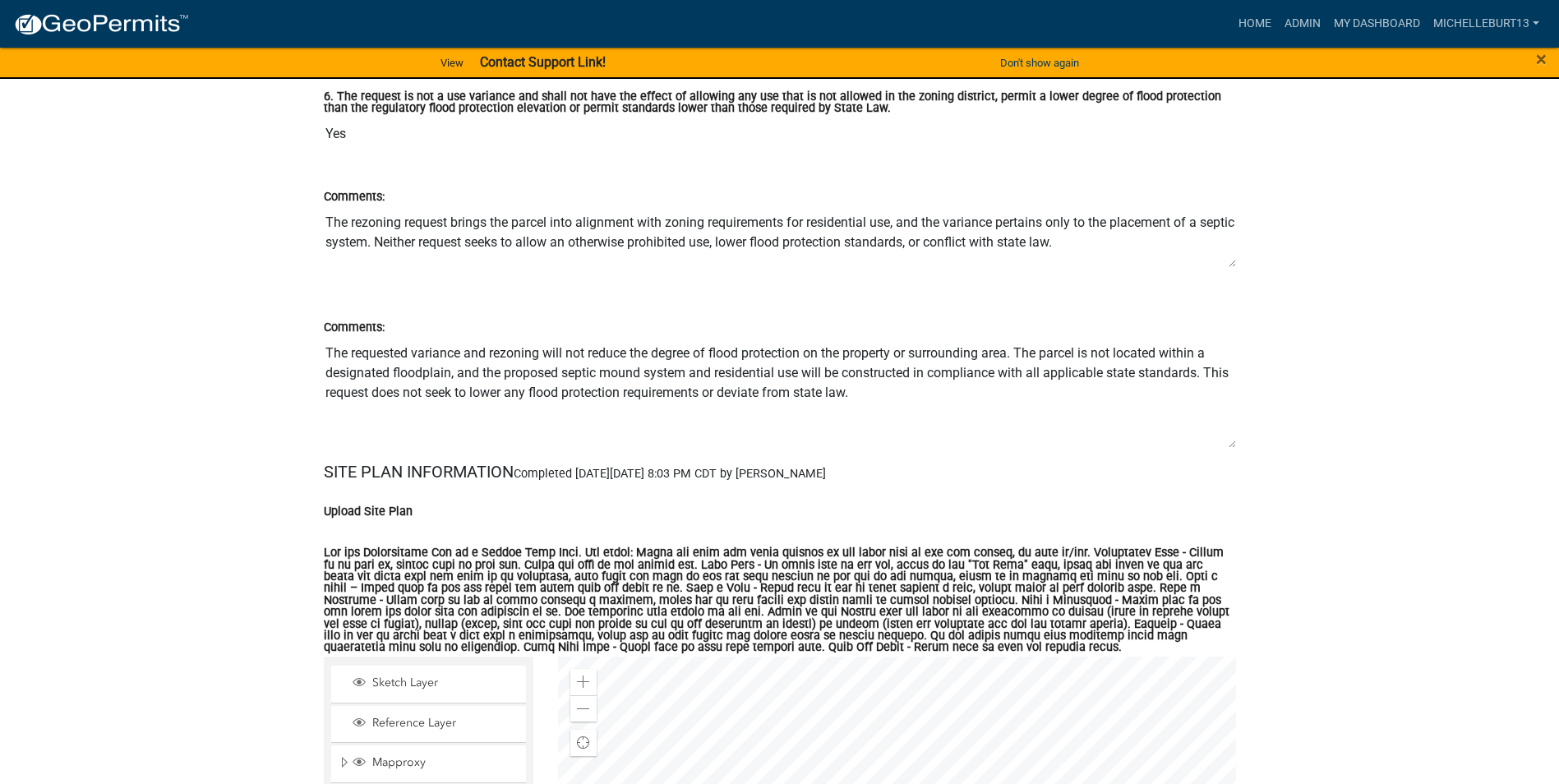
click at [1235, 445] on textarea "The requested variance and rezoning will not reduce the degree of flood protect…" at bounding box center [780, 392] width 912 height 112
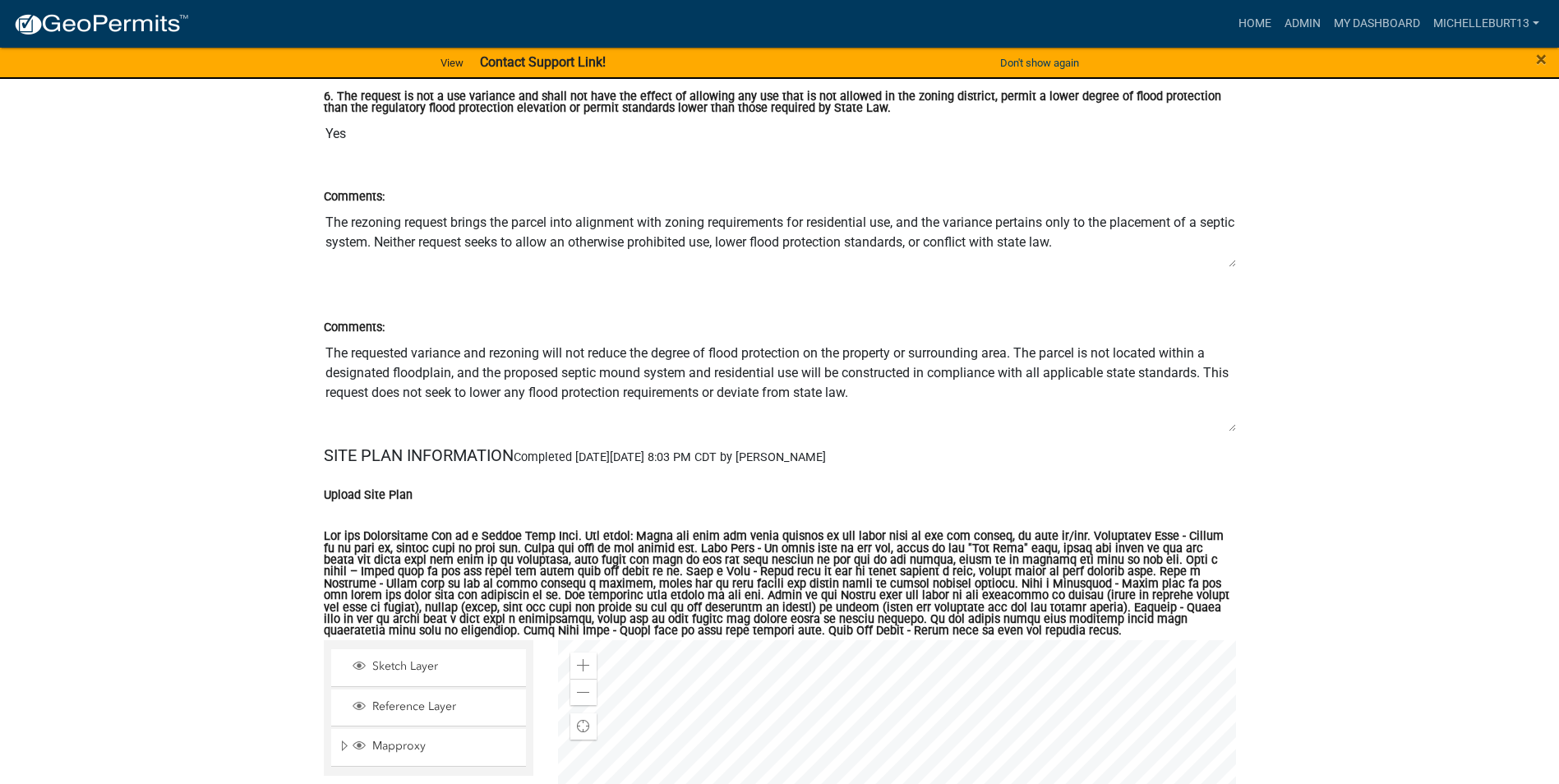
drag, startPoint x: 1235, startPoint y: 445, endPoint x: 1233, endPoint y: 426, distance: 19.1
click at [1233, 426] on textarea "The requested variance and rezoning will not reduce the degree of flood protect…" at bounding box center [780, 384] width 912 height 96
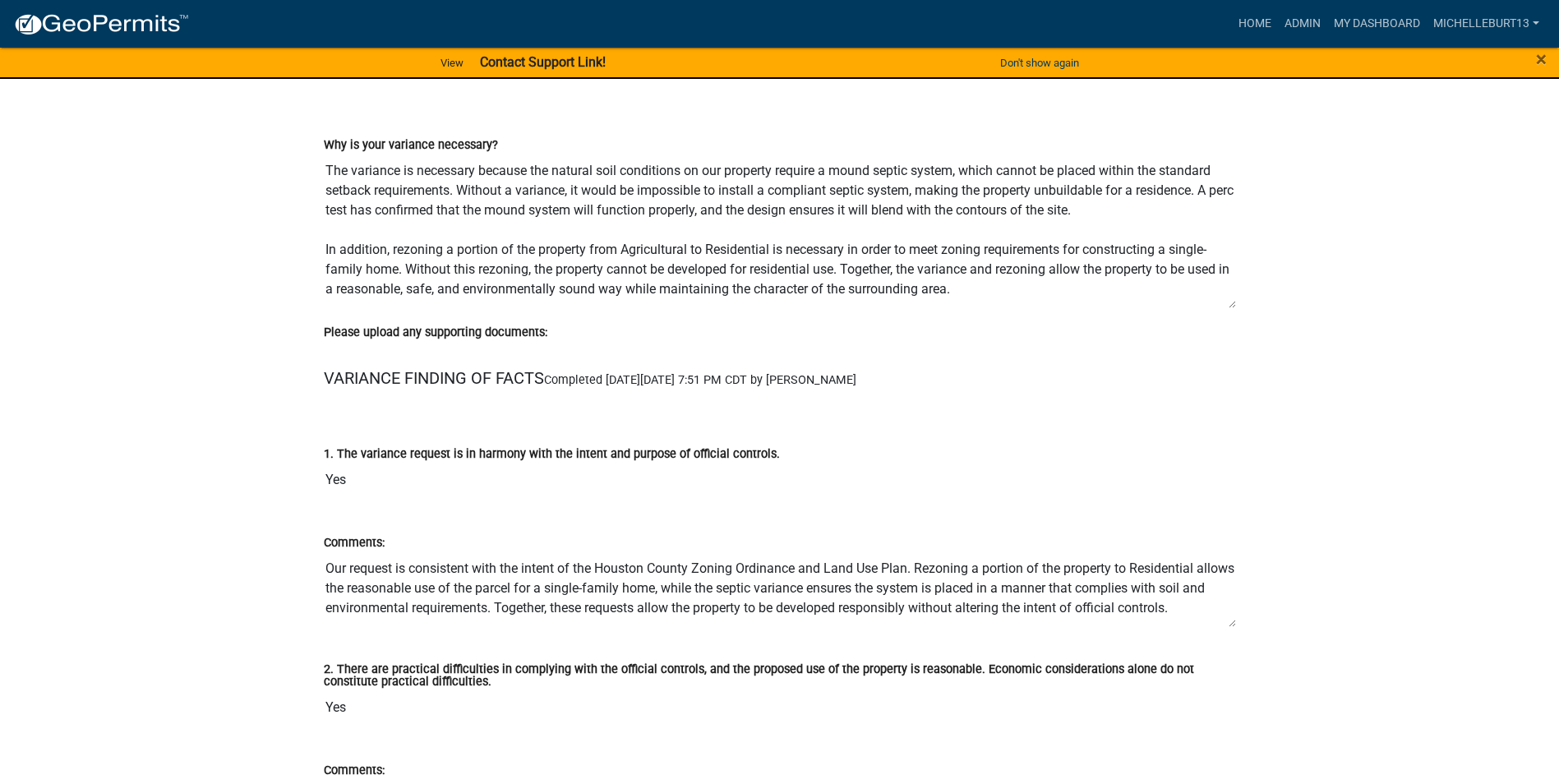
scroll to position [2486, 0]
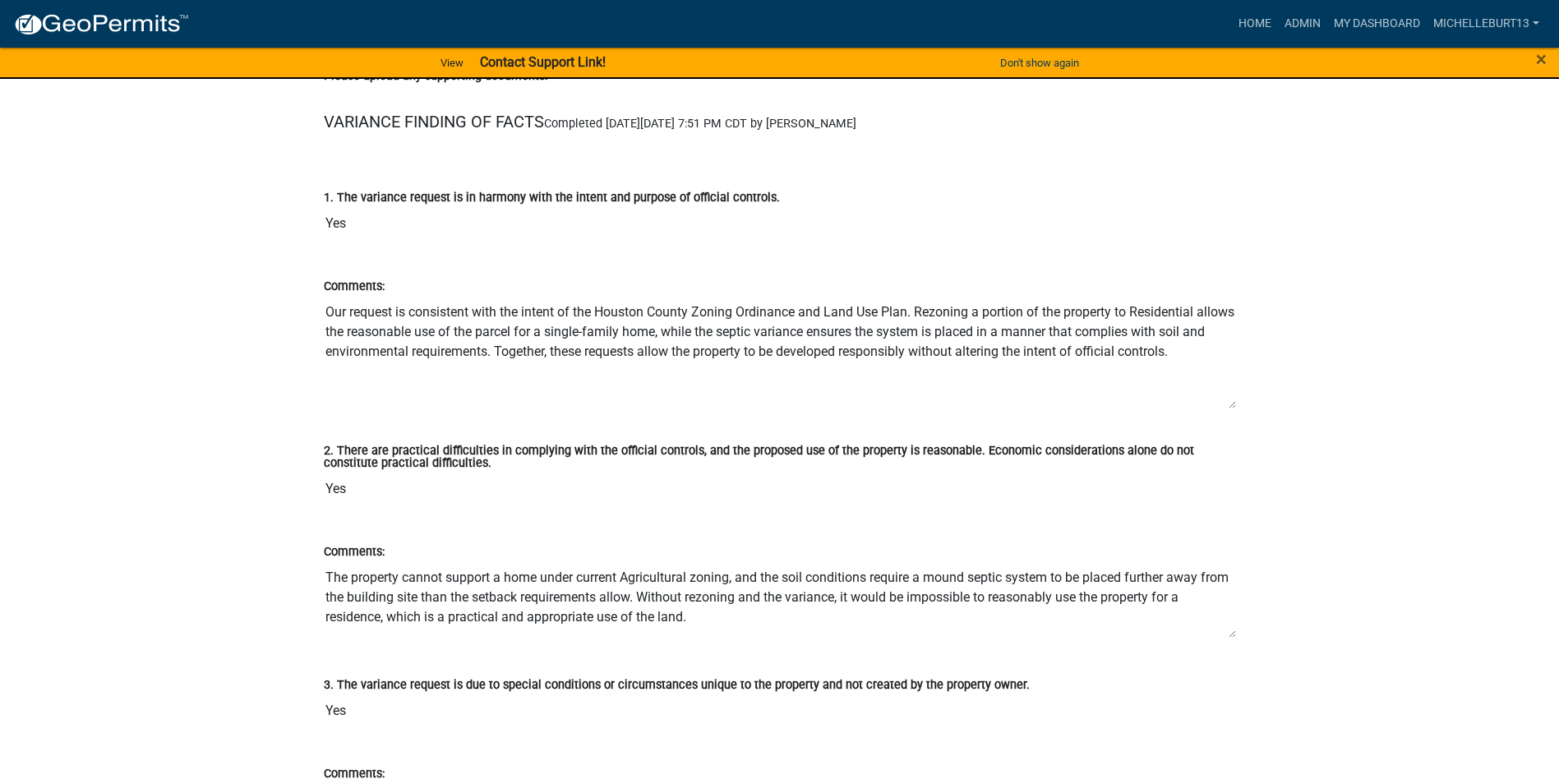
drag, startPoint x: 1231, startPoint y: 368, endPoint x: 1232, endPoint y: 405, distance: 37.0
click at [1232, 405] on textarea "Our request is consistent with the intent of the Houston County Zoning Ordinanc…" at bounding box center [780, 352] width 912 height 113
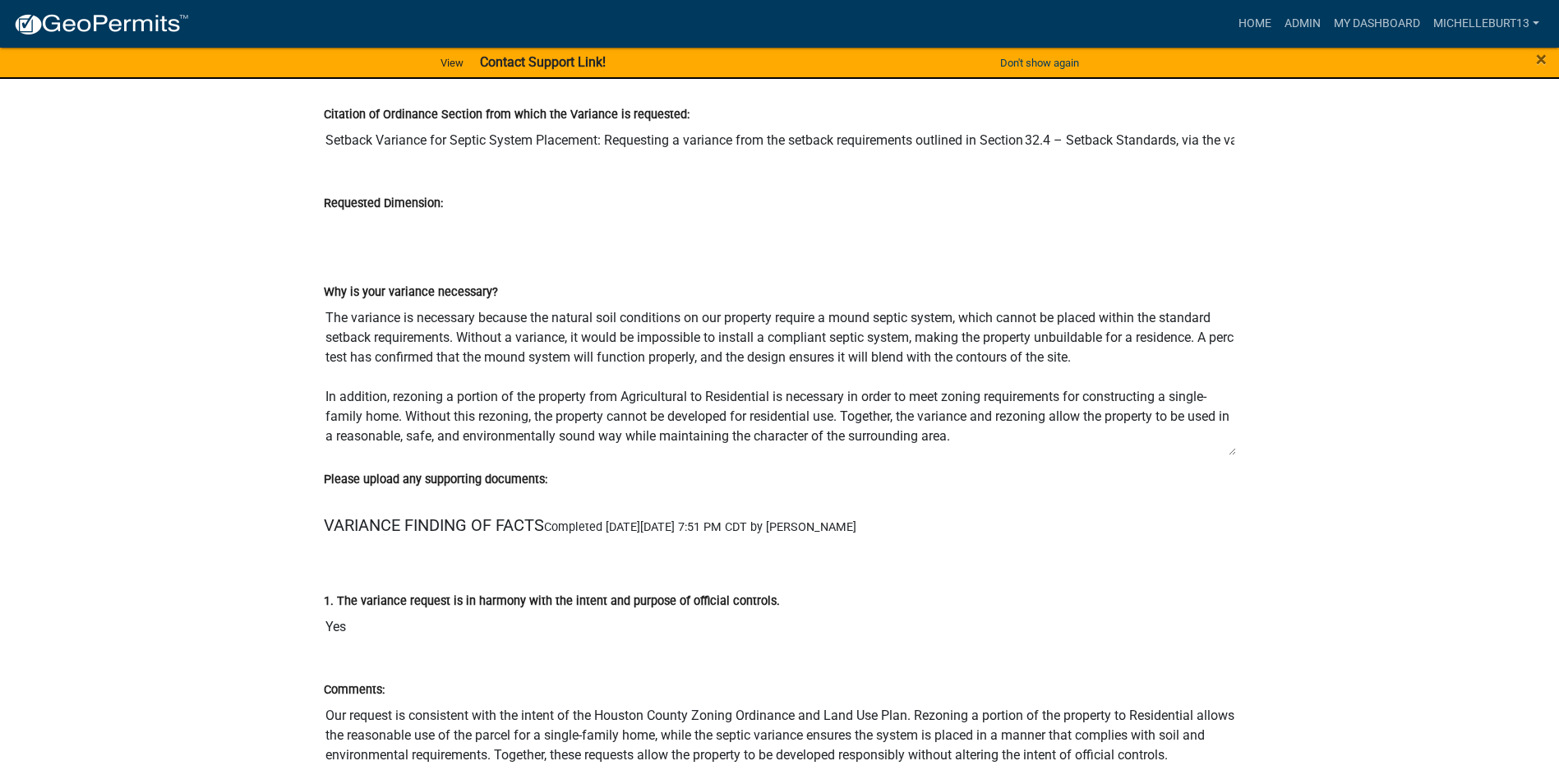
scroll to position [1994, 0]
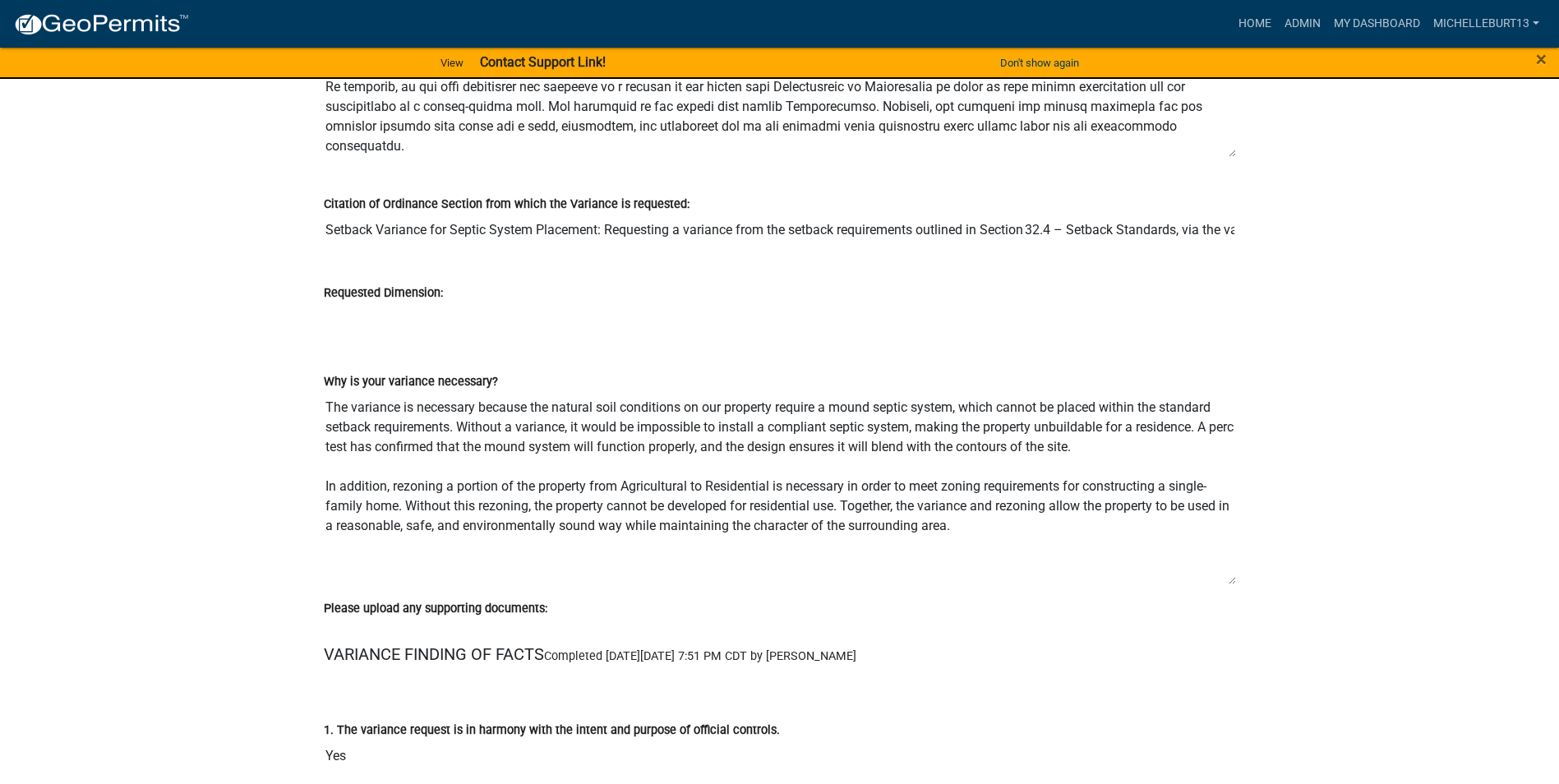
drag, startPoint x: 1232, startPoint y: 544, endPoint x: 1233, endPoint y: 590, distance: 46.0
click at [1233, 585] on textarea "The variance is necessary because the natural soil conditions on our property r…" at bounding box center [780, 487] width 912 height 194
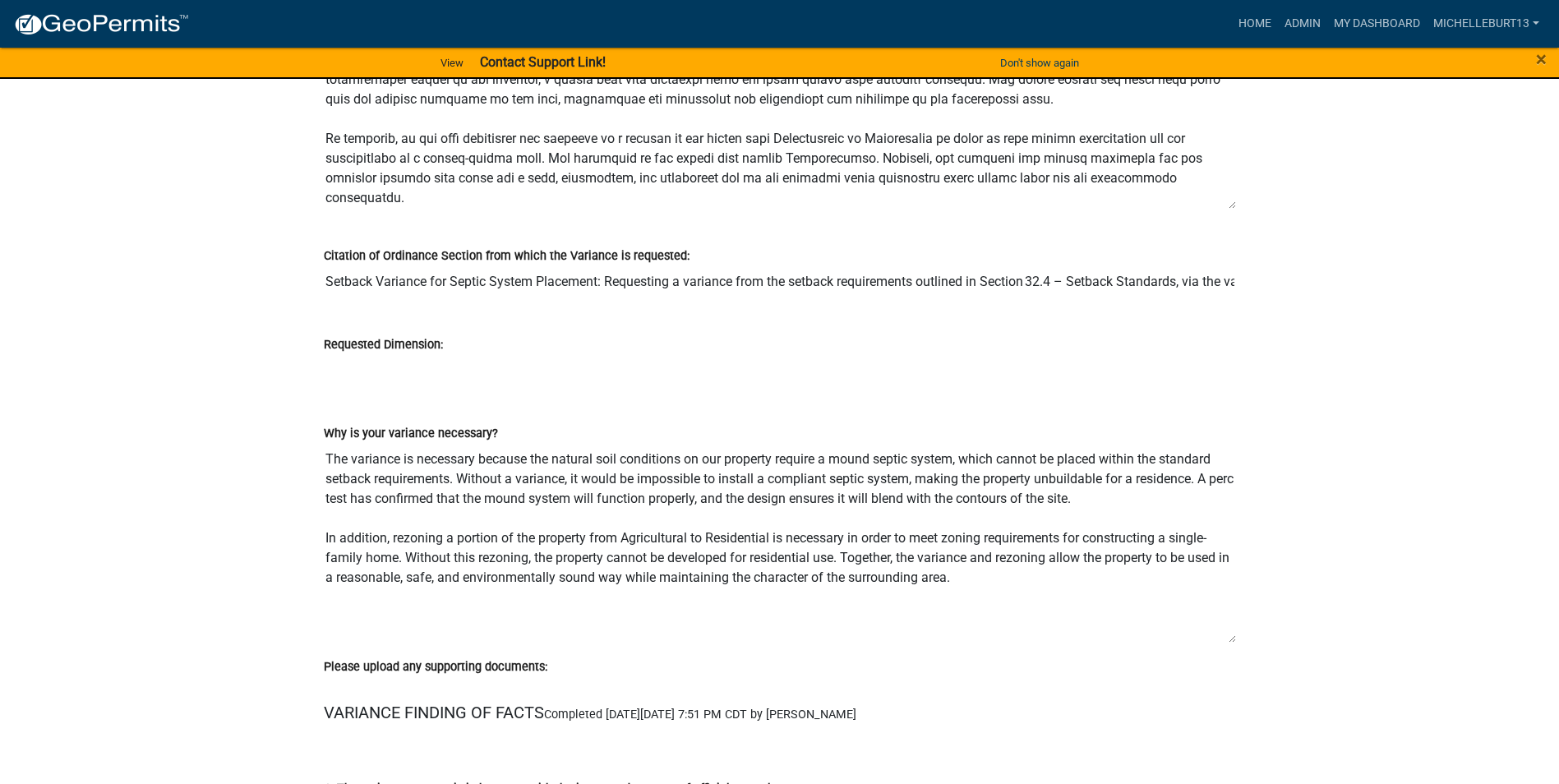
scroll to position [1746, 0]
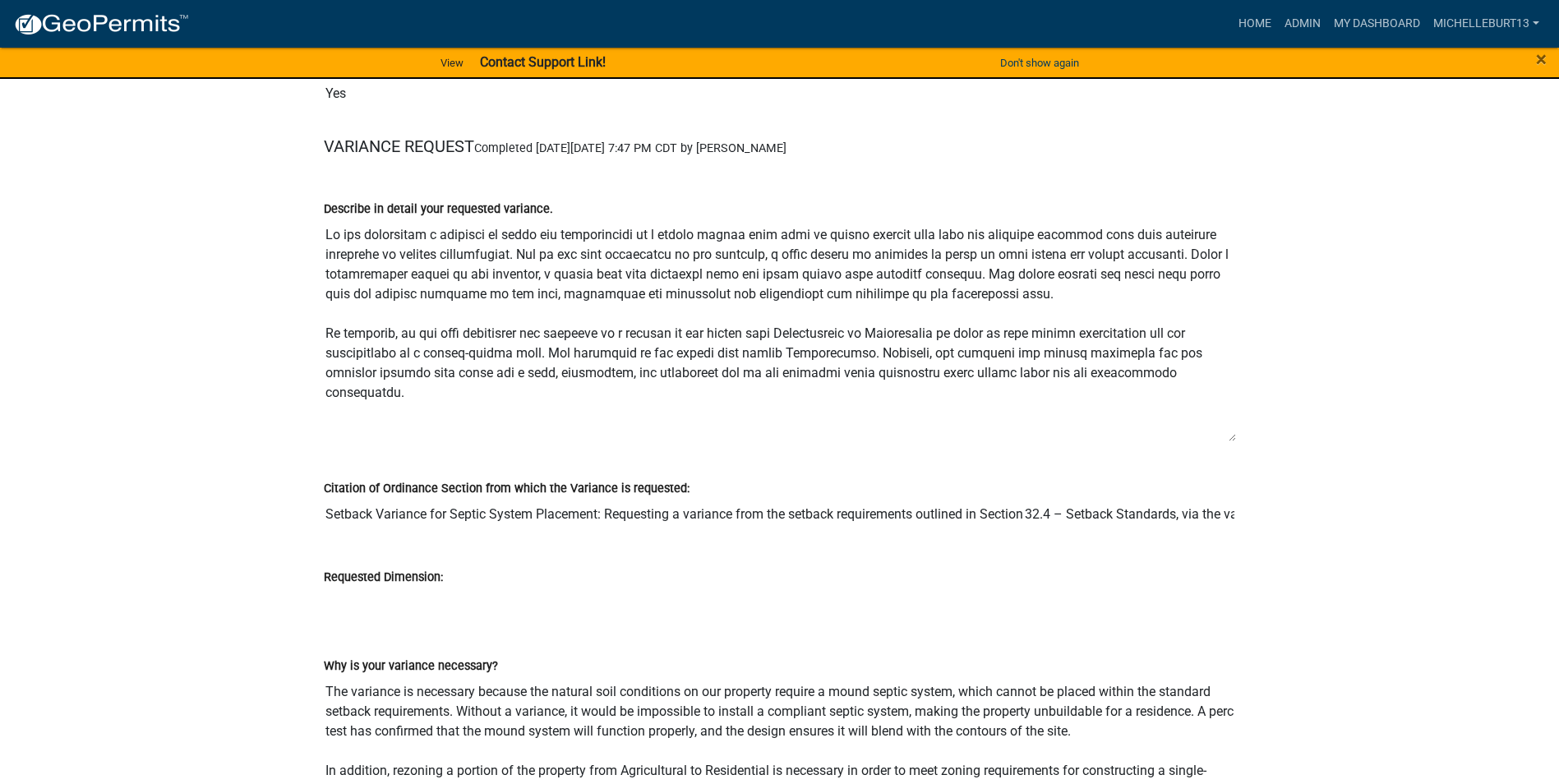
drag, startPoint x: 1233, startPoint y: 399, endPoint x: 1233, endPoint y: 437, distance: 38.0
click at [1233, 437] on textarea "Describe in detail your requested variance." at bounding box center [780, 330] width 912 height 223
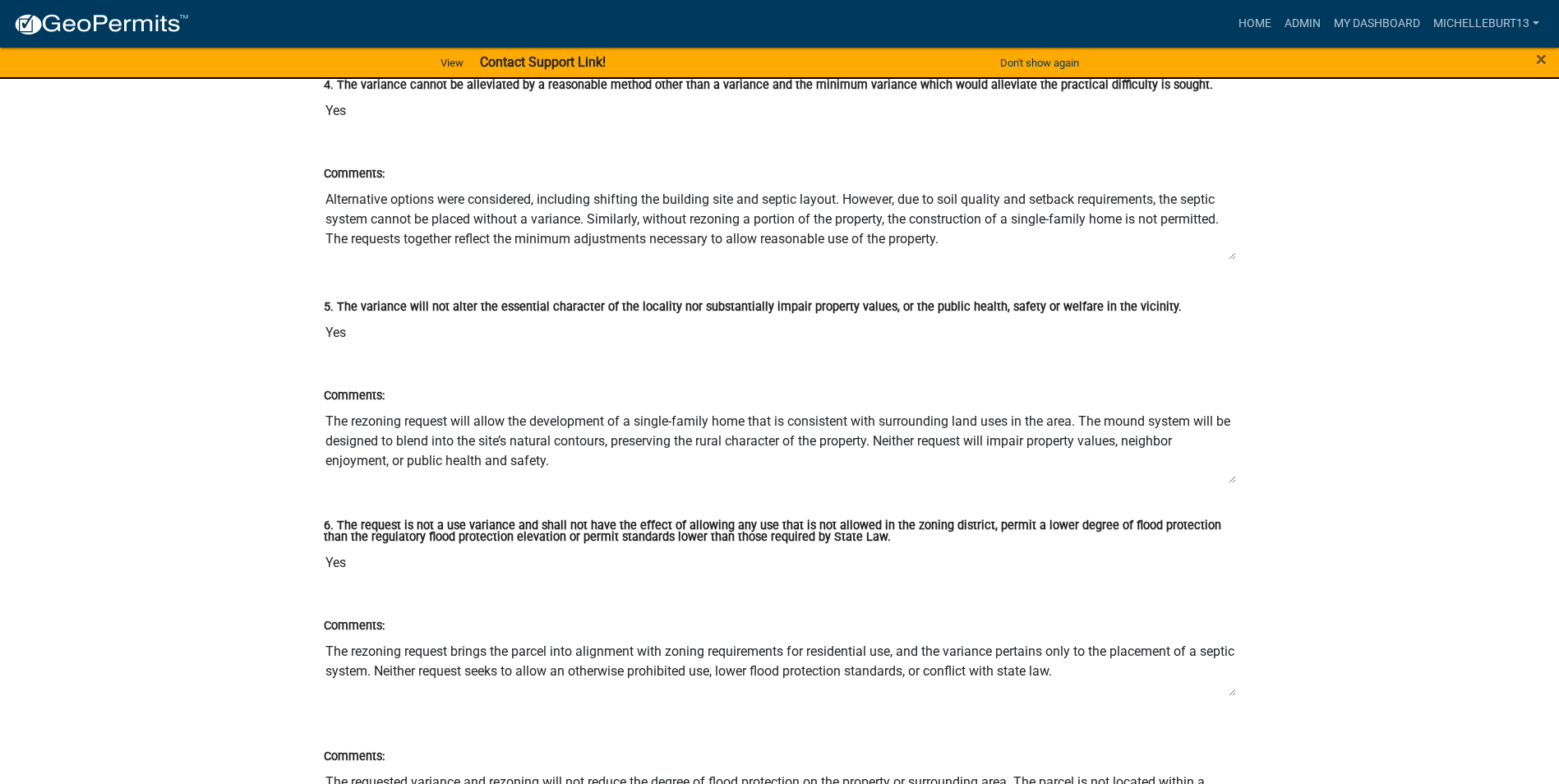
scroll to position [3308, 0]
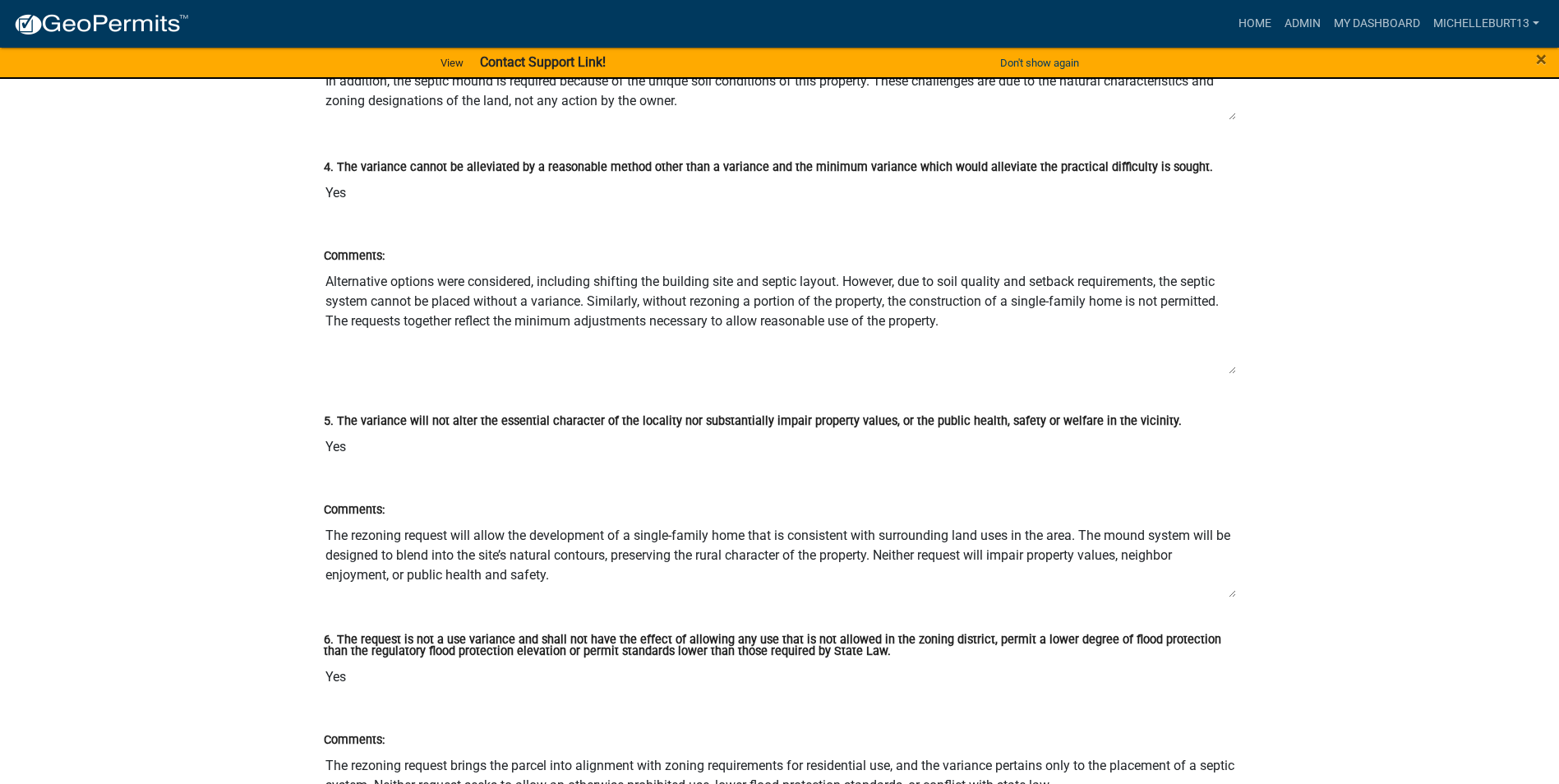
drag, startPoint x: 1231, startPoint y: 339, endPoint x: 1236, endPoint y: 383, distance: 44.3
click at [1235, 381] on div "Comments: Alternative options were considered, including shifting the building …" at bounding box center [780, 305] width 937 height 165
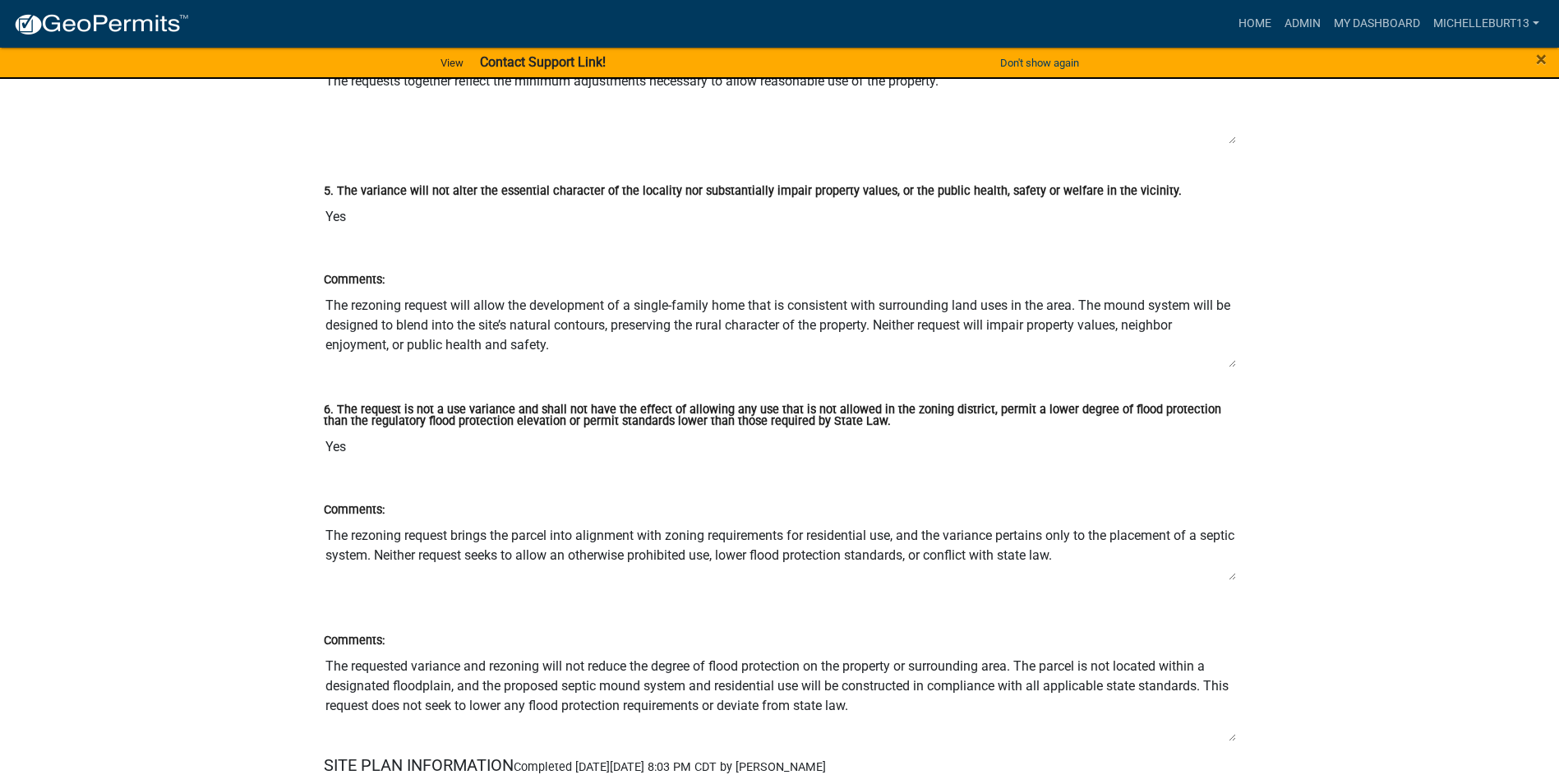
scroll to position [3636, 0]
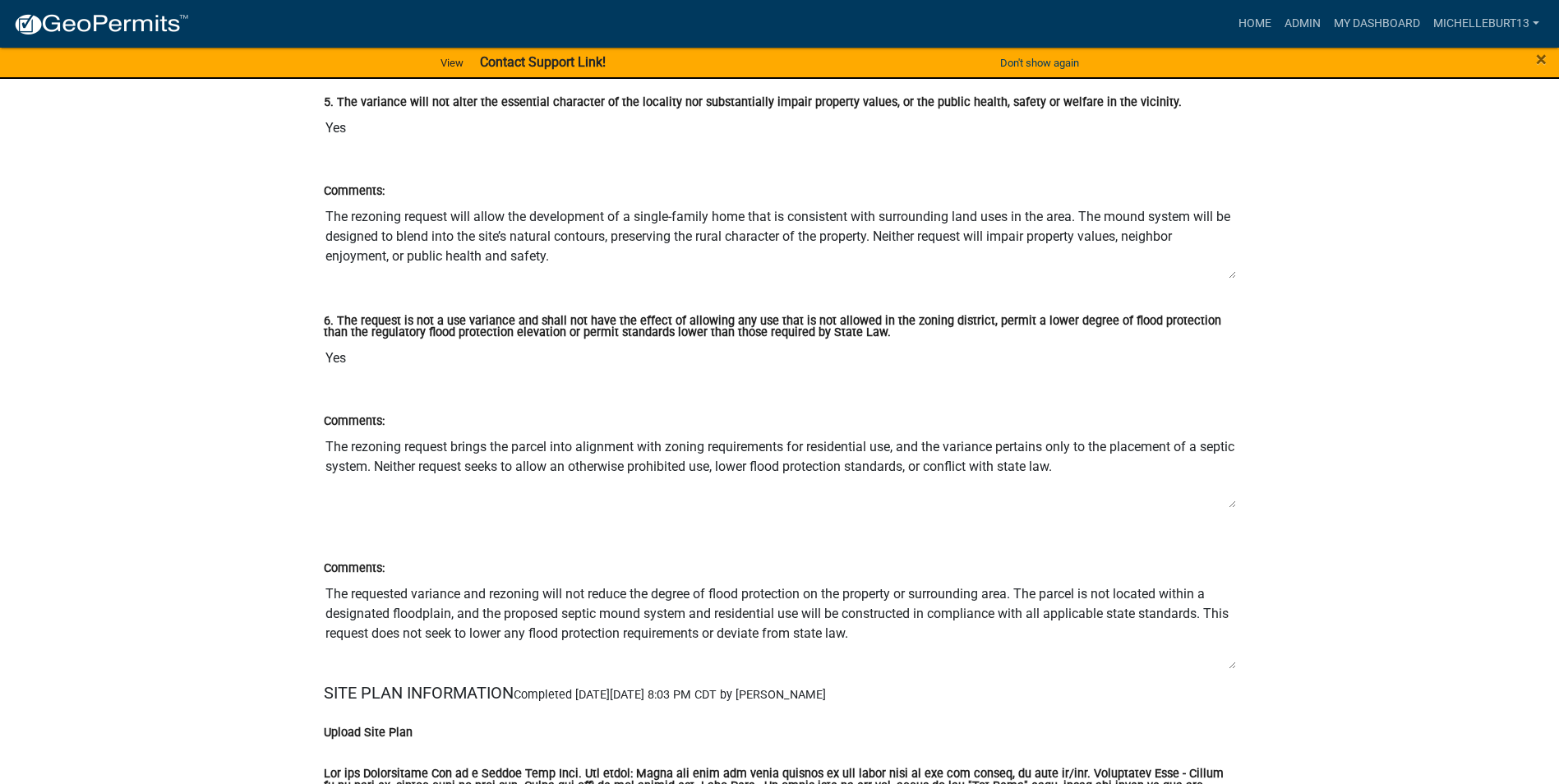
drag, startPoint x: 1233, startPoint y: 492, endPoint x: 1235, endPoint y: 507, distance: 15.1
click at [1235, 507] on textarea "The rezoning request brings the parcel into alignment with zoning requirements …" at bounding box center [780, 469] width 912 height 78
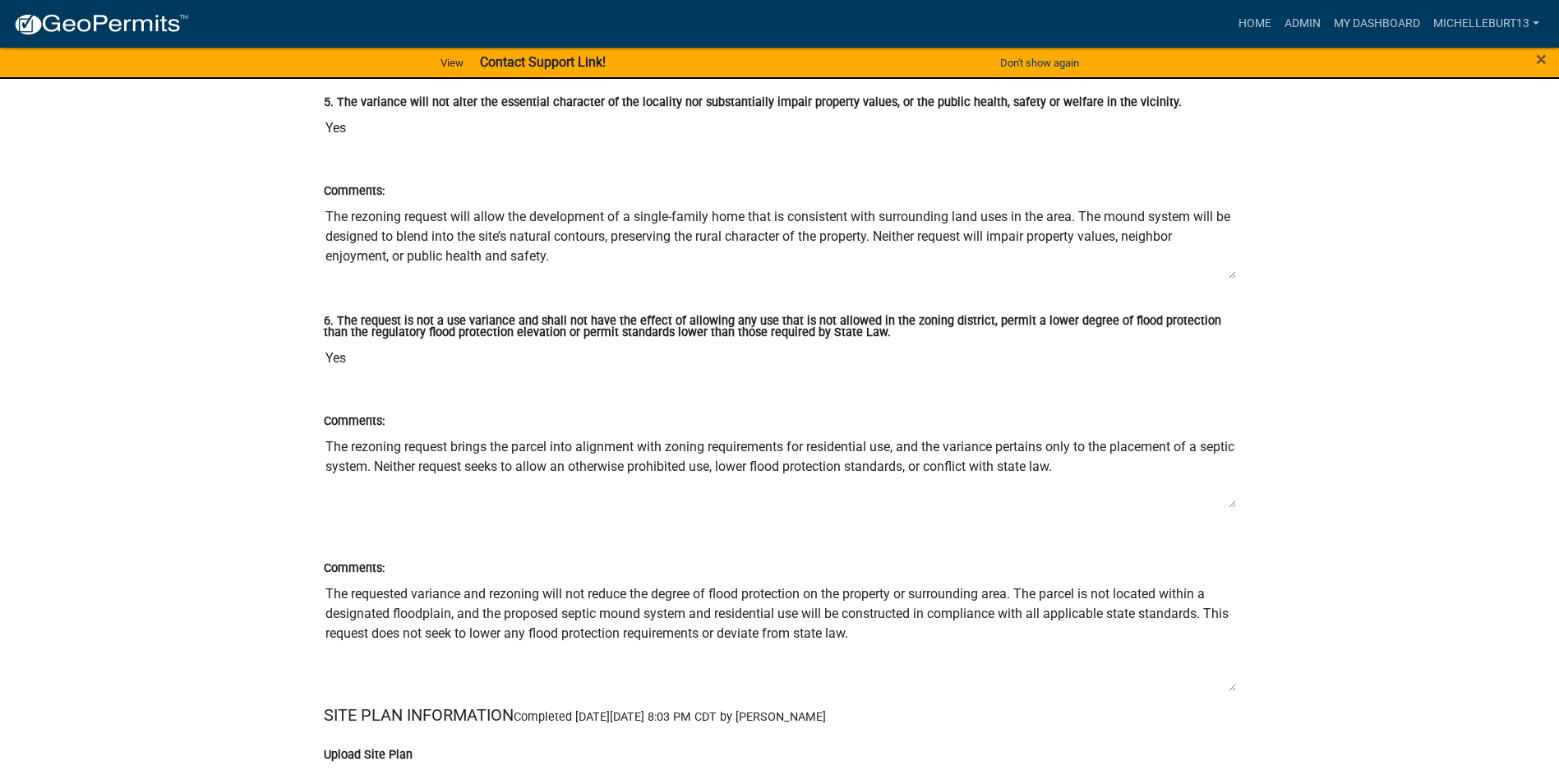
drag, startPoint x: 1230, startPoint y: 667, endPoint x: 1235, endPoint y: 690, distance: 23.5
click at [1235, 690] on textarea "The requested variance and rezoning will not reduce the degree of flood protect…" at bounding box center [780, 634] width 912 height 114
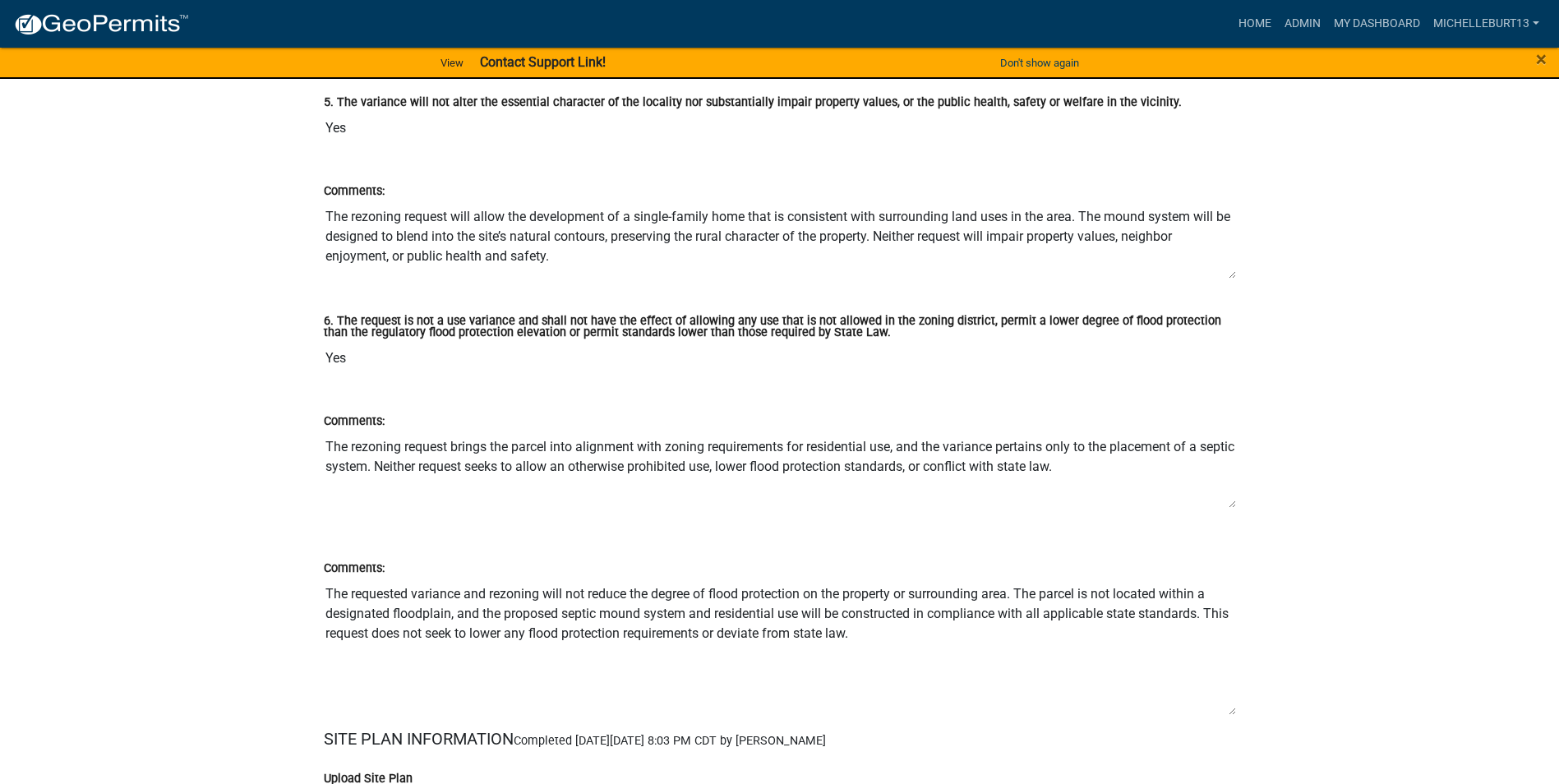
drag, startPoint x: 1235, startPoint y: 688, endPoint x: 1239, endPoint y: 711, distance: 23.3
click at [1239, 711] on div "Comments: The requested variance and rezoning will not reduce the degree of flo…" at bounding box center [780, 631] width 937 height 194
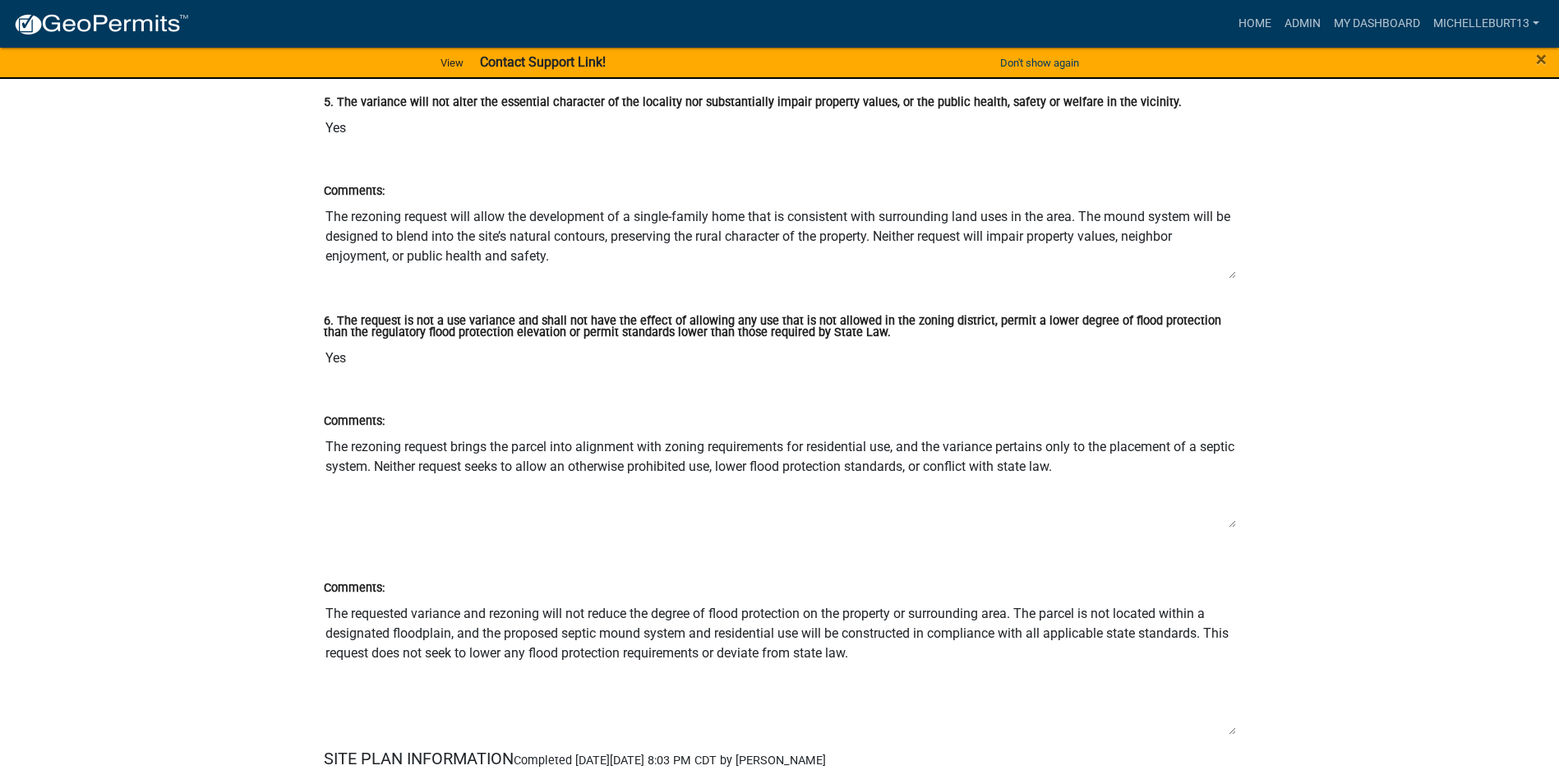
drag, startPoint x: 1233, startPoint y: 507, endPoint x: 1233, endPoint y: 527, distance: 20.0
click at [1233, 527] on textarea "The rezoning request brings the parcel into alignment with zoning requirements …" at bounding box center [780, 479] width 912 height 97
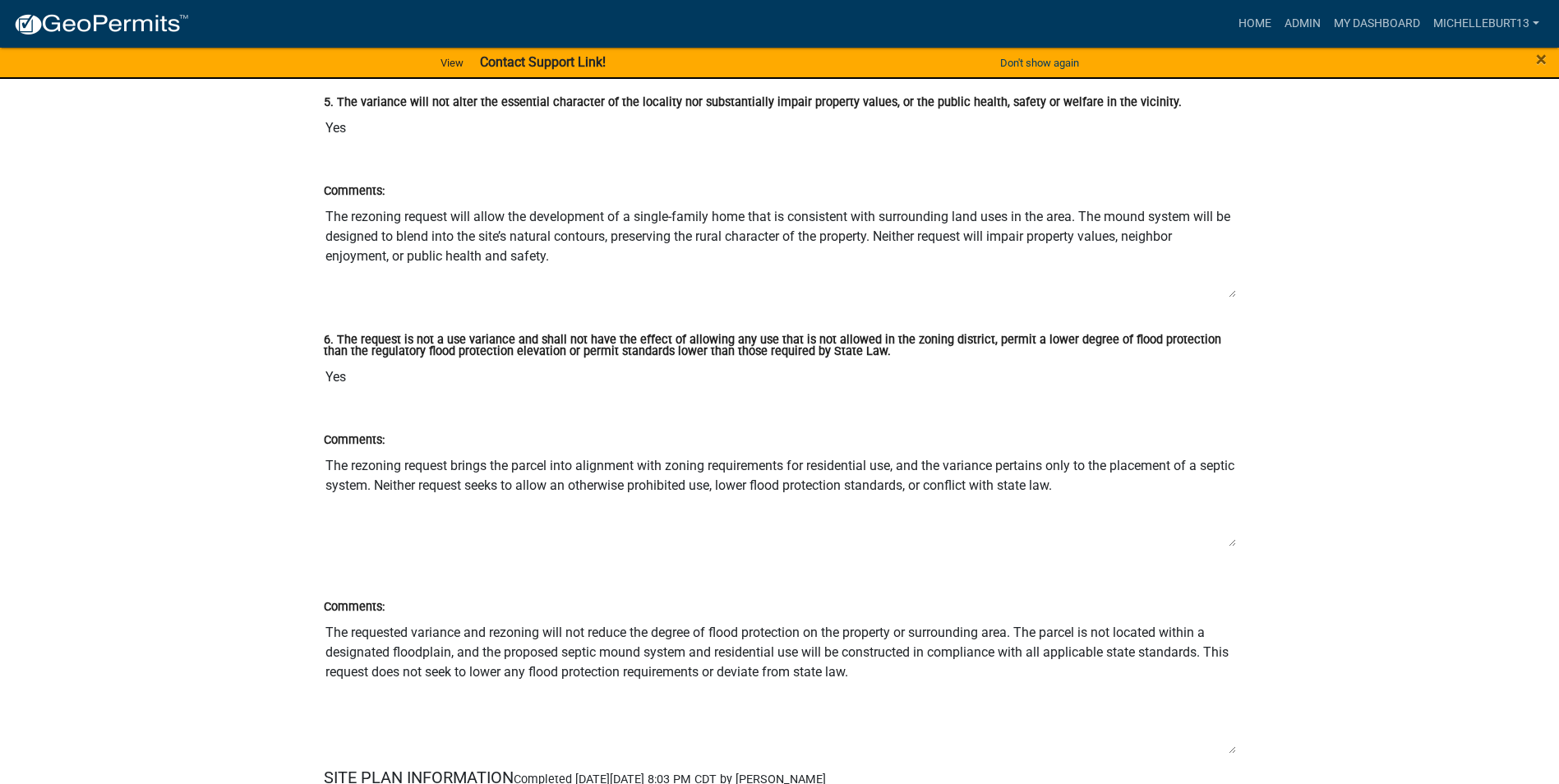
drag, startPoint x: 1232, startPoint y: 275, endPoint x: 1235, endPoint y: 294, distance: 19.2
click at [1235, 294] on textarea "The rezoning request will allow the development of a single-family home that is…" at bounding box center [780, 249] width 912 height 97
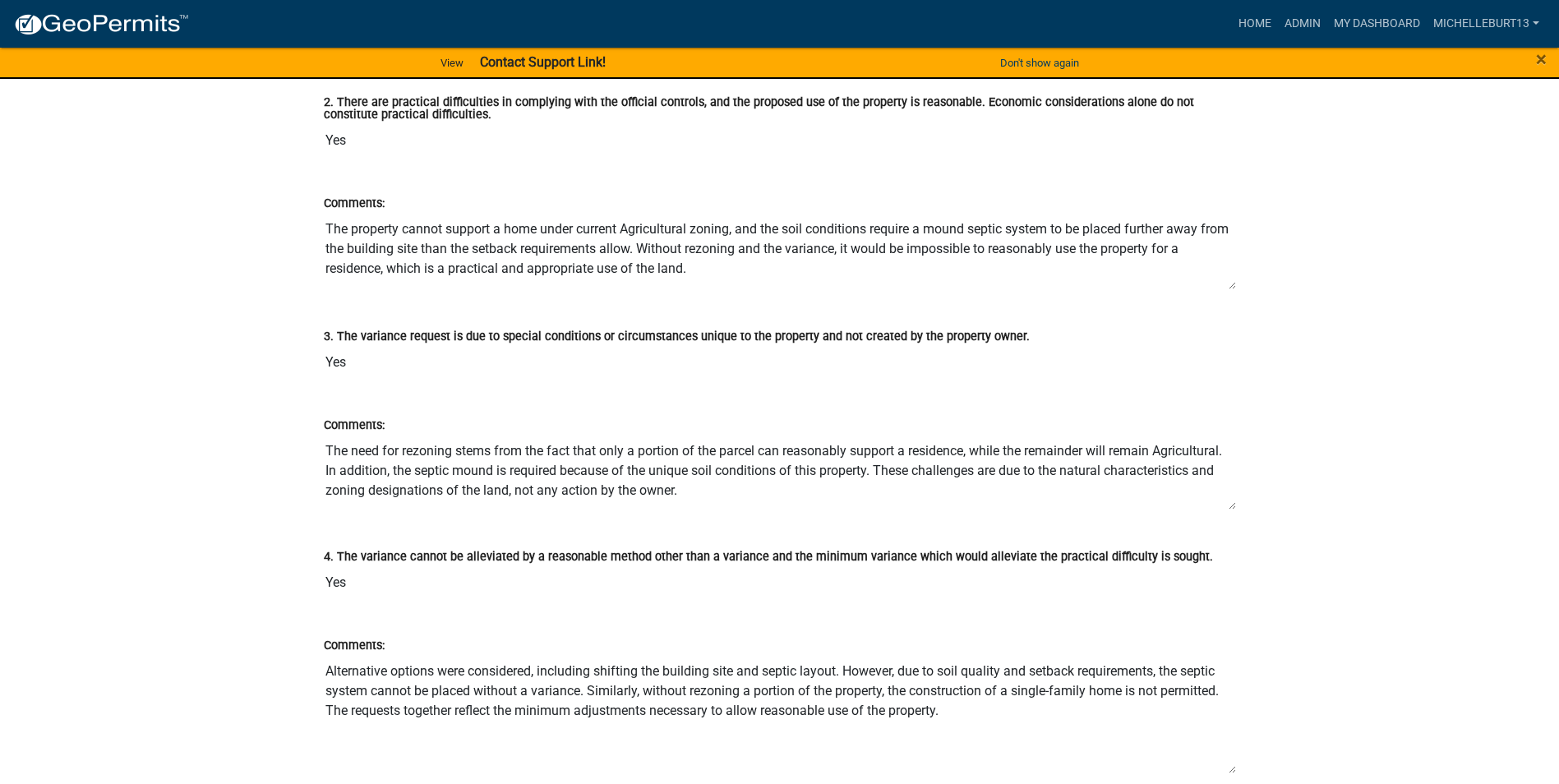
scroll to position [2897, 0]
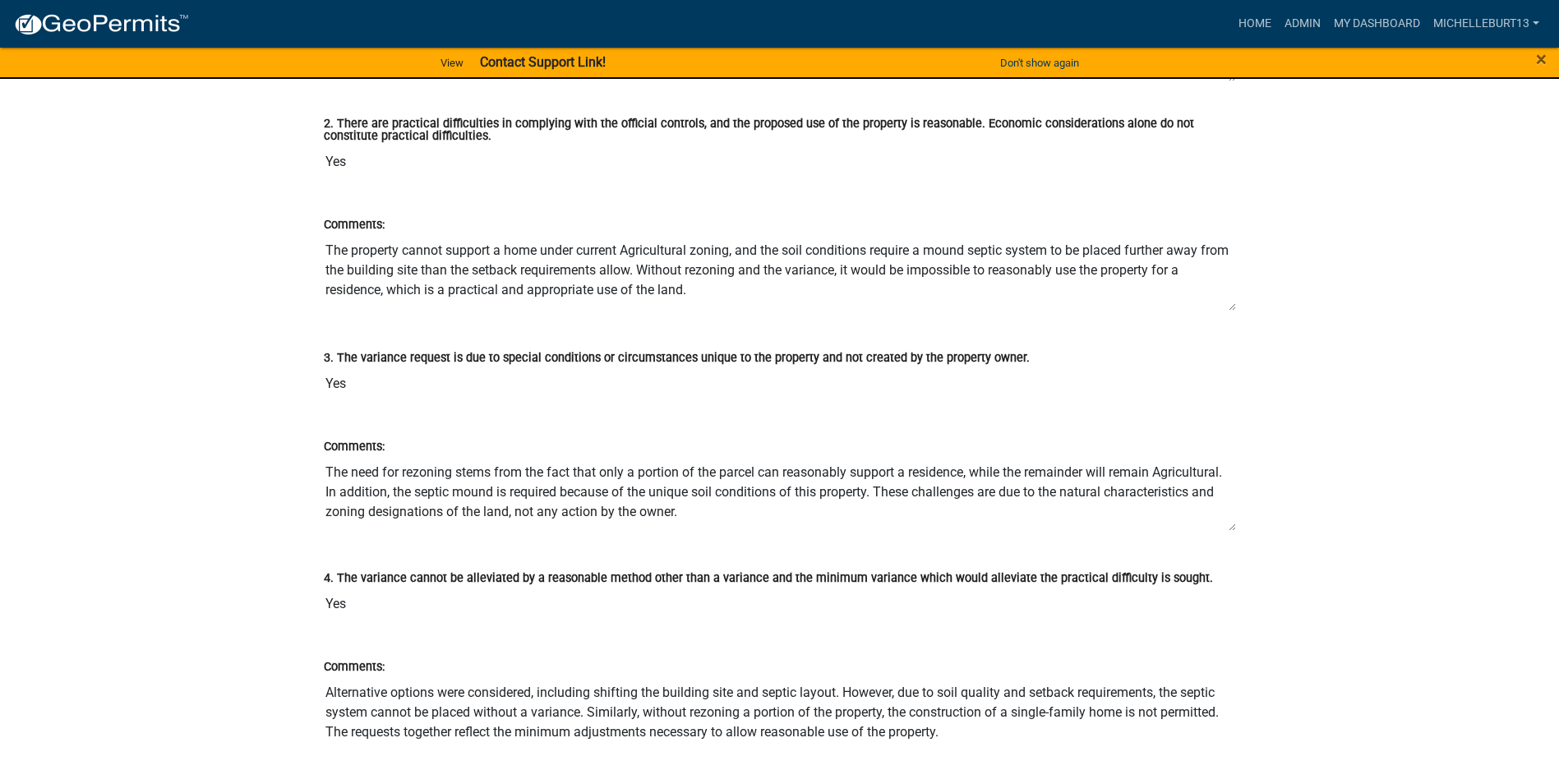
drag, startPoint x: 1235, startPoint y: 529, endPoint x: 1235, endPoint y: 540, distance: 11.0
click at [1235, 540] on div "Comments: The need for rezoning stems from the fact that only a portion of the …" at bounding box center [780, 479] width 937 height 131
drag, startPoint x: 1287, startPoint y: 547, endPoint x: 1273, endPoint y: 546, distance: 14.0
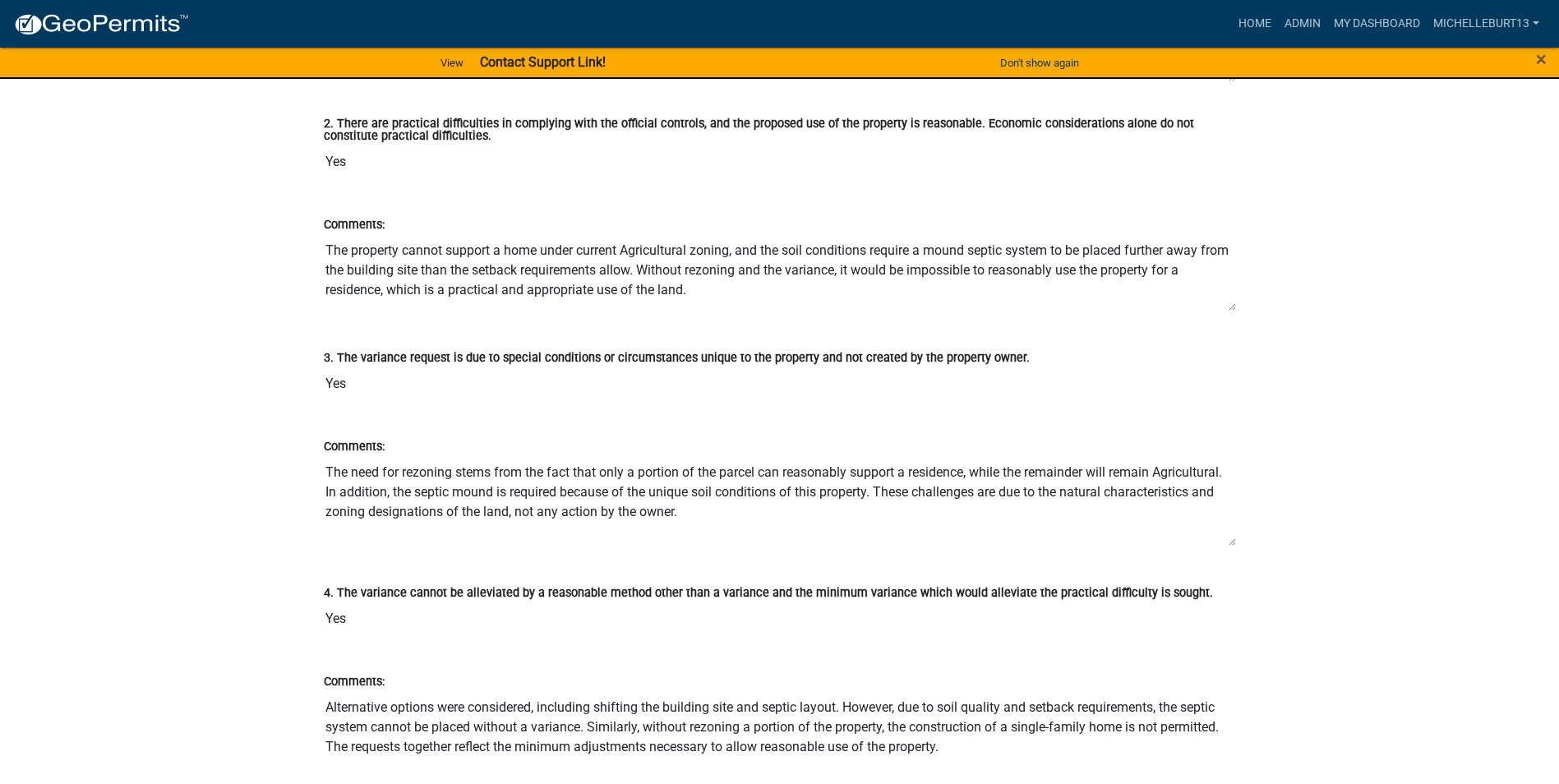
drag, startPoint x: 1230, startPoint y: 528, endPoint x: 1234, endPoint y: 548, distance: 20.4
click at [1234, 546] on textarea "The need for rezoning stems from the fact that only a portion of the parcel can…" at bounding box center [780, 501] width 912 height 90
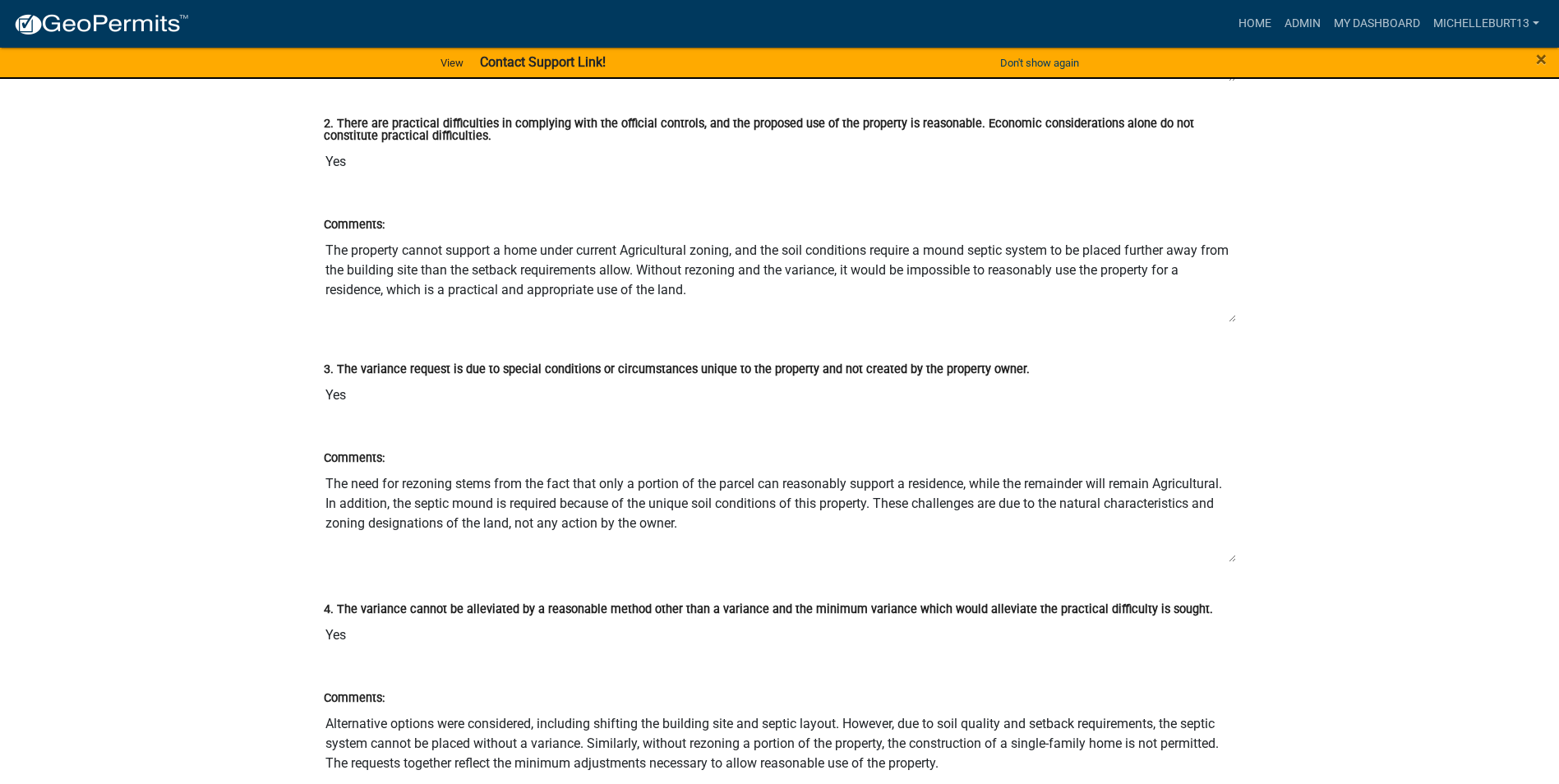
drag, startPoint x: 1230, startPoint y: 308, endPoint x: 1220, endPoint y: 336, distance: 29.7
click at [1234, 323] on textarea "The property cannot support a home under current Agricultural zoning, and the s…" at bounding box center [780, 278] width 912 height 89
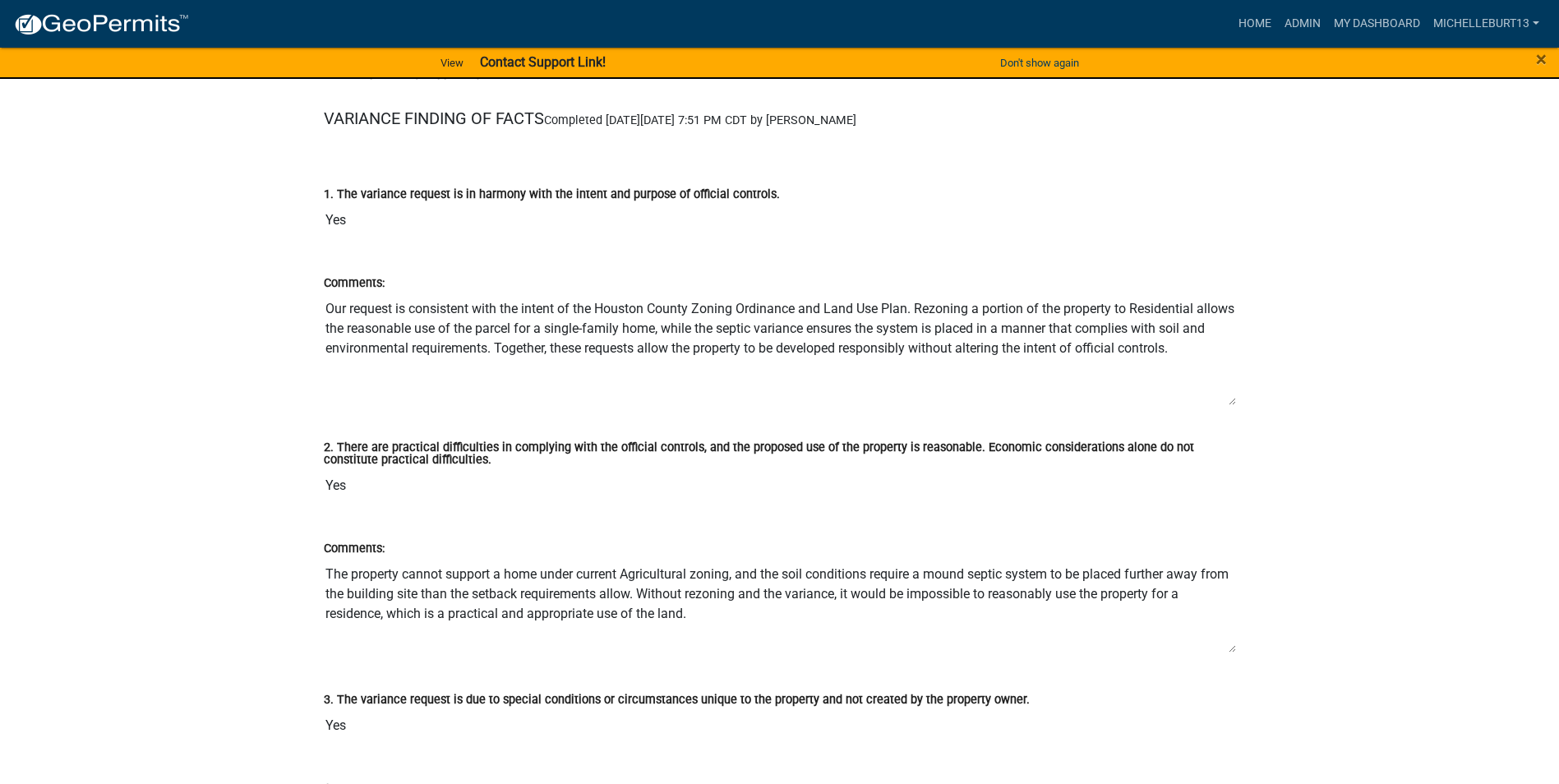
scroll to position [2568, 0]
